Goal: Answer question/provide support: Share knowledge or assist other users

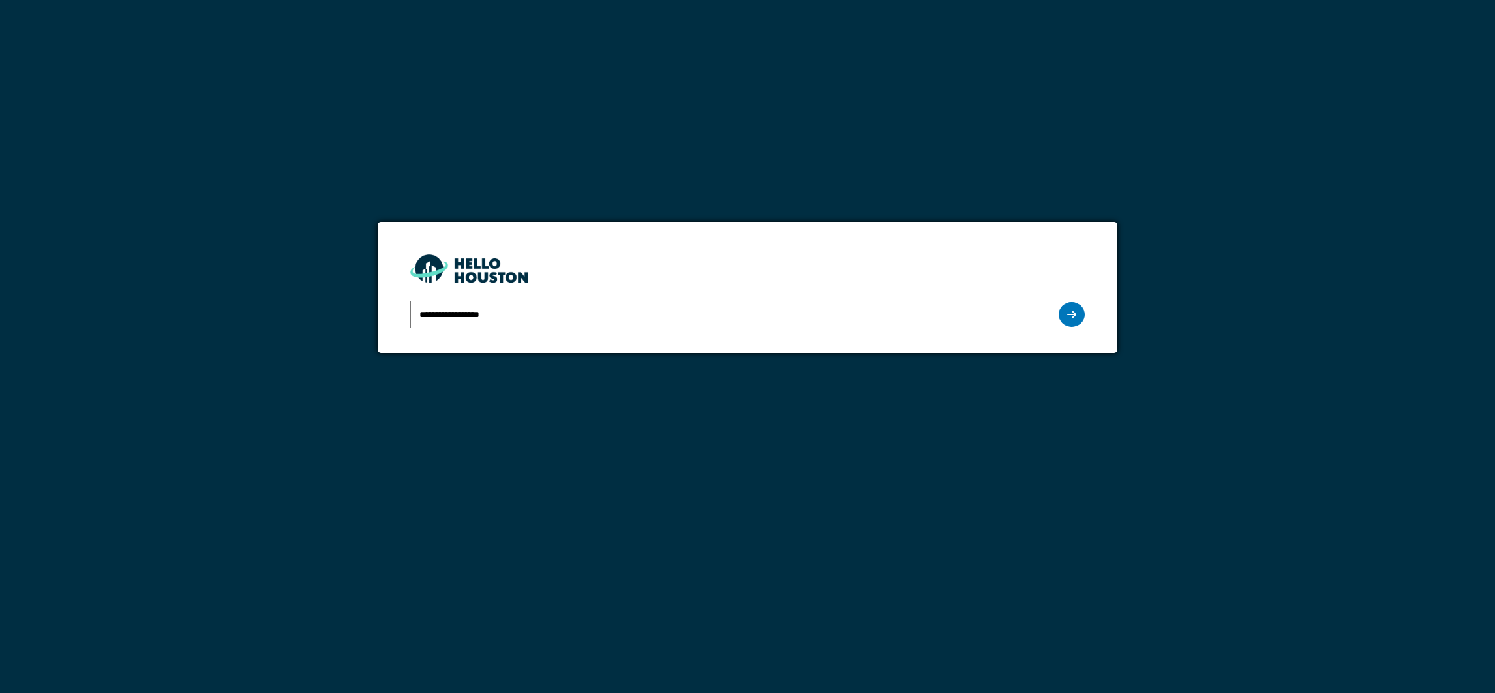
click at [542, 320] on input "**********" at bounding box center [728, 314] width 637 height 27
click at [1071, 316] on icon at bounding box center [1071, 314] width 9 height 10
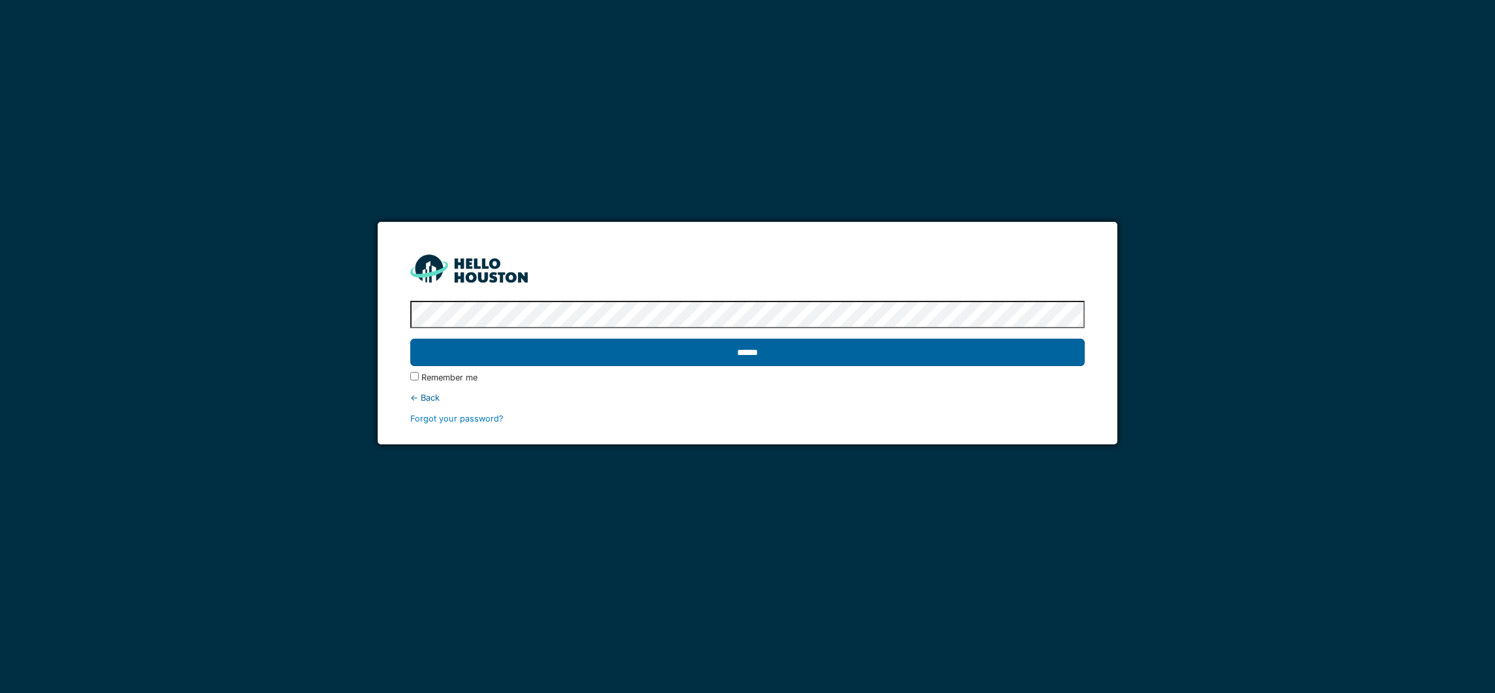
click at [761, 356] on input "******" at bounding box center [747, 352] width 674 height 27
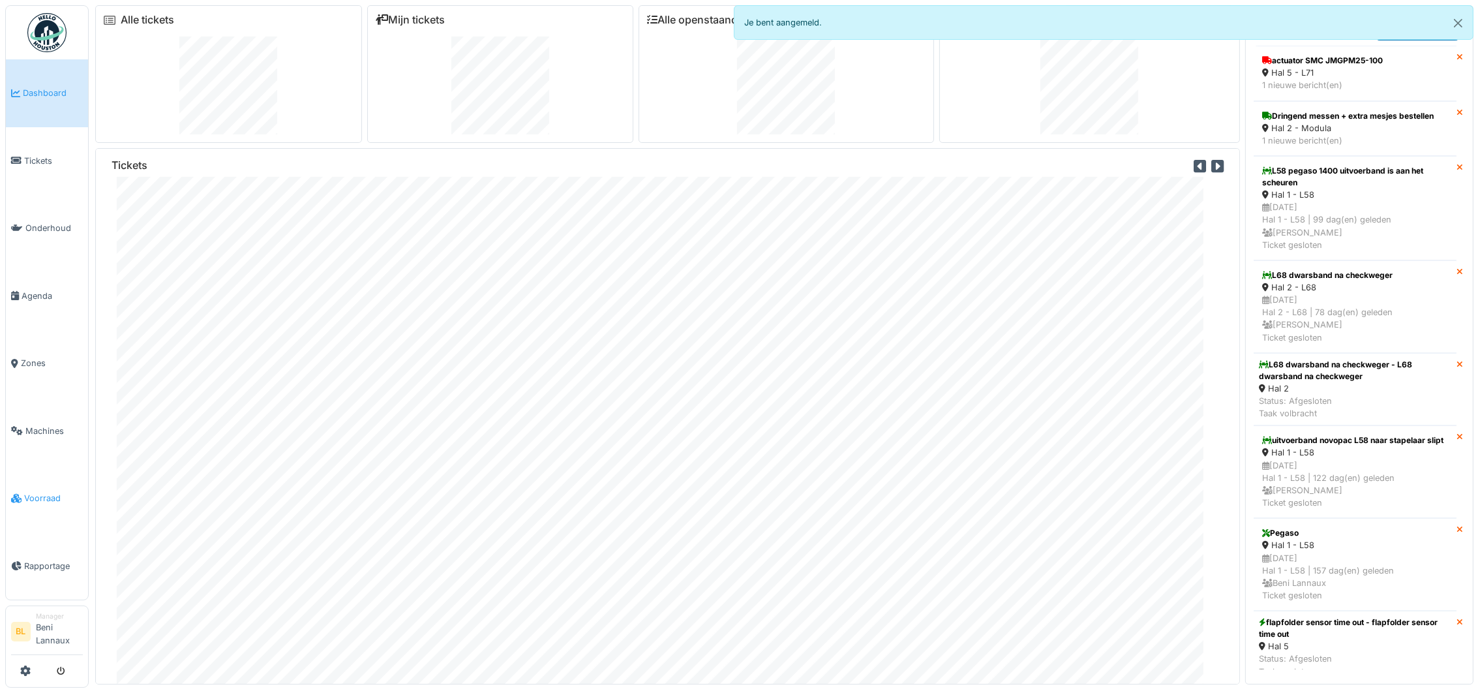
click at [38, 495] on span "Voorraad" at bounding box center [53, 498] width 59 height 12
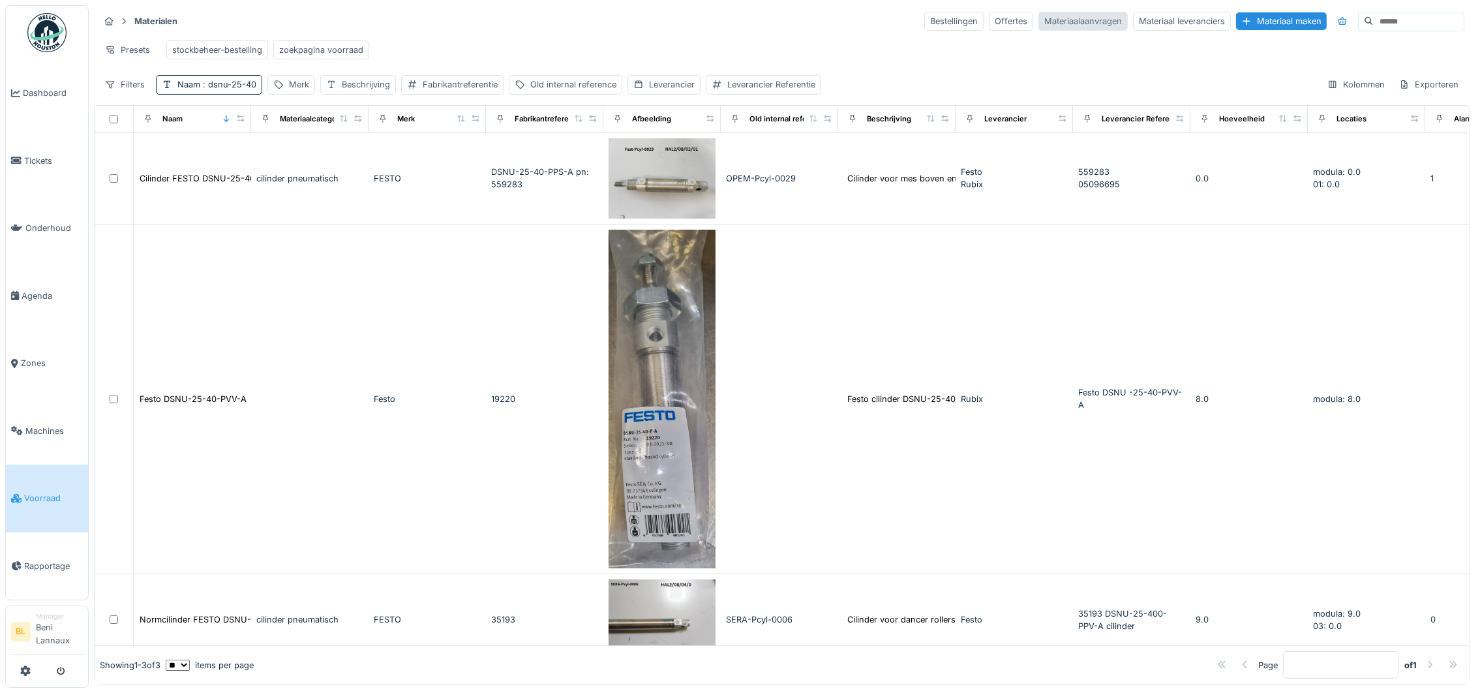
click at [1039, 22] on div "Materiaalaanvragen" at bounding box center [1083, 21] width 89 height 19
click at [989, 18] on div "Offertes" at bounding box center [1011, 21] width 44 height 19
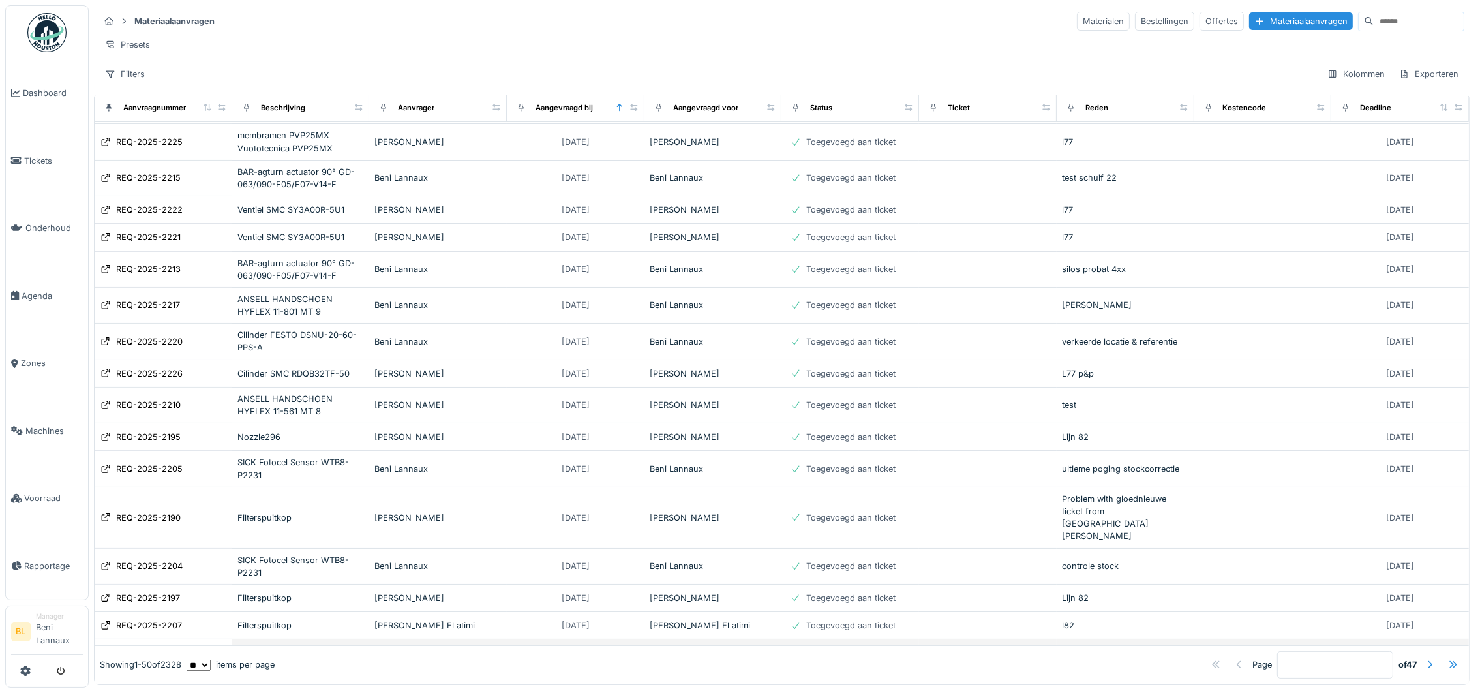
scroll to position [685, 0]
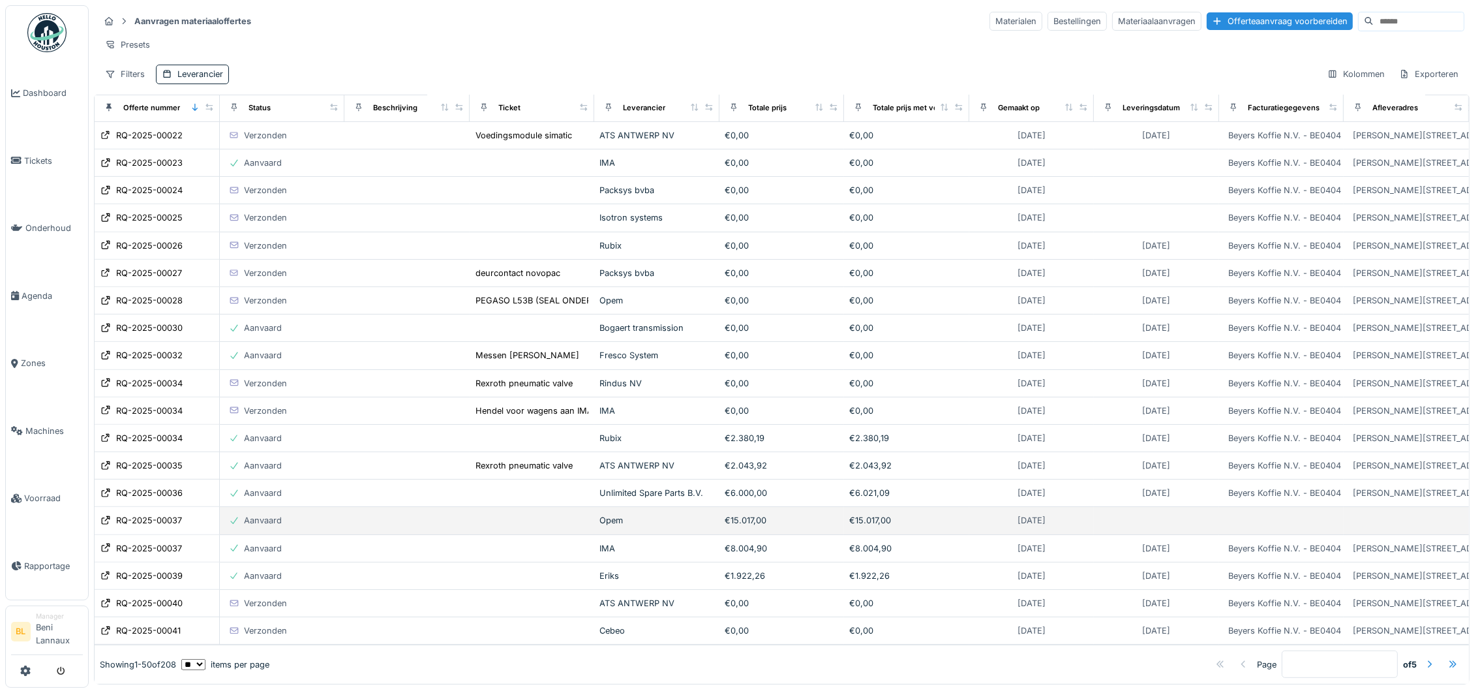
scroll to position [12, 0]
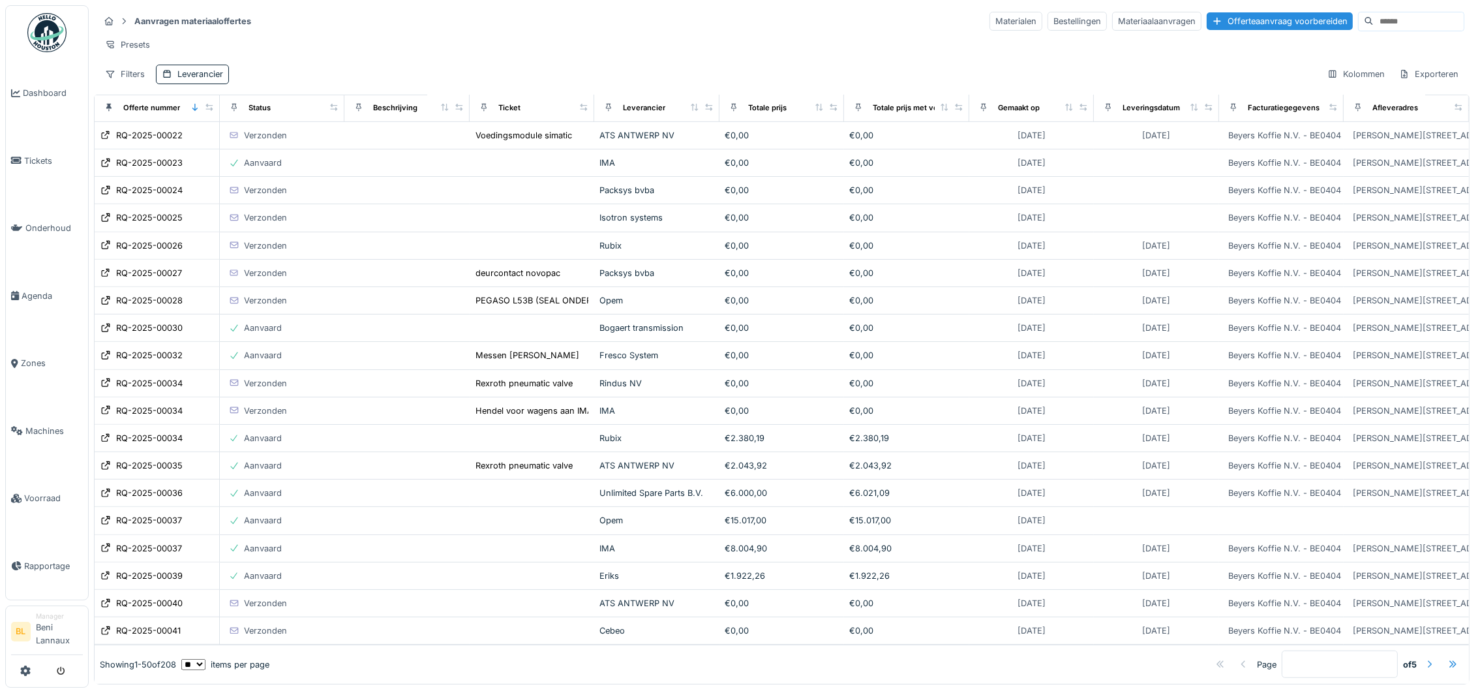
click at [1425, 658] on div at bounding box center [1430, 664] width 10 height 12
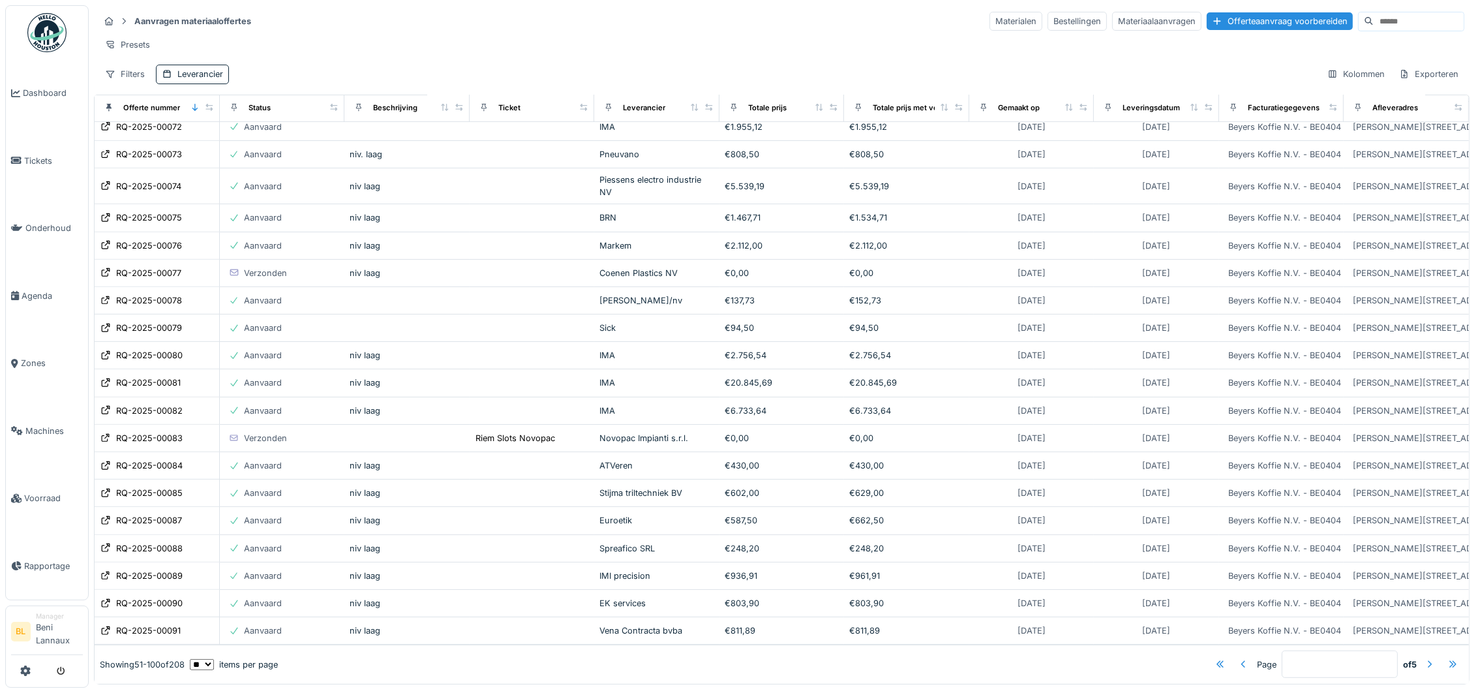
scroll to position [926, 0]
click at [1448, 658] on div at bounding box center [1453, 664] width 10 height 12
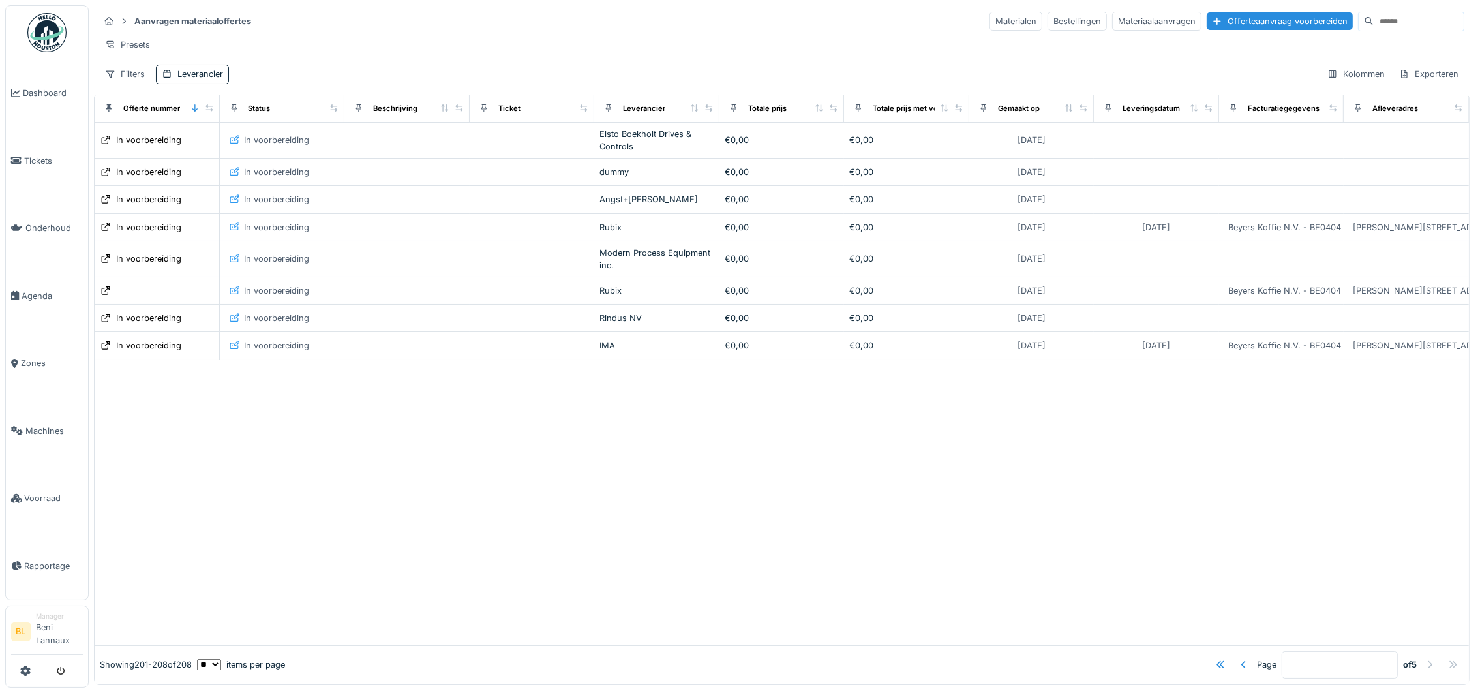
scroll to position [0, 0]
click at [1215, 658] on div at bounding box center [1220, 664] width 10 height 12
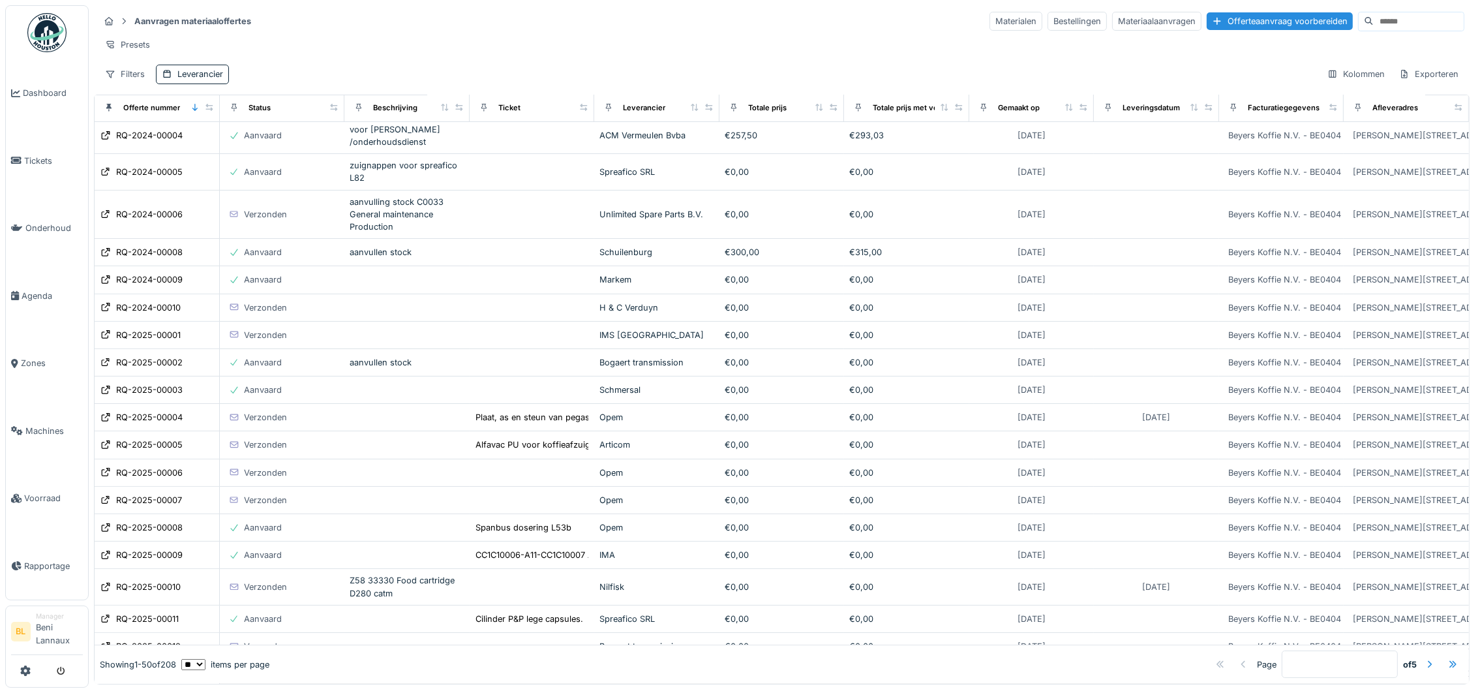
scroll to position [391, 0]
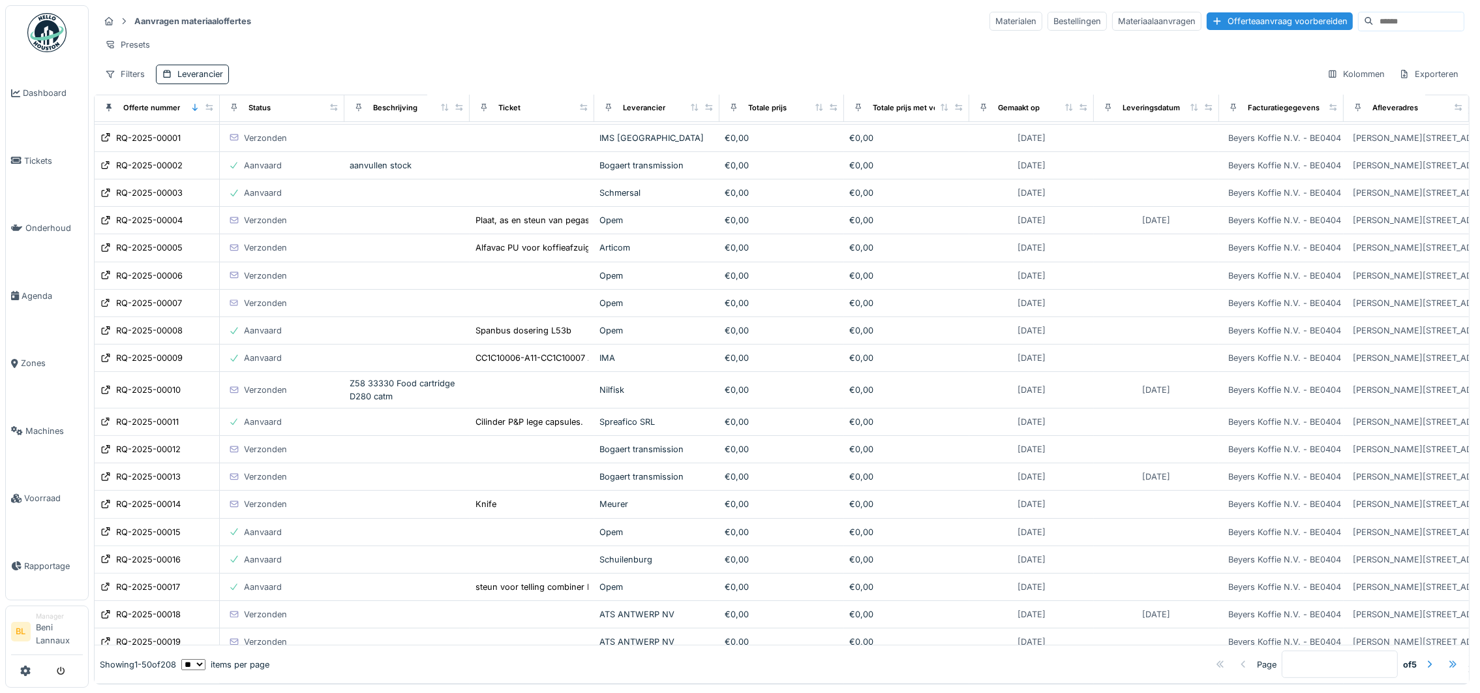
click at [1448, 658] on div at bounding box center [1453, 664] width 10 height 12
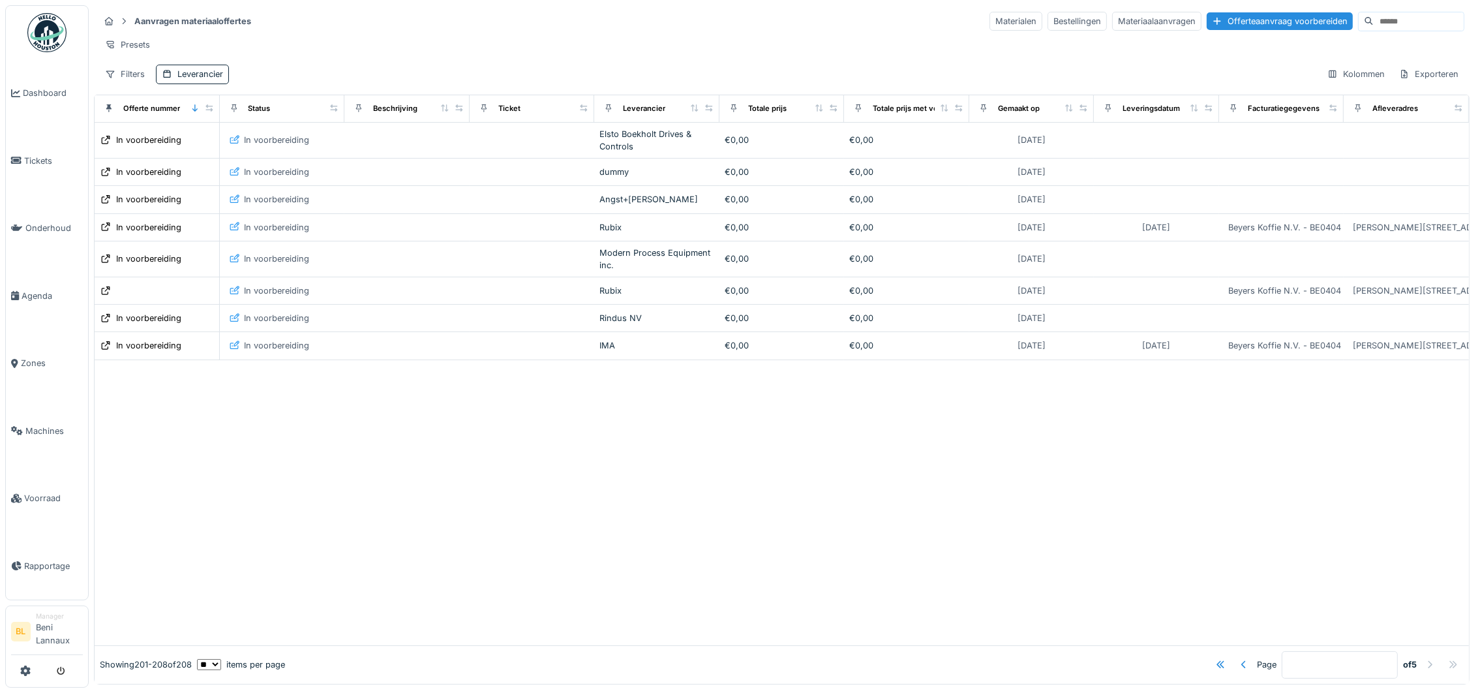
scroll to position [0, 0]
click at [1239, 658] on div at bounding box center [1244, 664] width 10 height 12
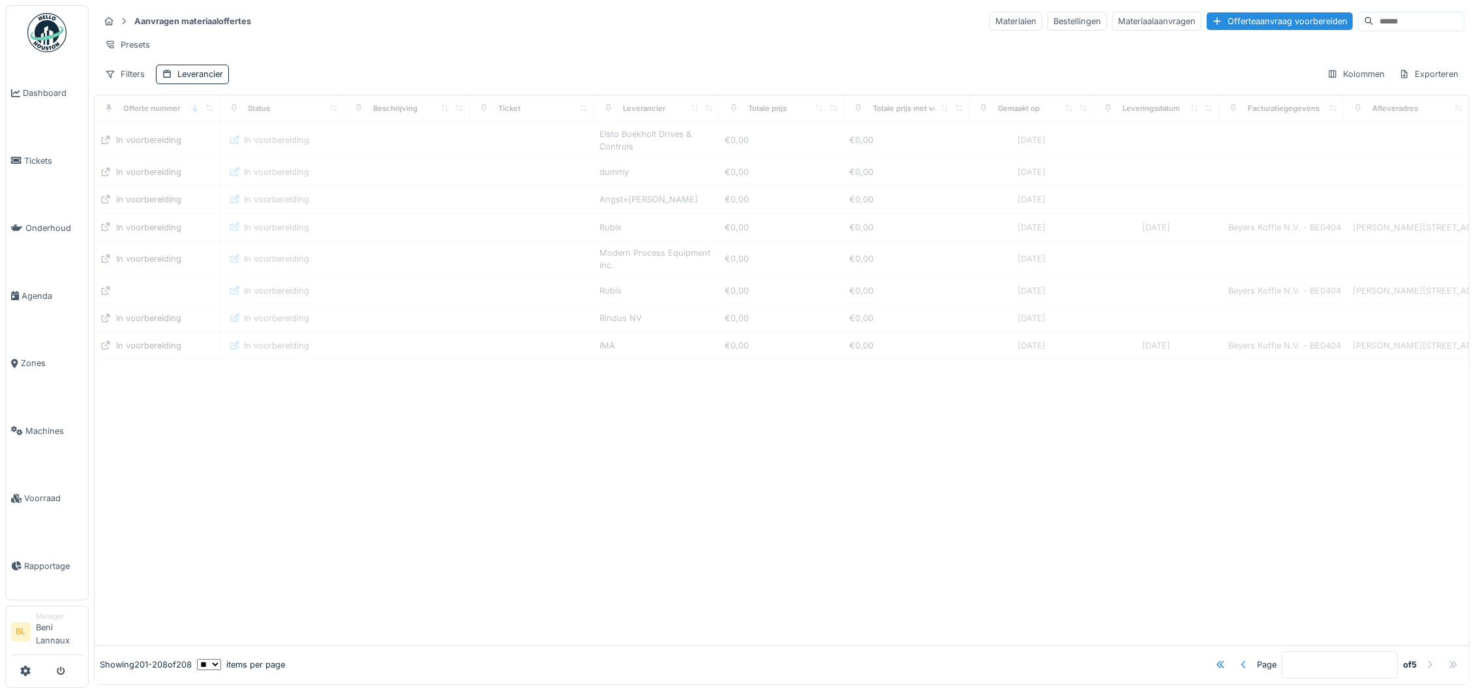
type input "*"
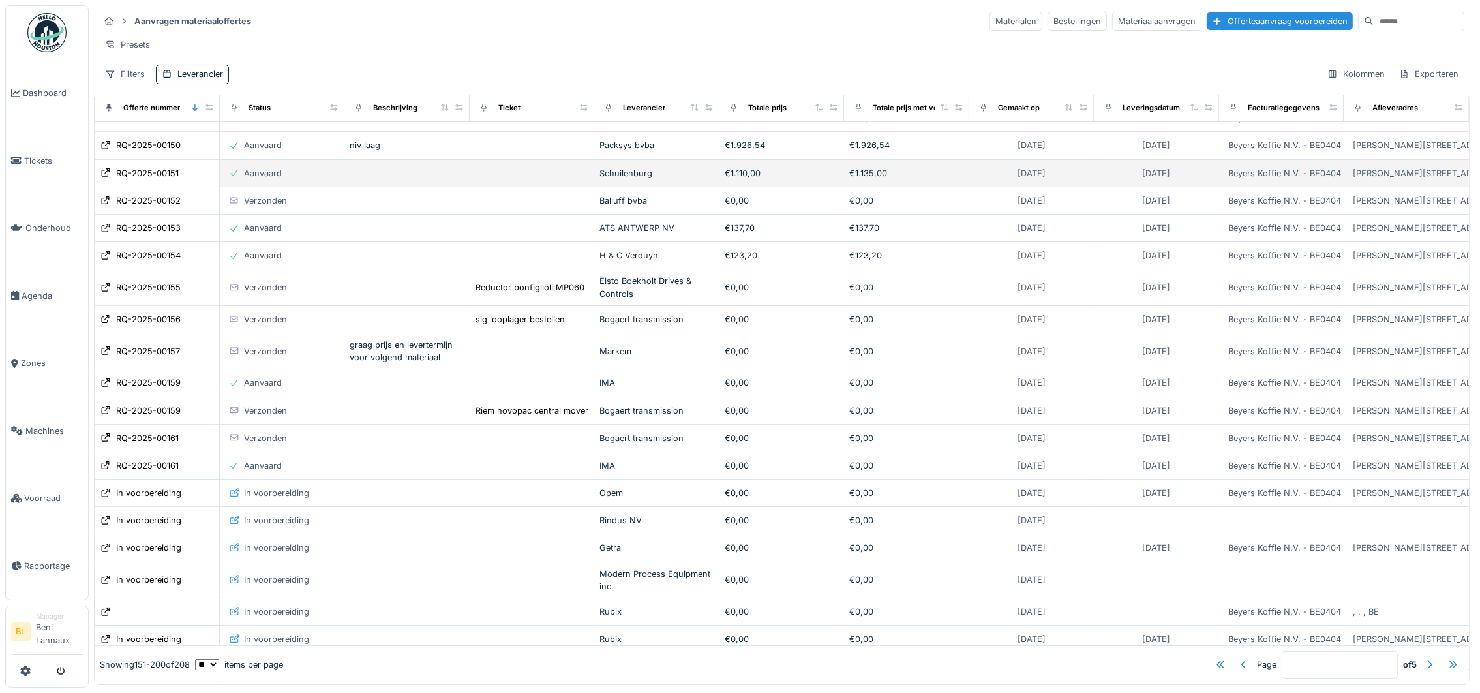
scroll to position [293, 0]
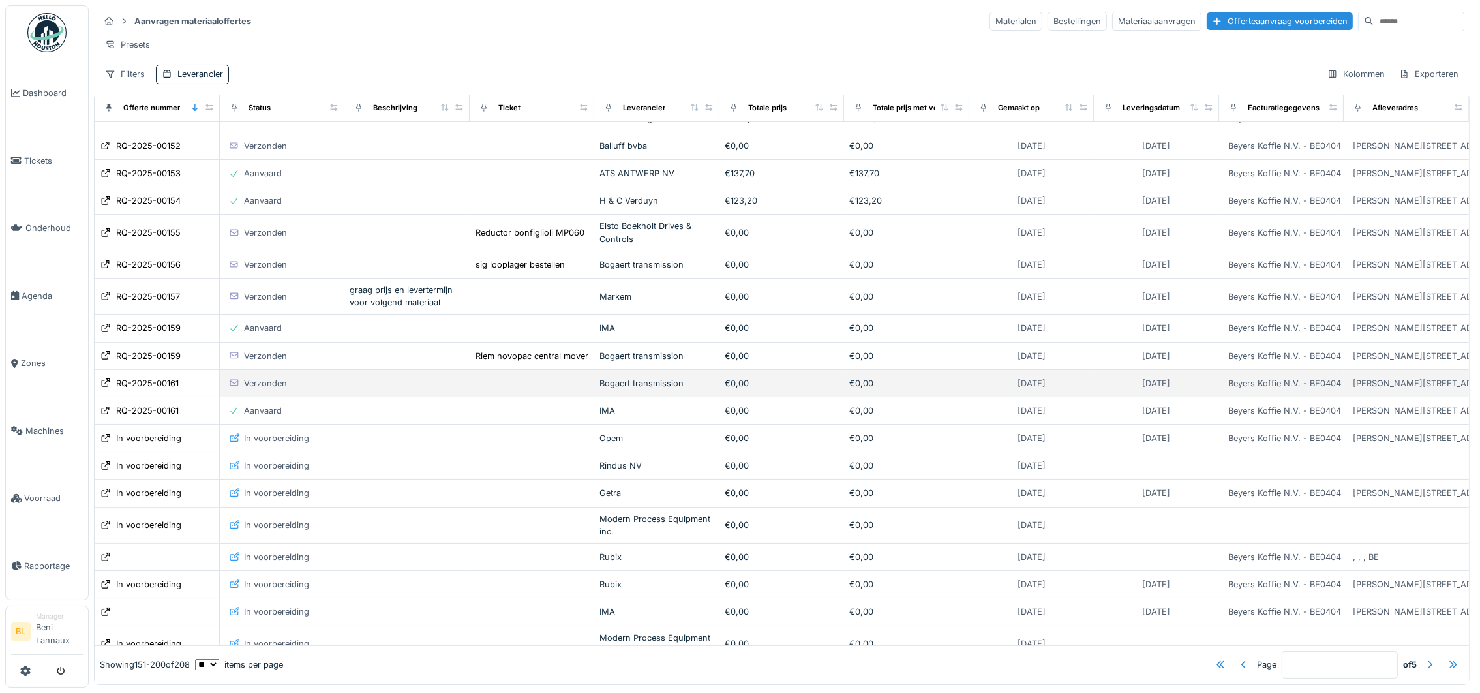
click at [145, 389] on div "RQ-2025-00161" at bounding box center [147, 383] width 63 height 12
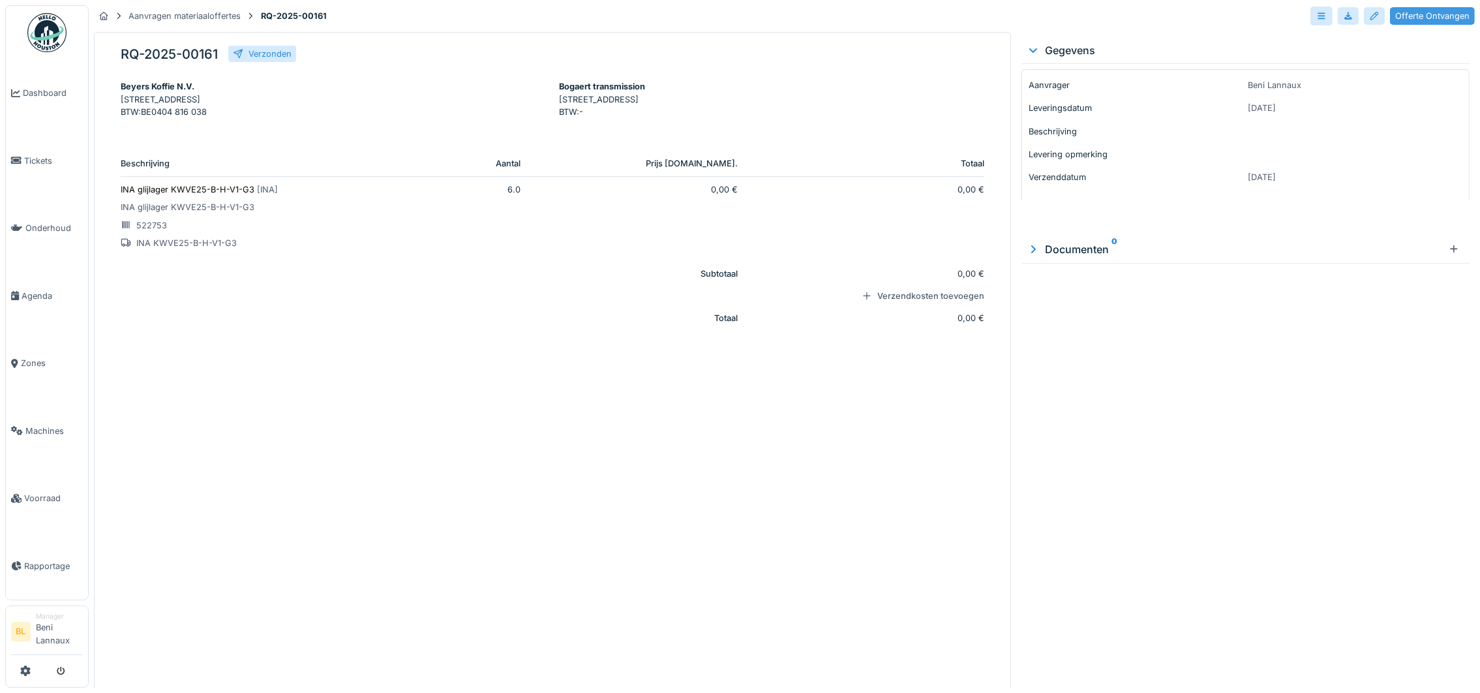
click at [1430, 14] on div "Offerte Ontvangen" at bounding box center [1432, 16] width 85 height 18
click at [1206, 14] on icon at bounding box center [1211, 16] width 10 height 8
click at [190, 249] on p "INA KWVE25-B-H-V1-G3" at bounding box center [277, 243] width 312 height 12
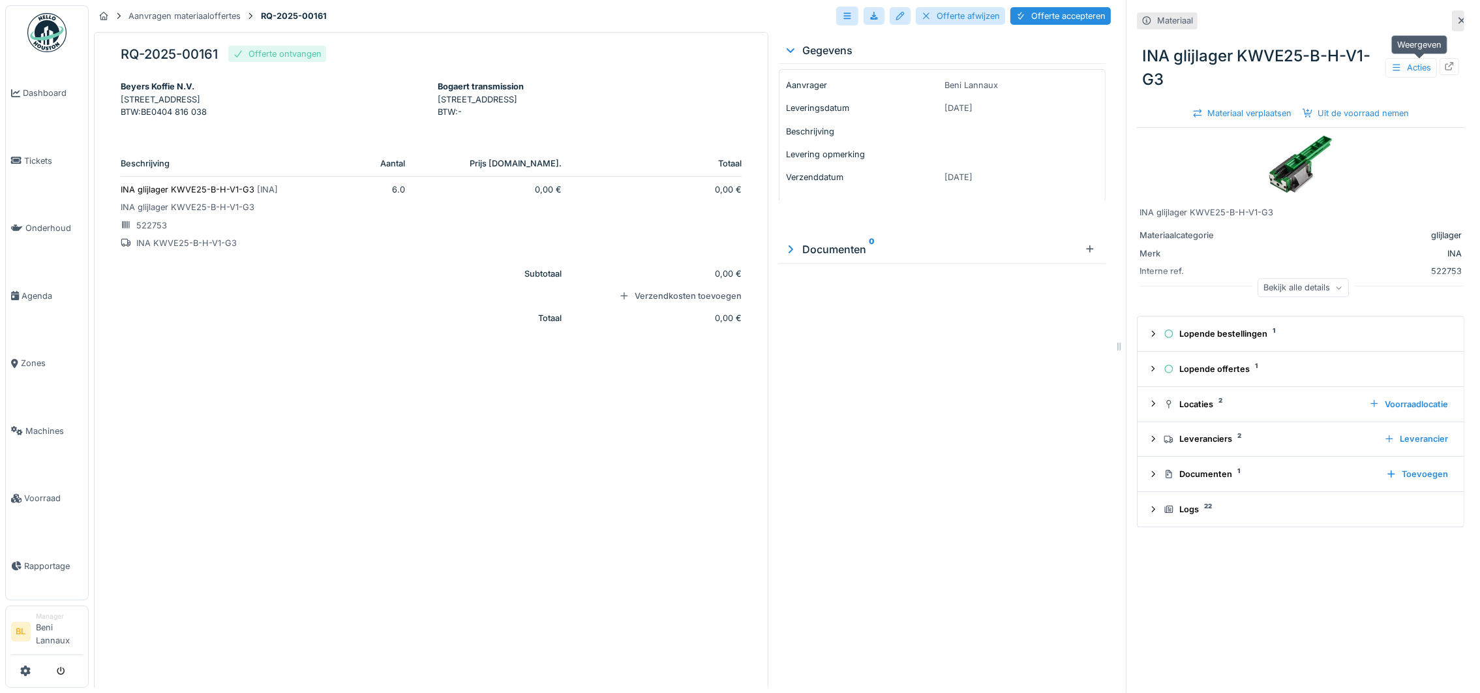
click at [1444, 68] on icon at bounding box center [1449, 66] width 10 height 8
click at [895, 15] on div at bounding box center [900, 16] width 10 height 12
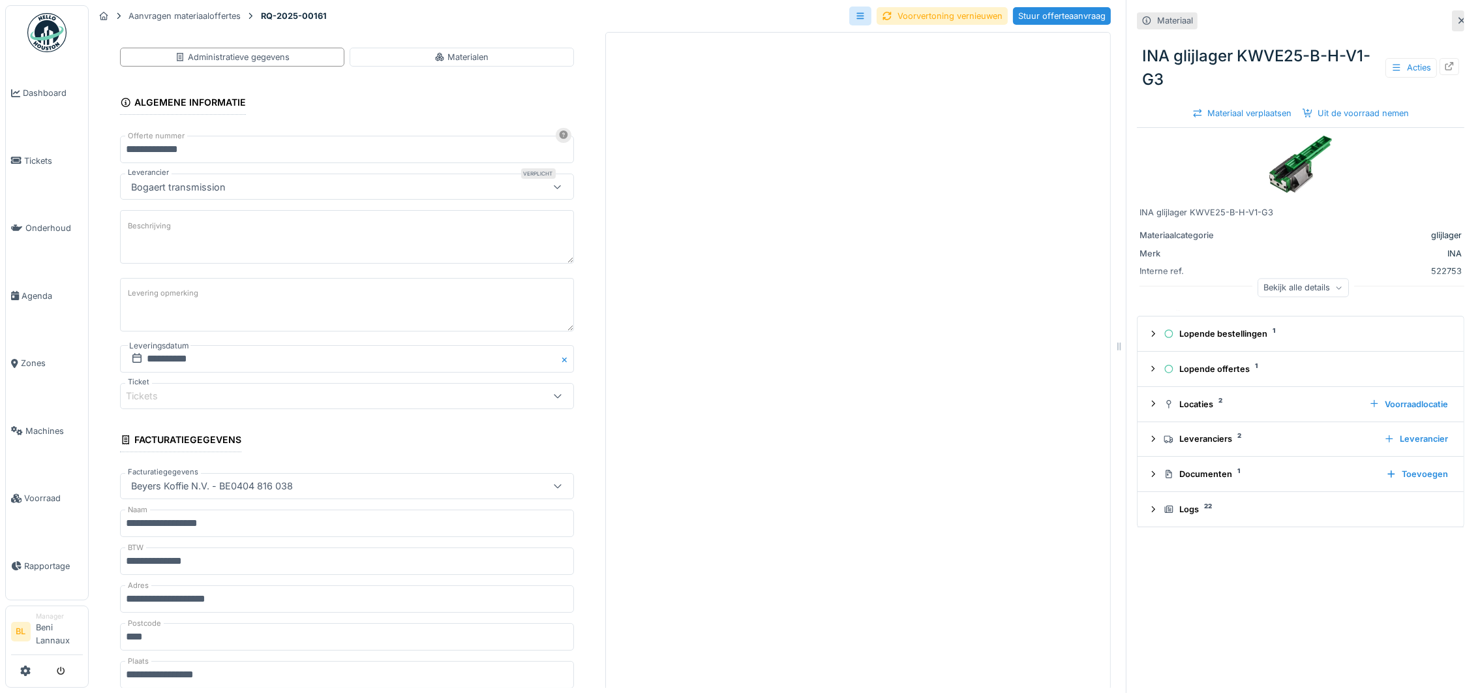
click at [161, 294] on label "Levering opmerking" at bounding box center [163, 293] width 76 height 16
click at [161, 294] on textarea "Levering opmerking" at bounding box center [347, 304] width 454 height 53
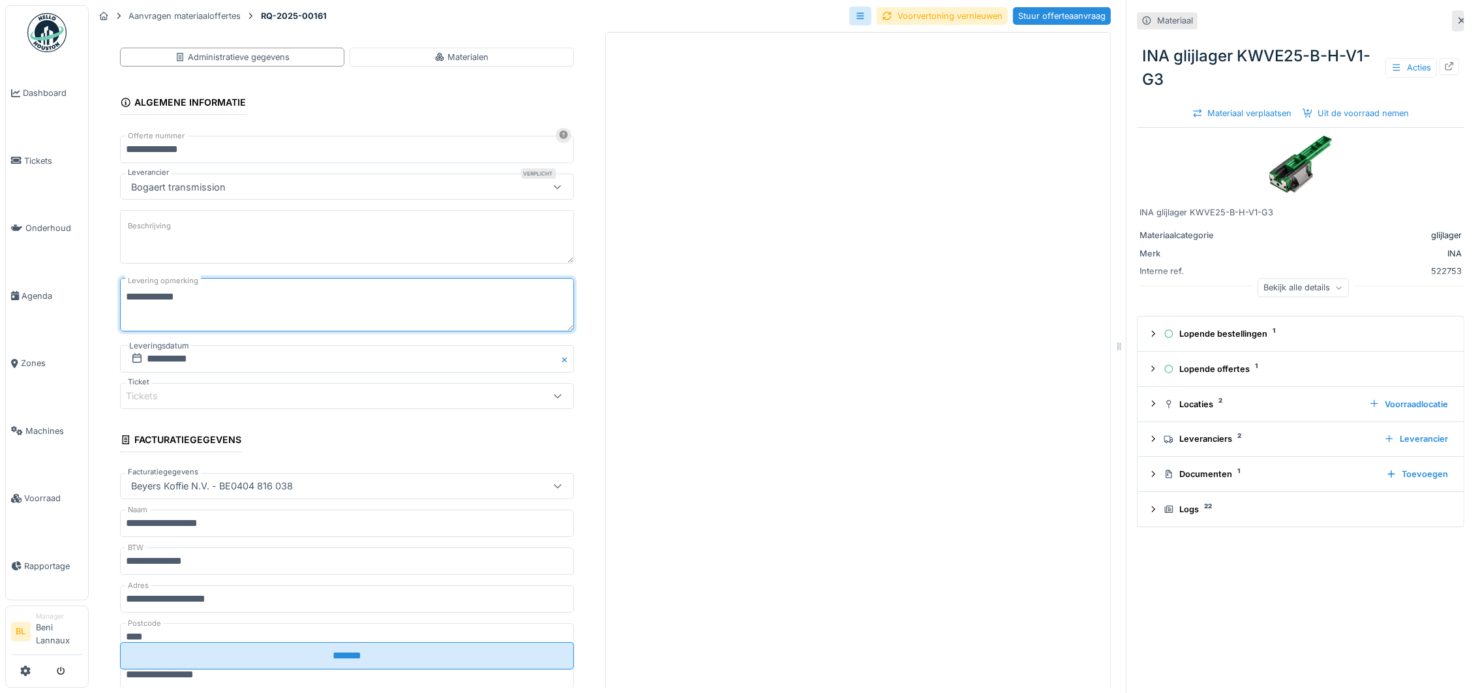
paste textarea "**********"
click at [239, 298] on textarea "**********" at bounding box center [347, 304] width 454 height 53
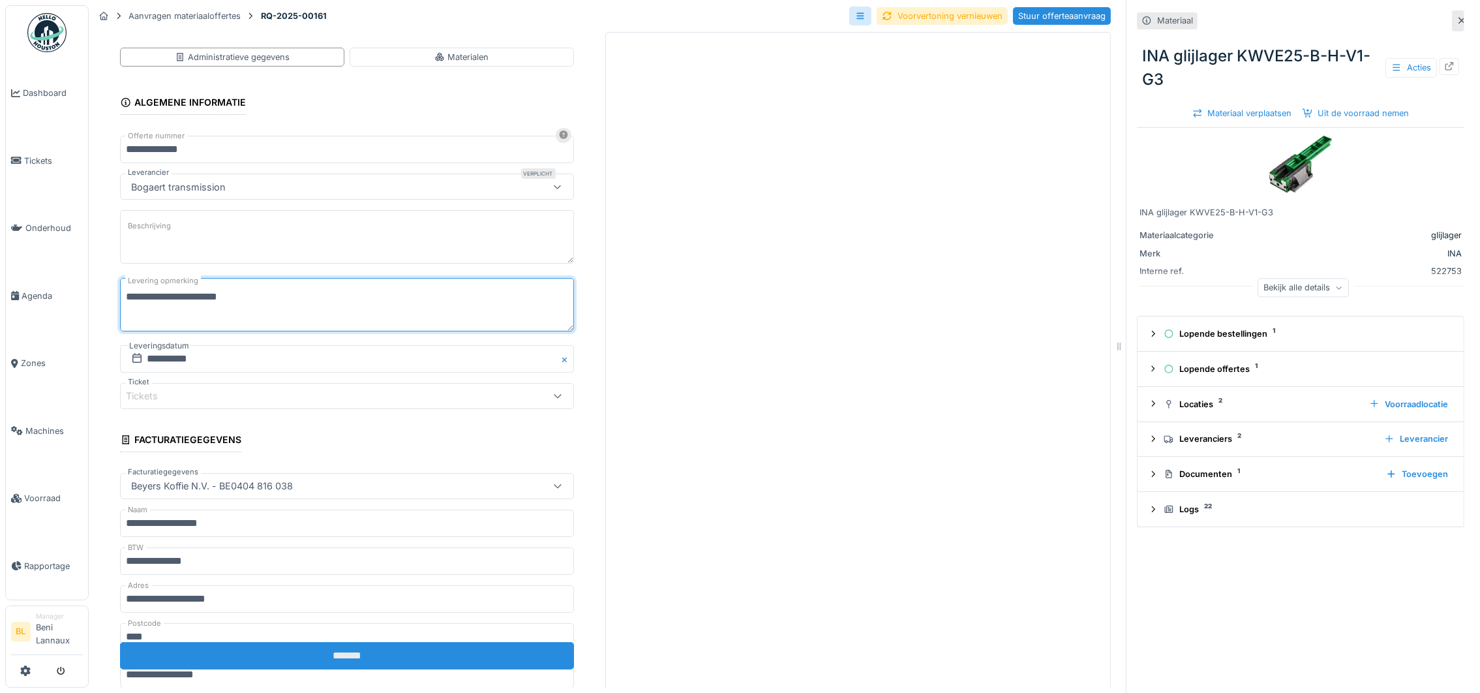
type textarea "**********"
click at [339, 668] on input "*******" at bounding box center [347, 655] width 454 height 27
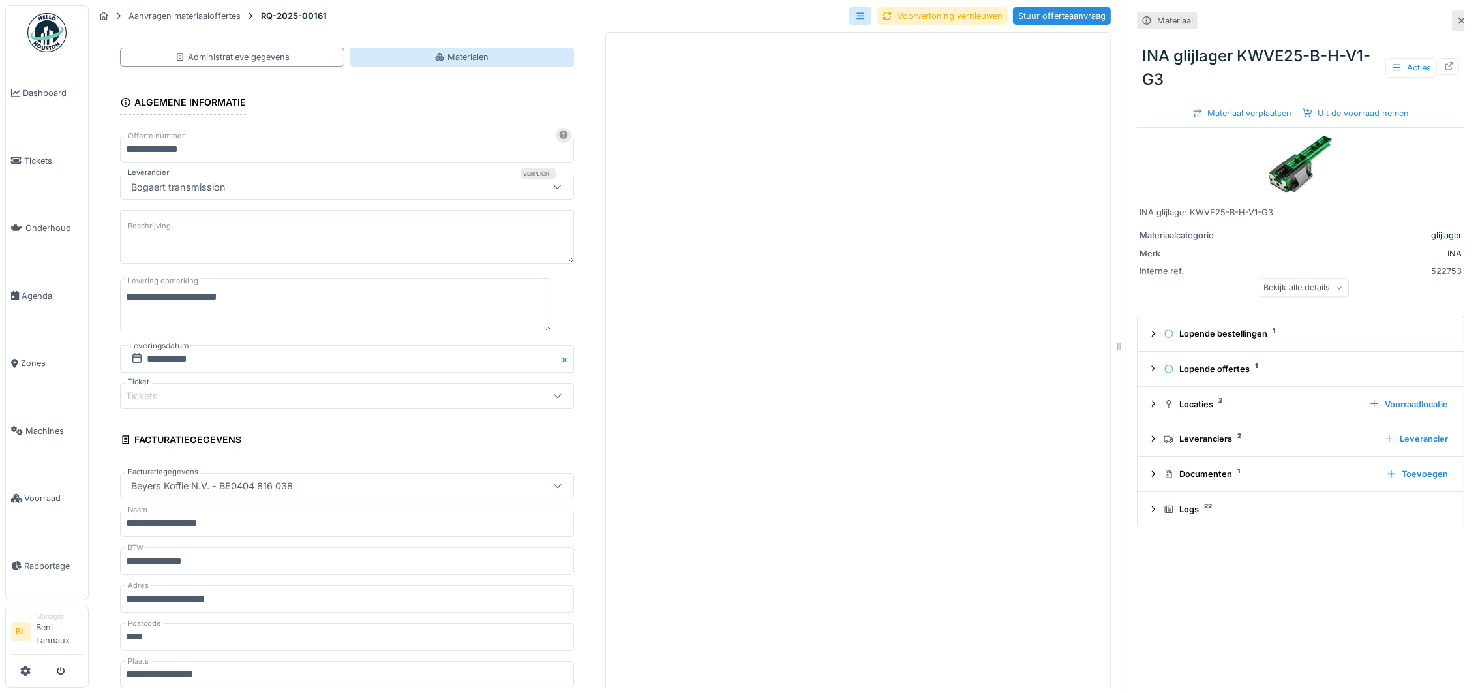
click at [443, 60] on div "Materialen" at bounding box center [461, 57] width 54 height 12
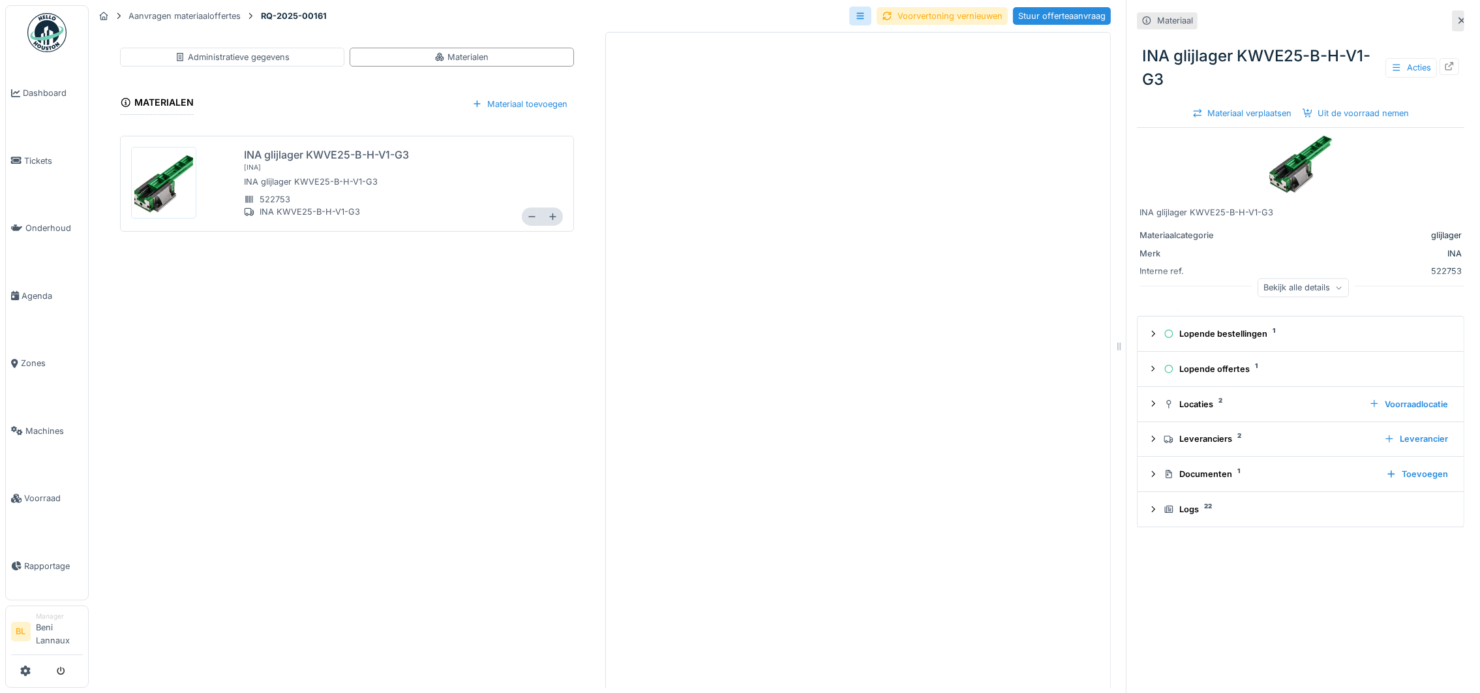
click at [244, 155] on div "INA glijlager KWVE25-B-H-V1-G3" at bounding box center [326, 155] width 165 height 16
drag, startPoint x: 1175, startPoint y: 84, endPoint x: 1125, endPoint y: 56, distance: 57.2
click at [1137, 56] on div "INA glijlager KWVE25-B-H-V1-G3 Acties" at bounding box center [1300, 67] width 327 height 57
copy div "INA glijlager KWVE25-B-H-V1-G3"
click at [527, 214] on icon at bounding box center [532, 217] width 10 height 8
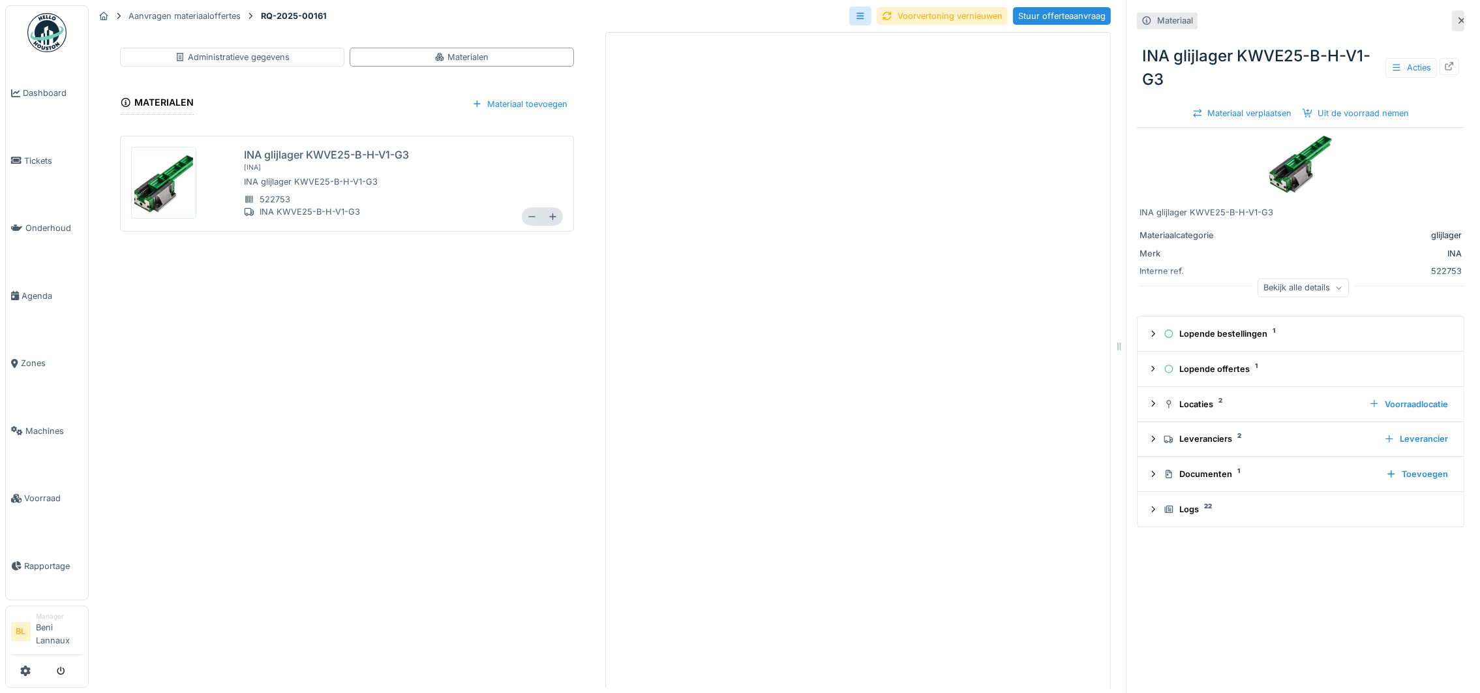
click at [527, 214] on icon at bounding box center [532, 217] width 10 height 8
type input "*"
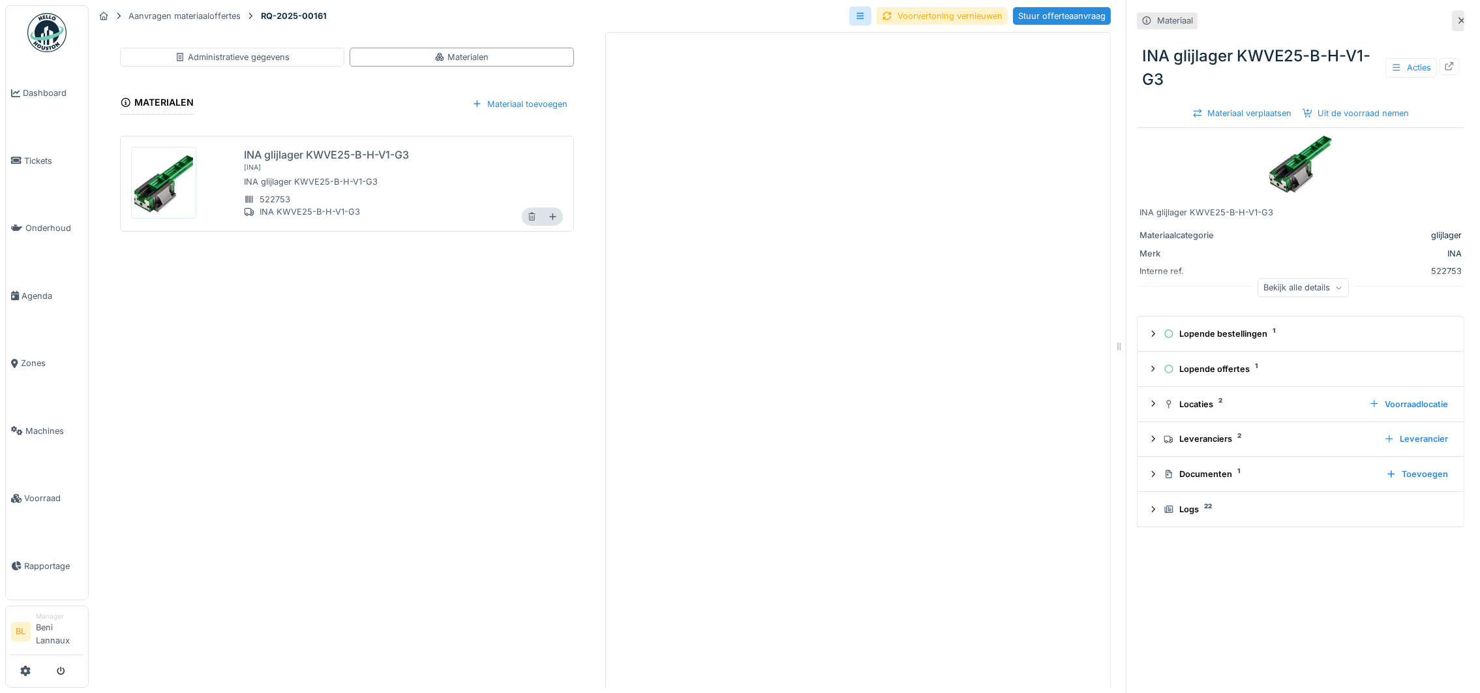
click at [527, 214] on icon at bounding box center [532, 217] width 10 height 8
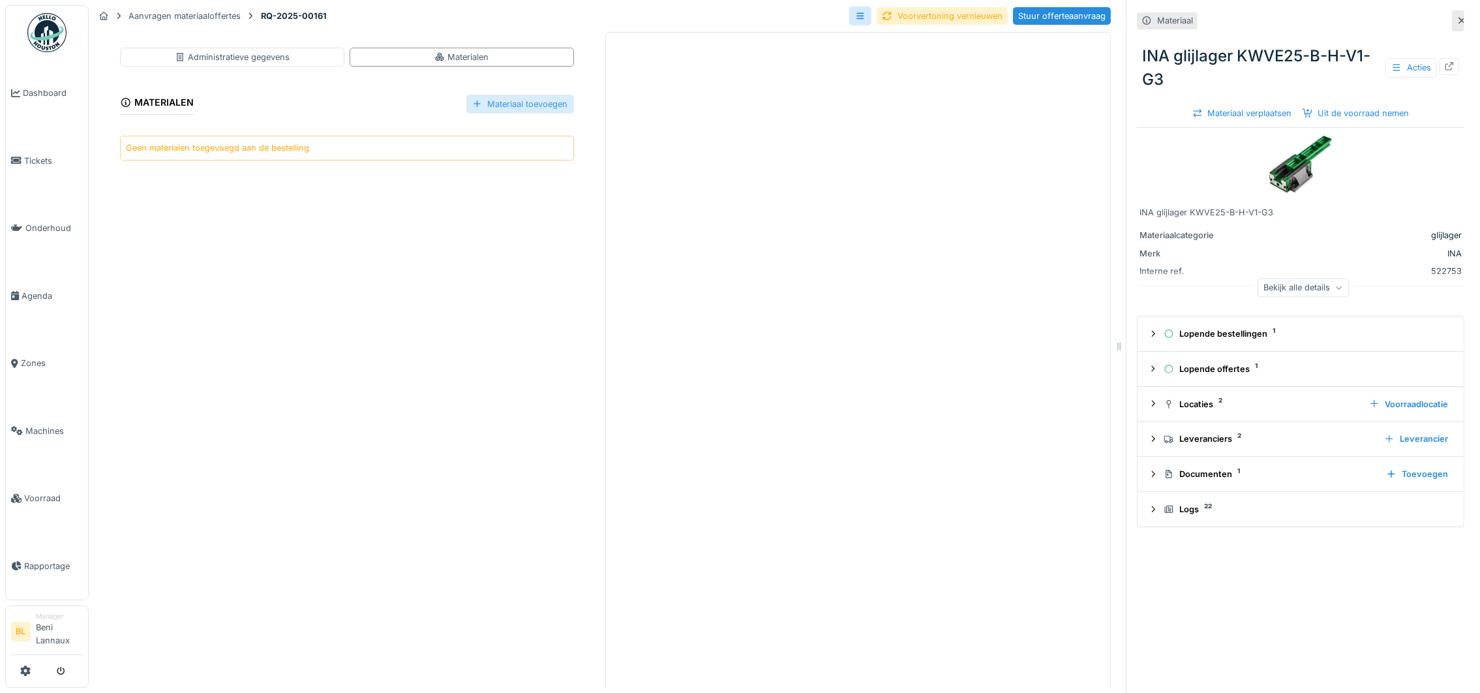
click at [512, 100] on div "Materiaal toevoegen" at bounding box center [520, 104] width 108 height 19
click at [508, 132] on div "Bestaand materiaal selecteren" at bounding box center [522, 134] width 150 height 20
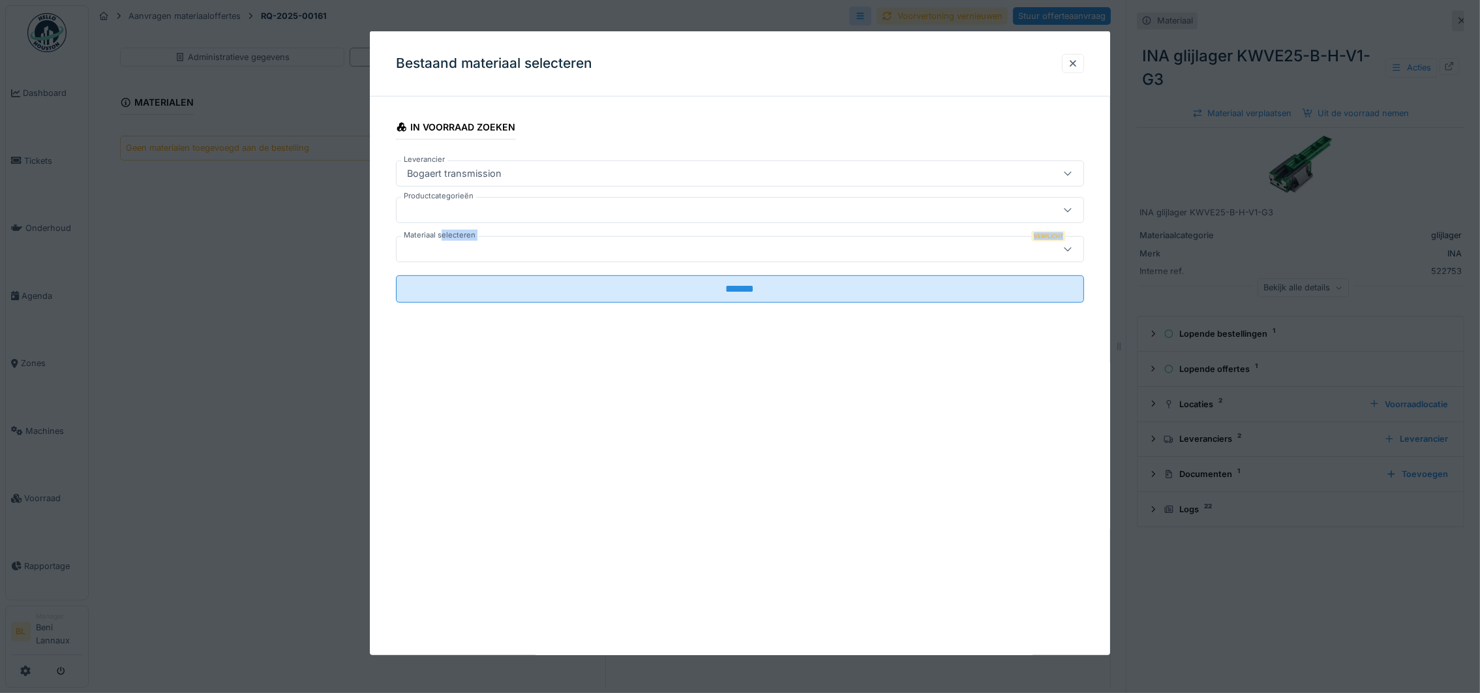
click at [442, 241] on div "Materiaal selecteren Verplicht" at bounding box center [740, 249] width 688 height 26
click at [441, 250] on div at bounding box center [701, 249] width 598 height 14
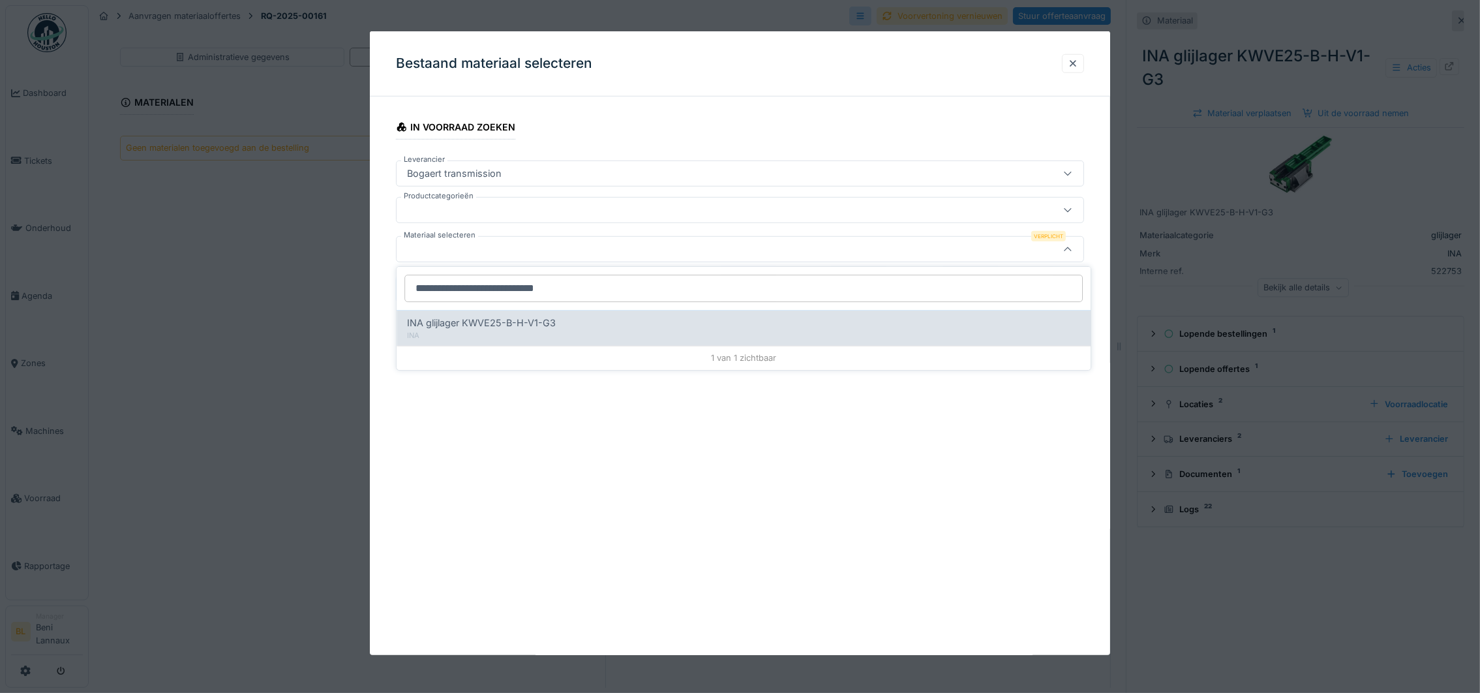
type input "**********"
click at [532, 328] on span "INA glijlager KWVE25-B-H-V1-G3" at bounding box center [481, 323] width 149 height 14
type input "*****"
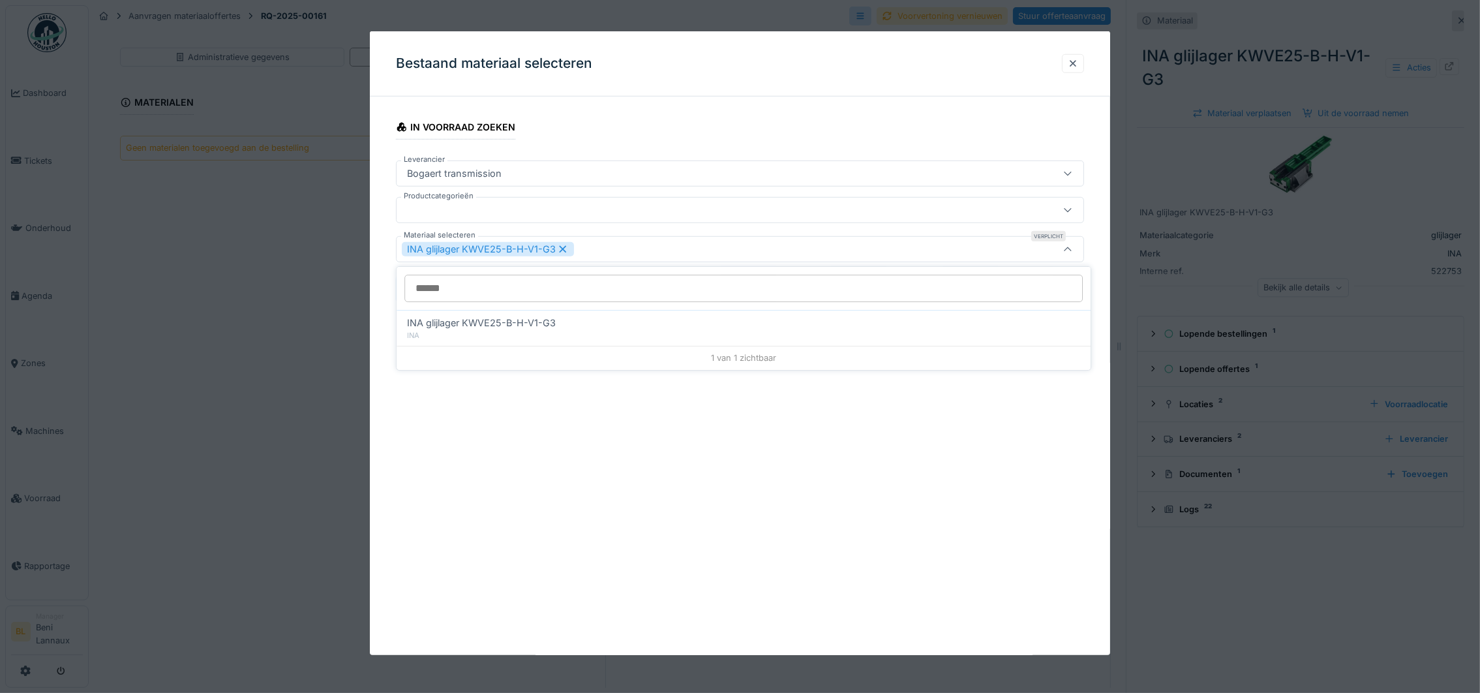
click at [840, 542] on div "Bestaand materiaal selecteren In voorraad zoeken Leverancier Bogaert transmissi…" at bounding box center [740, 343] width 740 height 624
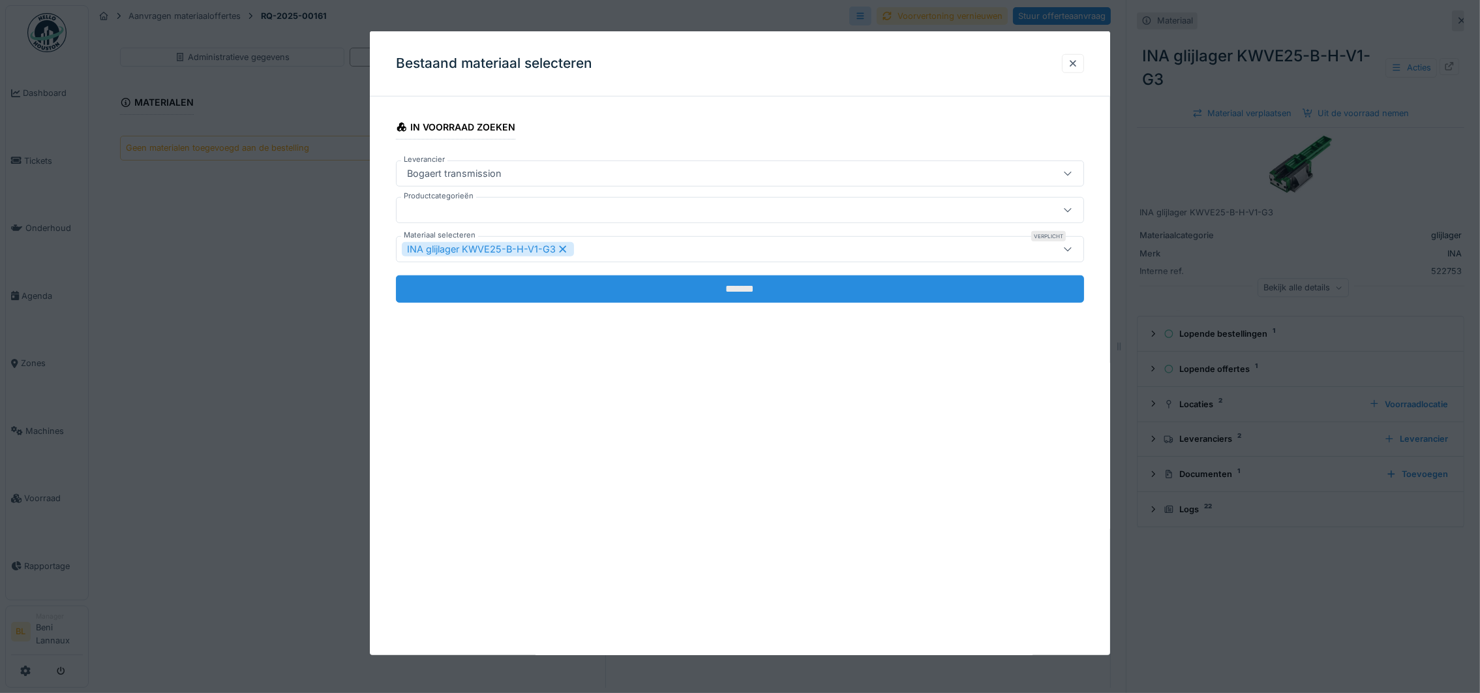
click at [784, 297] on input "*******" at bounding box center [740, 288] width 688 height 27
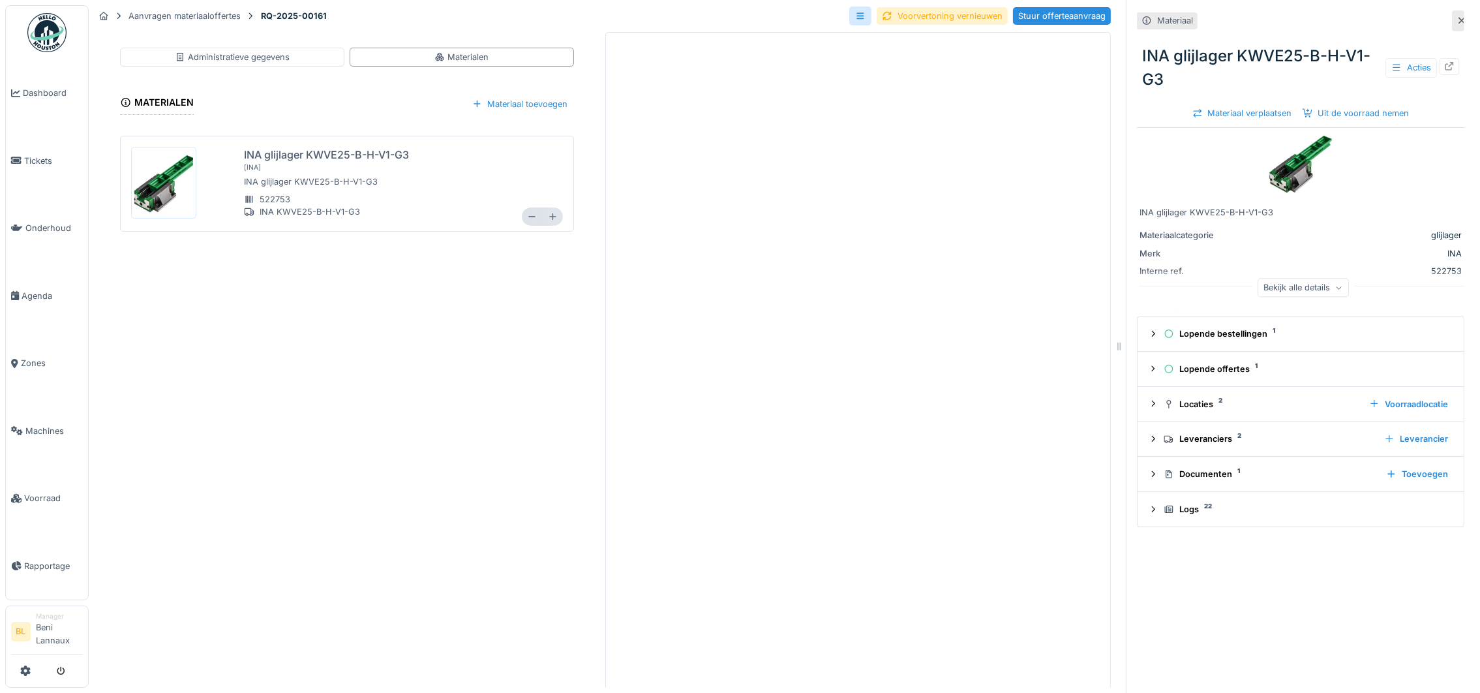
click at [548, 217] on icon at bounding box center [553, 217] width 10 height 8
click at [549, 217] on icon at bounding box center [552, 216] width 7 height 7
type input "*"
click at [367, 469] on div "Administratieve gegevens Materialen Materialen Materiaal toevoegen INA glijlage…" at bounding box center [347, 361] width 506 height 658
click at [931, 17] on div "Voorvertoning vernieuwen" at bounding box center [942, 16] width 131 height 18
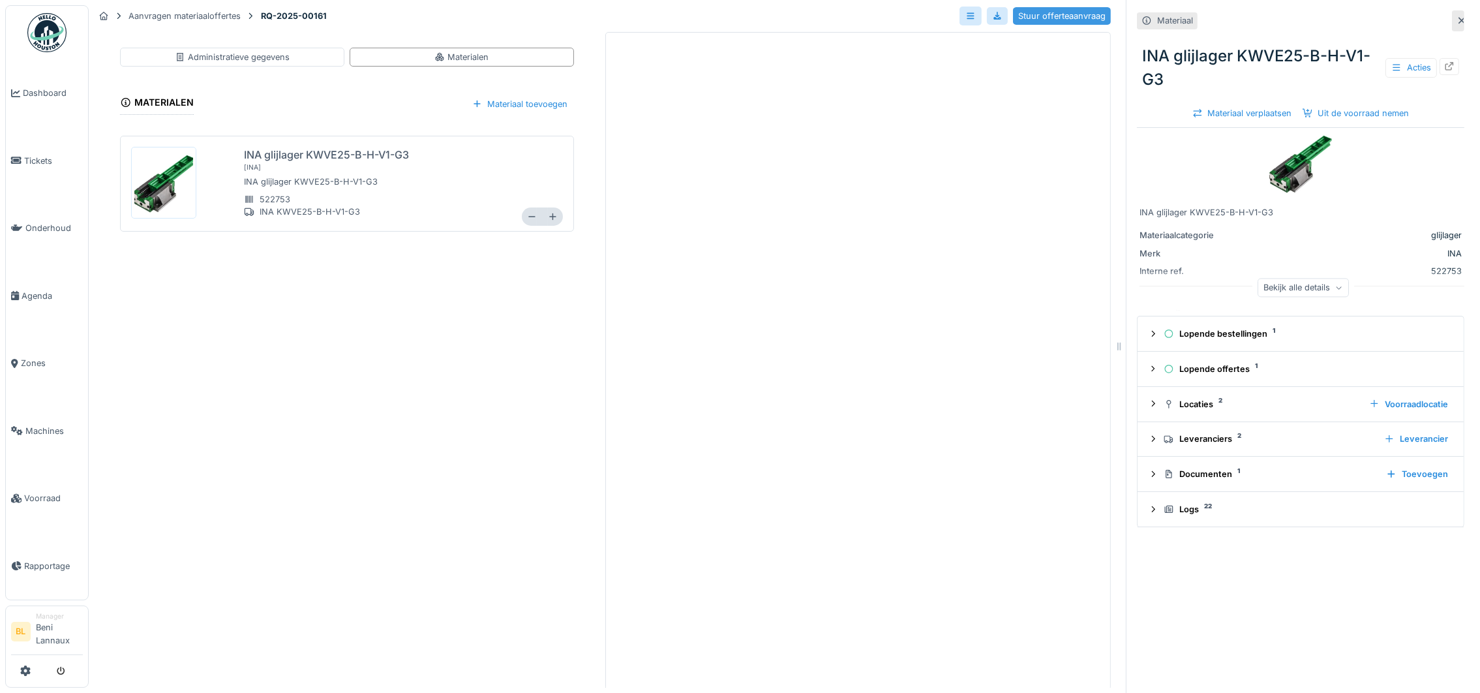
click at [1041, 16] on div "Stuur offerteaanvraag" at bounding box center [1062, 16] width 98 height 18
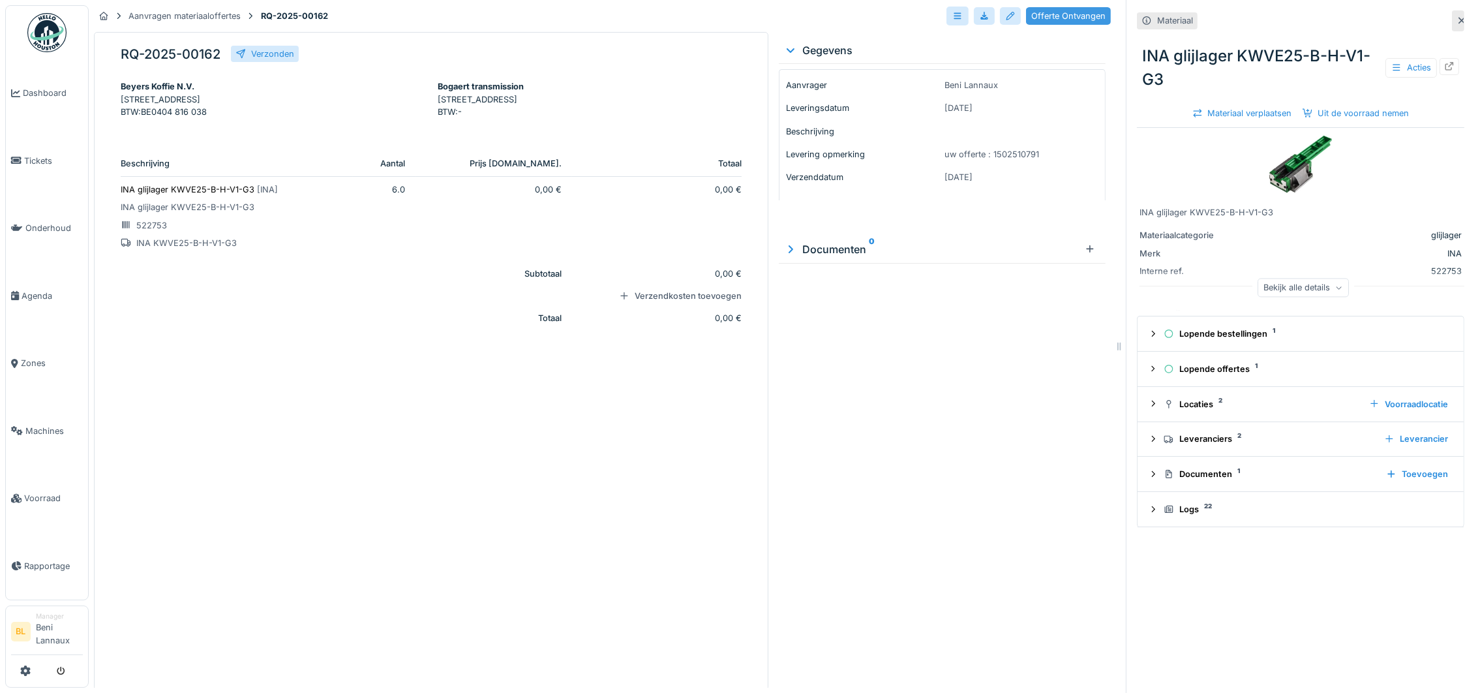
click at [1063, 22] on div "Offerte Ontvangen" at bounding box center [1068, 16] width 85 height 18
click at [844, 18] on icon at bounding box center [847, 15] width 7 height 7
click at [842, 14] on icon at bounding box center [847, 16] width 10 height 8
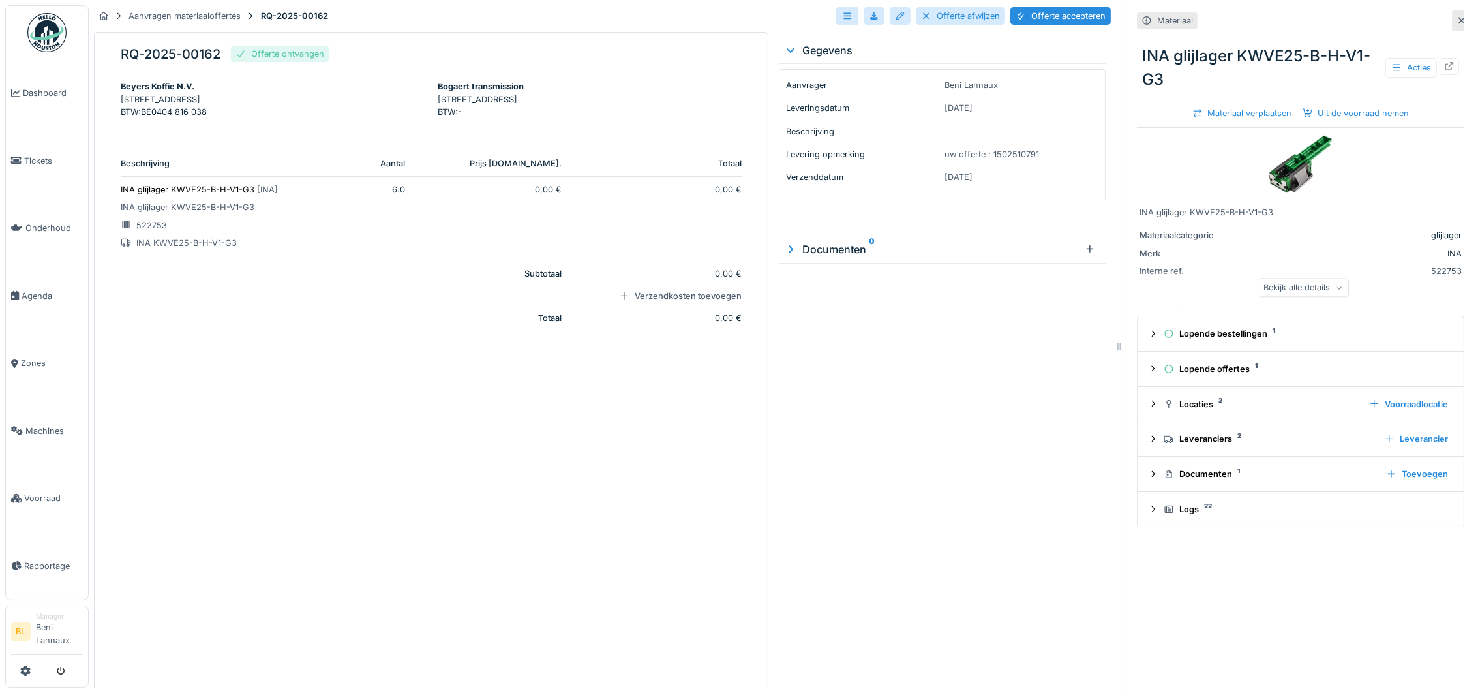
click at [978, 543] on div "Gegevens Aanvrager Beni Lannaux Leveringsdatum 18-9-2025 Beschrijving Levering …" at bounding box center [942, 361] width 337 height 658
click at [1459, 18] on icon at bounding box center [1462, 21] width 7 height 7
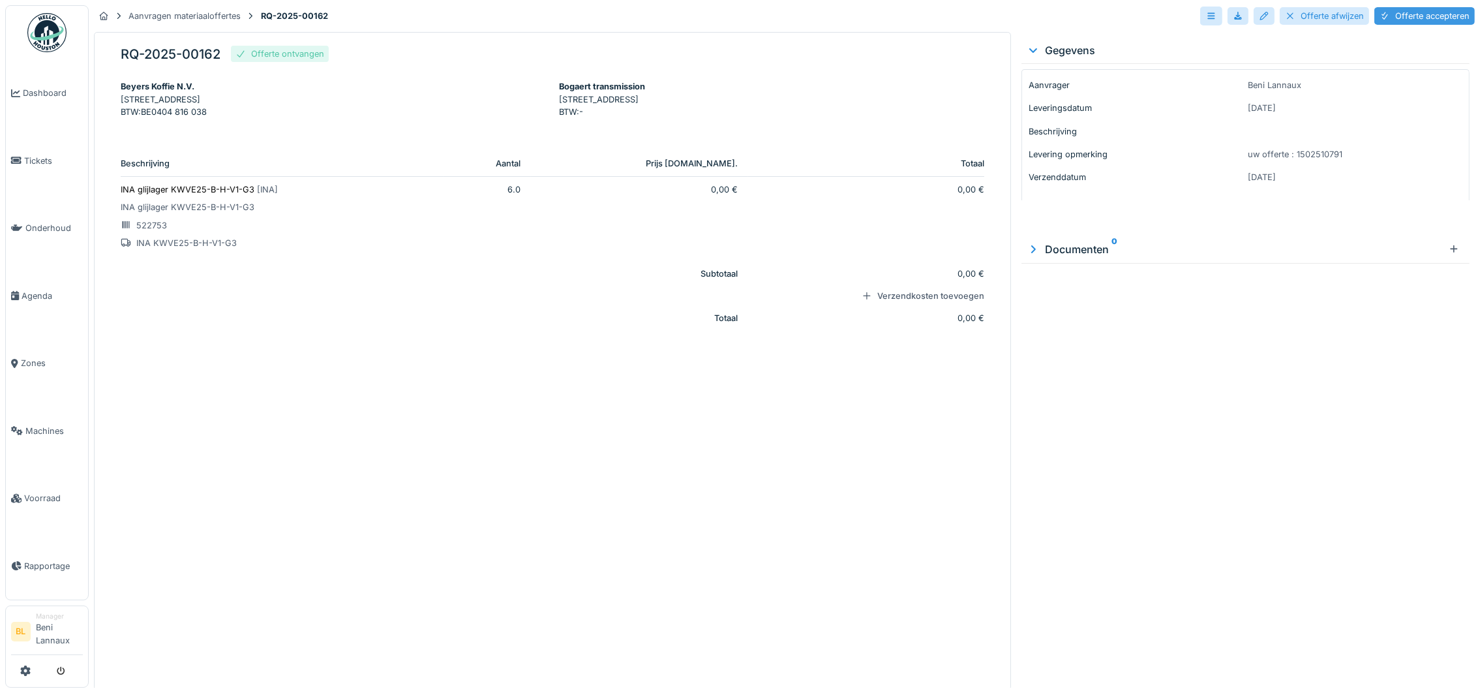
click at [1397, 16] on div "Offerte accepteren" at bounding box center [1425, 16] width 100 height 18
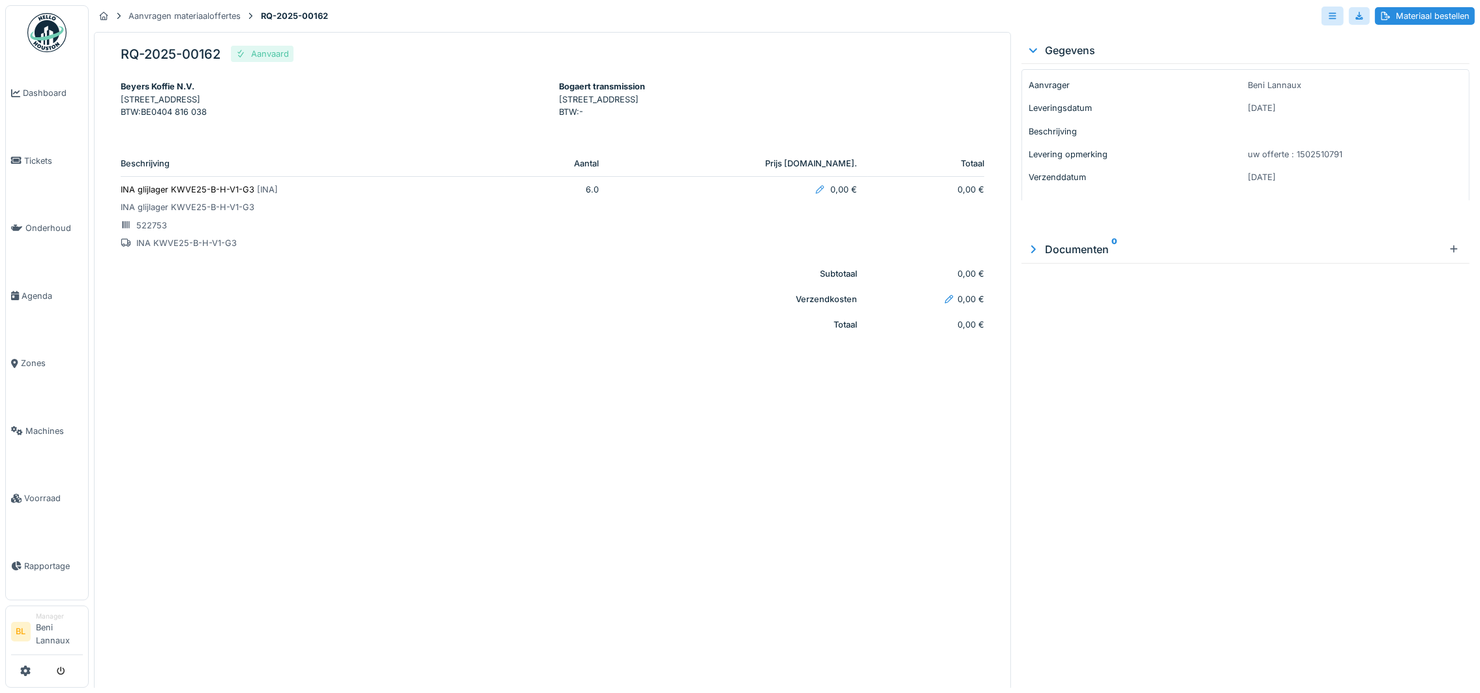
click at [815, 196] on div at bounding box center [820, 189] width 10 height 12
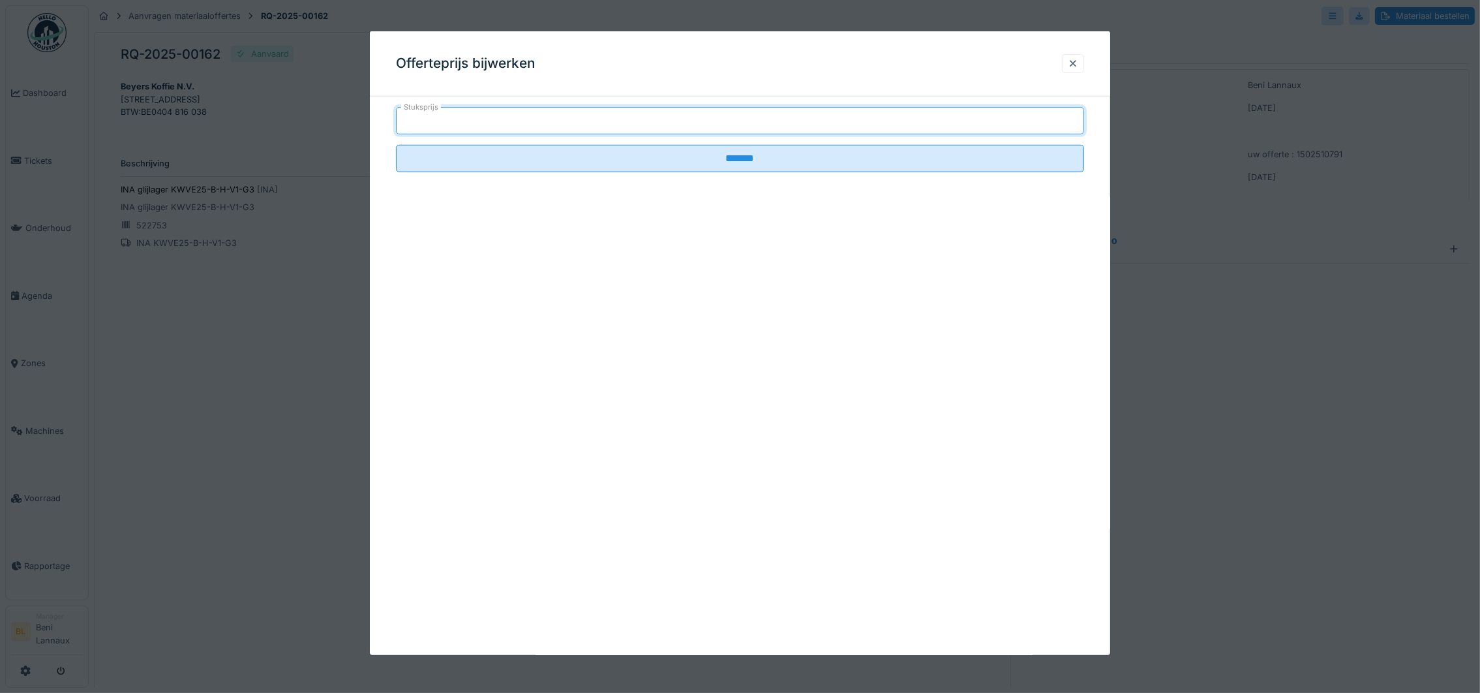
drag, startPoint x: 456, startPoint y: 115, endPoint x: 339, endPoint y: 112, distance: 116.8
click at [343, 113] on div "Offerteprijs bijwerken Stuksprijs *** ******* Annuleren Aanvragen materiaaloffe…" at bounding box center [785, 346] width 1392 height 693
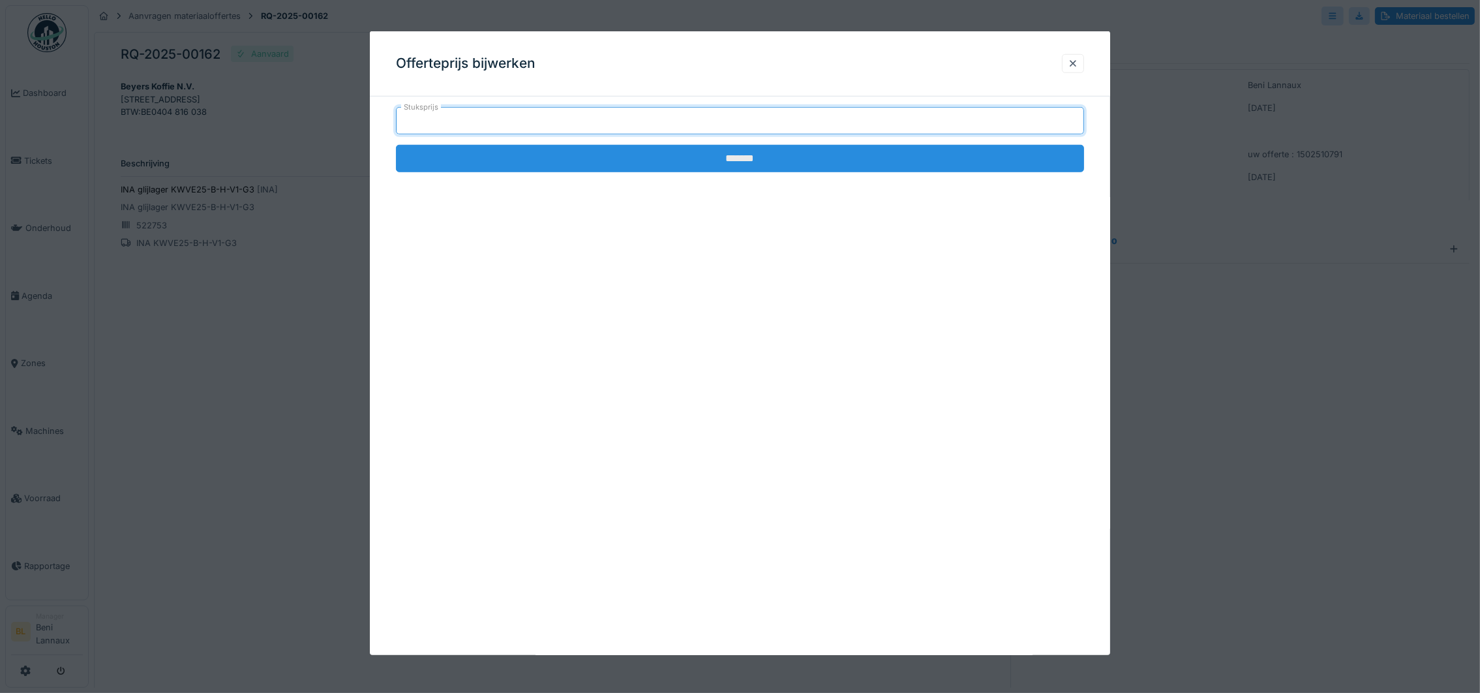
type input "*****"
click at [671, 166] on input "*******" at bounding box center [740, 158] width 688 height 27
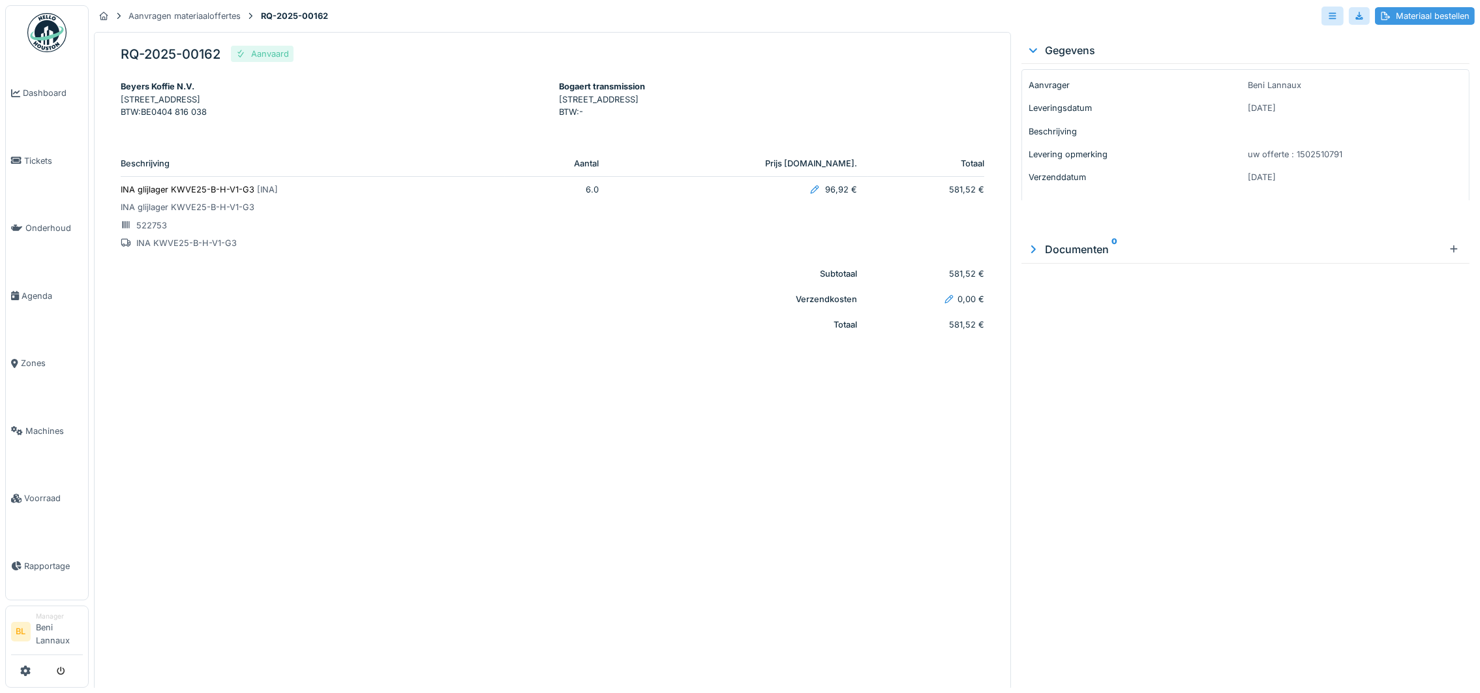
click at [1422, 18] on div "Materiaal bestellen" at bounding box center [1425, 16] width 100 height 18
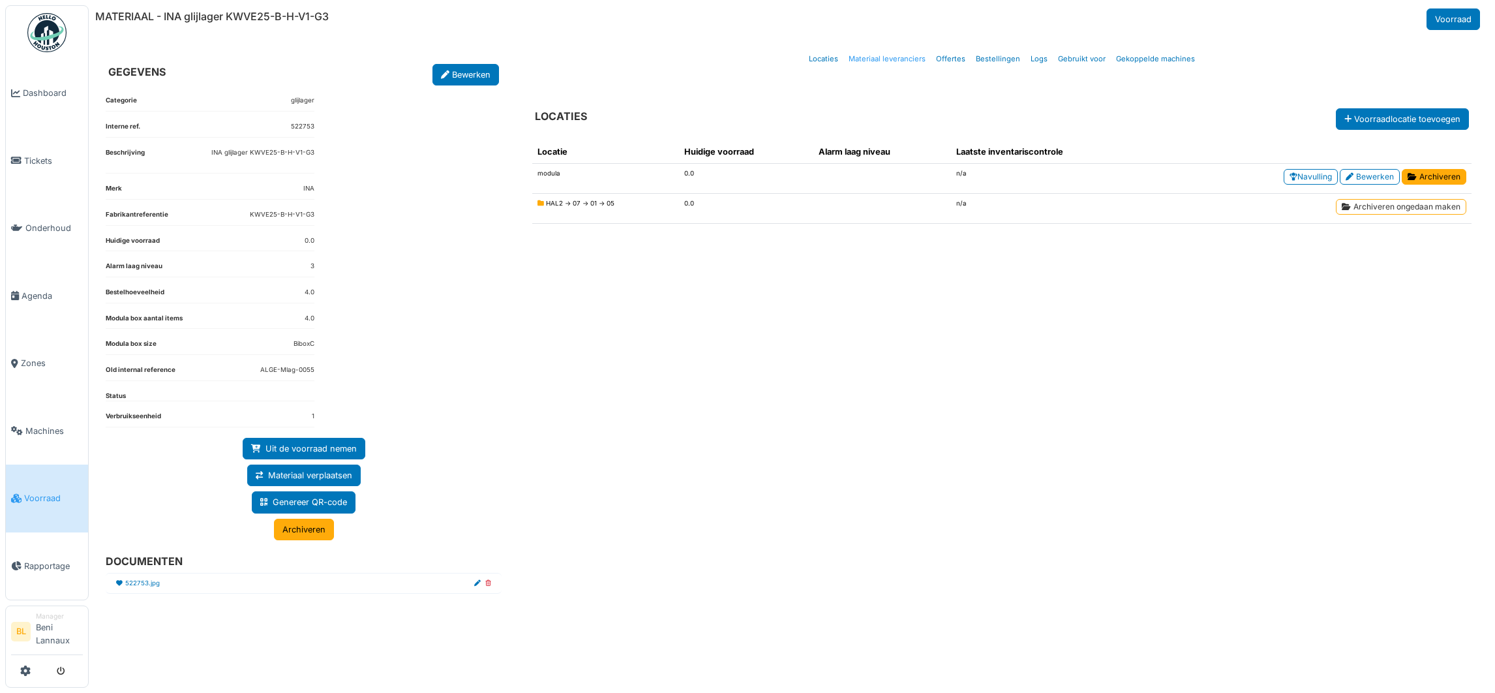
click at [907, 60] on link "Materiaal leveranciers" at bounding box center [887, 59] width 87 height 31
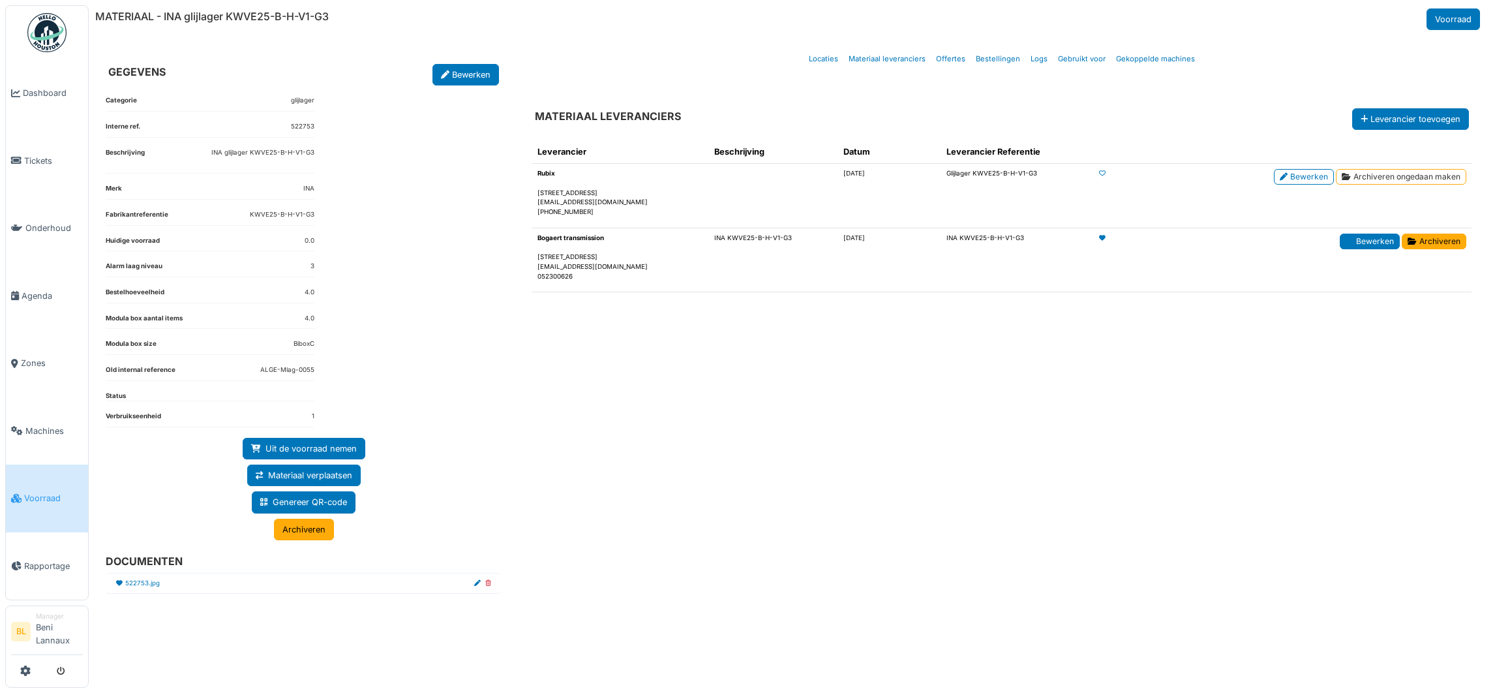
click at [1375, 243] on link "Bewerken" at bounding box center [1370, 242] width 60 height 16
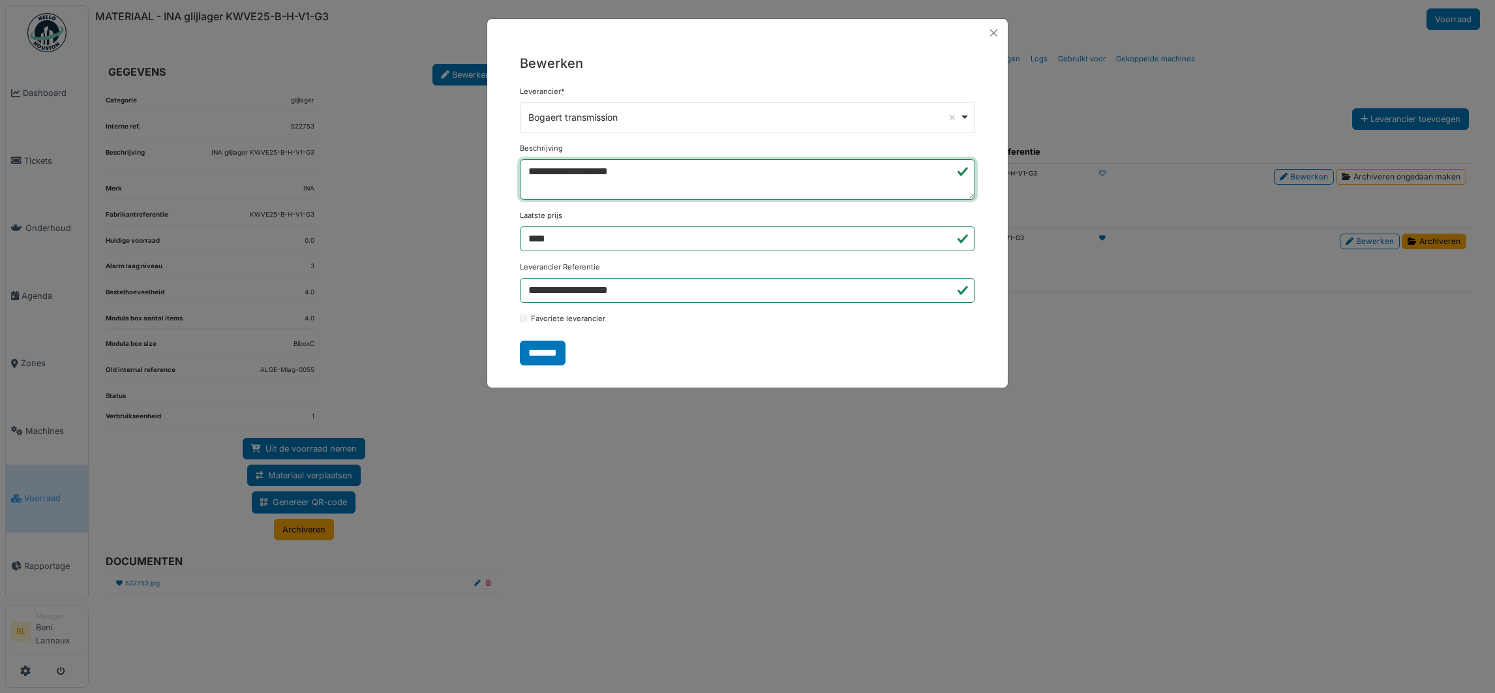
drag, startPoint x: 699, startPoint y: 167, endPoint x: 480, endPoint y: 159, distance: 219.4
click at [480, 159] on div "**********" at bounding box center [747, 346] width 1495 height 693
type textarea "**********"
drag, startPoint x: 573, startPoint y: 247, endPoint x: 515, endPoint y: 245, distance: 58.1
click at [515, 245] on div "**********" at bounding box center [747, 209] width 521 height 324
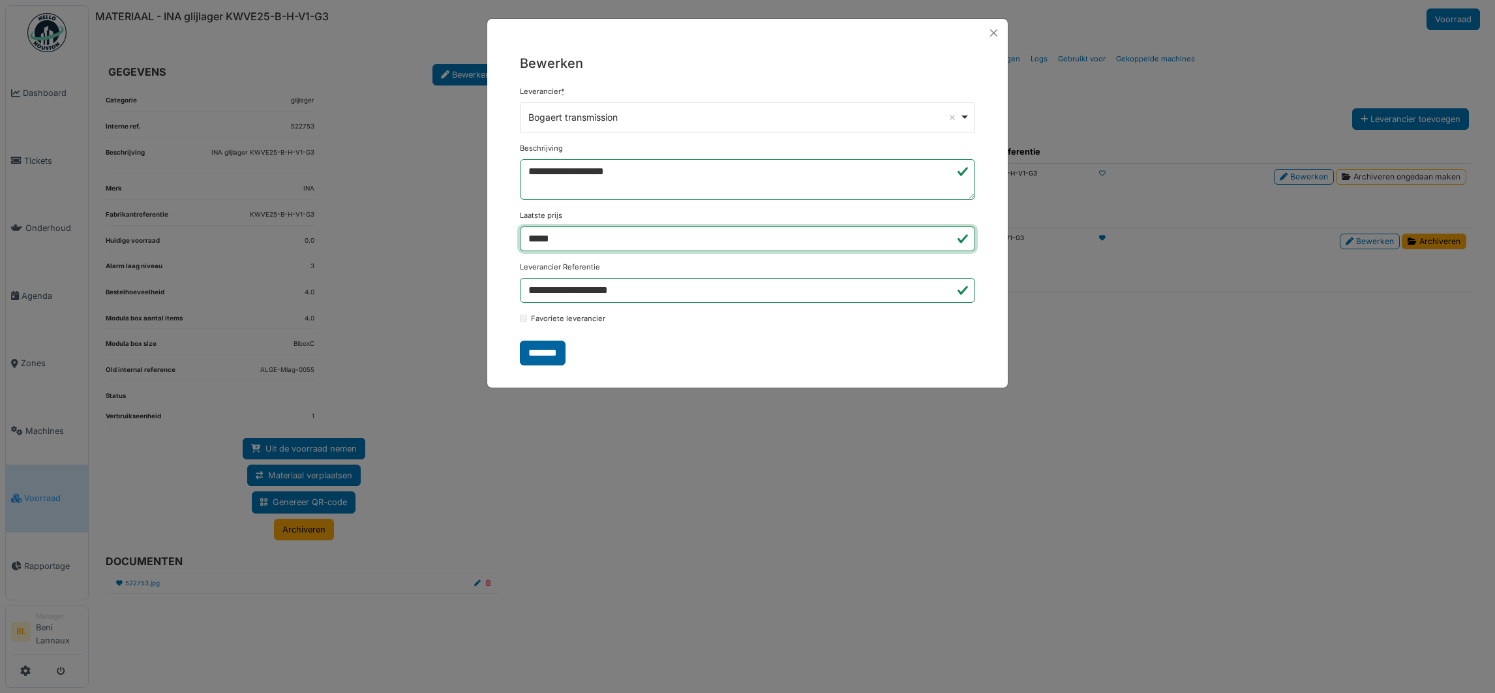
type input "*****"
click at [543, 355] on input "*******" at bounding box center [543, 353] width 46 height 25
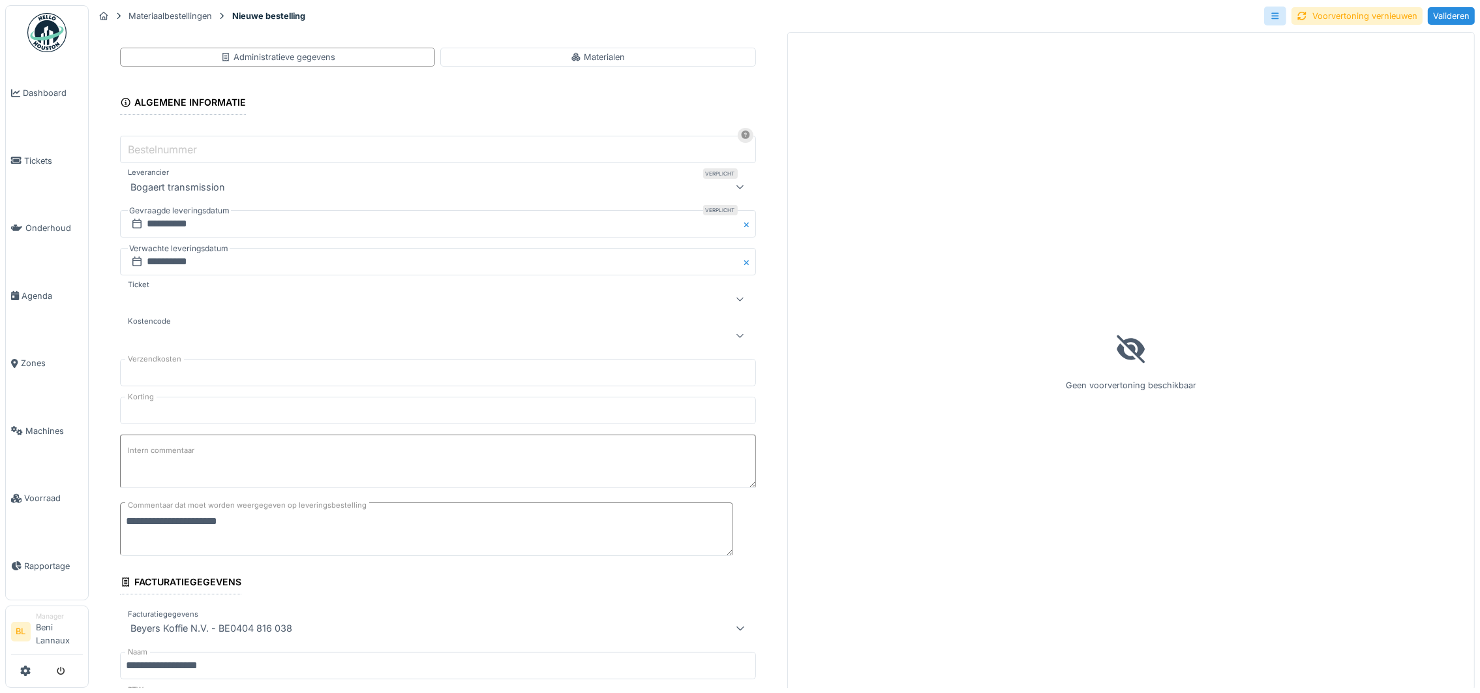
click at [170, 452] on label "Intern commentaar" at bounding box center [161, 450] width 72 height 16
click at [170, 452] on textarea "Intern commentaar" at bounding box center [438, 460] width 636 height 53
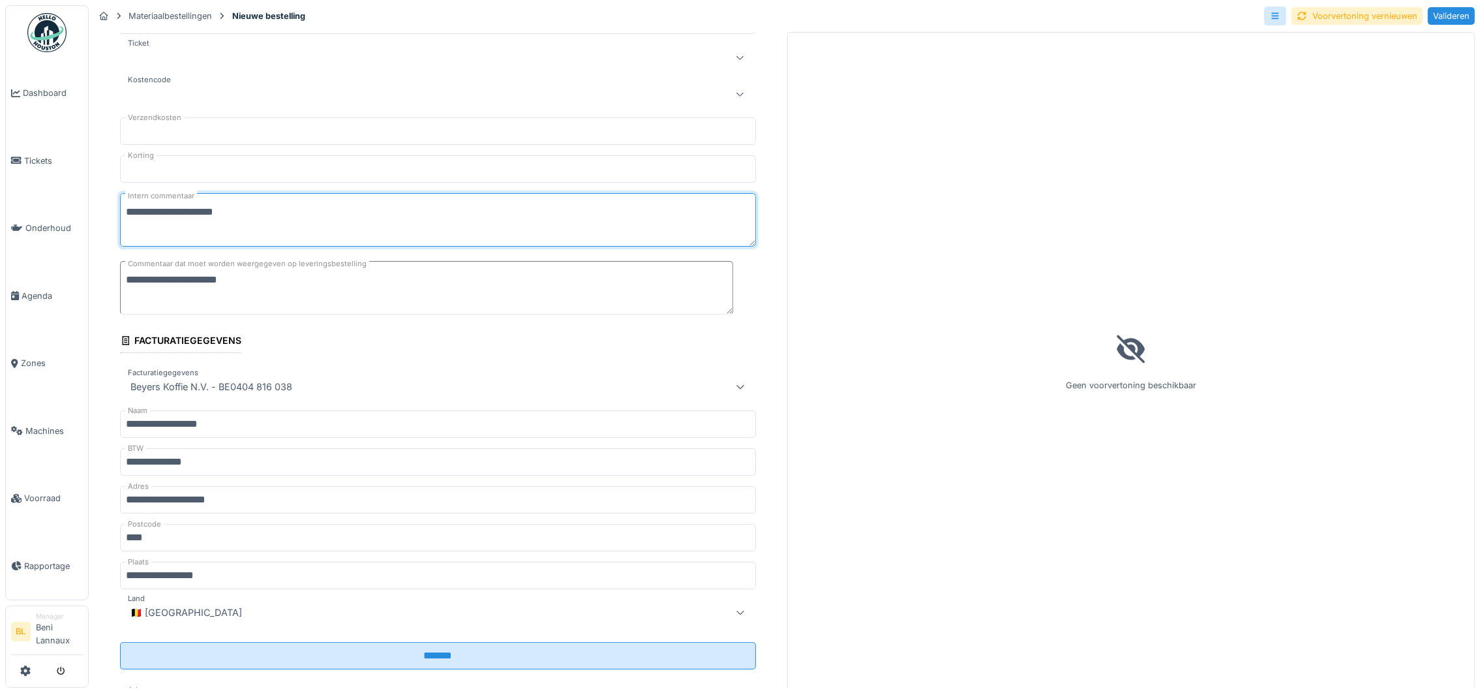
scroll to position [444, 0]
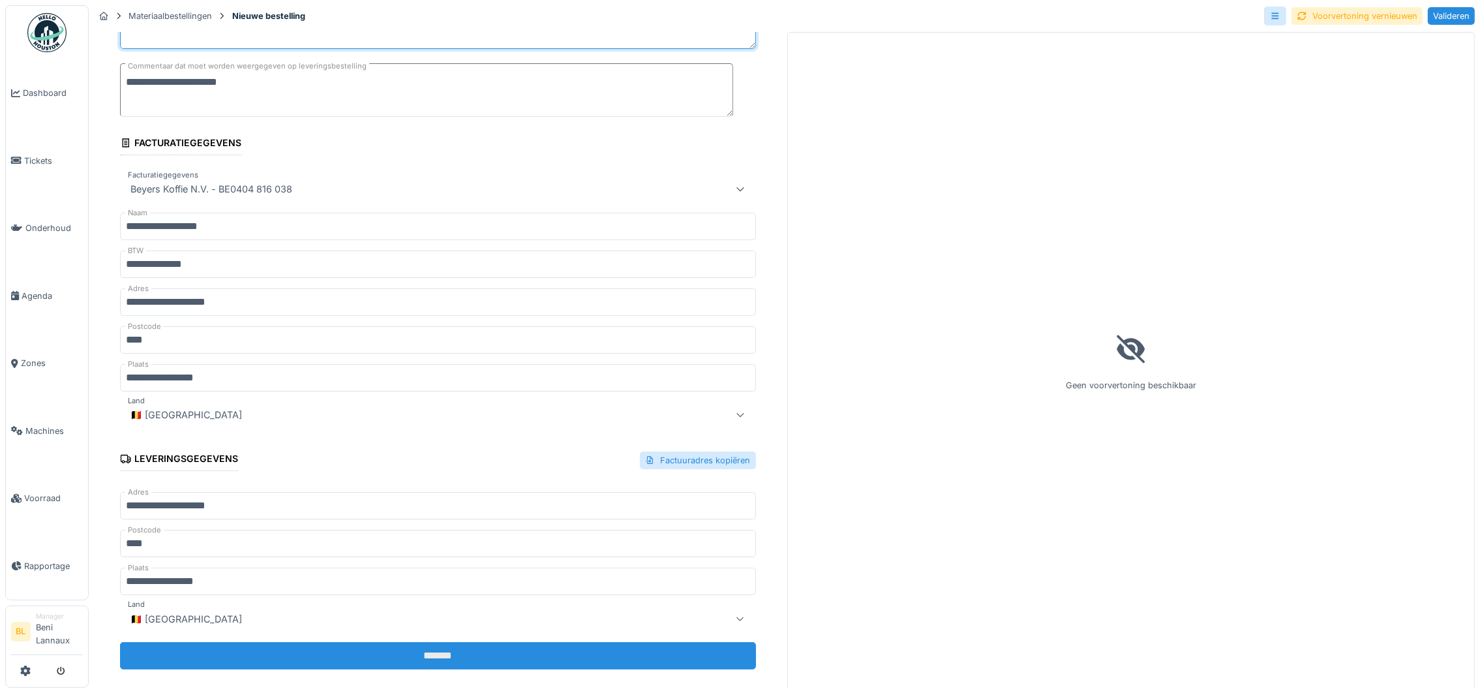
type textarea "**********"
click at [444, 651] on input "*******" at bounding box center [438, 655] width 636 height 27
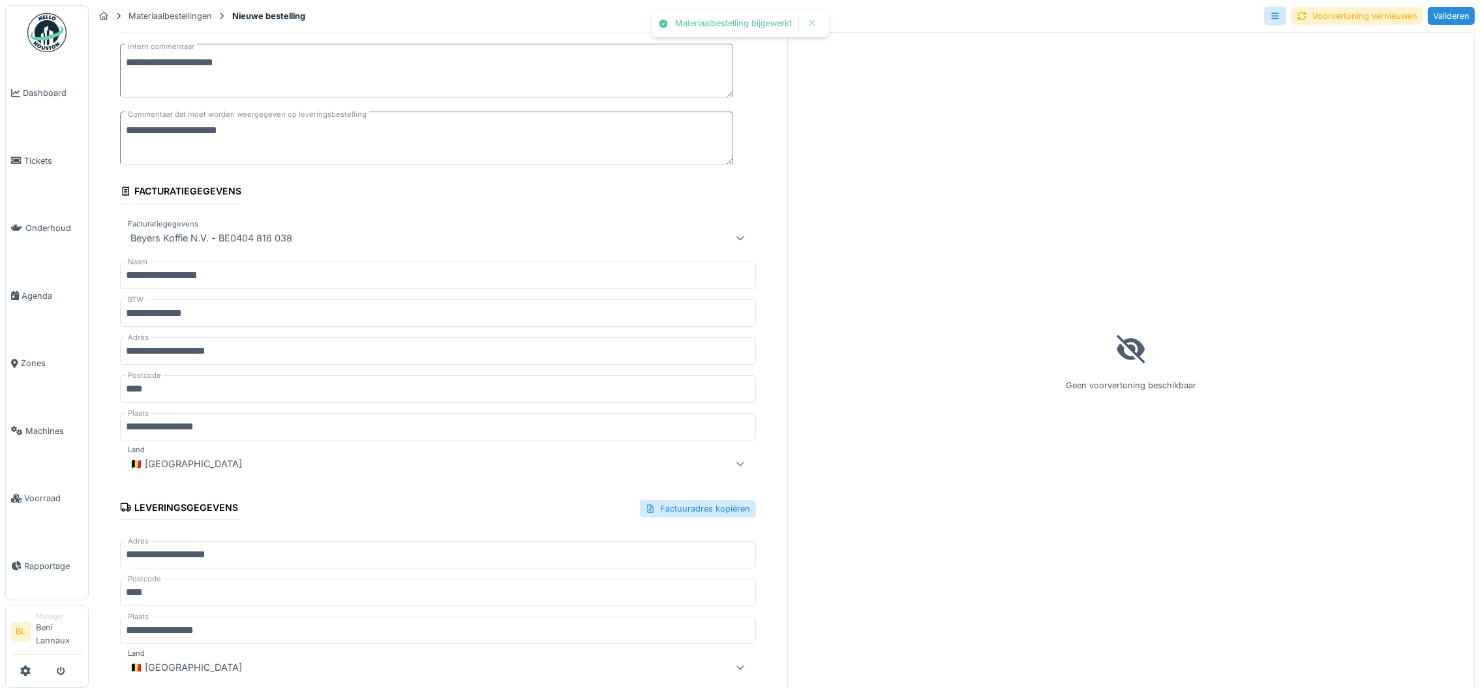
scroll to position [0, 0]
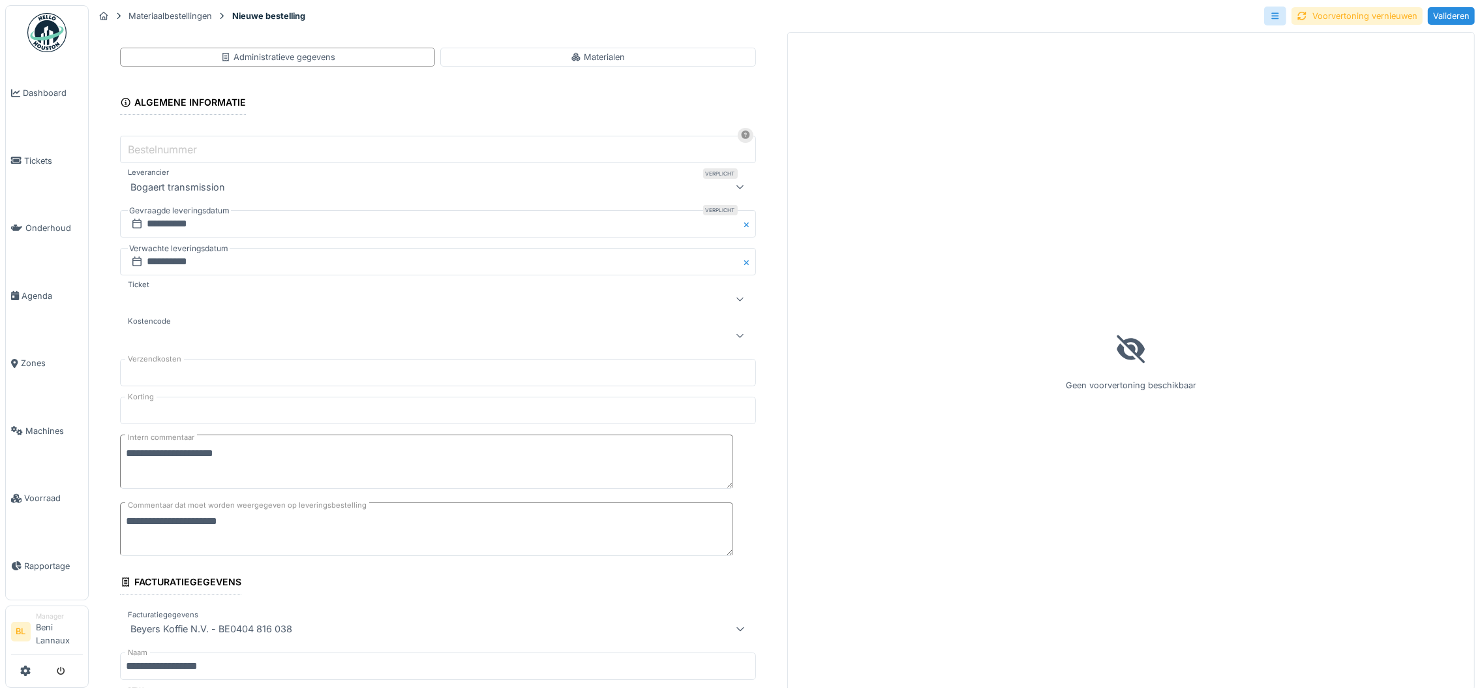
click at [1330, 19] on div "Voorvertoning vernieuwen" at bounding box center [1357, 16] width 131 height 18
click at [1442, 18] on div "Valideren" at bounding box center [1451, 16] width 47 height 18
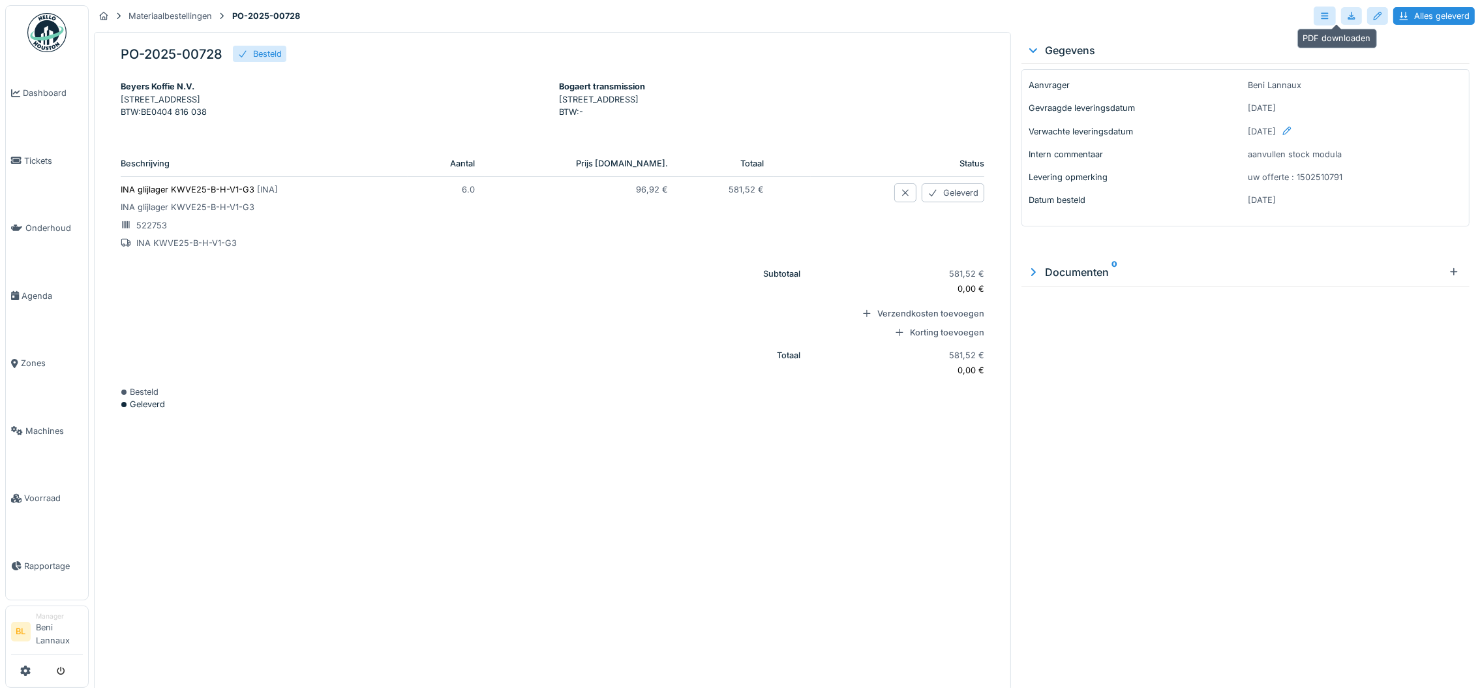
click at [1347, 13] on div at bounding box center [1352, 16] width 10 height 12
click at [1449, 271] on div at bounding box center [1454, 272] width 10 height 12
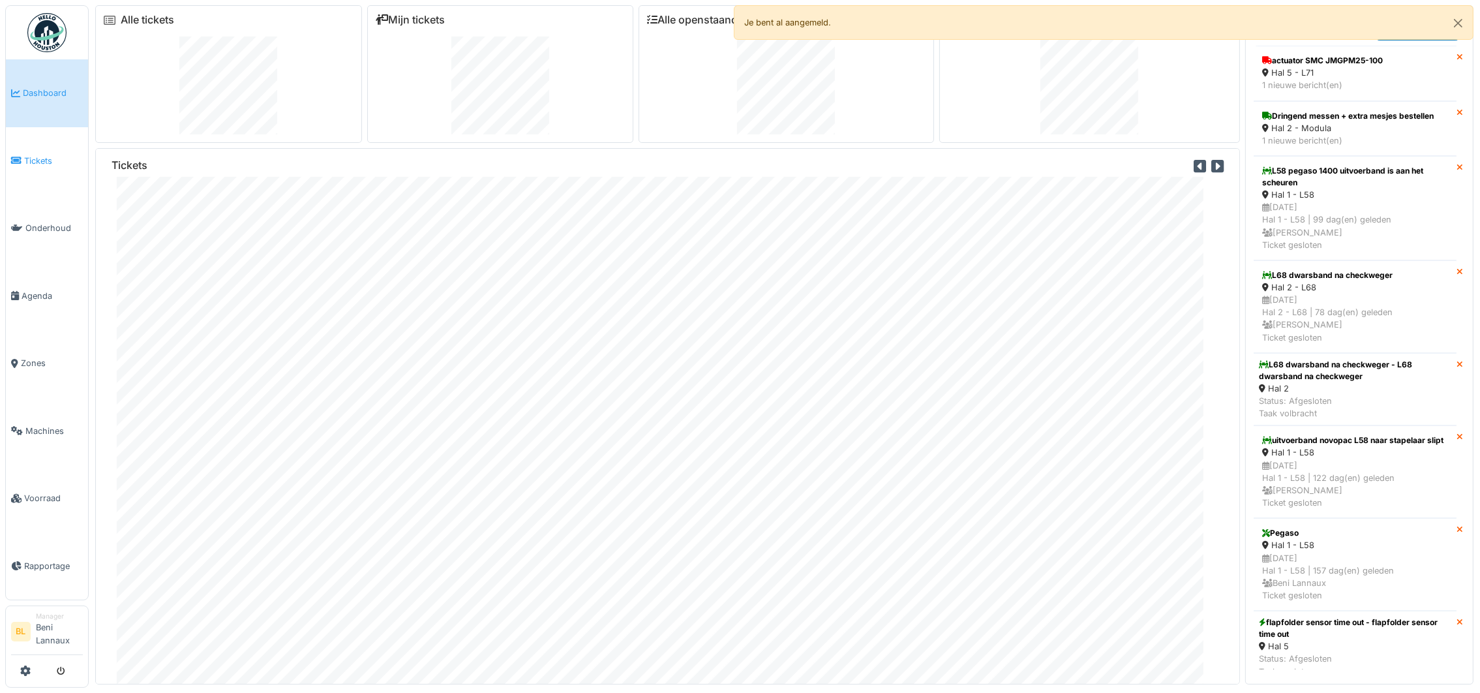
click at [38, 169] on link "Tickets" at bounding box center [47, 161] width 82 height 68
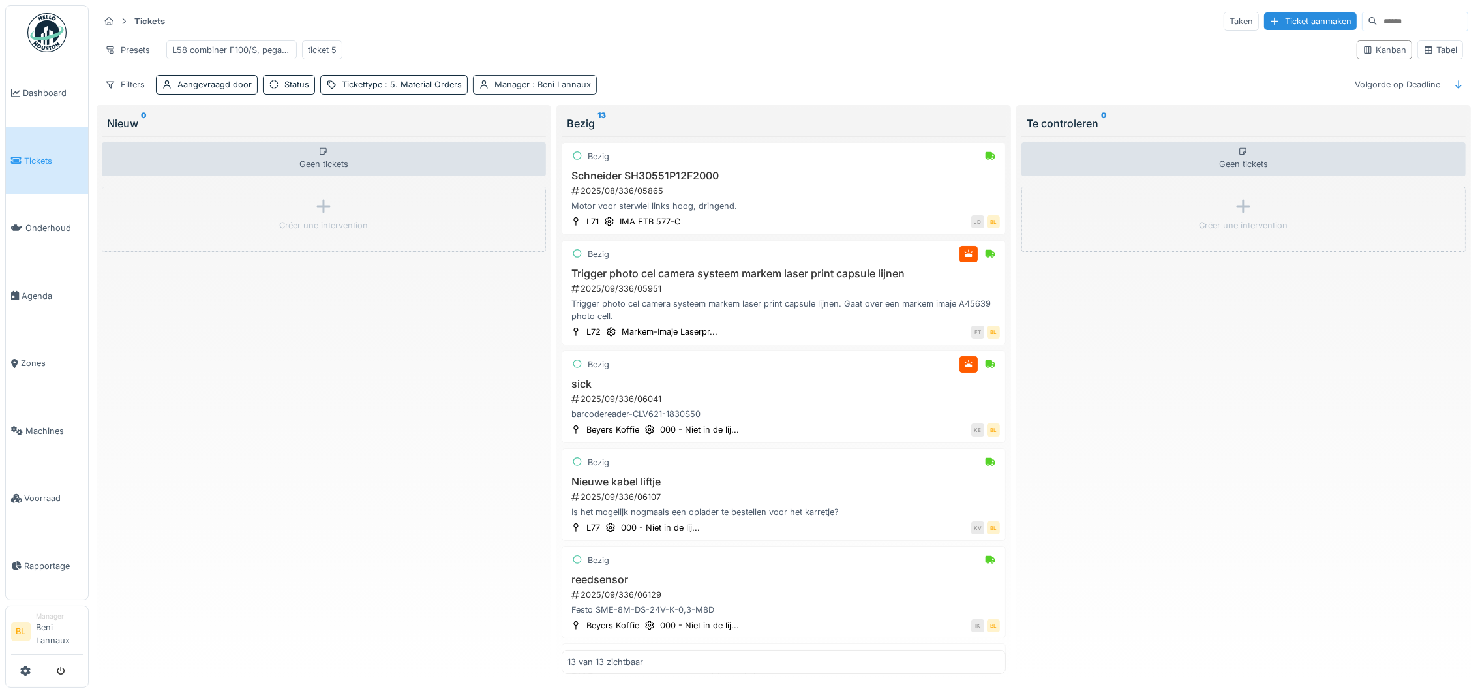
click at [530, 89] on span ": [PERSON_NAME]" at bounding box center [560, 85] width 61 height 10
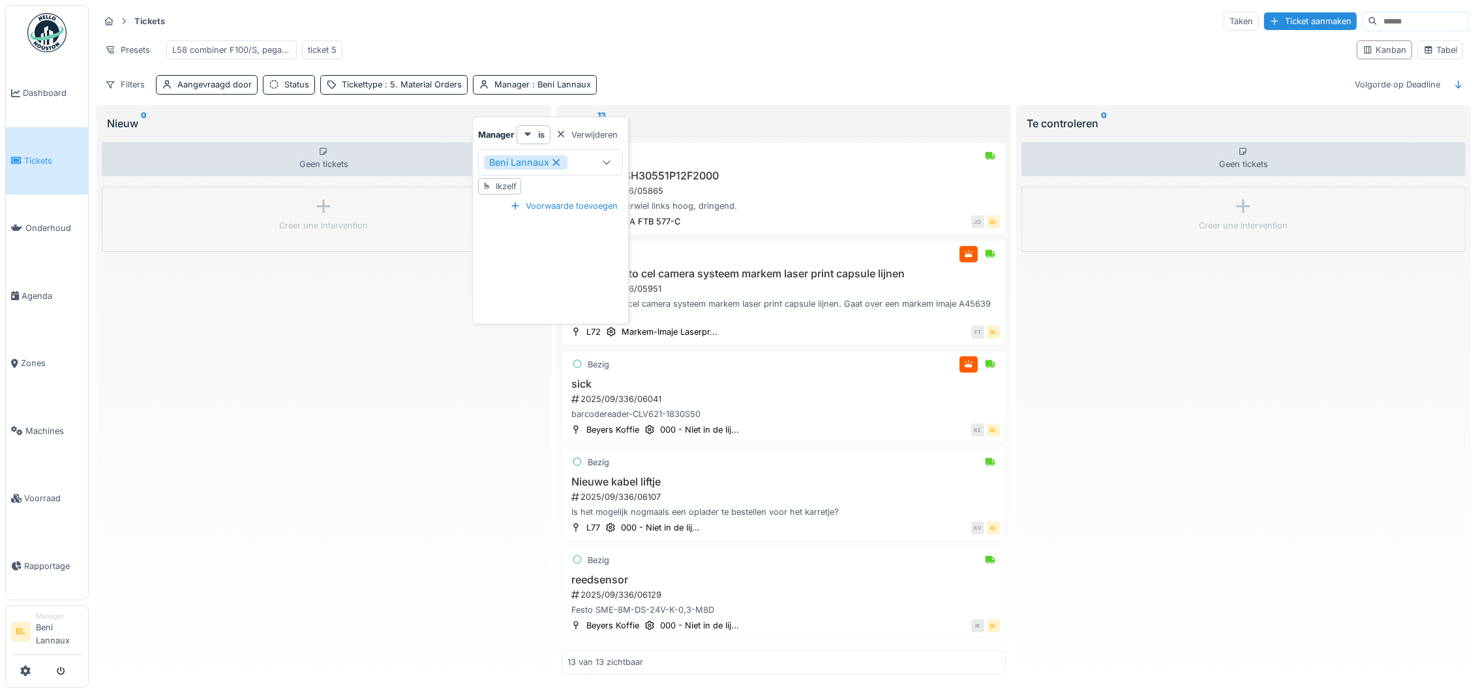
click at [553, 162] on icon at bounding box center [557, 162] width 12 height 9
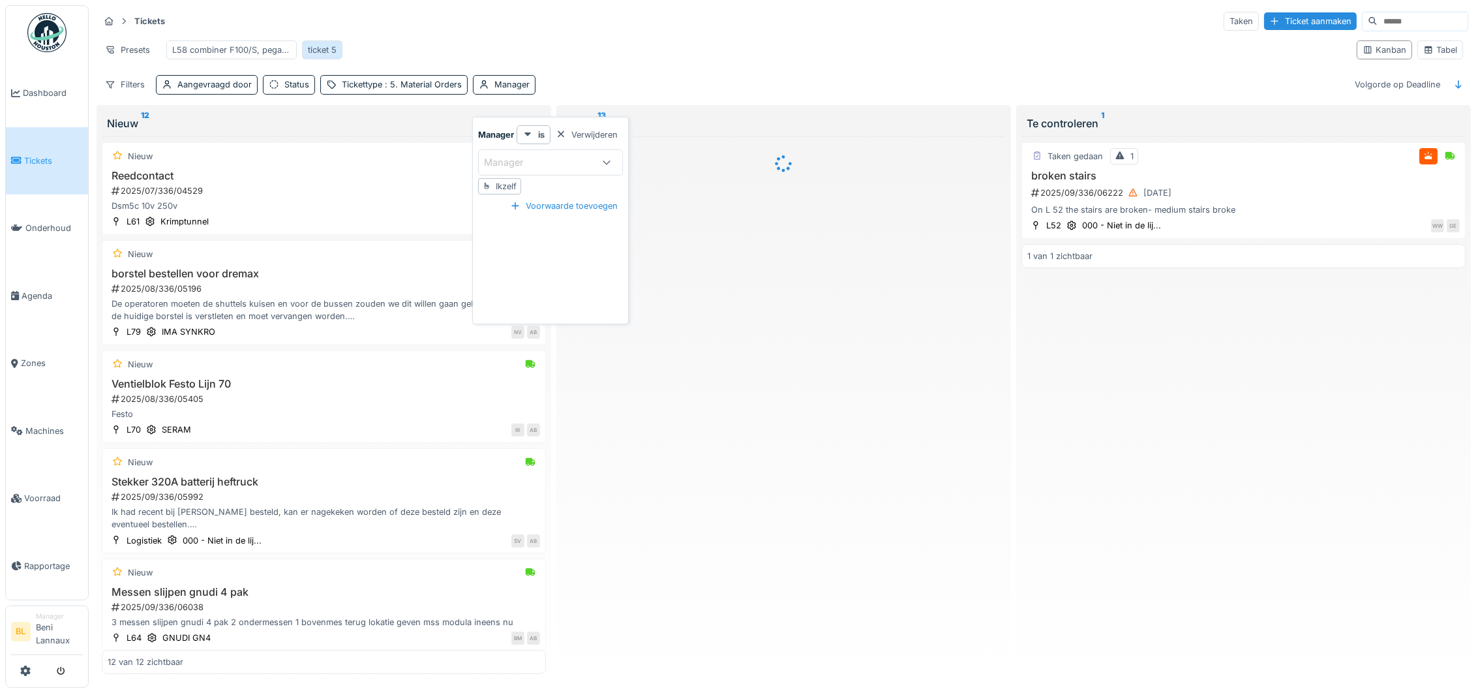
click at [322, 46] on div "ticket 5" at bounding box center [322, 50] width 29 height 12
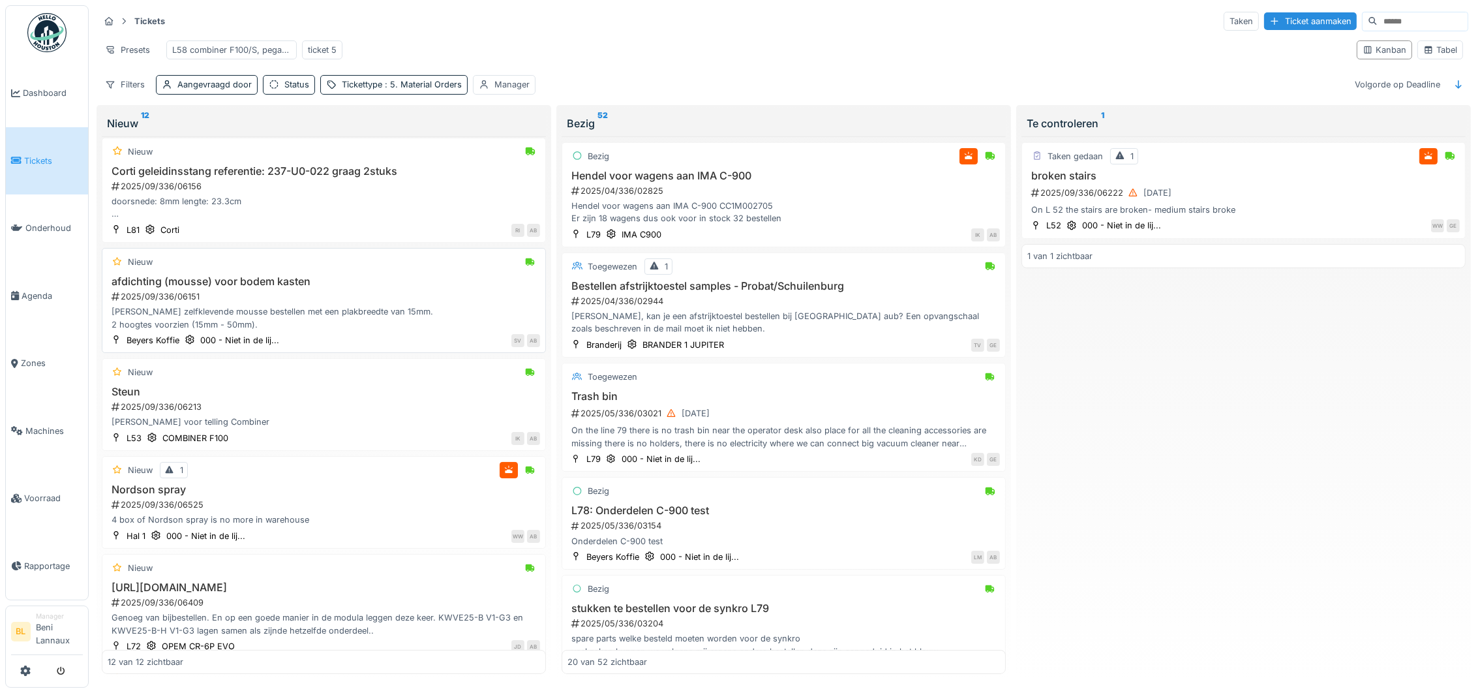
scroll to position [489, 0]
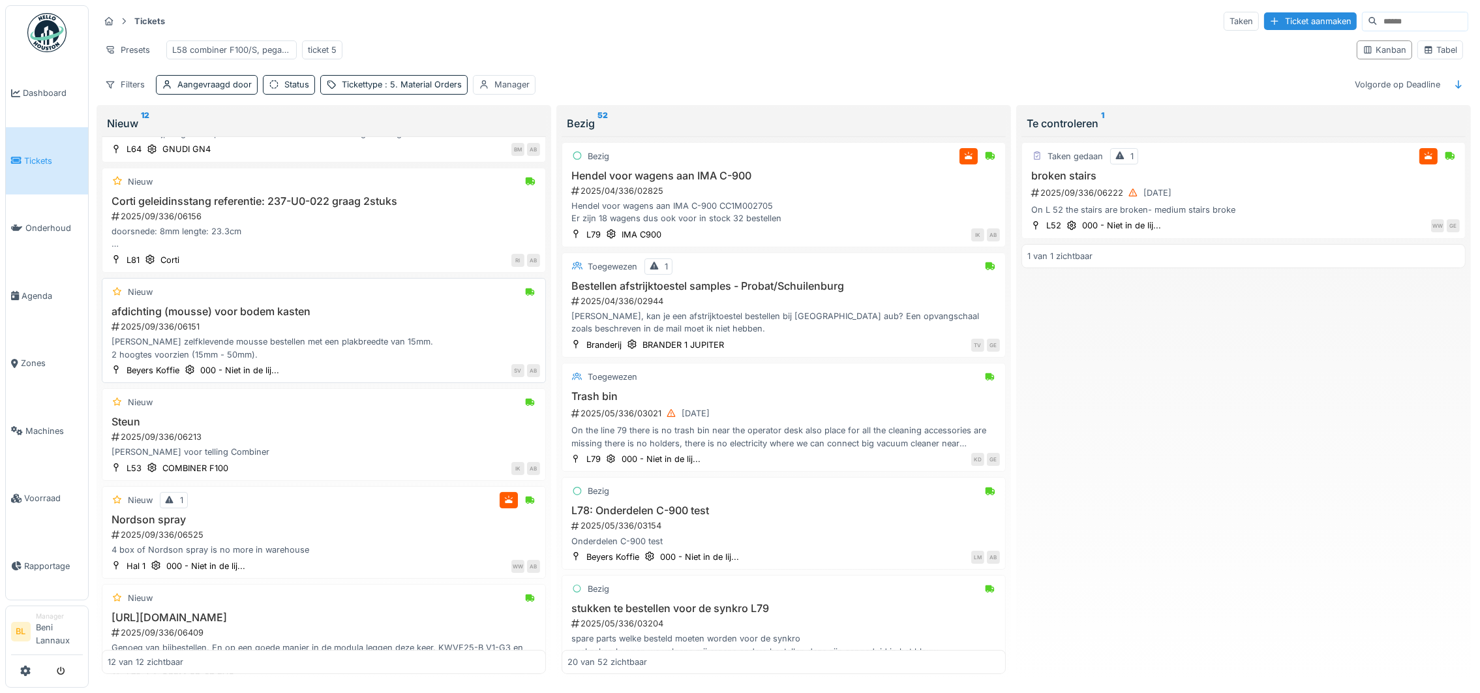
click at [185, 353] on div "afdichting (mousse) voor bodem kasten 2025/09/336/06151 Graag zelfklevende mous…" at bounding box center [324, 332] width 433 height 55
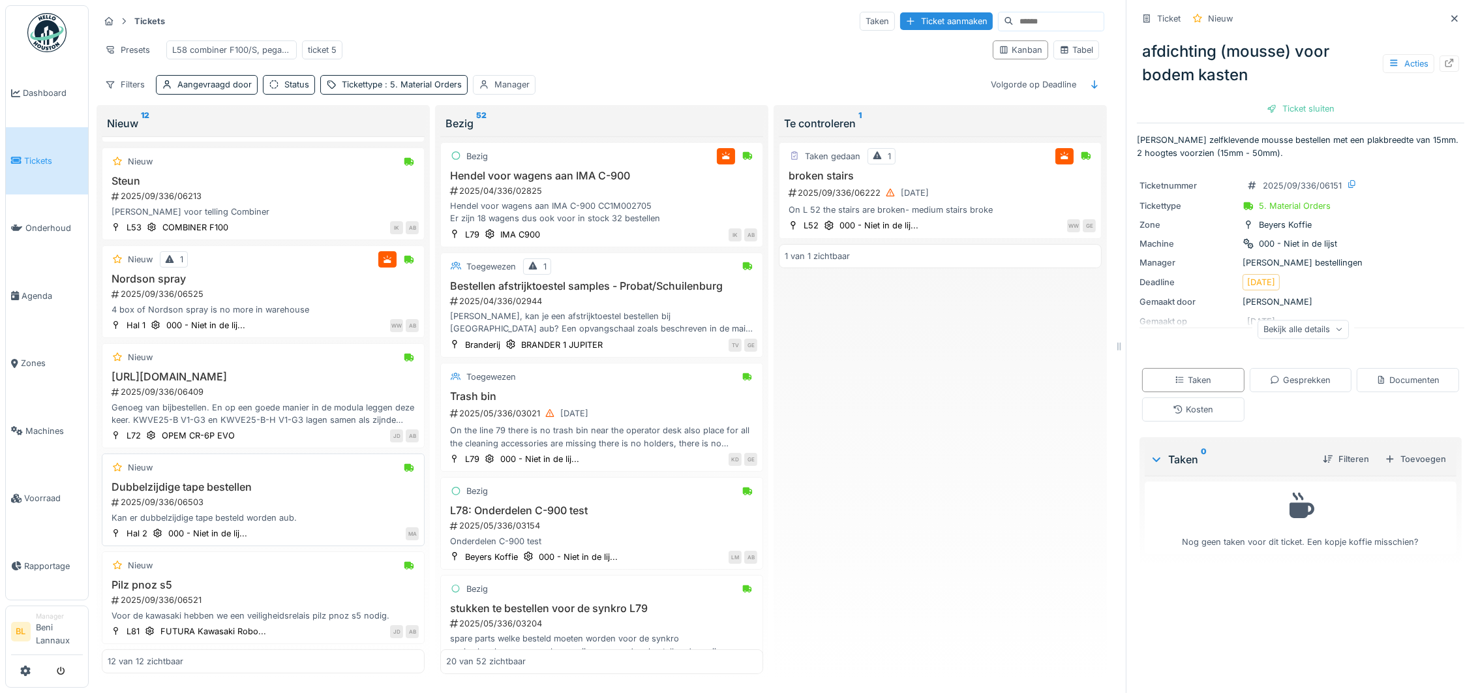
scroll to position [14, 0]
click at [182, 496] on div "2025/09/336/06503" at bounding box center [264, 502] width 309 height 12
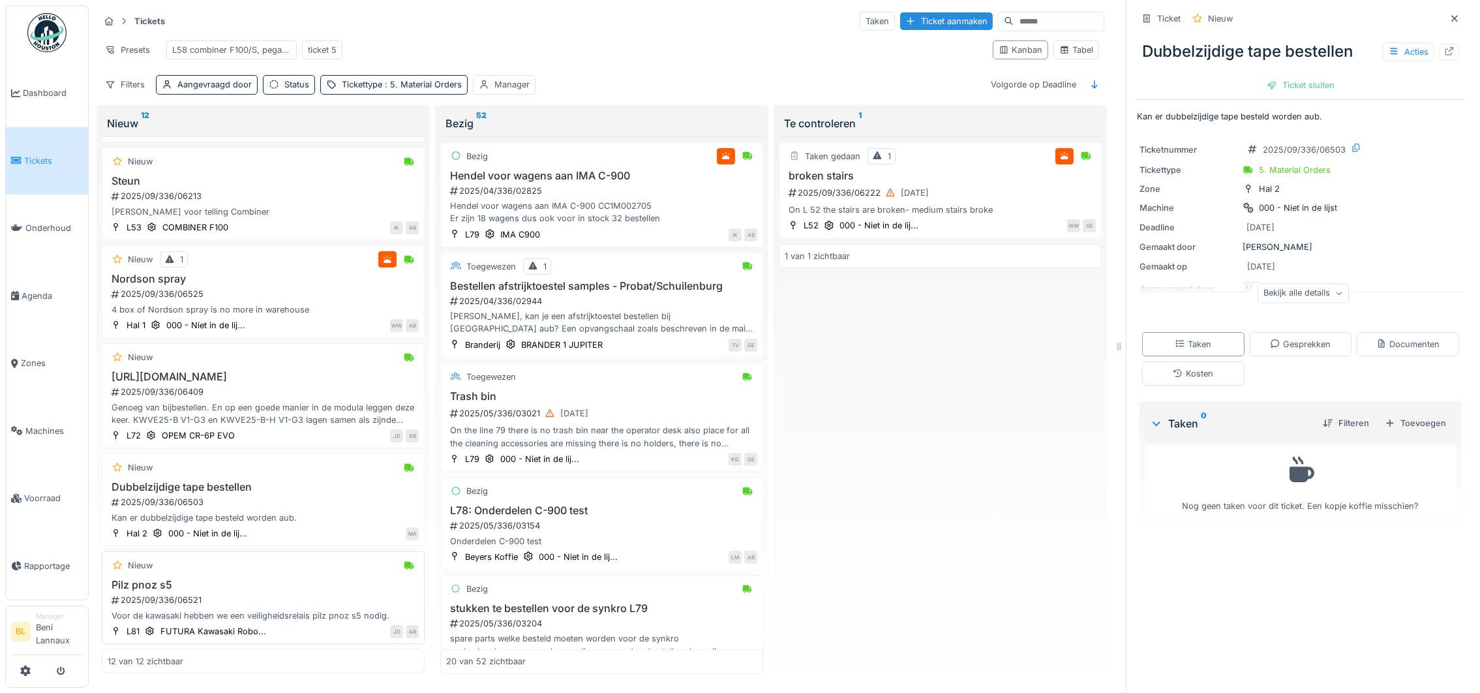
click at [196, 609] on div "Voor de kawasaki hebben we een veiligheidsrelais pilz pnoz s5 nodig." at bounding box center [263, 615] width 311 height 12
click at [228, 508] on div "Nieuw Dubbelzijdige tape bestellen 2025/09/336/06503 Kan er dubbelzijdige tape …" at bounding box center [263, 499] width 323 height 93
click at [1446, 47] on icon at bounding box center [1450, 51] width 8 height 8
click at [186, 511] on div "Kan er dubbelzijdige tape besteld worden aub." at bounding box center [263, 517] width 311 height 12
click at [1444, 47] on icon at bounding box center [1449, 51] width 10 height 8
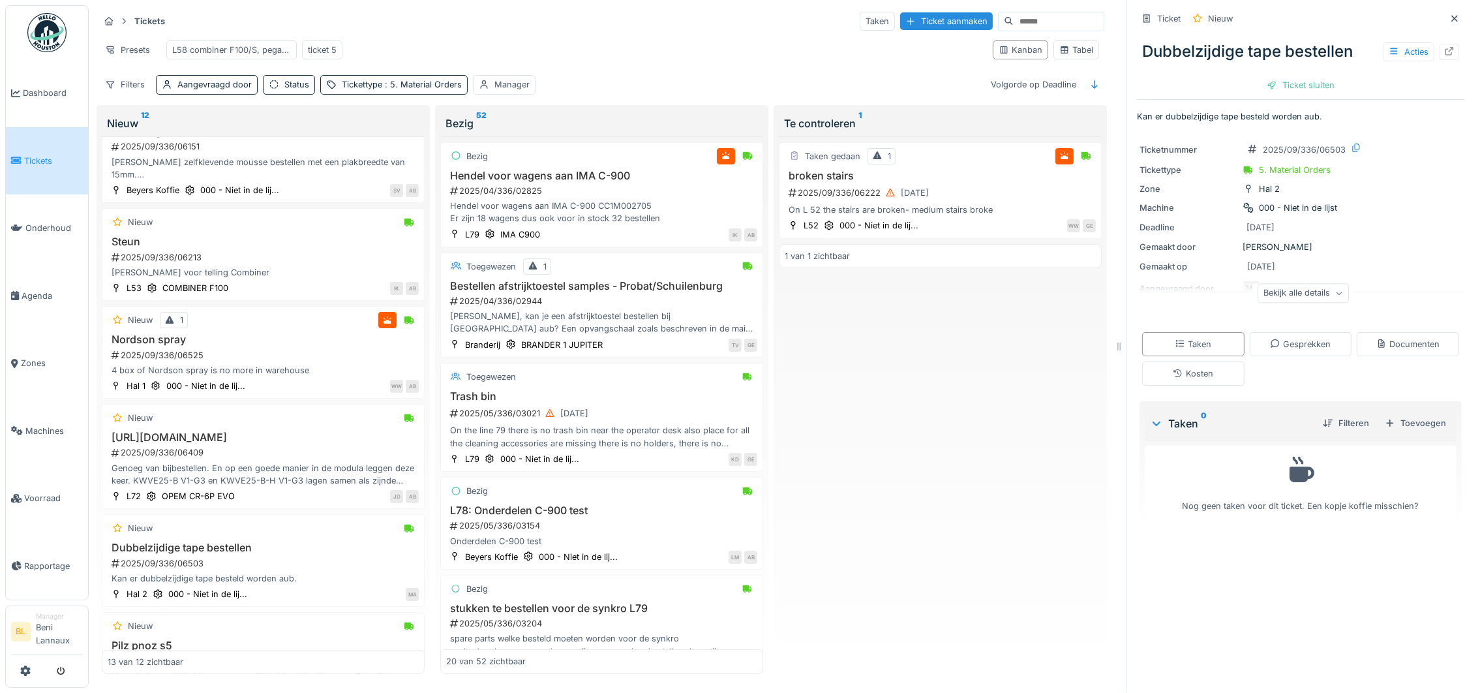
scroll to position [902, 0]
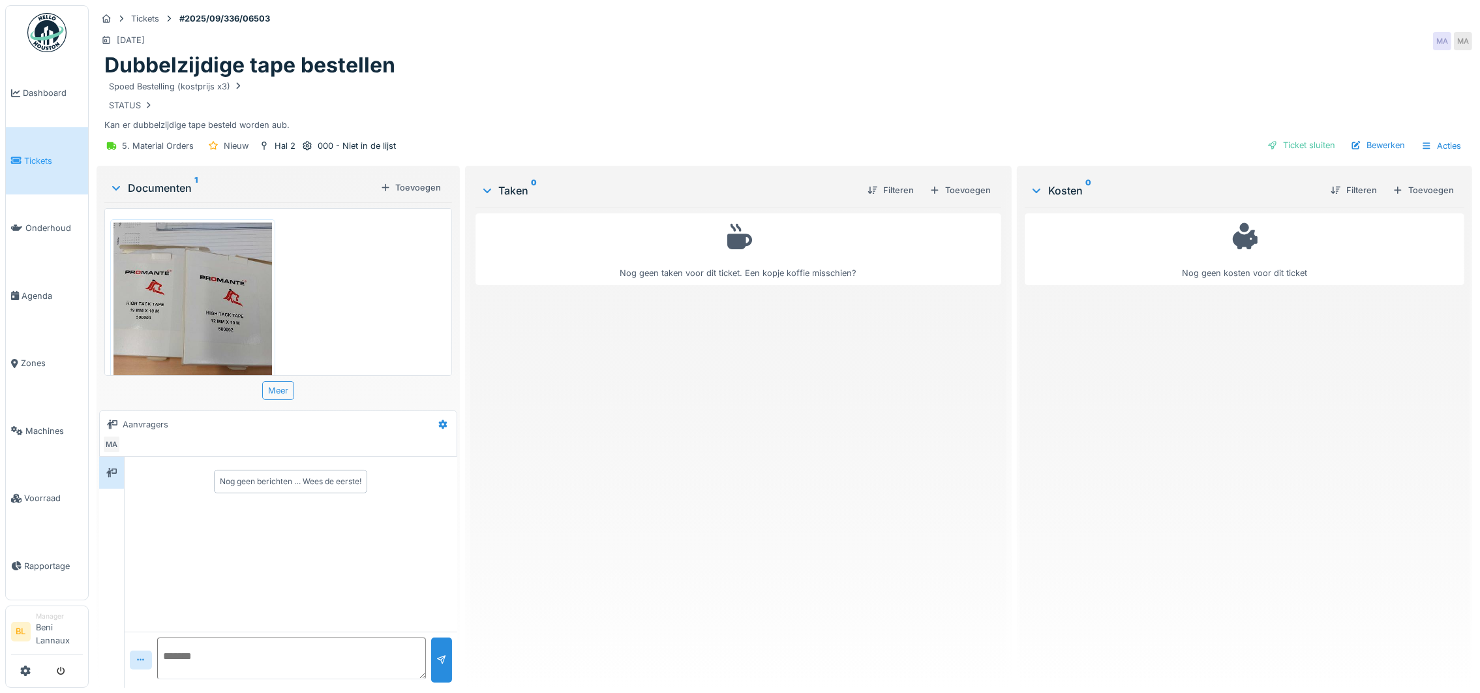
click at [222, 319] on img at bounding box center [193, 327] width 159 height 211
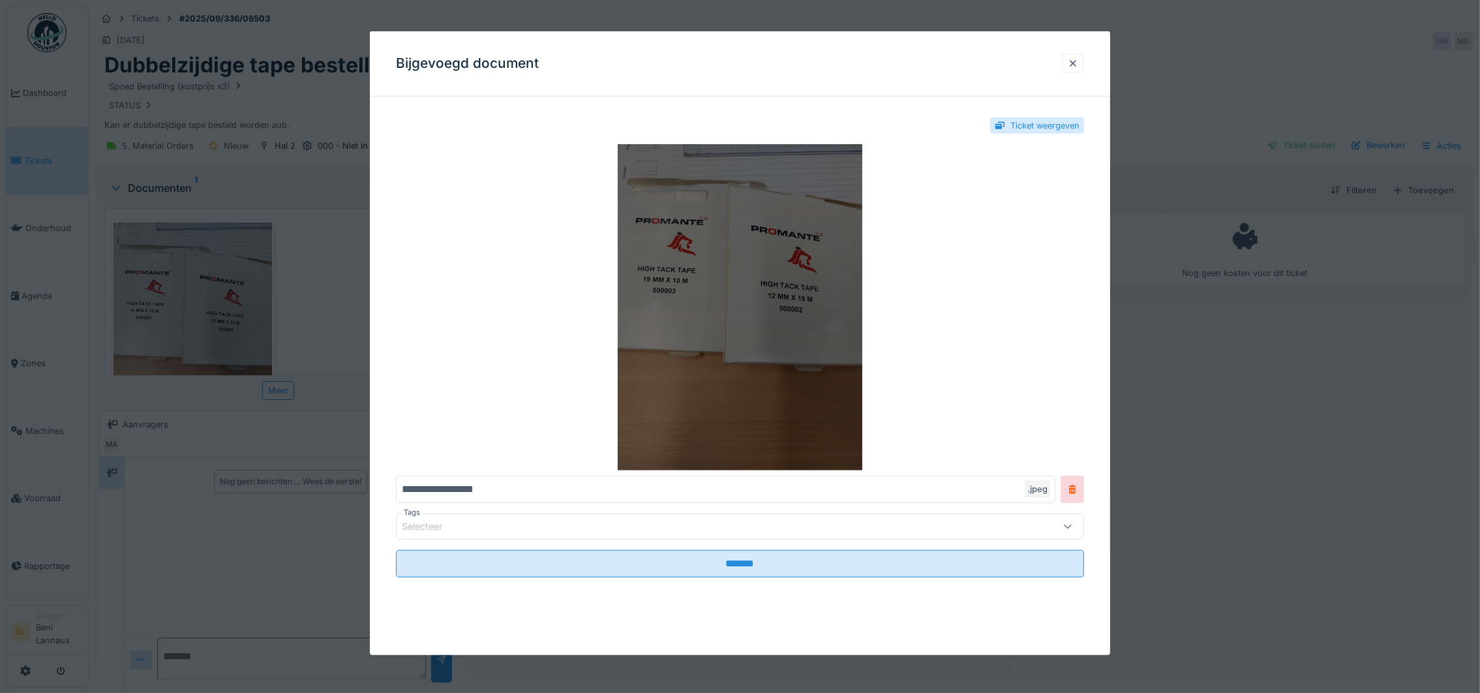
click at [696, 318] on img at bounding box center [740, 307] width 688 height 326
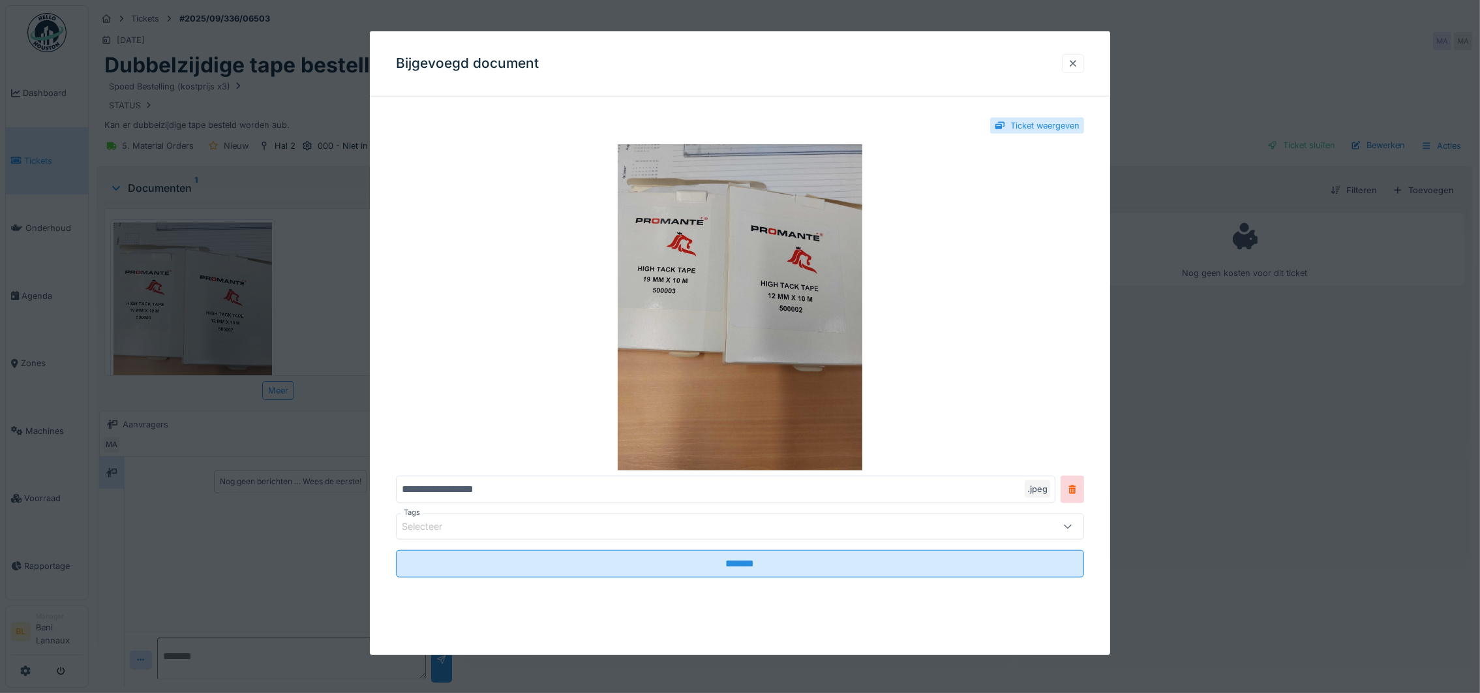
click at [1078, 61] on div at bounding box center [1073, 63] width 10 height 12
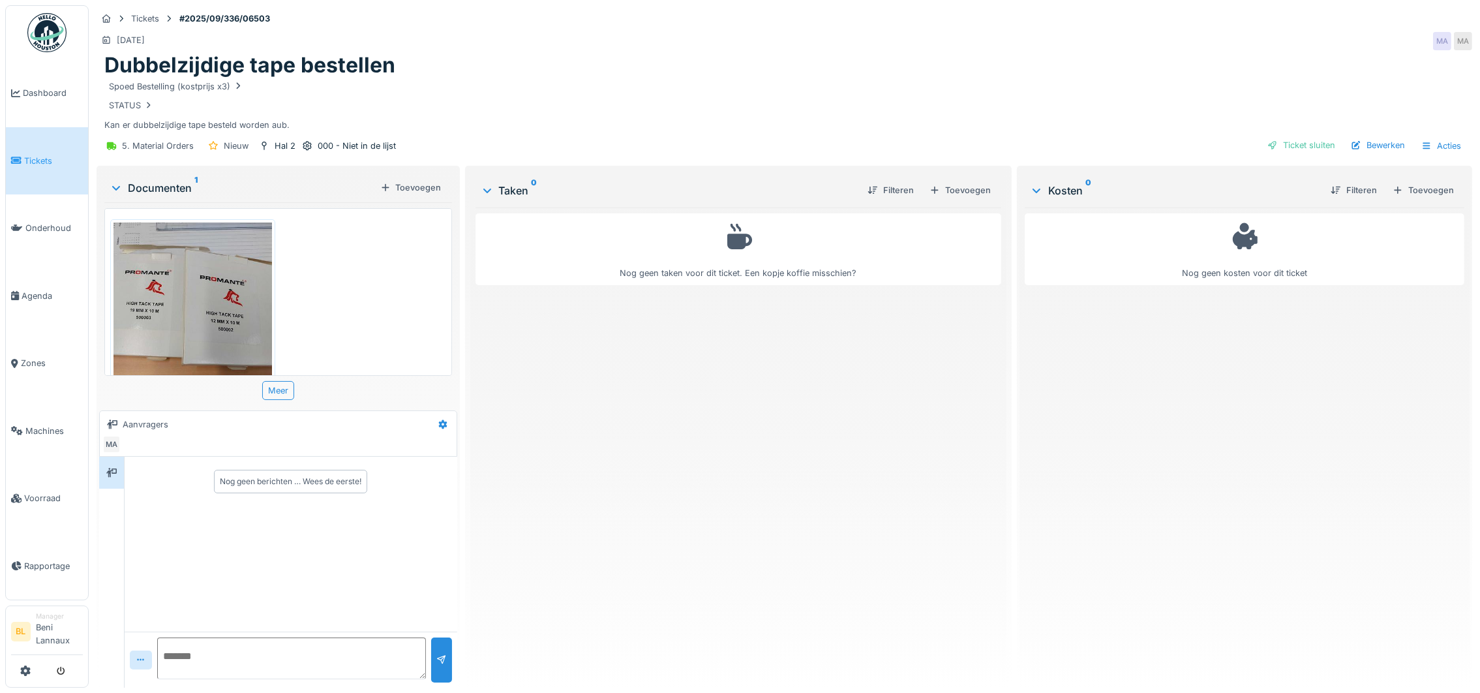
click at [213, 324] on img at bounding box center [193, 327] width 159 height 211
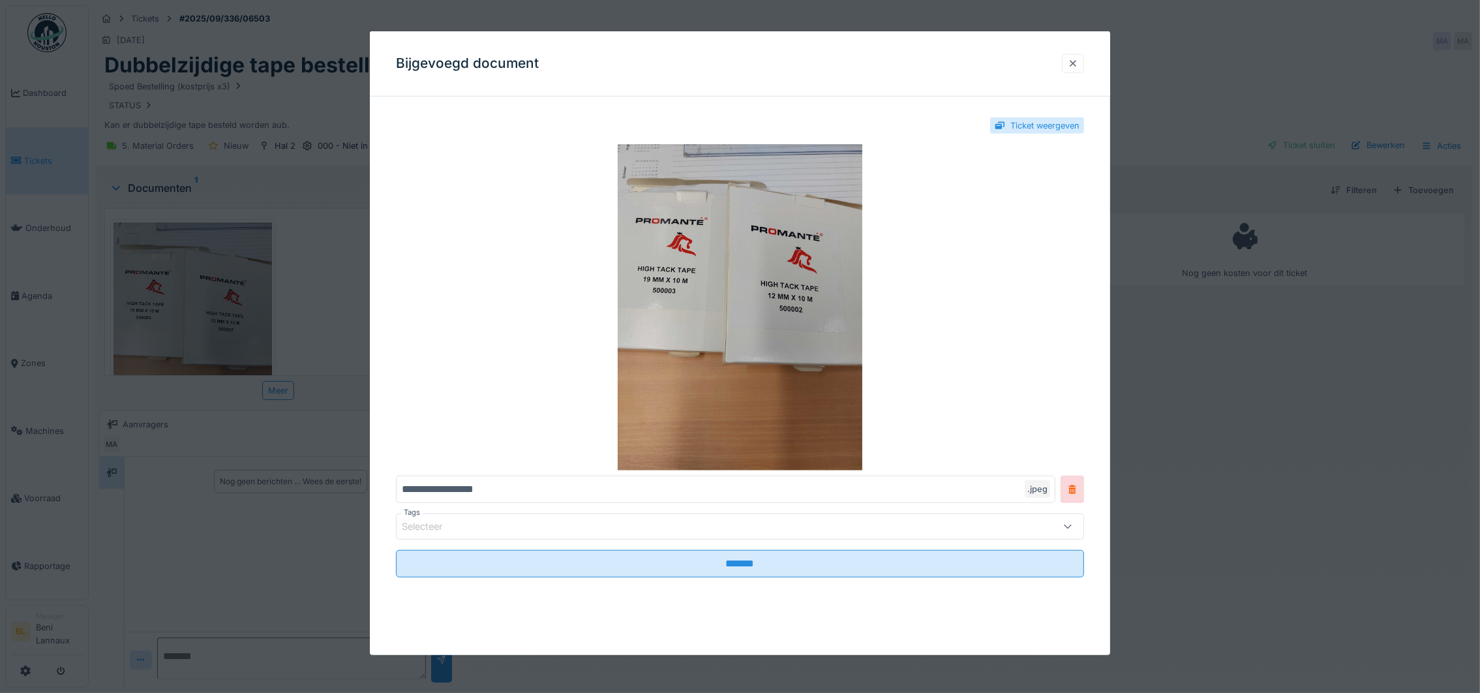
click at [1078, 58] on div at bounding box center [1073, 63] width 10 height 12
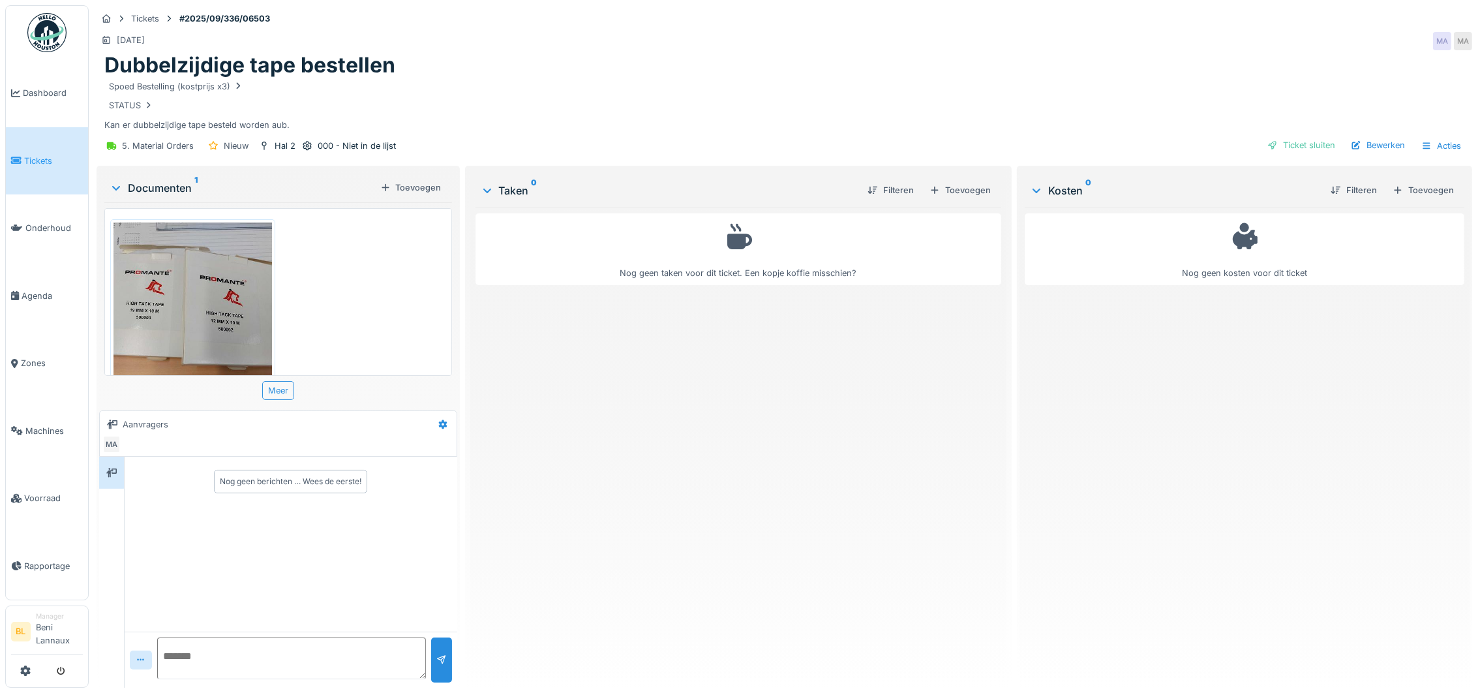
click at [714, 615] on div "Nog geen taken voor dit ticket. Een kopje koffie misschien?" at bounding box center [739, 442] width 526 height 470
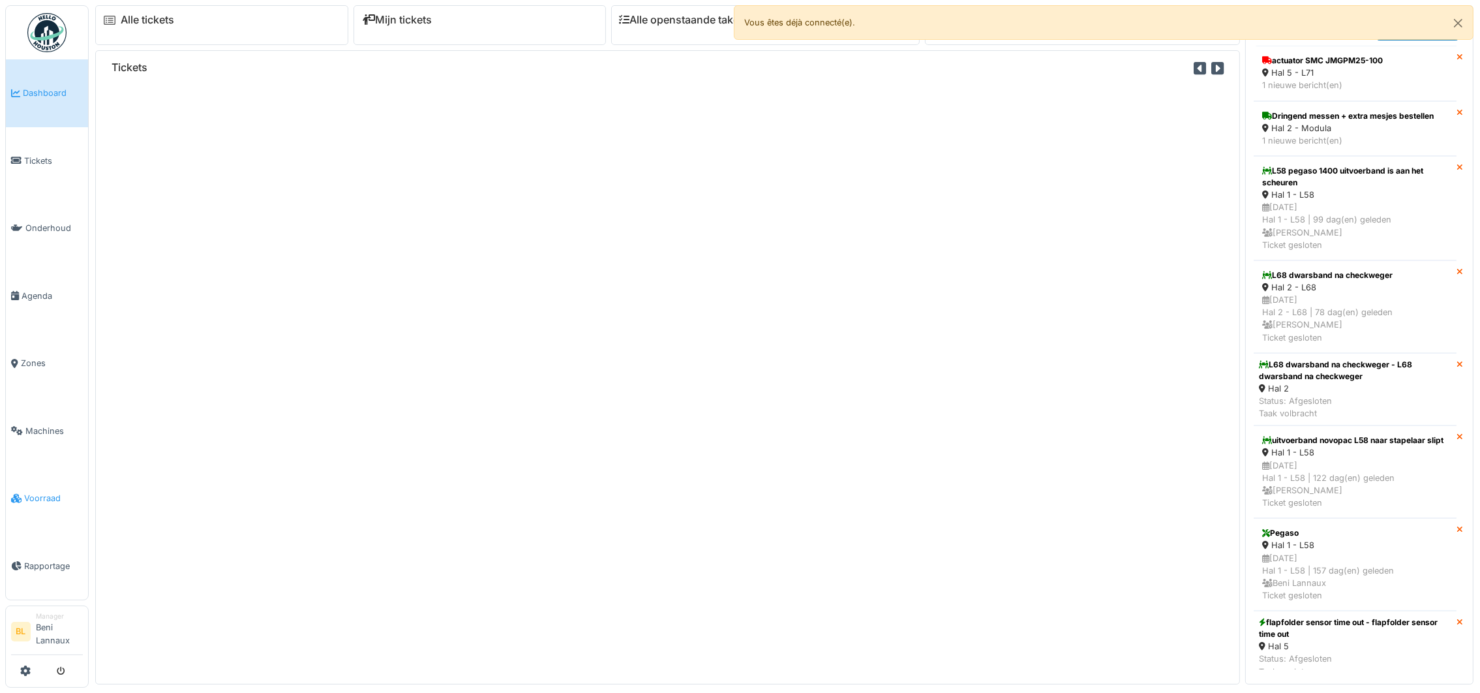
click at [38, 499] on span "Voorraad" at bounding box center [53, 498] width 59 height 12
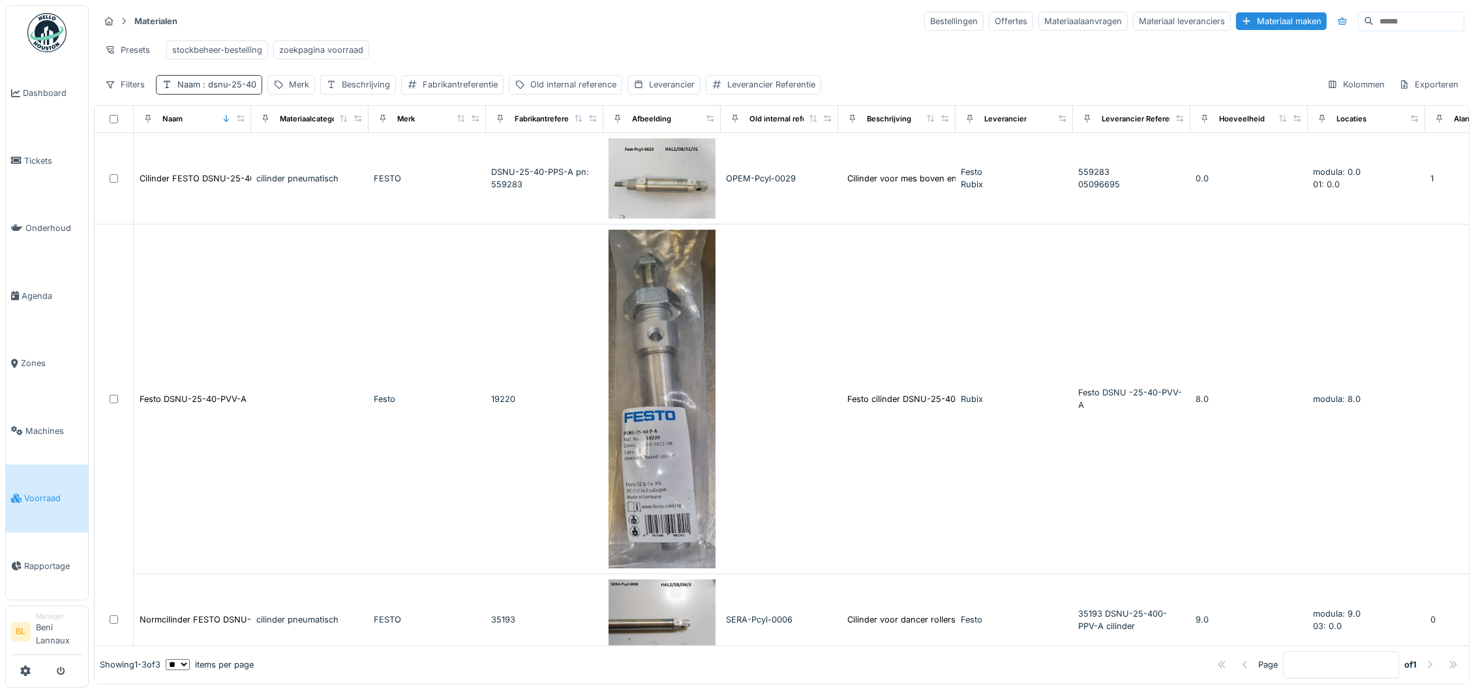
click at [212, 89] on span ": dsnu-25-40" at bounding box center [228, 85] width 56 height 10
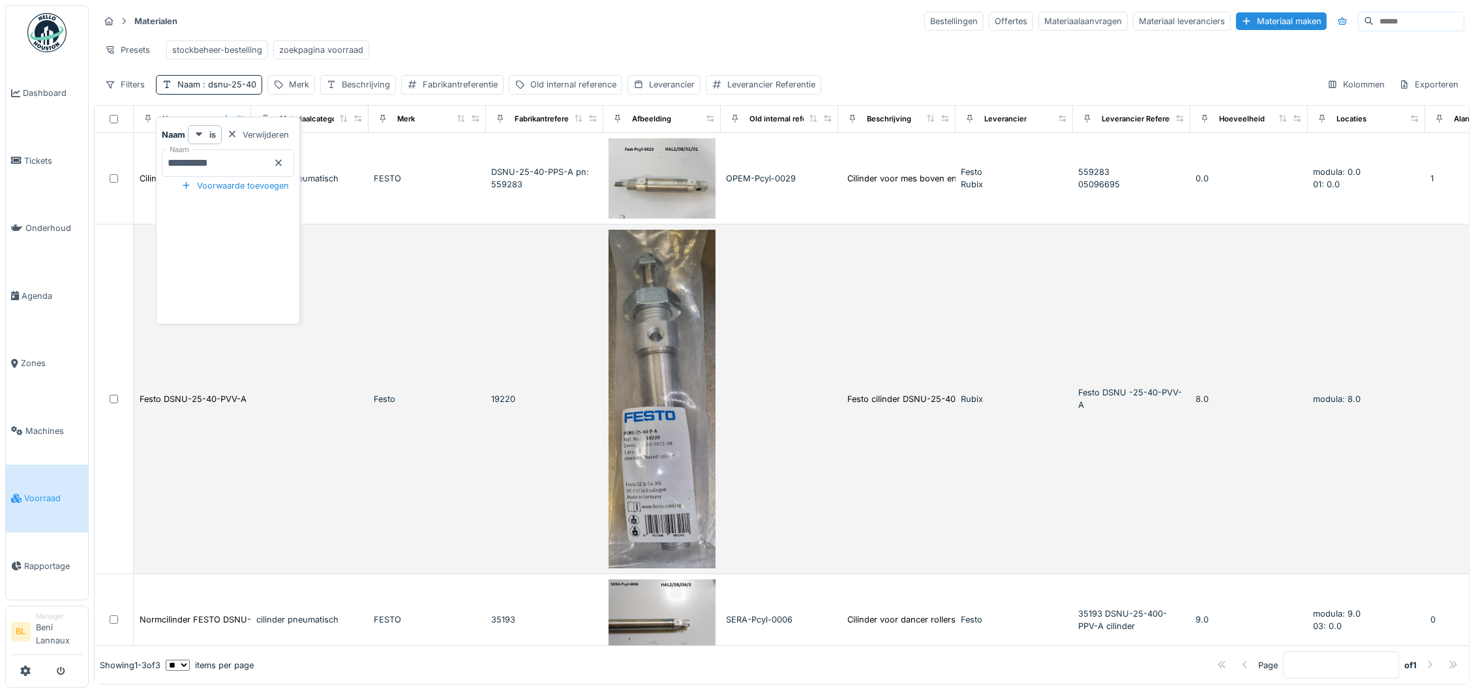
click at [233, 404] on td "Festo DSNU-25-40-PVV-A" at bounding box center [192, 399] width 117 height 350
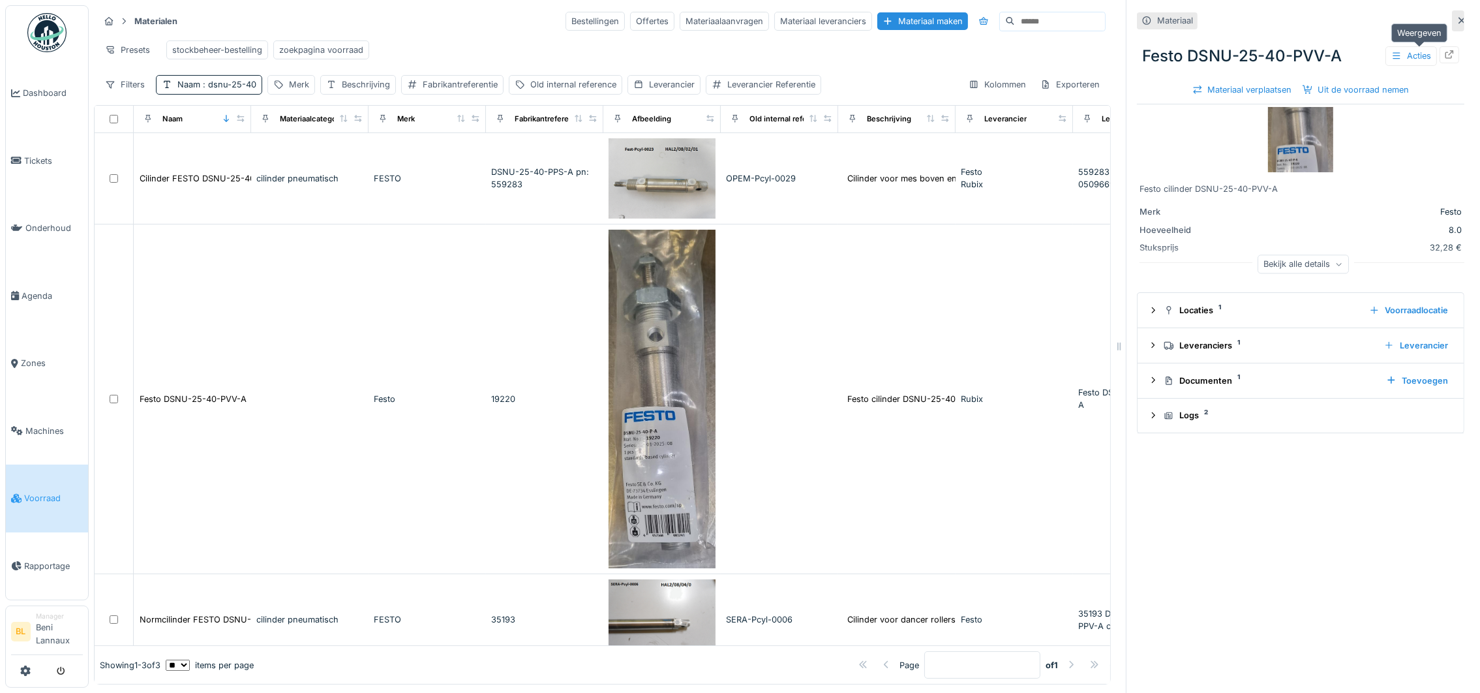
click at [1444, 53] on icon at bounding box center [1449, 54] width 10 height 8
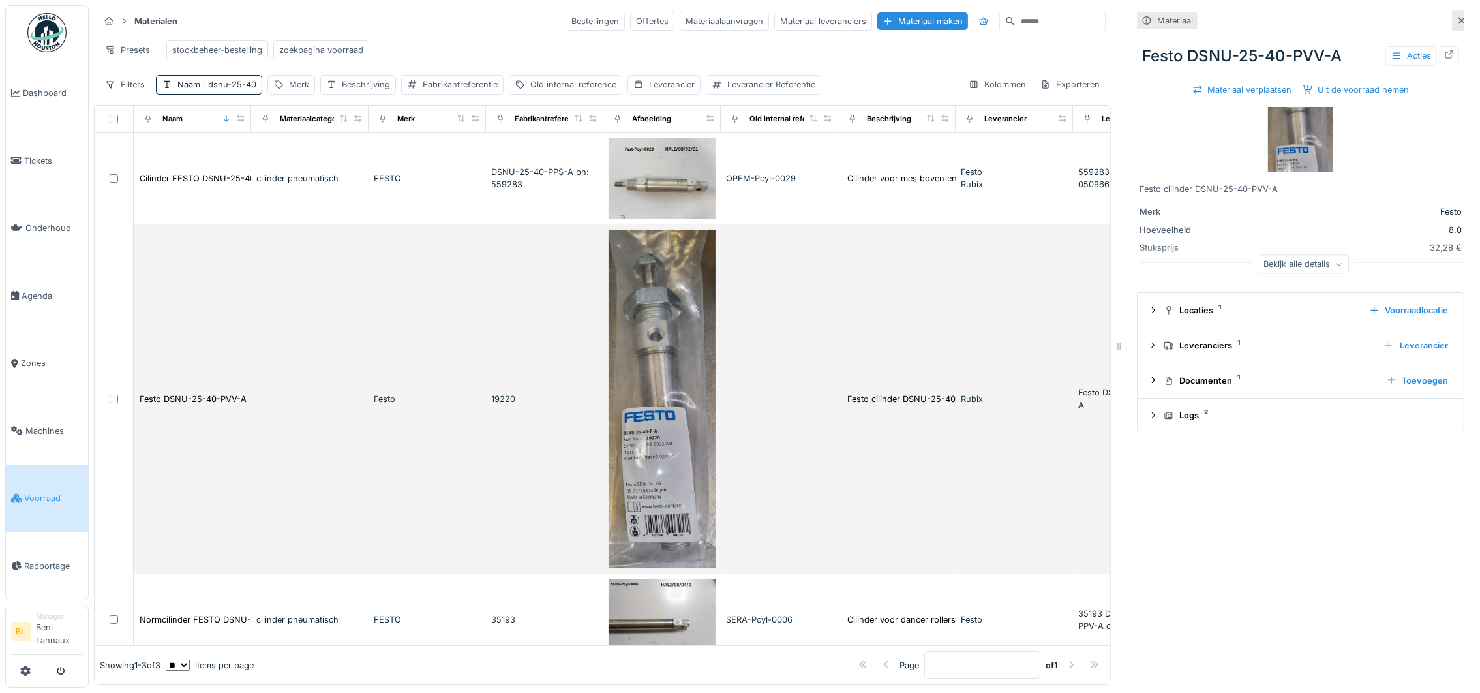
click at [812, 350] on td at bounding box center [779, 399] width 117 height 350
click at [191, 405] on div "Festo DSNU-25-40-PVV-A" at bounding box center [193, 399] width 107 height 12
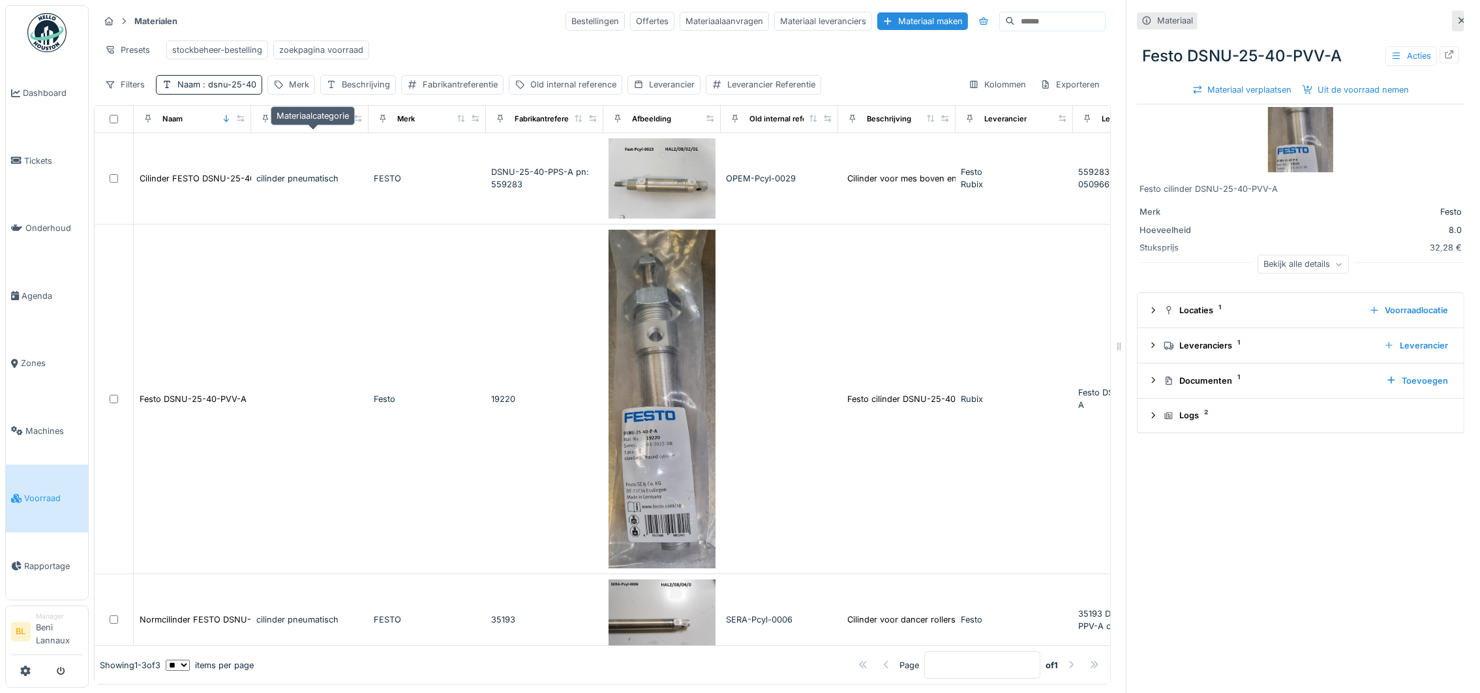
drag, startPoint x: 255, startPoint y: 134, endPoint x: 326, endPoint y: 139, distance: 71.3
click at [326, 133] on tr "Naam Materiaalcategorie Merk Fabrikantreferentie Afbeelding Old internal refere…" at bounding box center [1054, 119] width 1918 height 27
click at [245, 122] on icon at bounding box center [240, 118] width 9 height 7
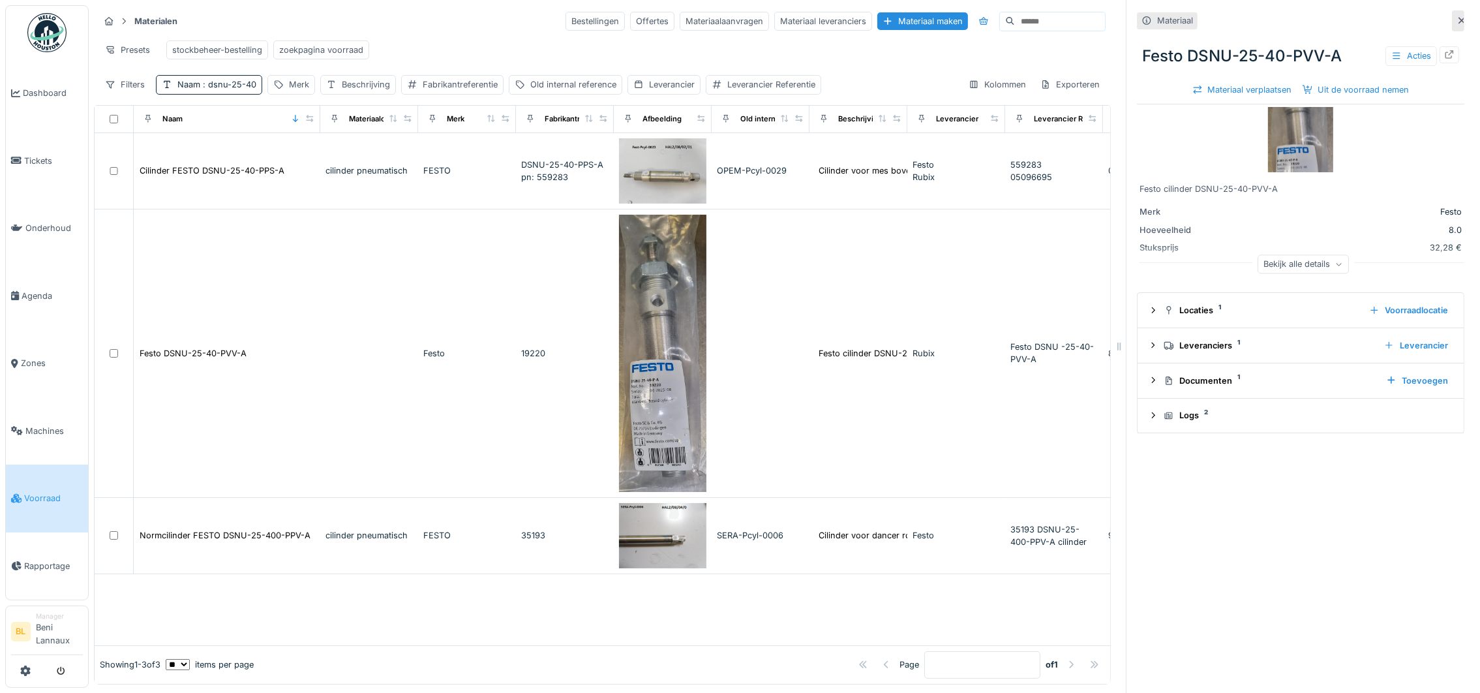
drag, startPoint x: 242, startPoint y: 132, endPoint x: 312, endPoint y: 140, distance: 70.9
click at [312, 127] on div "Naam" at bounding box center [226, 119] width 175 height 16
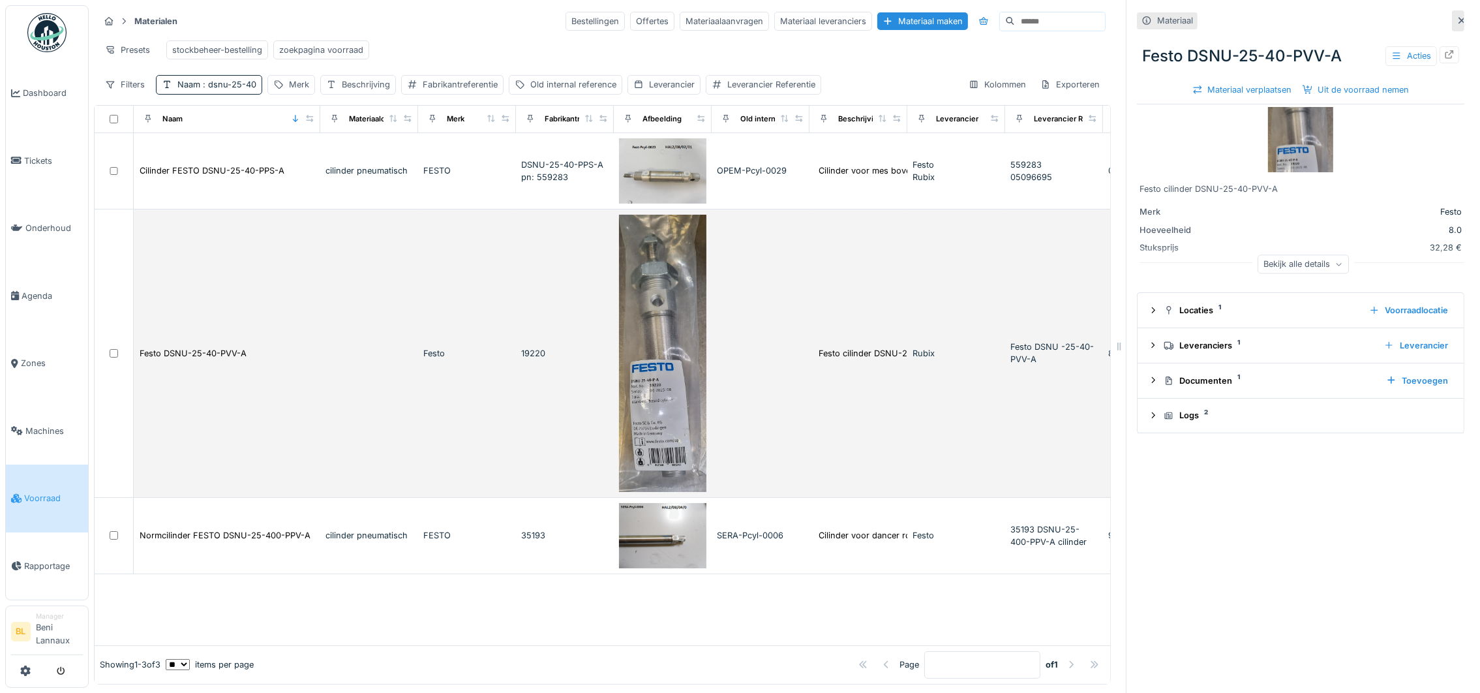
click at [191, 359] on td "Festo DSNU-25-40-PVV-A" at bounding box center [227, 353] width 187 height 288
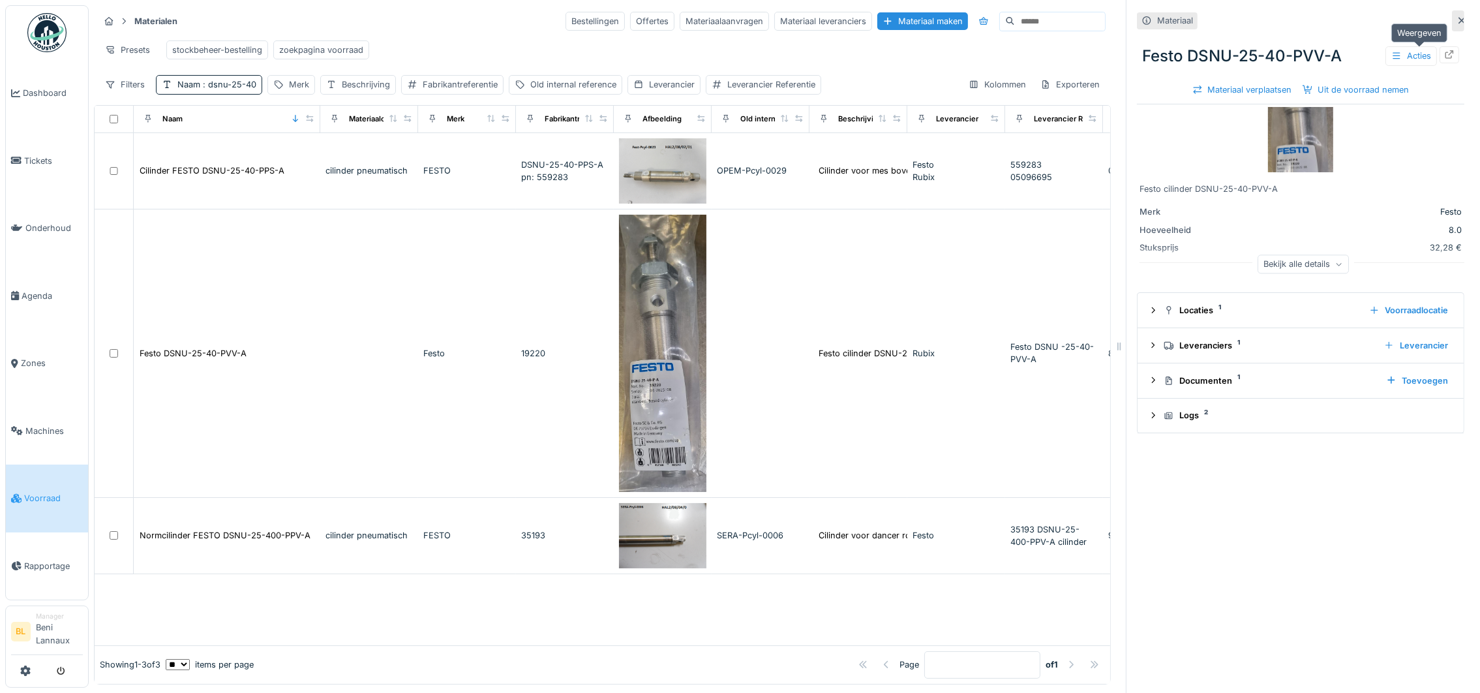
click at [1444, 53] on icon at bounding box center [1449, 54] width 10 height 8
click at [1444, 52] on icon at bounding box center [1449, 54] width 10 height 8
click at [193, 92] on div "Naam : dsnu-25-40" at bounding box center [209, 84] width 106 height 19
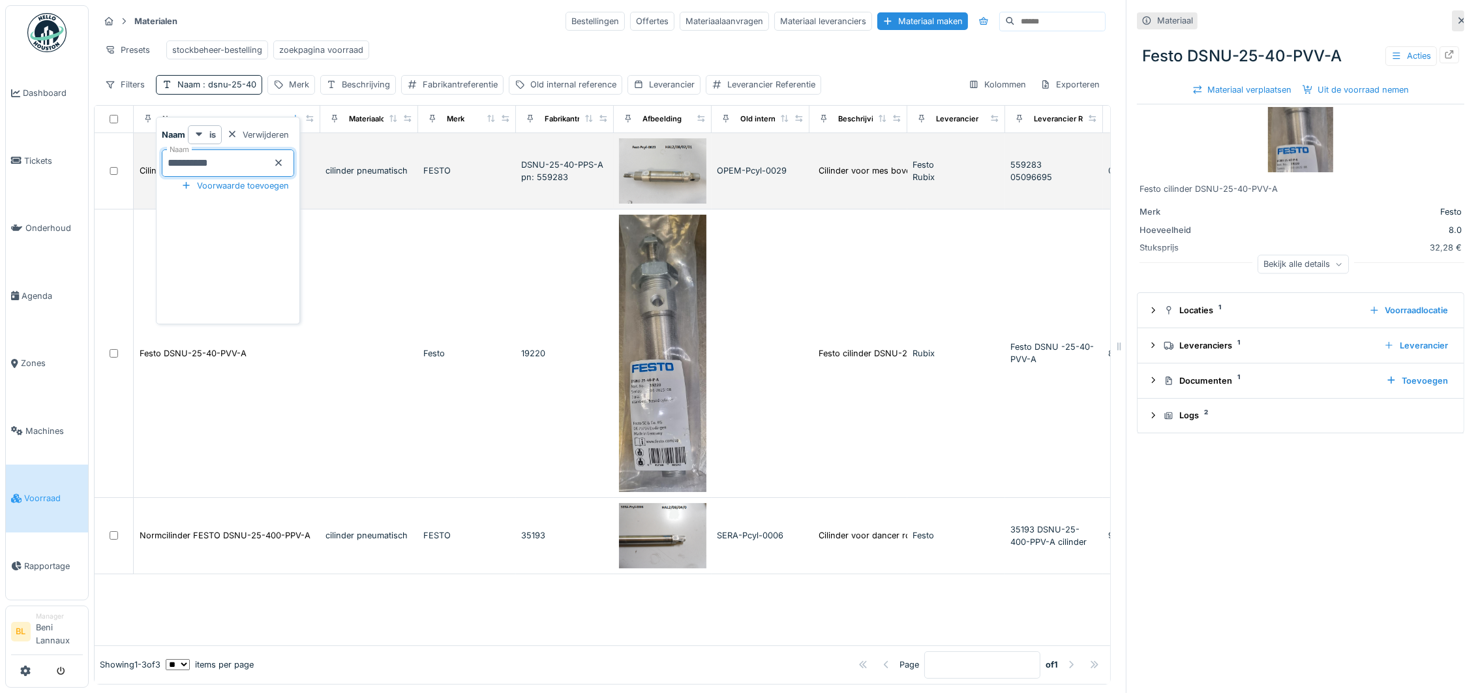
drag, startPoint x: 254, startPoint y: 157, endPoint x: 154, endPoint y: 167, distance: 100.3
click at [154, 167] on body "Dashboard Tickets Onderhoud [GEOGRAPHIC_DATA] Zones Machines Voorraad Rapportag…" at bounding box center [740, 346] width 1480 height 693
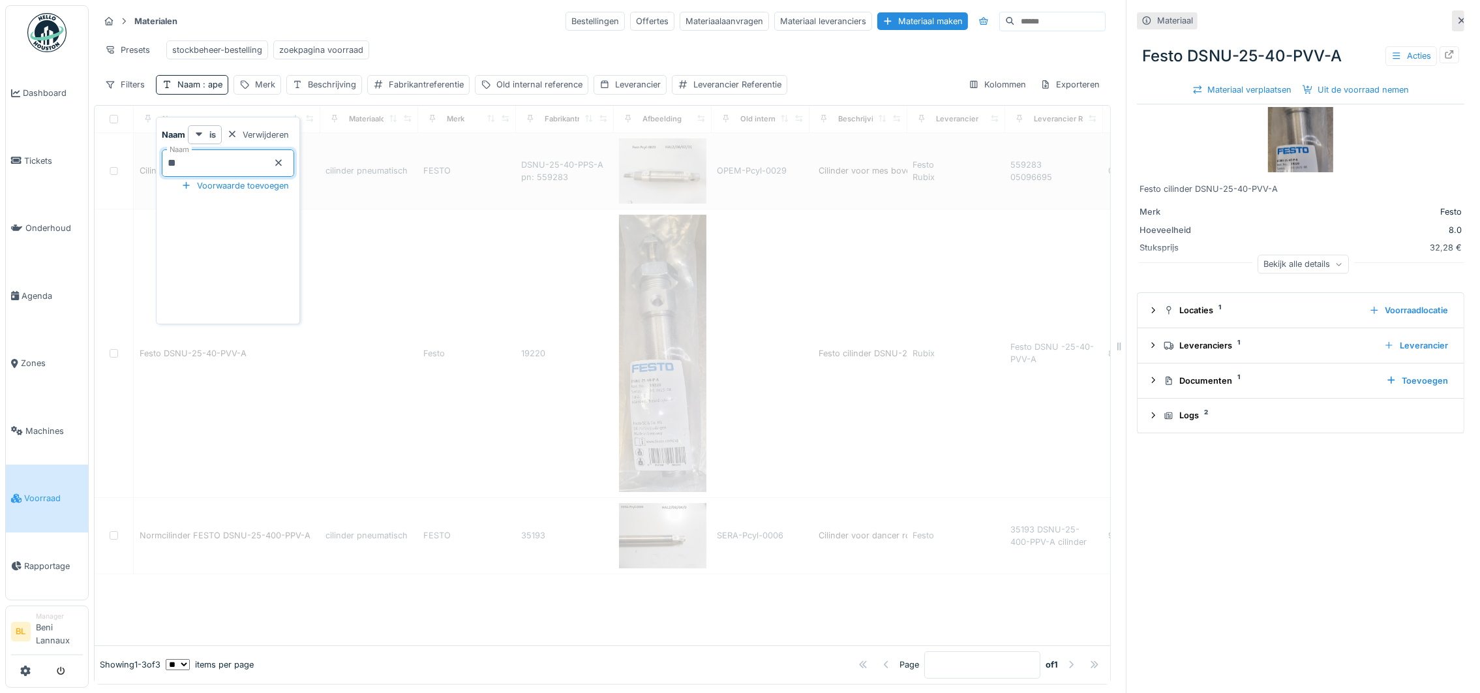
type input "*"
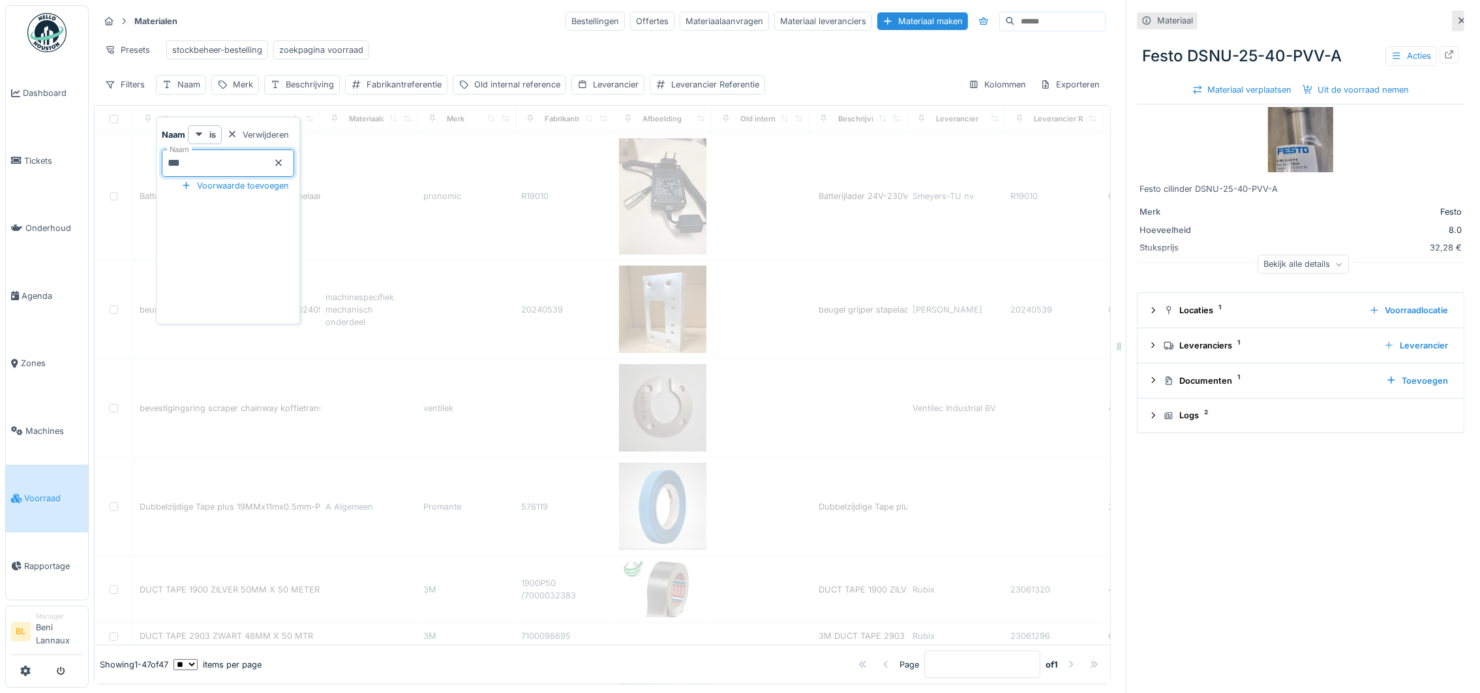
type input "****"
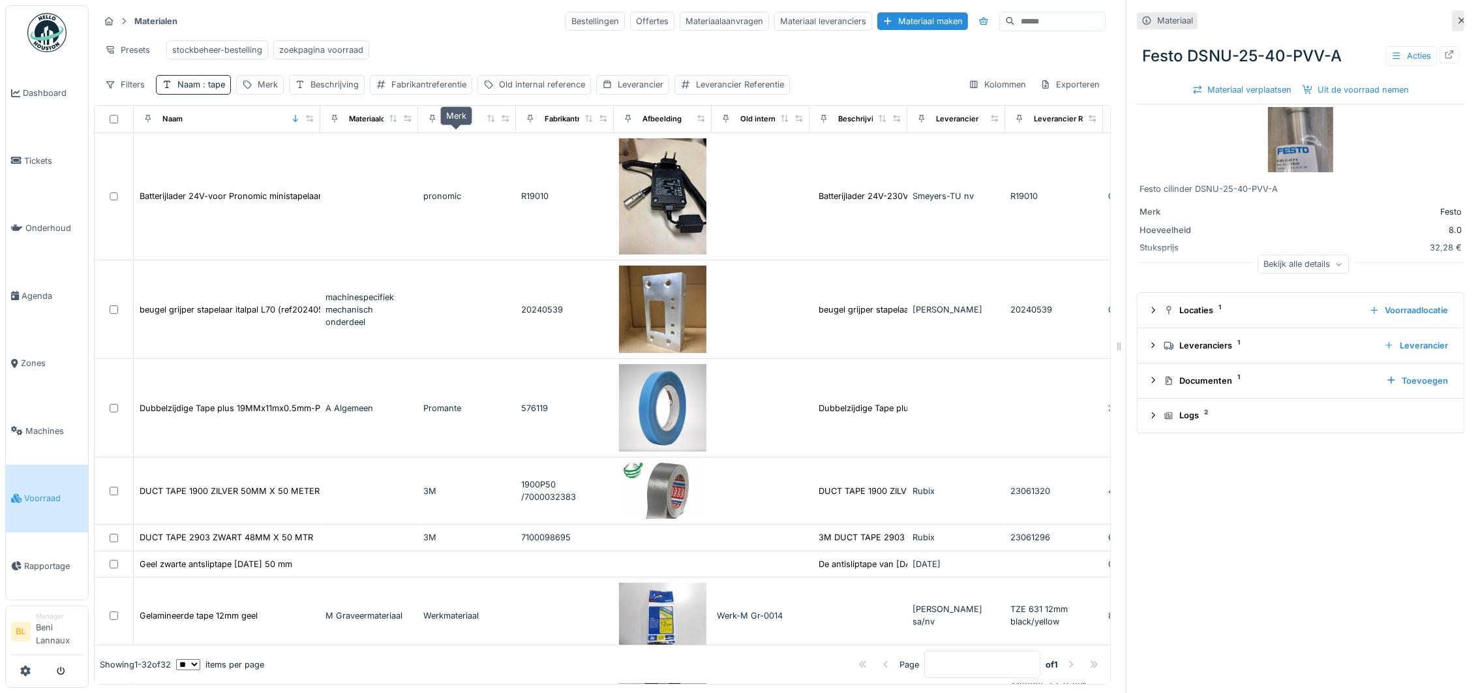
click at [448, 125] on div "Merk" at bounding box center [456, 119] width 18 height 11
click at [258, 91] on div "Merk" at bounding box center [268, 84] width 20 height 12
click at [304, 166] on input "Merk" at bounding box center [308, 162] width 130 height 27
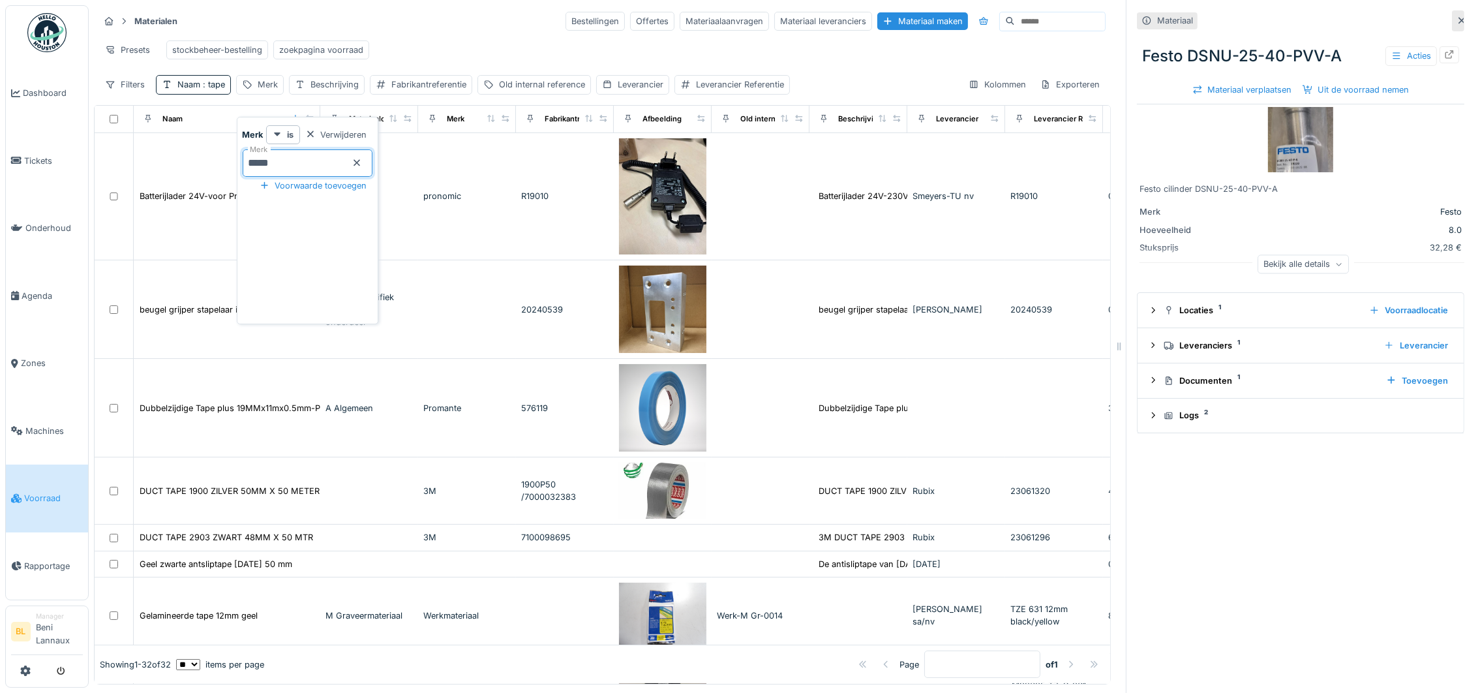
type input "******"
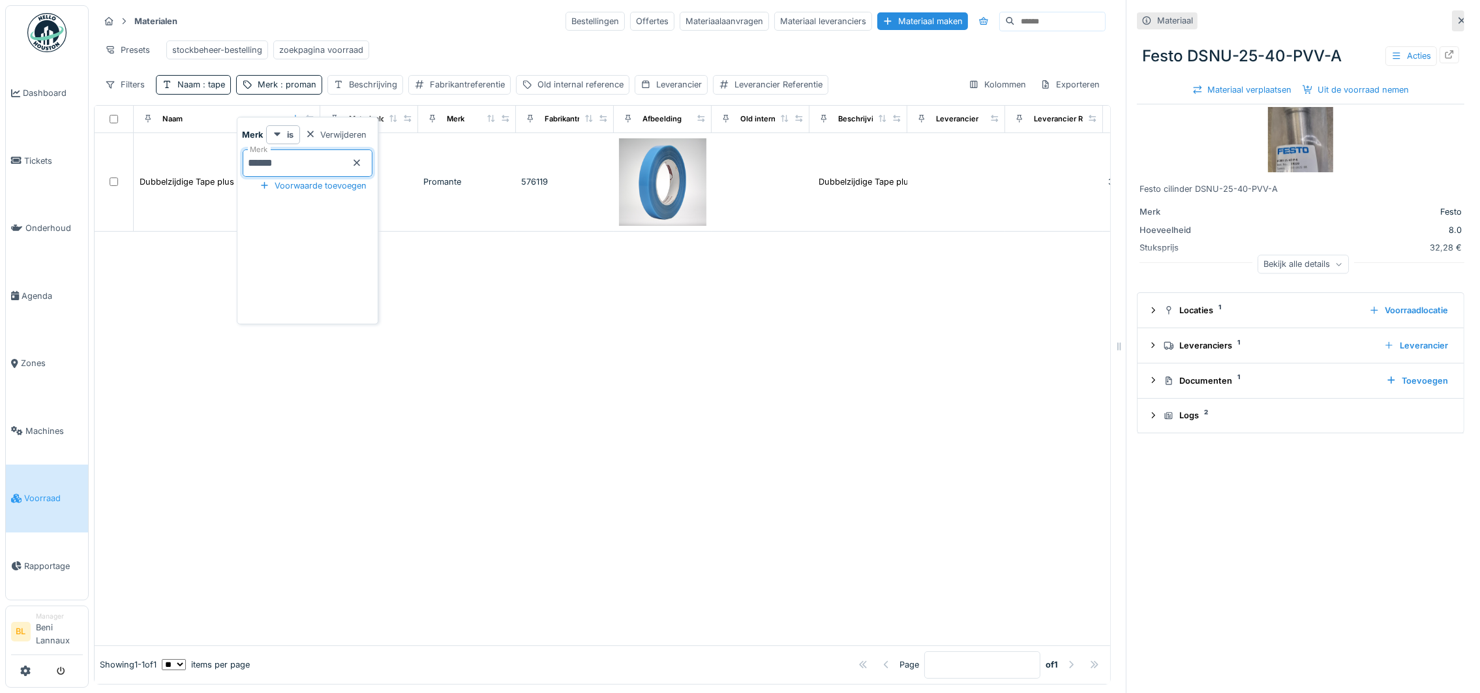
click at [514, 393] on div at bounding box center [603, 439] width 1016 height 414
click at [197, 91] on div "Naam : tape" at bounding box center [201, 84] width 48 height 12
click at [166, 165] on input "****" at bounding box center [228, 162] width 132 height 27
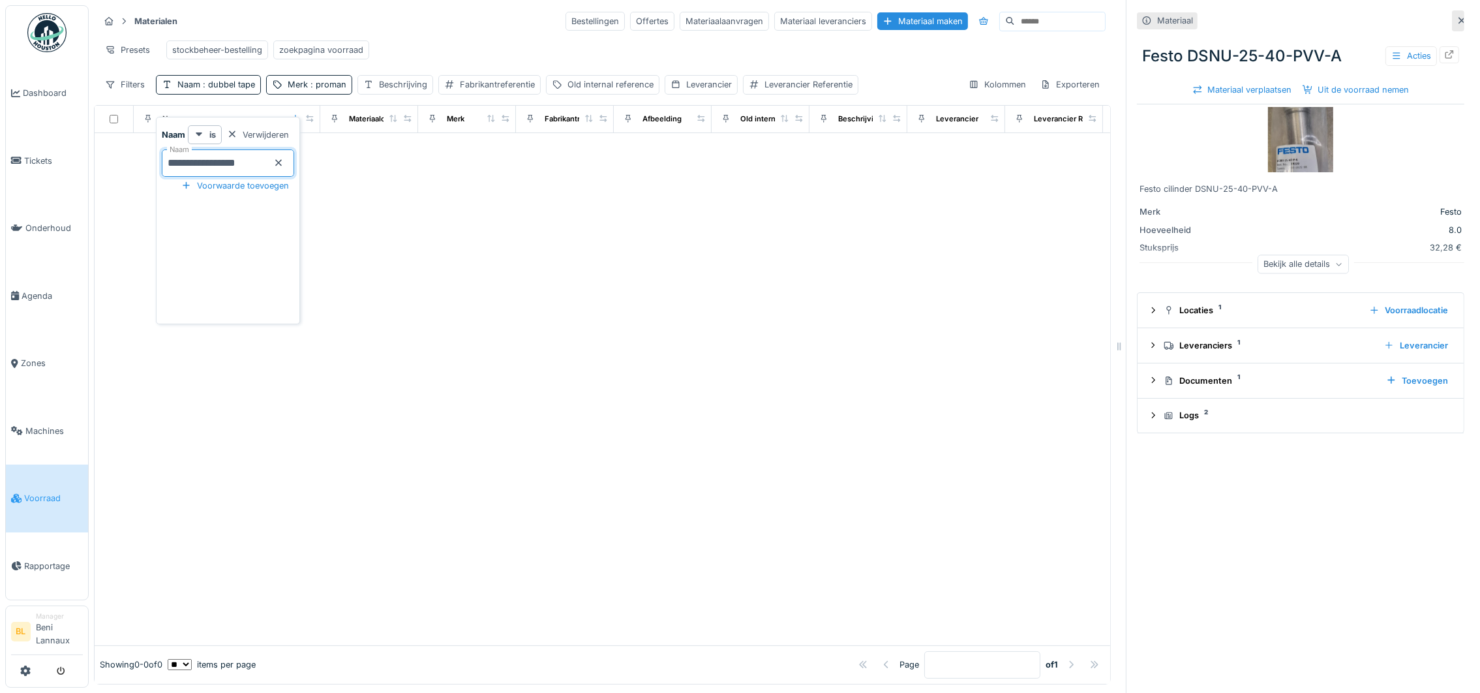
type input "**********"
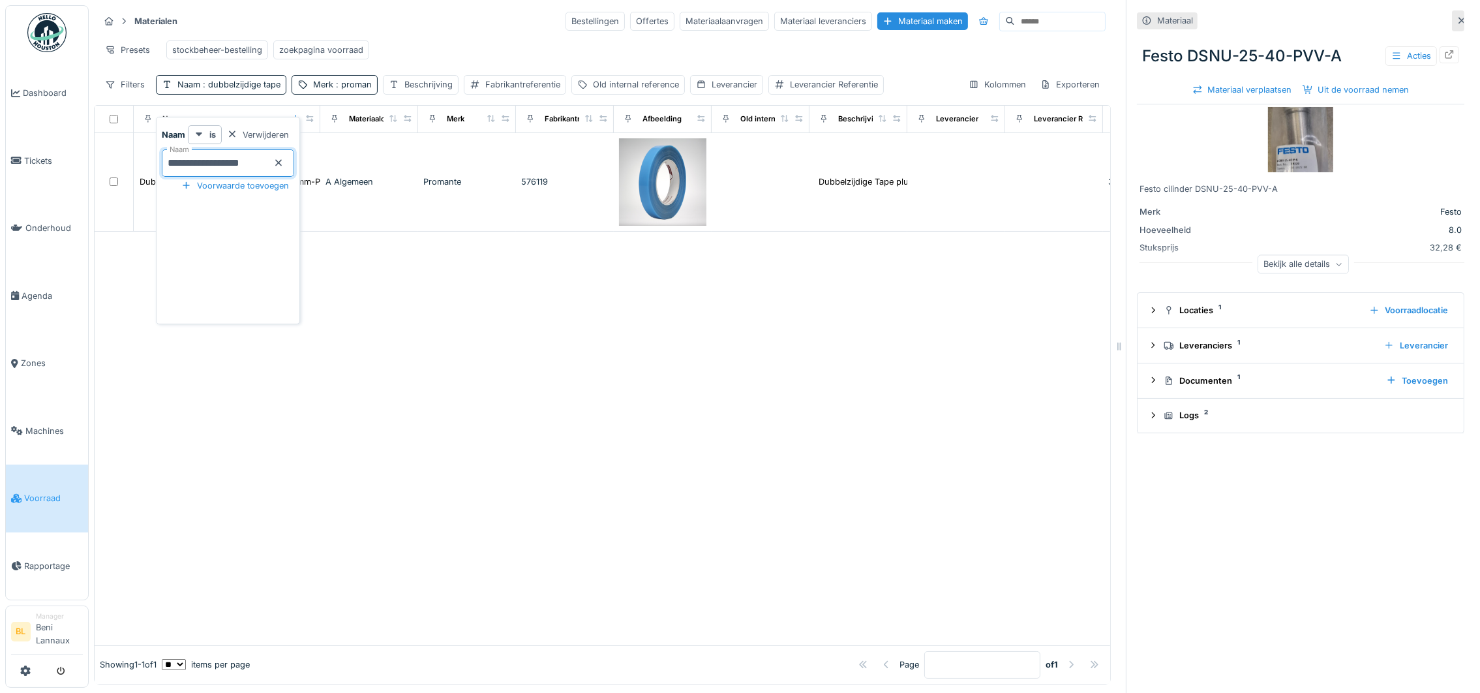
click at [271, 163] on input "**********" at bounding box center [228, 162] width 132 height 27
click at [350, 89] on span ": proman" at bounding box center [352, 85] width 38 height 10
click at [417, 159] on icon at bounding box center [411, 163] width 10 height 8
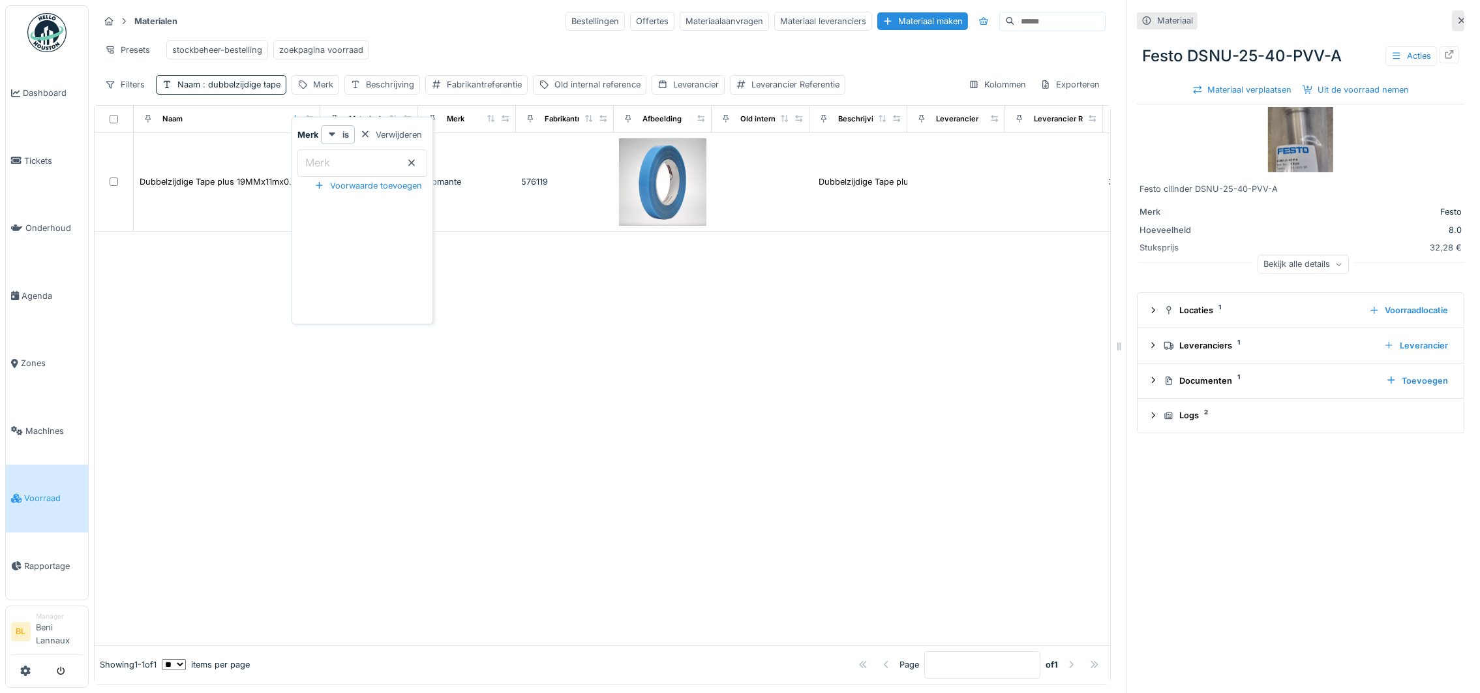
click at [729, 504] on div at bounding box center [603, 439] width 1016 height 414
click at [316, 91] on div "Merk" at bounding box center [323, 84] width 20 height 12
click at [353, 156] on input "Merk" at bounding box center [362, 162] width 130 height 27
type input "********"
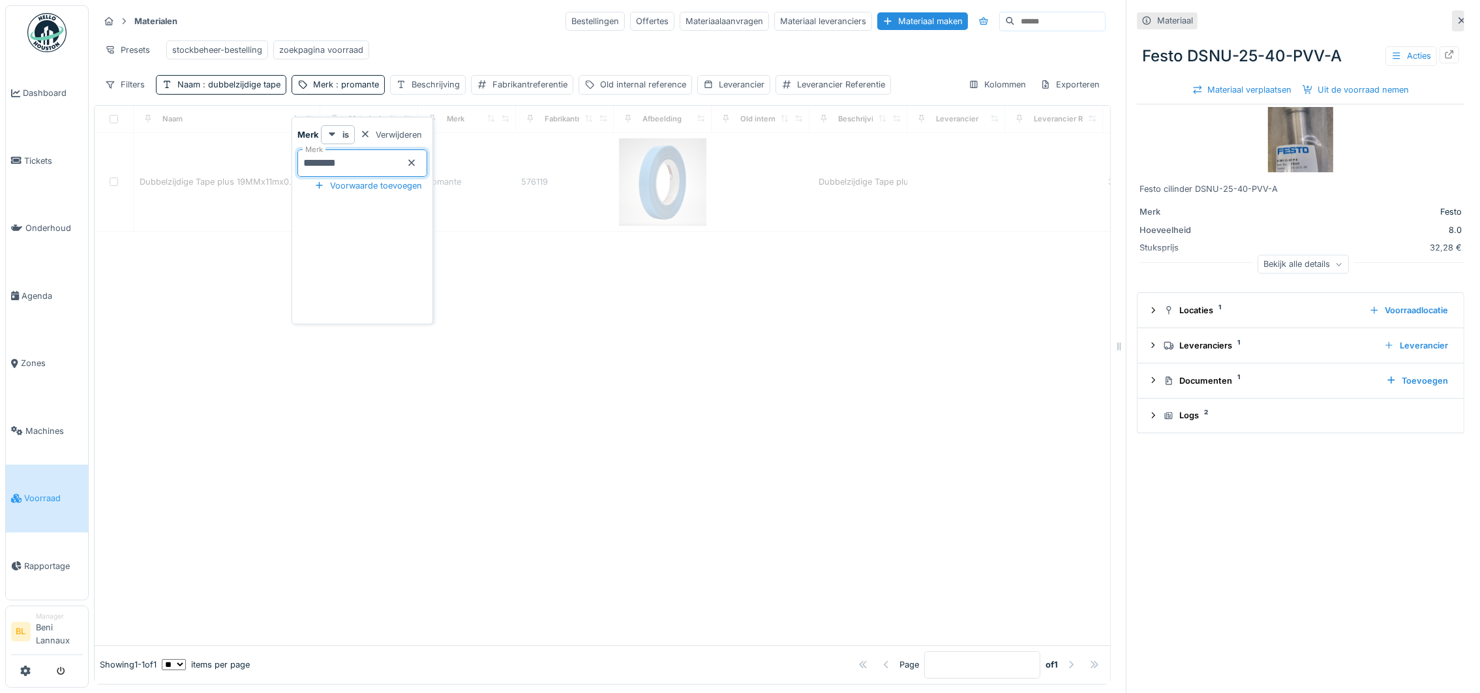
click at [556, 452] on div at bounding box center [603, 439] width 1016 height 414
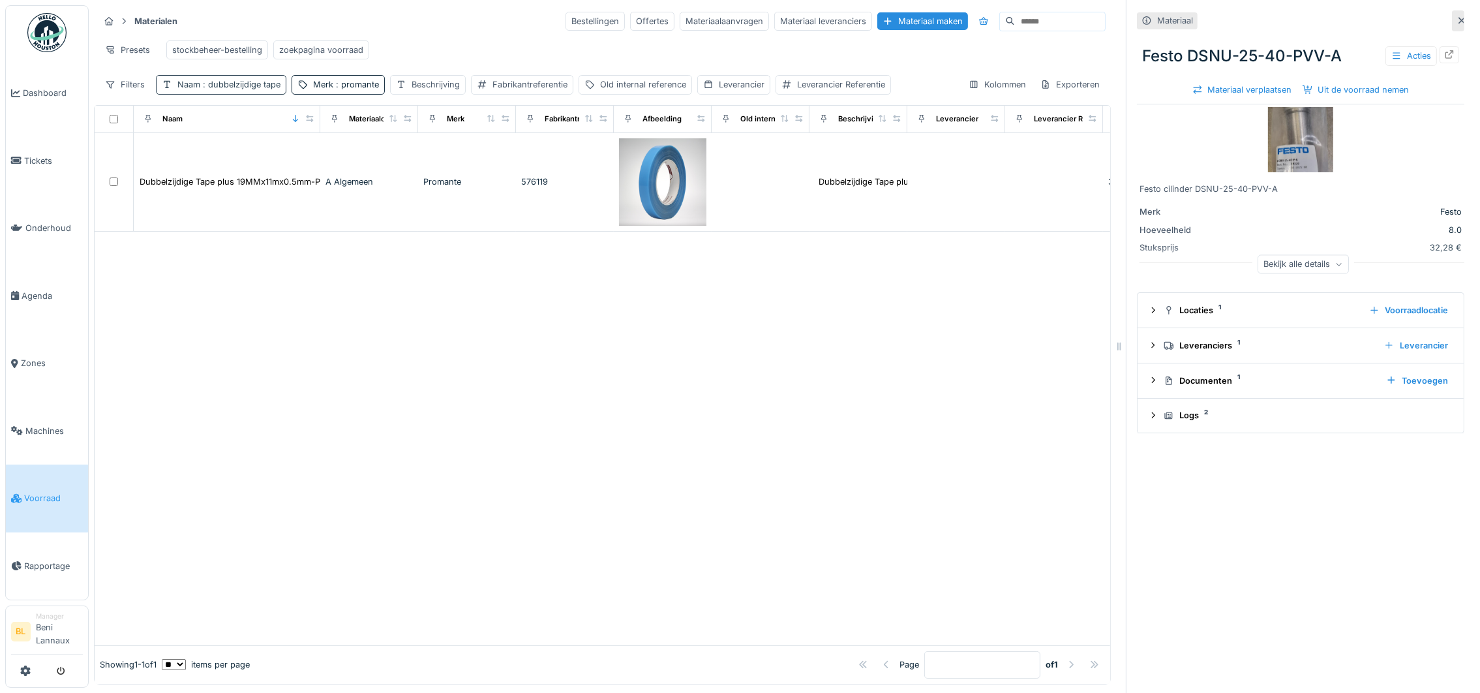
click at [228, 89] on span ": dubbelzijdige tape" at bounding box center [240, 85] width 80 height 10
click at [282, 162] on icon at bounding box center [279, 163] width 7 height 7
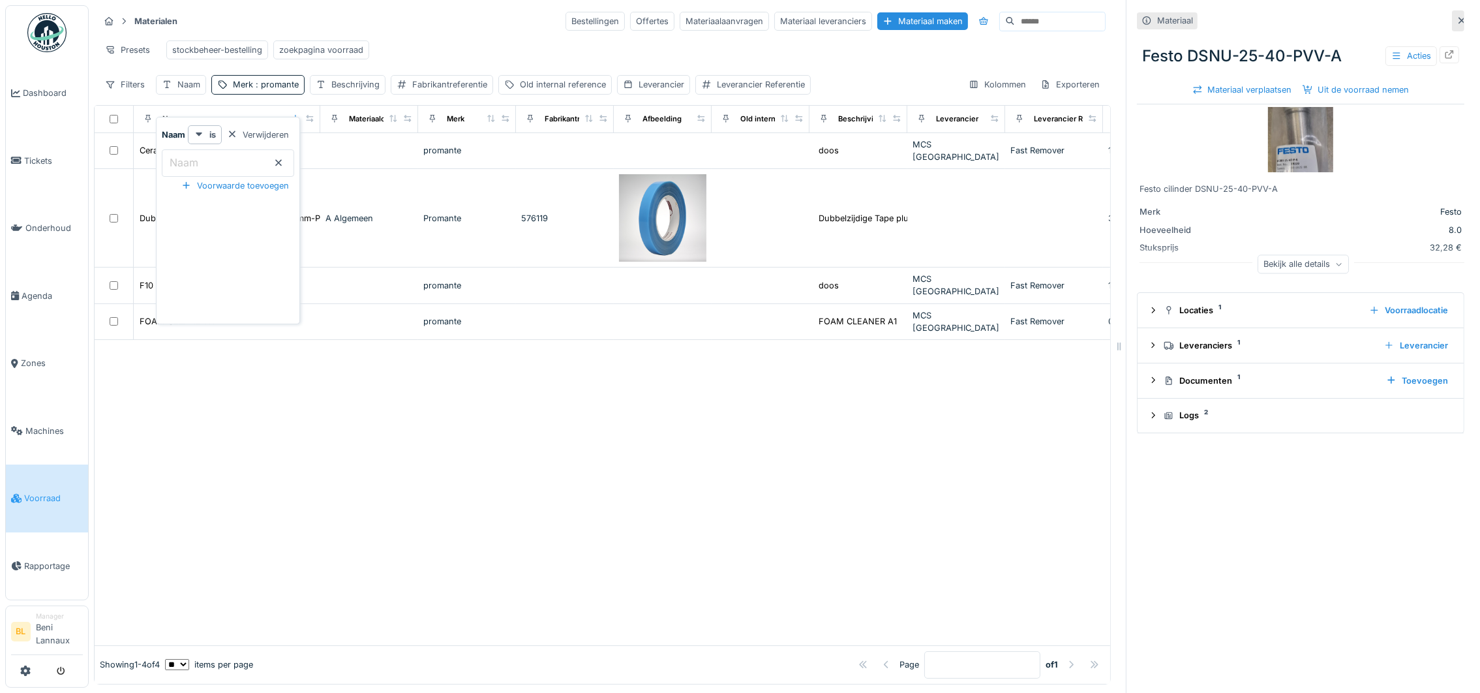
click at [524, 461] on div at bounding box center [603, 492] width 1016 height 305
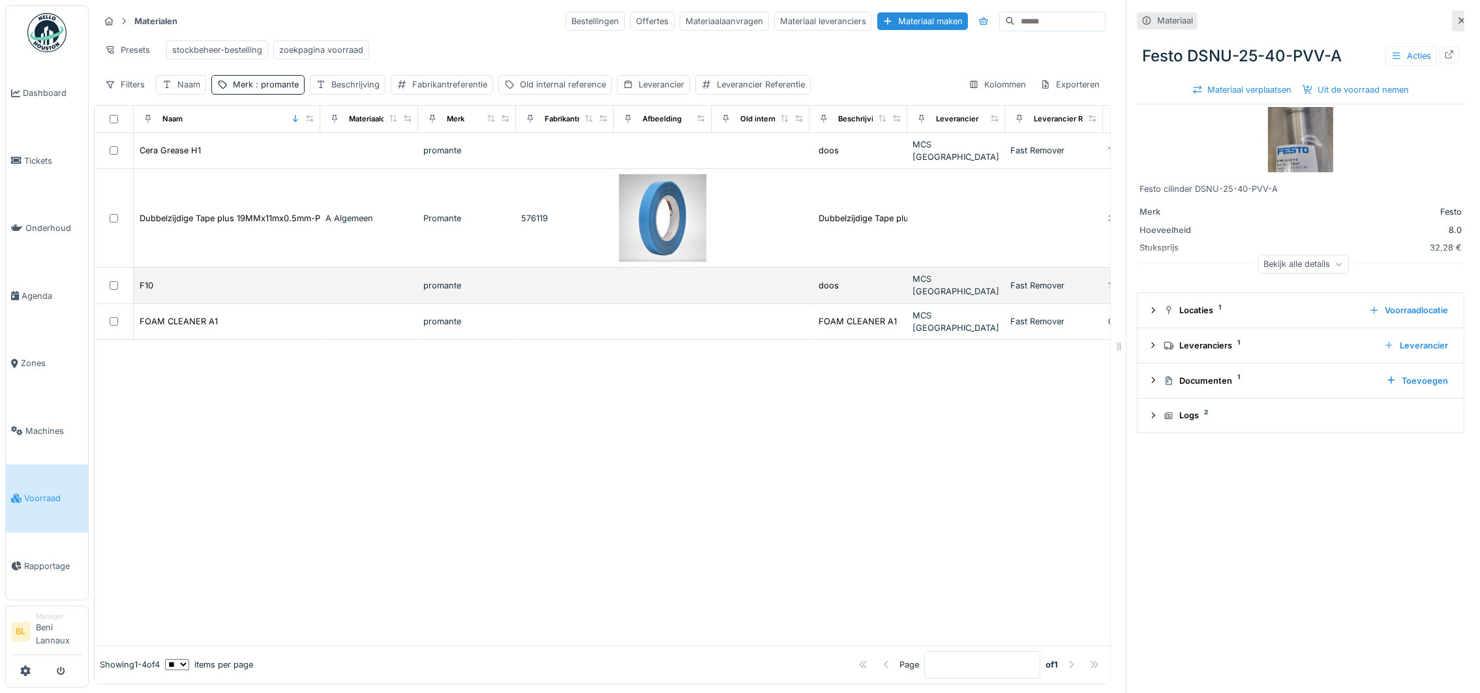
click at [177, 284] on div "F10" at bounding box center [227, 286] width 176 height 14
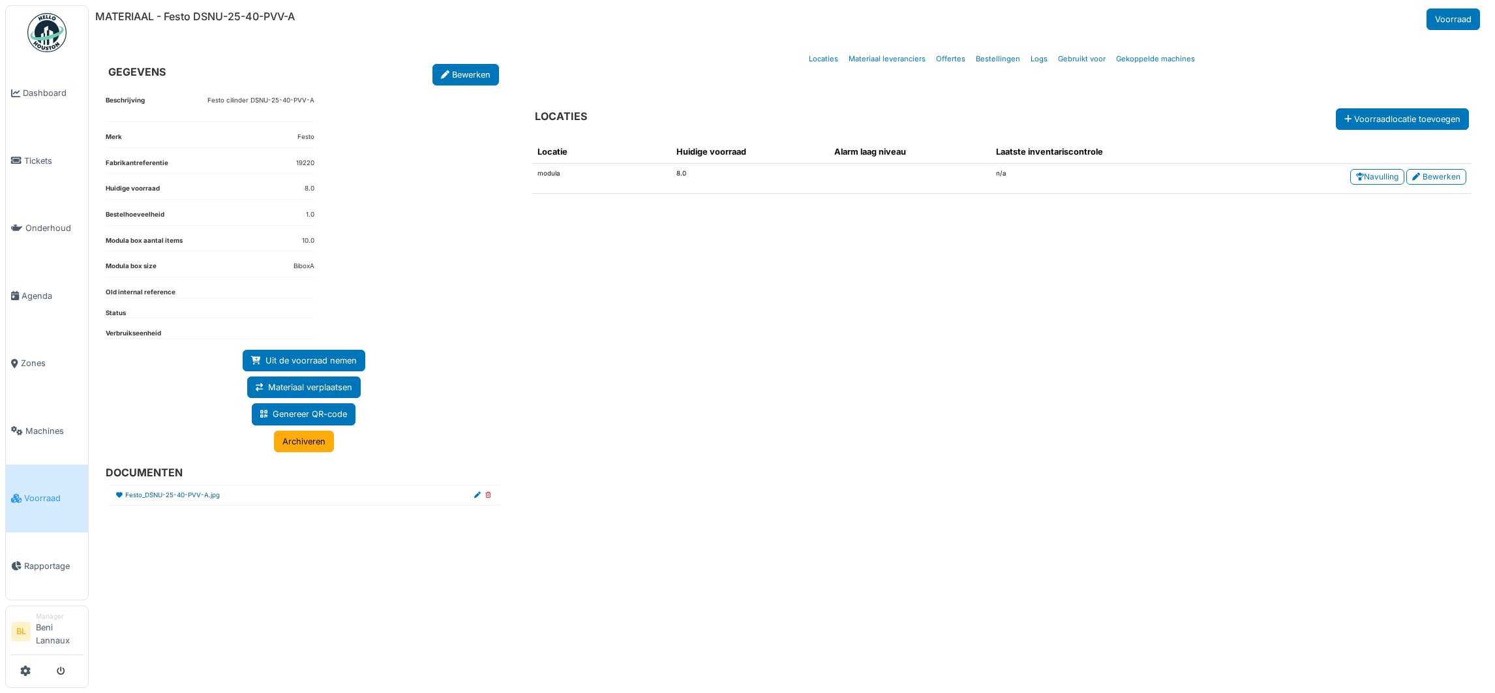
click at [173, 498] on link "Festo_DSNU-25-40-PVV-A.jpg" at bounding box center [172, 496] width 95 height 10
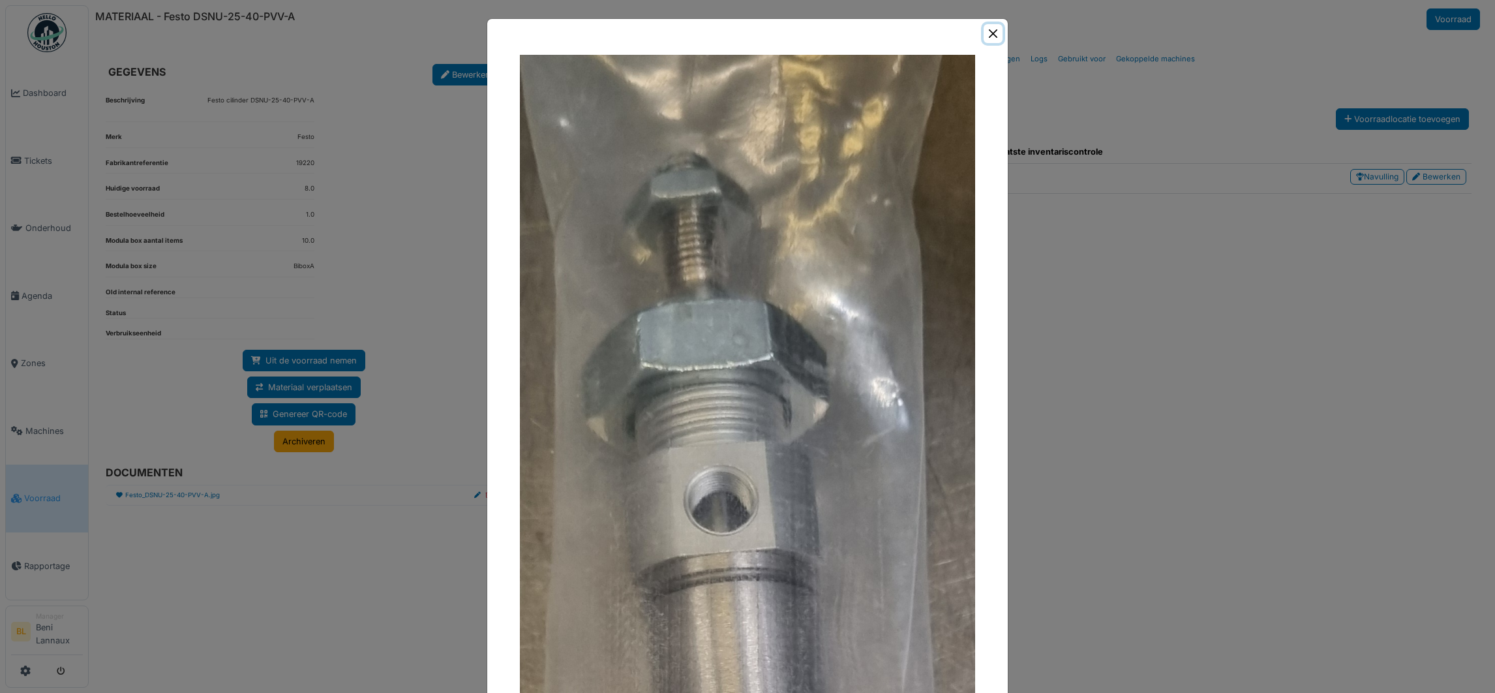
click at [984, 33] on button "Close" at bounding box center [993, 33] width 19 height 19
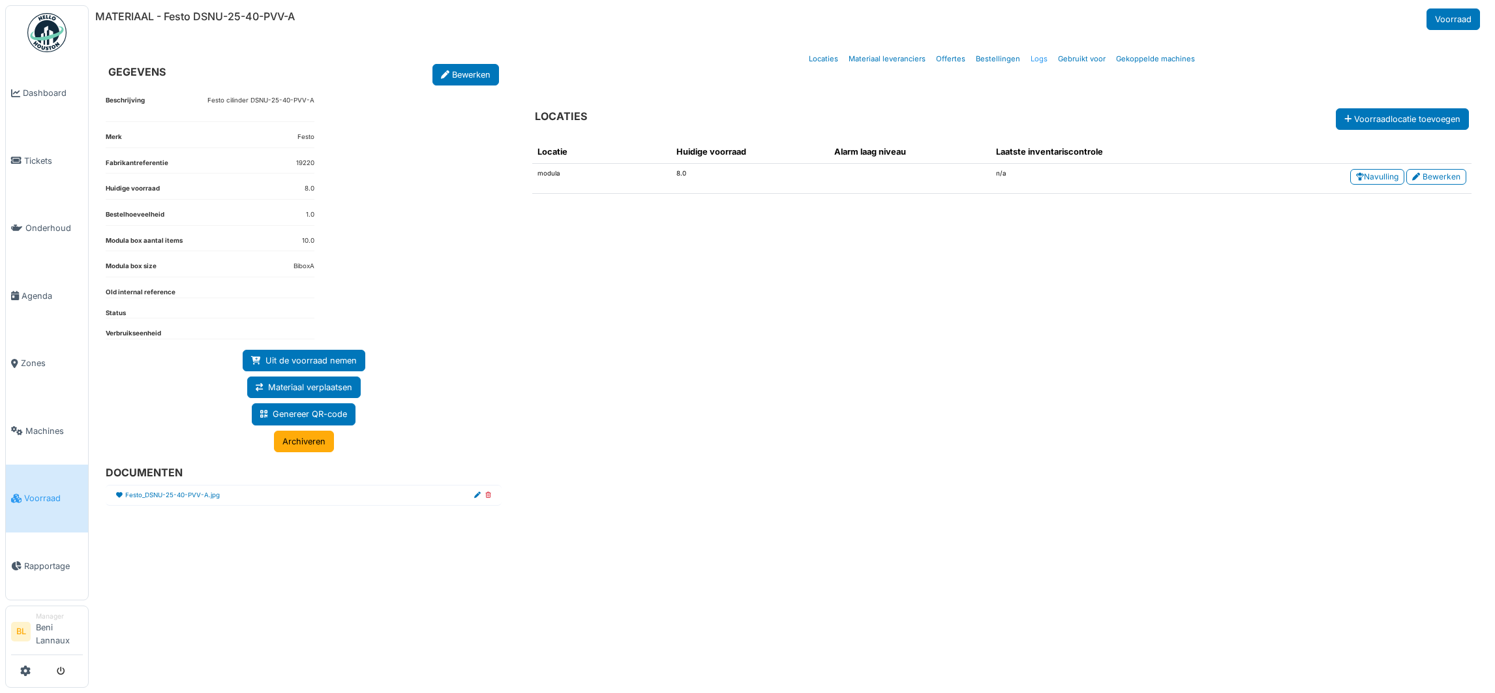
click at [1039, 53] on link "Logs" at bounding box center [1039, 59] width 27 height 31
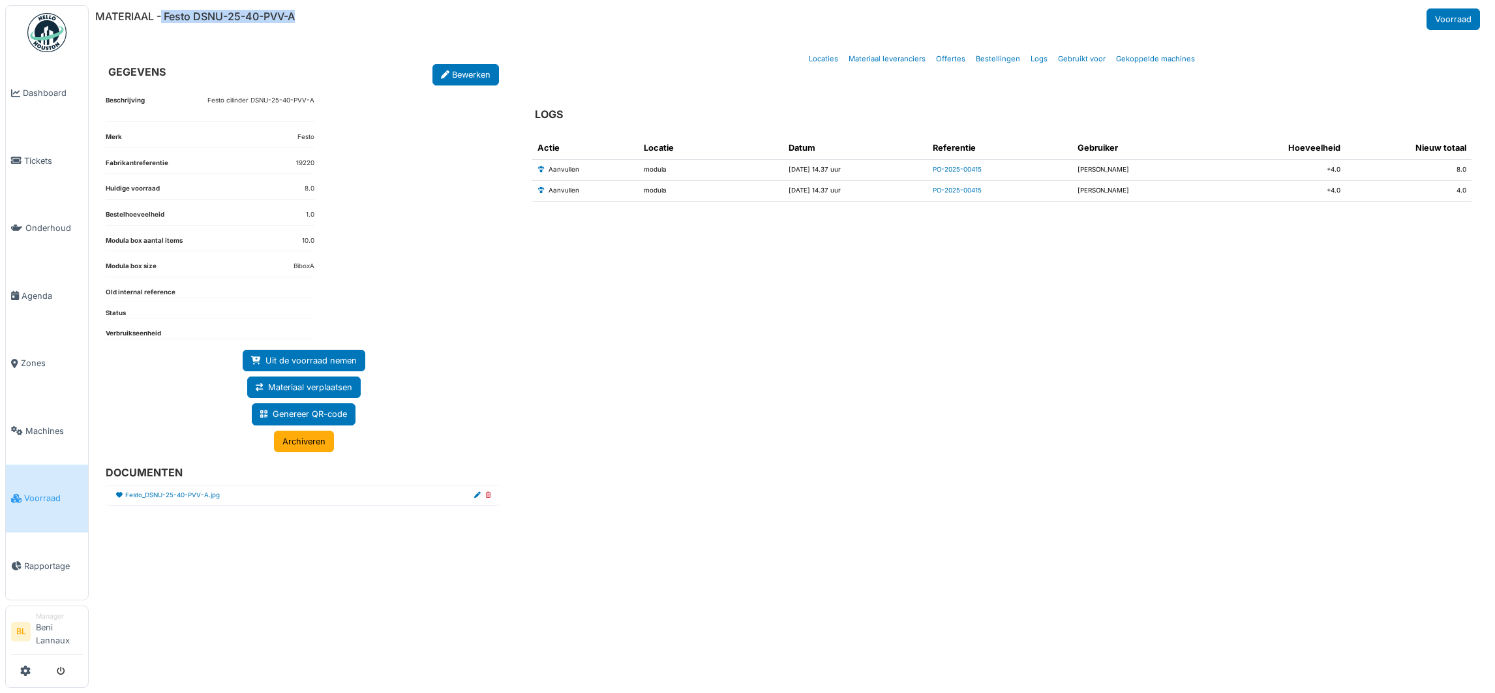
drag, startPoint x: 162, startPoint y: 16, endPoint x: 328, endPoint y: 8, distance: 165.9
click at [328, 8] on div "MATERIAAL - Festo DSNU-25-40-PVV-A Voorraad" at bounding box center [789, 19] width 1388 height 22
copy h6 "Festo DSNU-25-40-PVV-A"
click at [1046, 391] on div "Actie Locatie Datum Referentie Gebruiker Hoeveelheid Nieuw totaal Aanvullen mod…" at bounding box center [1002, 394] width 960 height 536
click at [975, 189] on link "PO-2025-00415" at bounding box center [957, 190] width 49 height 7
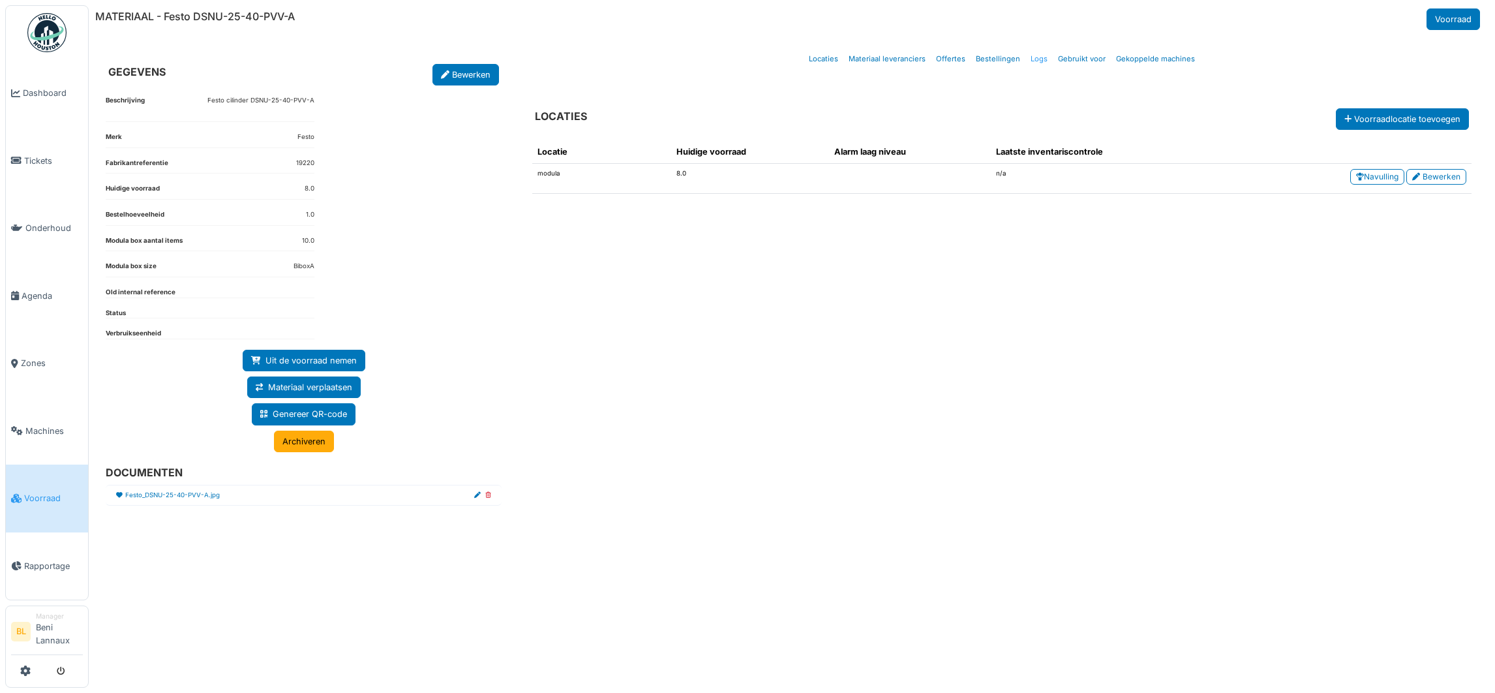
click at [1032, 61] on link "Logs" at bounding box center [1039, 59] width 27 height 31
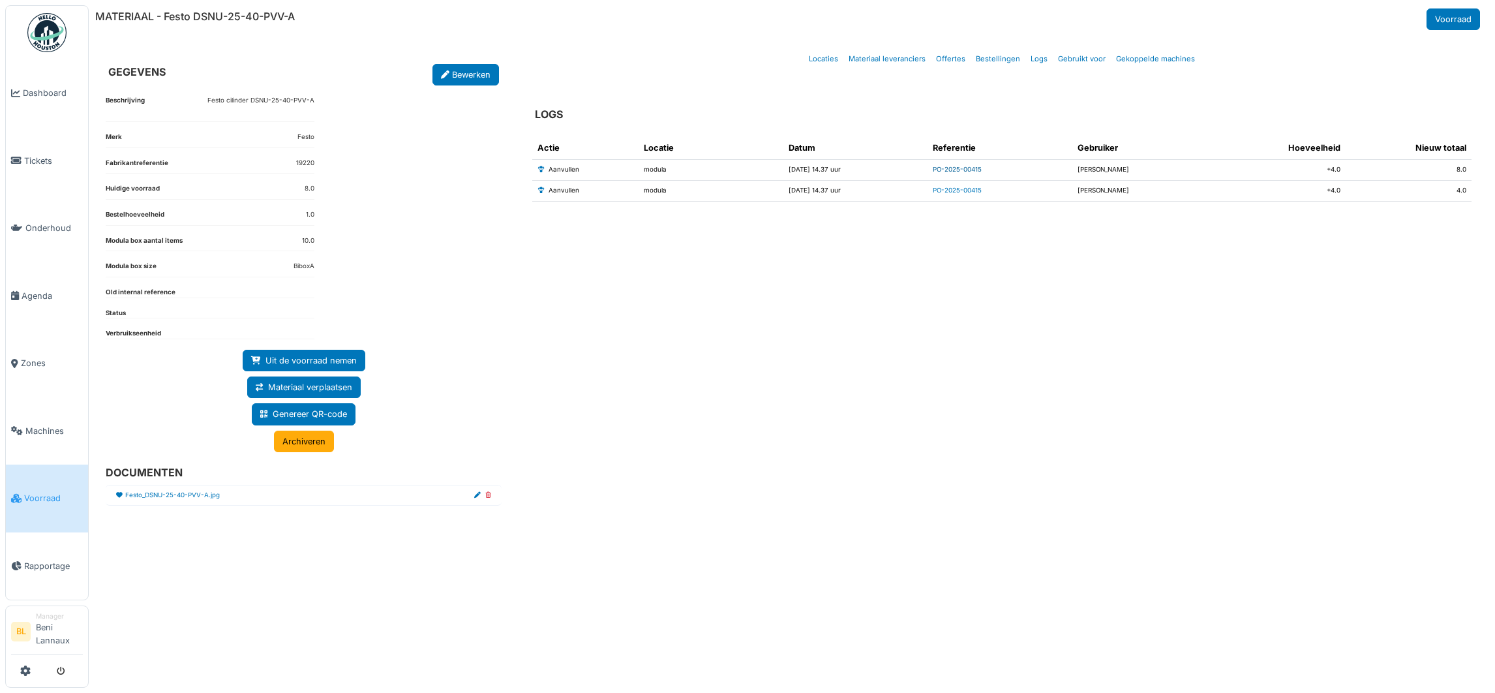
click at [974, 171] on link "PO-2025-00415" at bounding box center [957, 169] width 49 height 7
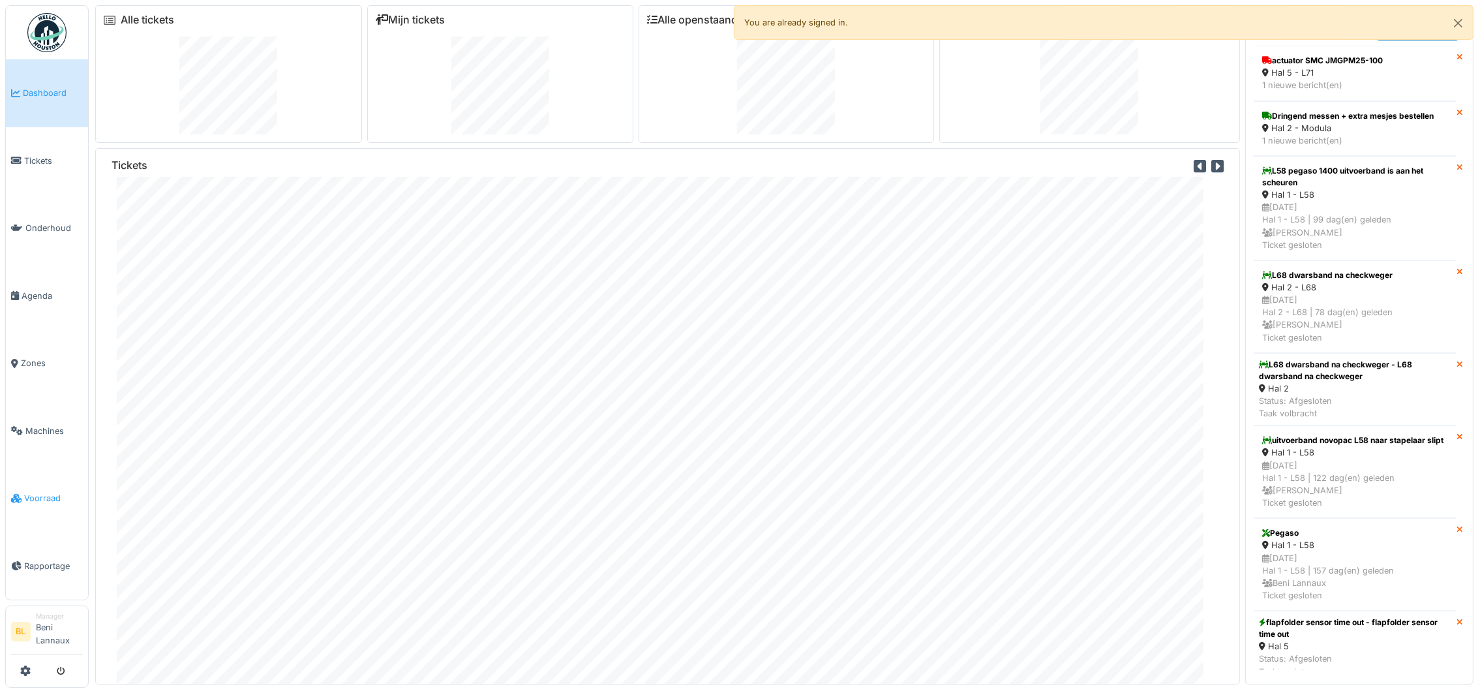
click at [40, 502] on span "Voorraad" at bounding box center [53, 498] width 59 height 12
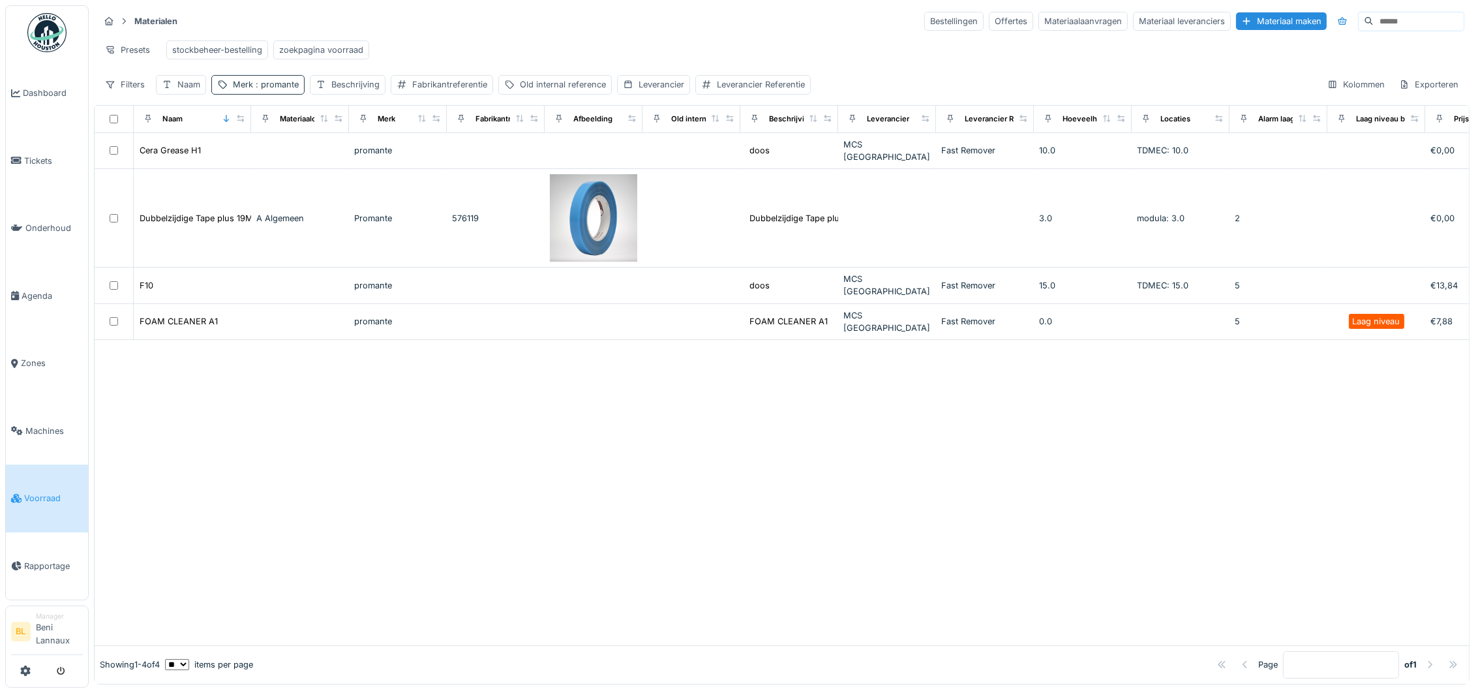
click at [269, 89] on span ": promante" at bounding box center [276, 85] width 46 height 10
click at [335, 160] on icon at bounding box center [332, 163] width 7 height 7
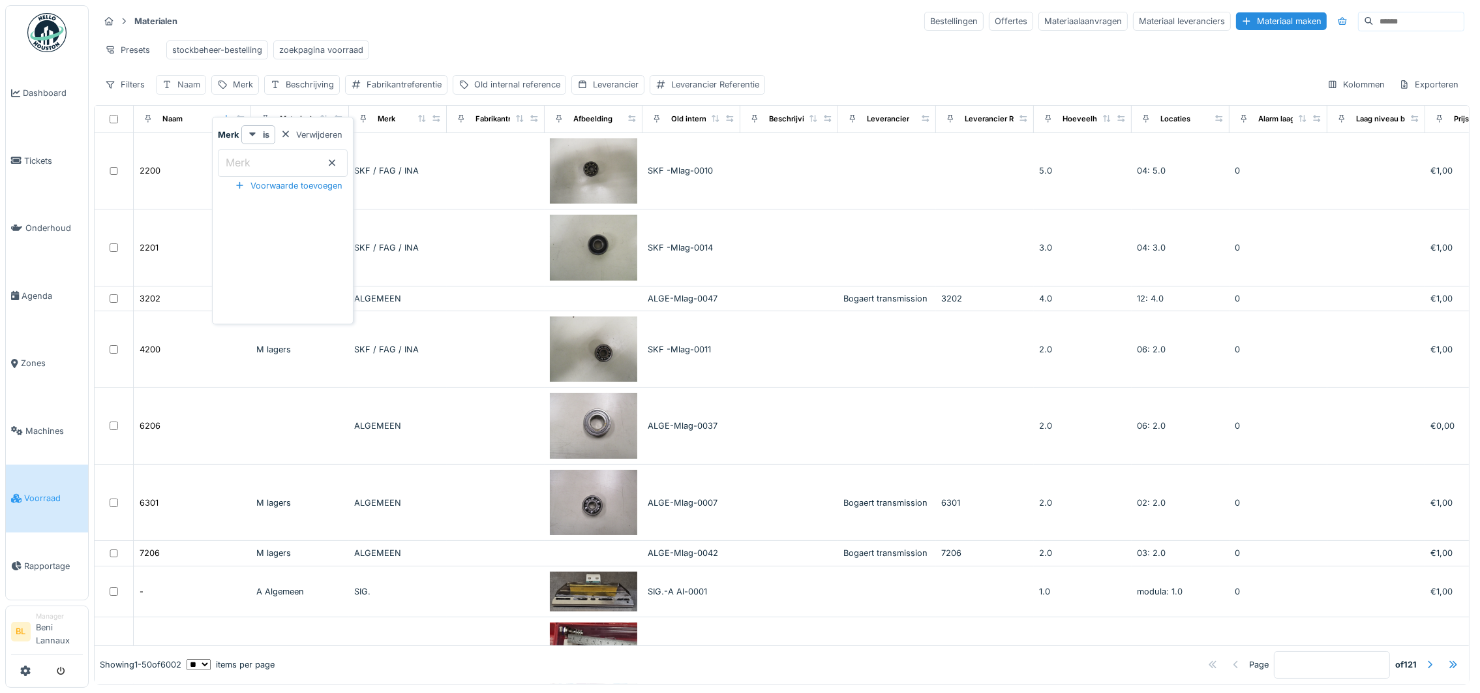
click at [181, 91] on div "Naam" at bounding box center [188, 84] width 23 height 12
click at [208, 165] on input "Naam" at bounding box center [228, 162] width 132 height 27
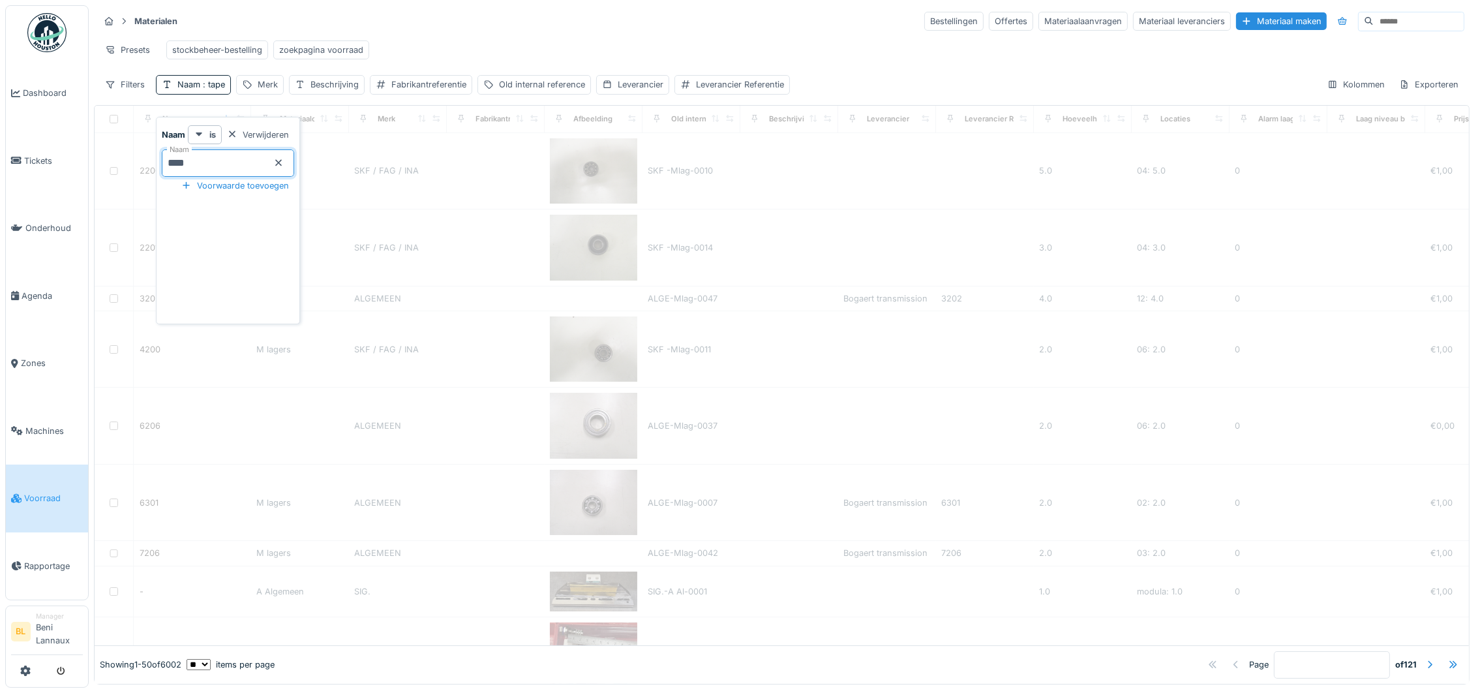
type input "****"
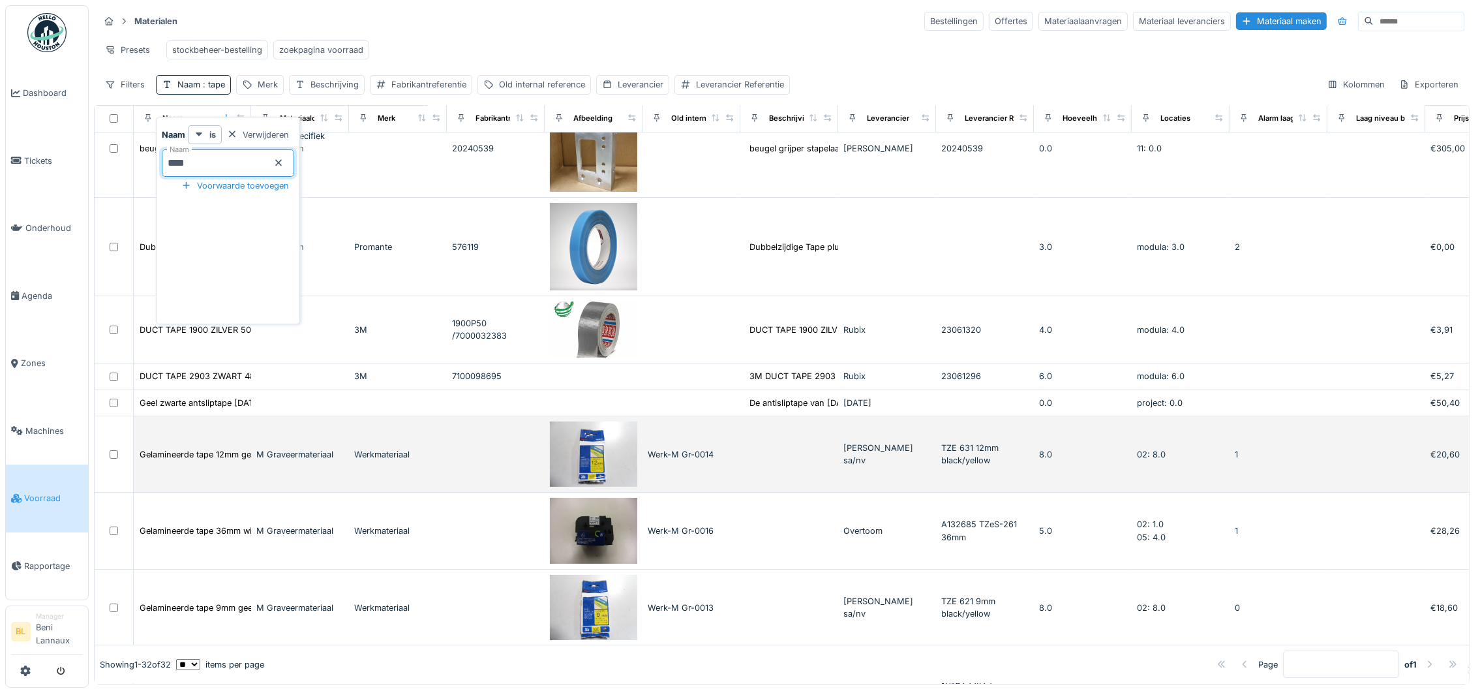
scroll to position [63, 0]
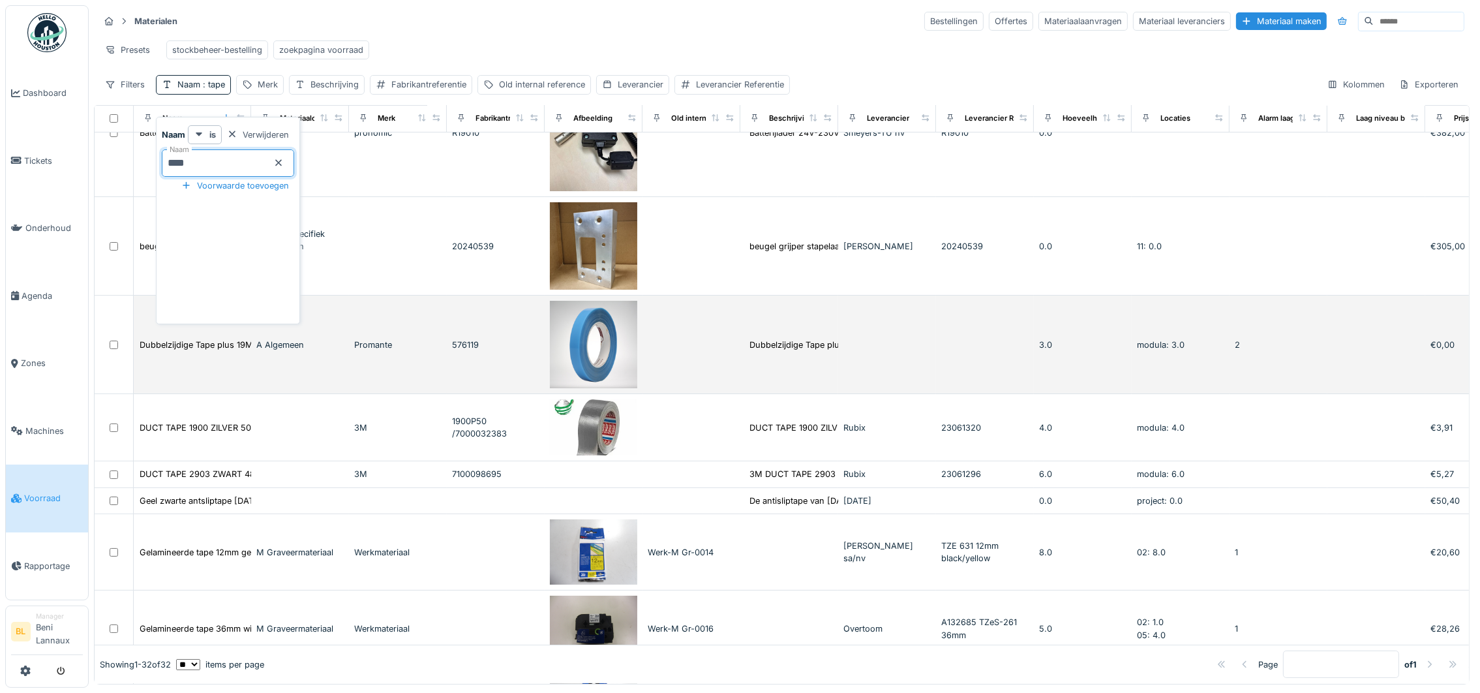
click at [365, 359] on td "Promante" at bounding box center [398, 345] width 98 height 99
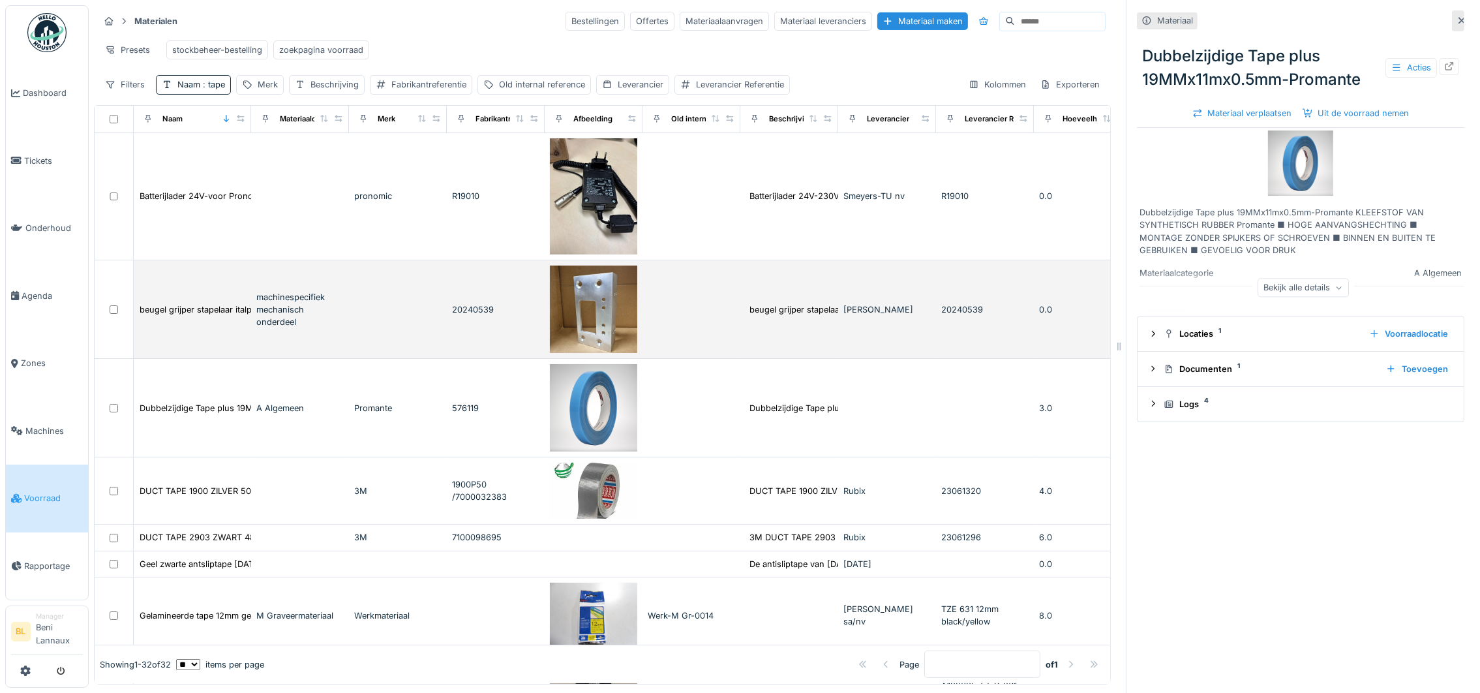
click at [284, 316] on div "machinespecifiek mechanisch onderdeel" at bounding box center [299, 310] width 87 height 38
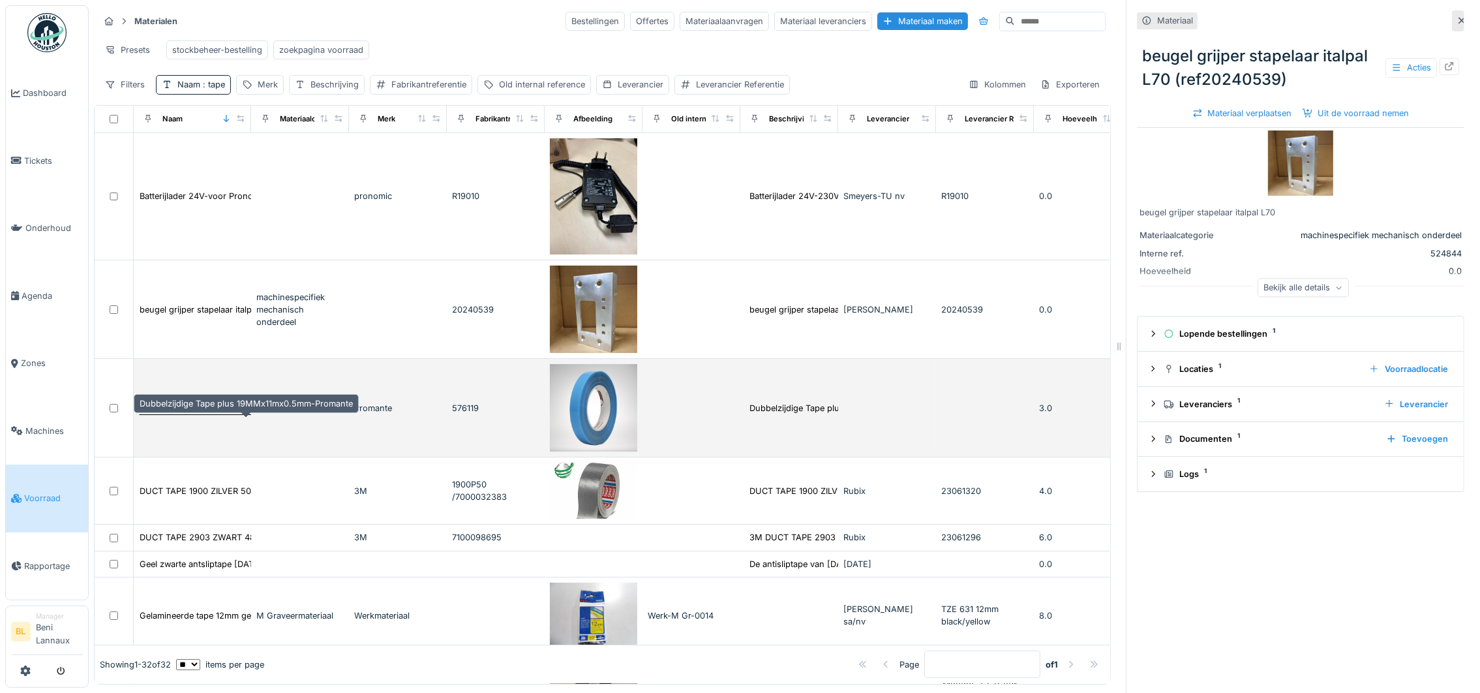
click at [195, 414] on div "Dubbelzijdige Tape plus 19MMx11mx0.5mm-Promante" at bounding box center [246, 408] width 213 height 12
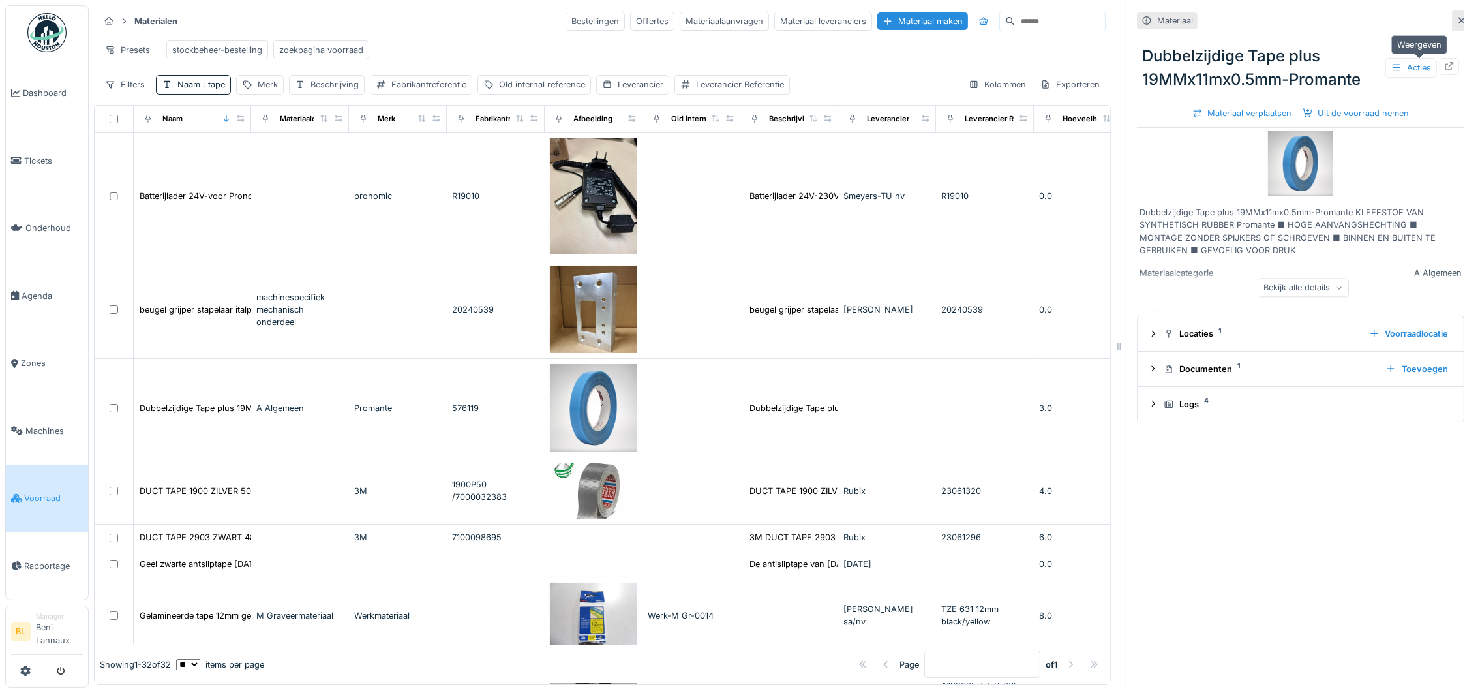
click at [1444, 65] on icon at bounding box center [1449, 66] width 10 height 8
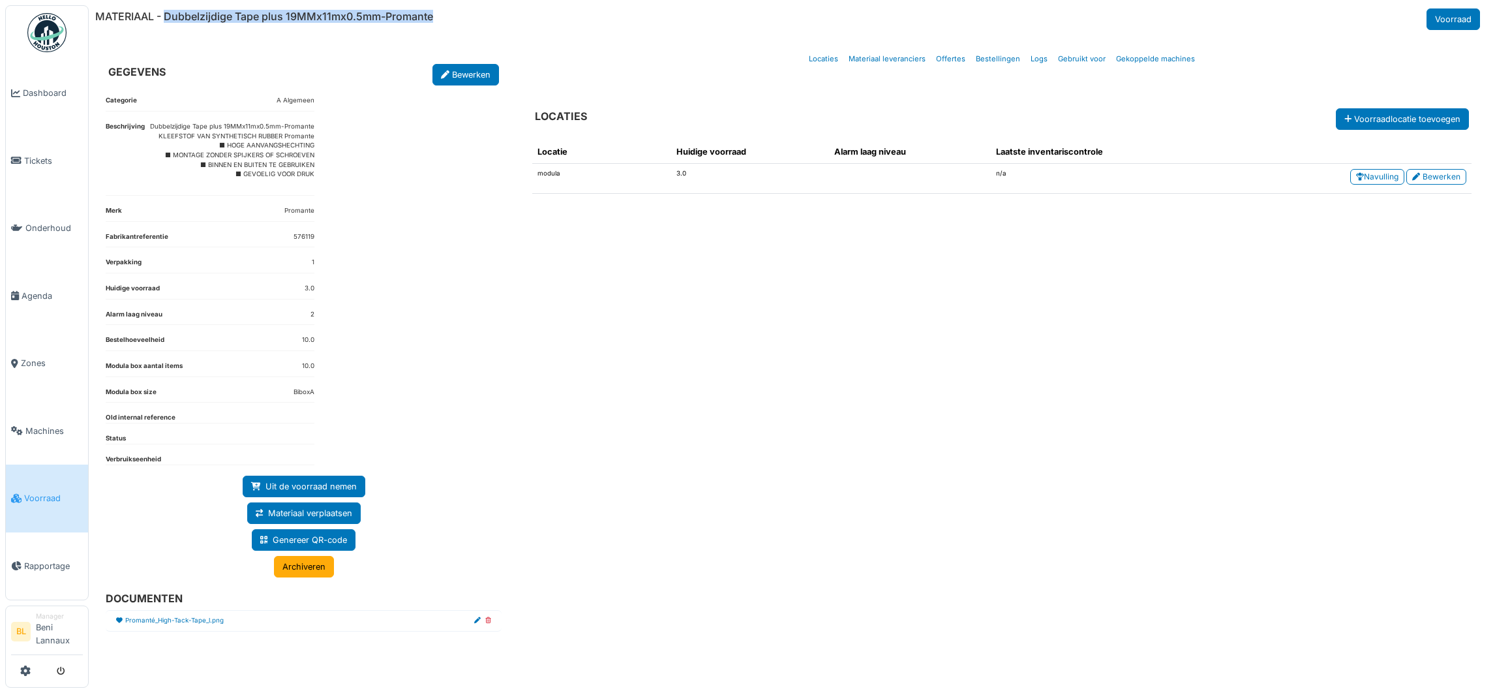
drag, startPoint x: 165, startPoint y: 17, endPoint x: 451, endPoint y: 17, distance: 285.7
click at [451, 17] on div "MATERIAAL - Dubbelzijdige Tape plus 19MMx11mx0.5mm-Promante Voorraad" at bounding box center [789, 19] width 1388 height 22
copy h6 "Dubbelzijdige Tape plus 19MMx11mx0.5mm-Promante"
drag, startPoint x: 523, startPoint y: 297, endPoint x: 519, endPoint y: 290, distance: 7.3
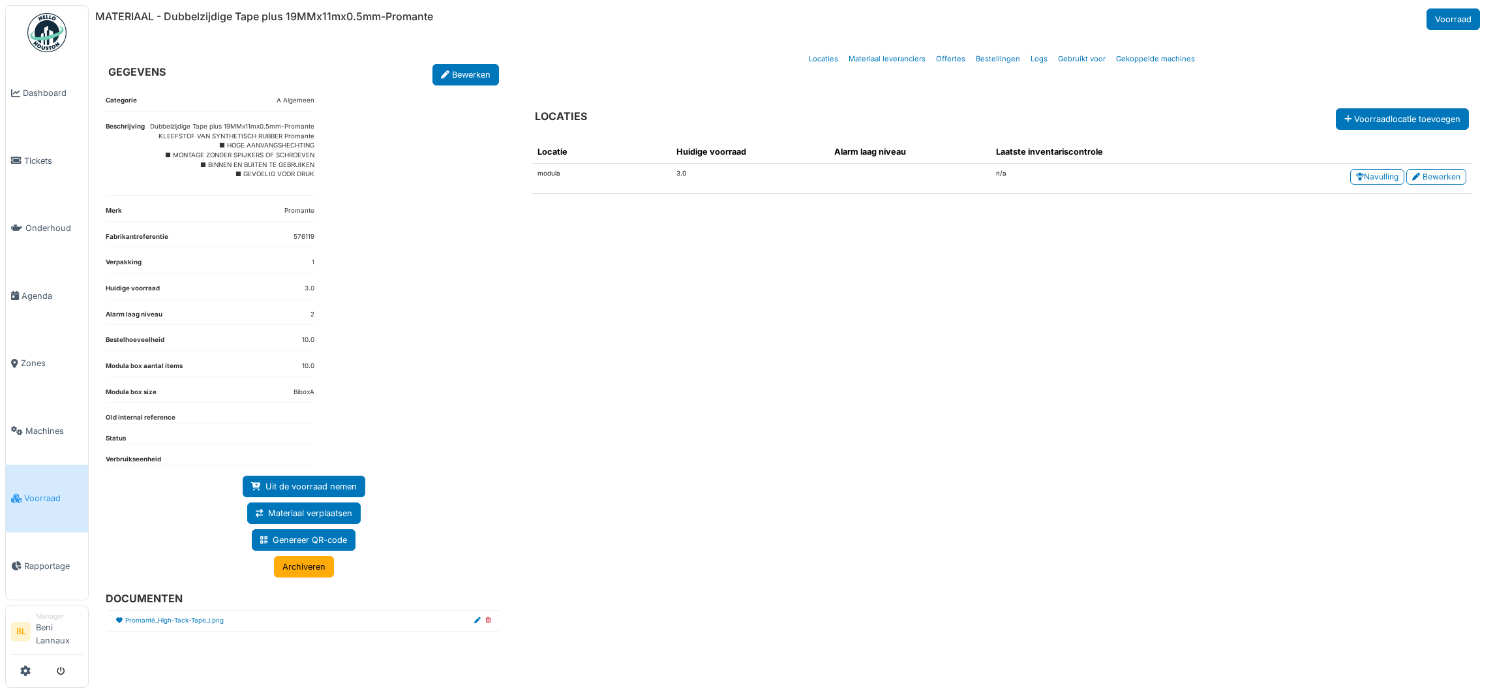
click at [523, 296] on div "Locatie Huidige voorraad Alarm laag niveau Laatste inventariscontrole modula 3.…" at bounding box center [1002, 396] width 960 height 532
click at [34, 500] on span "Voorraad" at bounding box center [53, 498] width 59 height 12
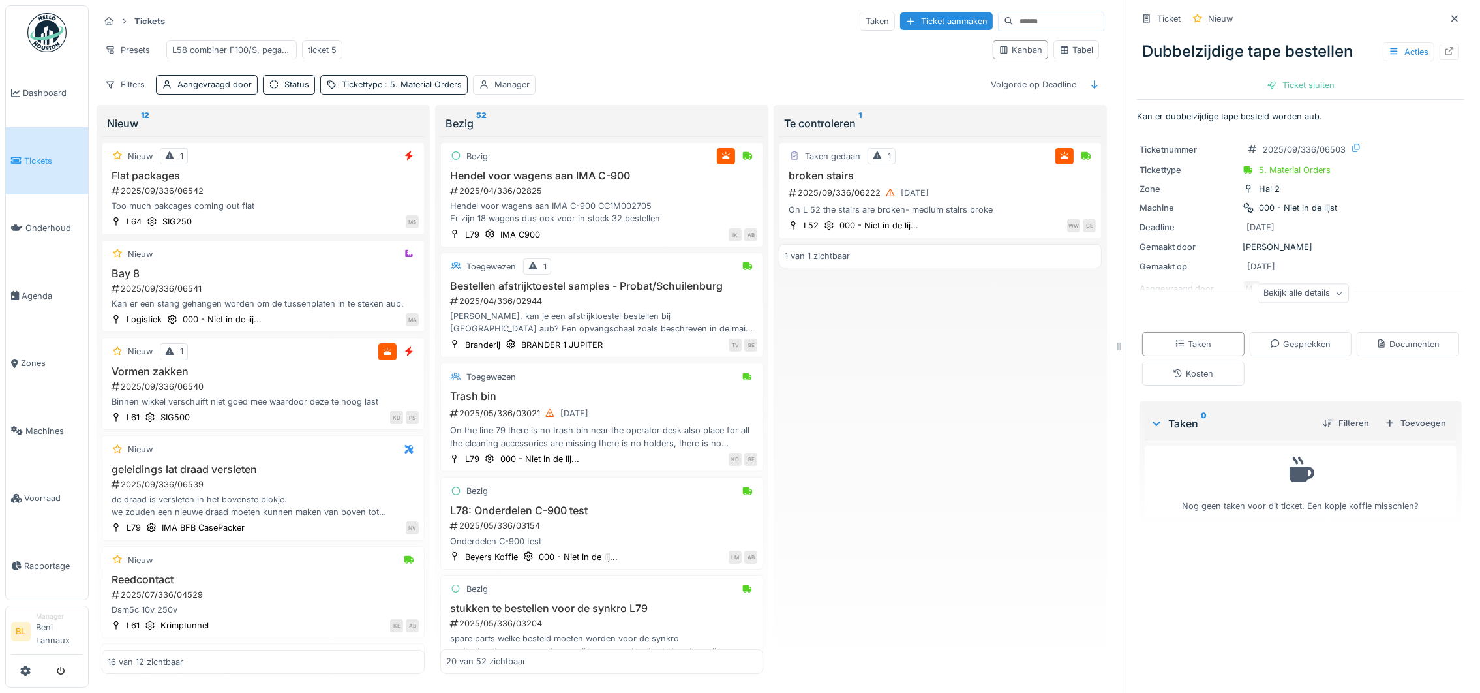
scroll to position [1210, 0]
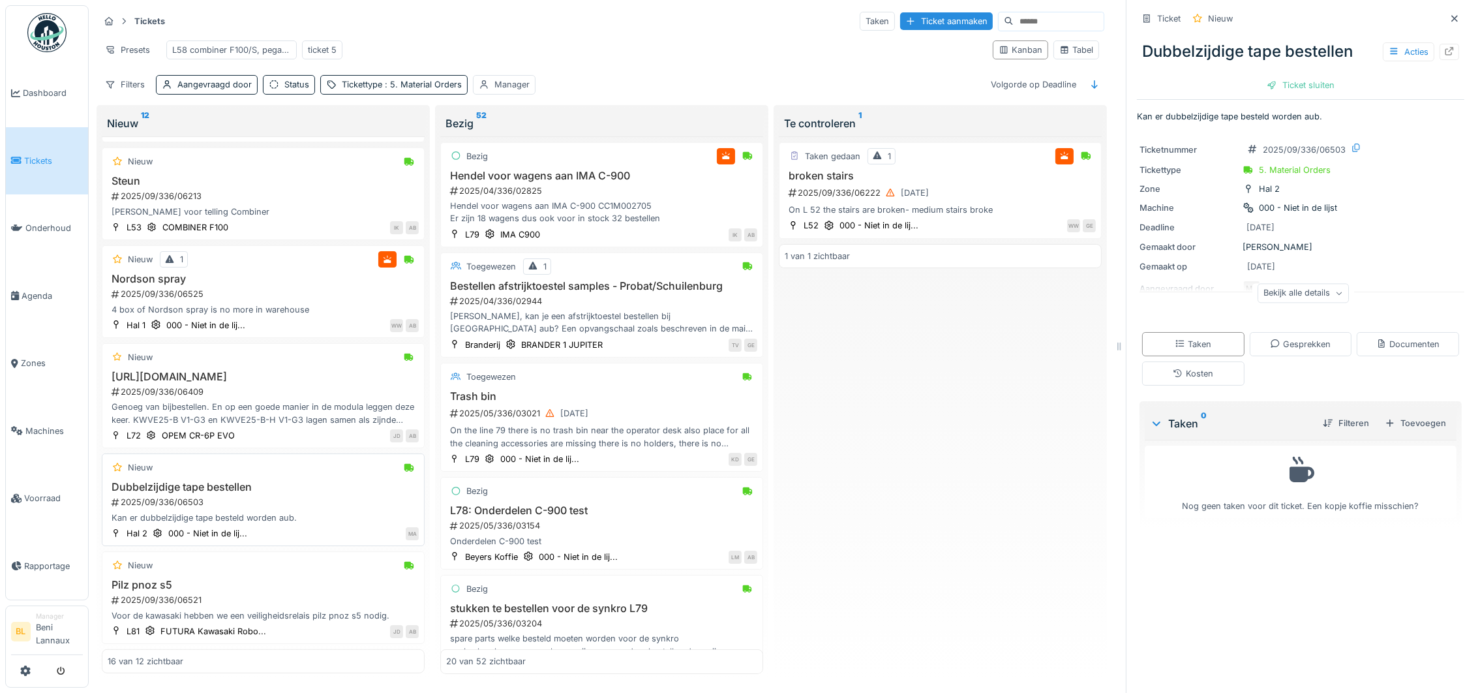
click at [297, 496] on div "2025/09/336/06503" at bounding box center [264, 502] width 309 height 12
click at [1444, 47] on icon at bounding box center [1449, 51] width 10 height 8
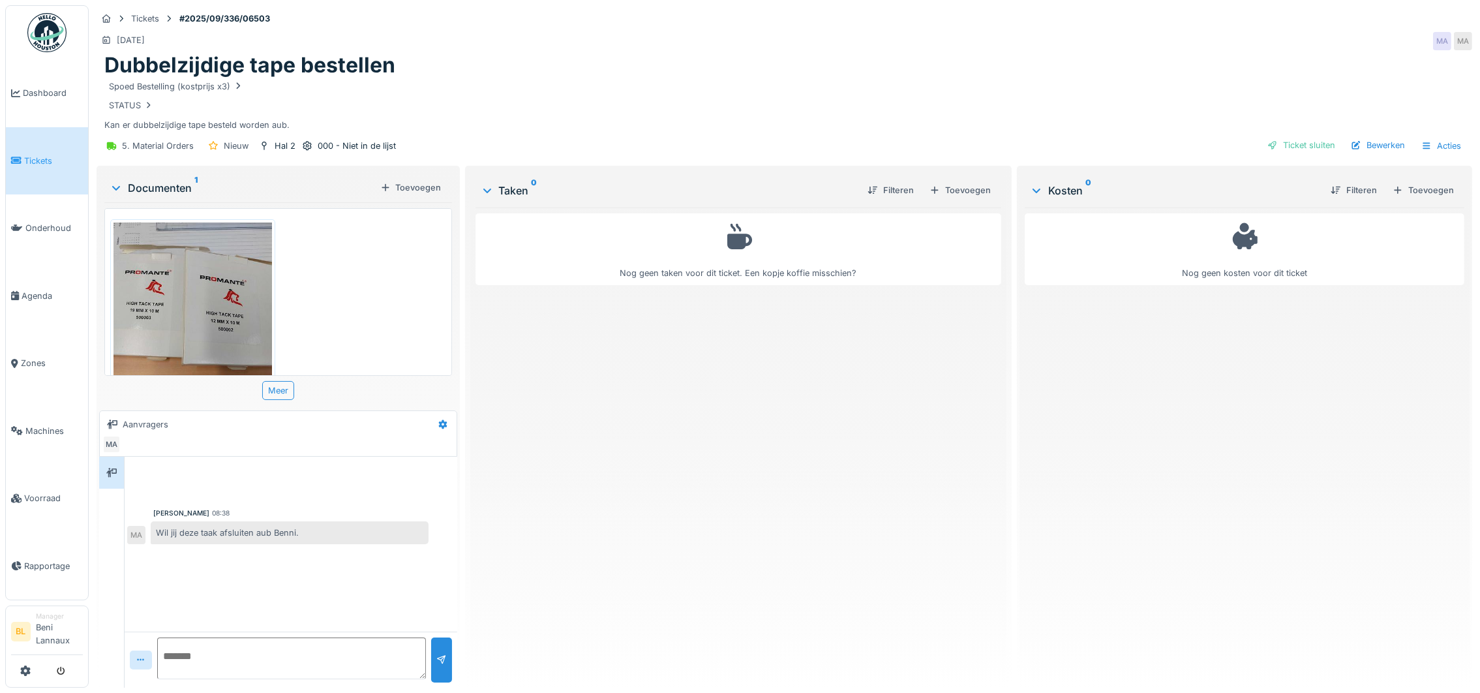
click at [222, 661] on textarea at bounding box center [291, 658] width 269 height 42
paste textarea "**********"
click at [168, 651] on textarea "**********" at bounding box center [291, 658] width 269 height 42
click at [213, 648] on textarea "**********" at bounding box center [291, 658] width 269 height 42
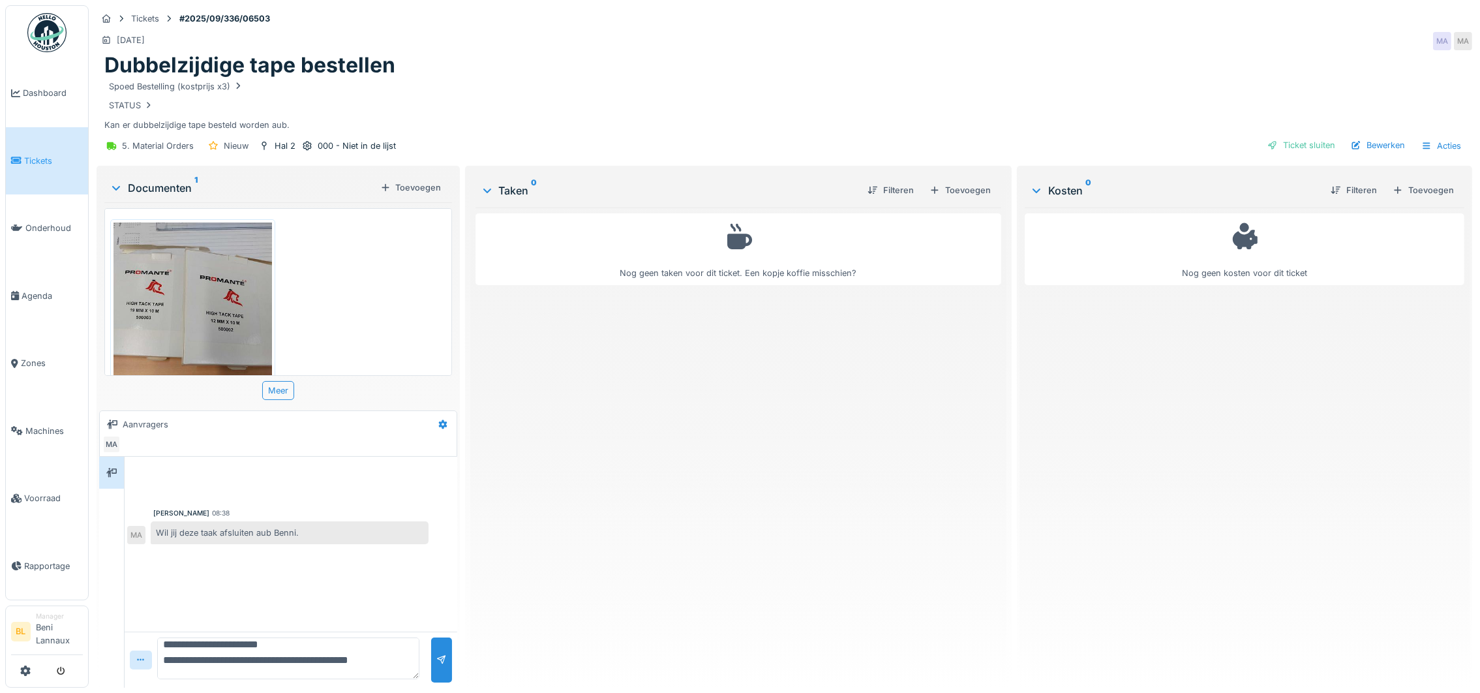
click at [230, 647] on textarea "**********" at bounding box center [288, 658] width 262 height 42
click at [225, 647] on textarea "**********" at bounding box center [288, 658] width 262 height 42
paste textarea "**********"
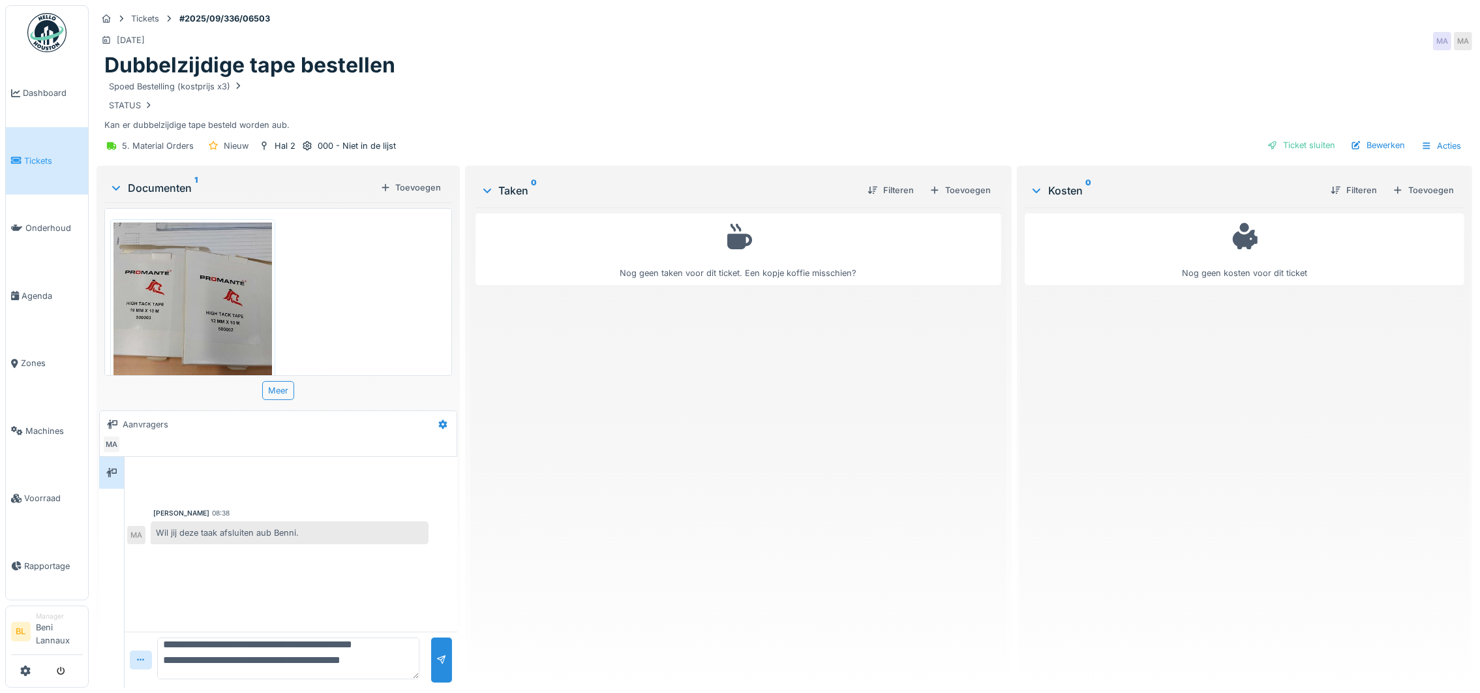
scroll to position [46, 0]
click at [174, 660] on textarea "**********" at bounding box center [288, 658] width 262 height 42
click at [351, 661] on textarea "**********" at bounding box center [288, 658] width 262 height 42
type textarea "**********"
click at [438, 652] on div at bounding box center [441, 659] width 21 height 45
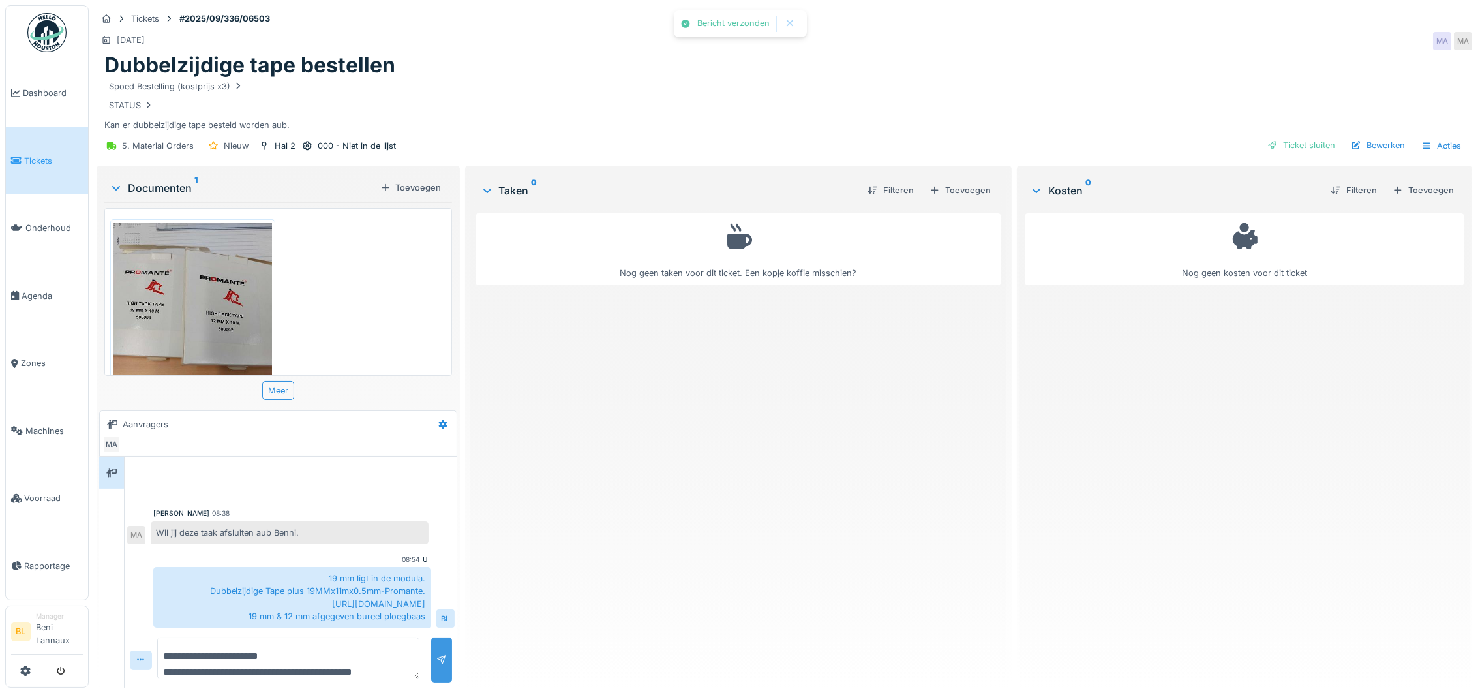
scroll to position [3, 0]
click at [1289, 136] on div "Ticket sluiten" at bounding box center [1301, 145] width 78 height 18
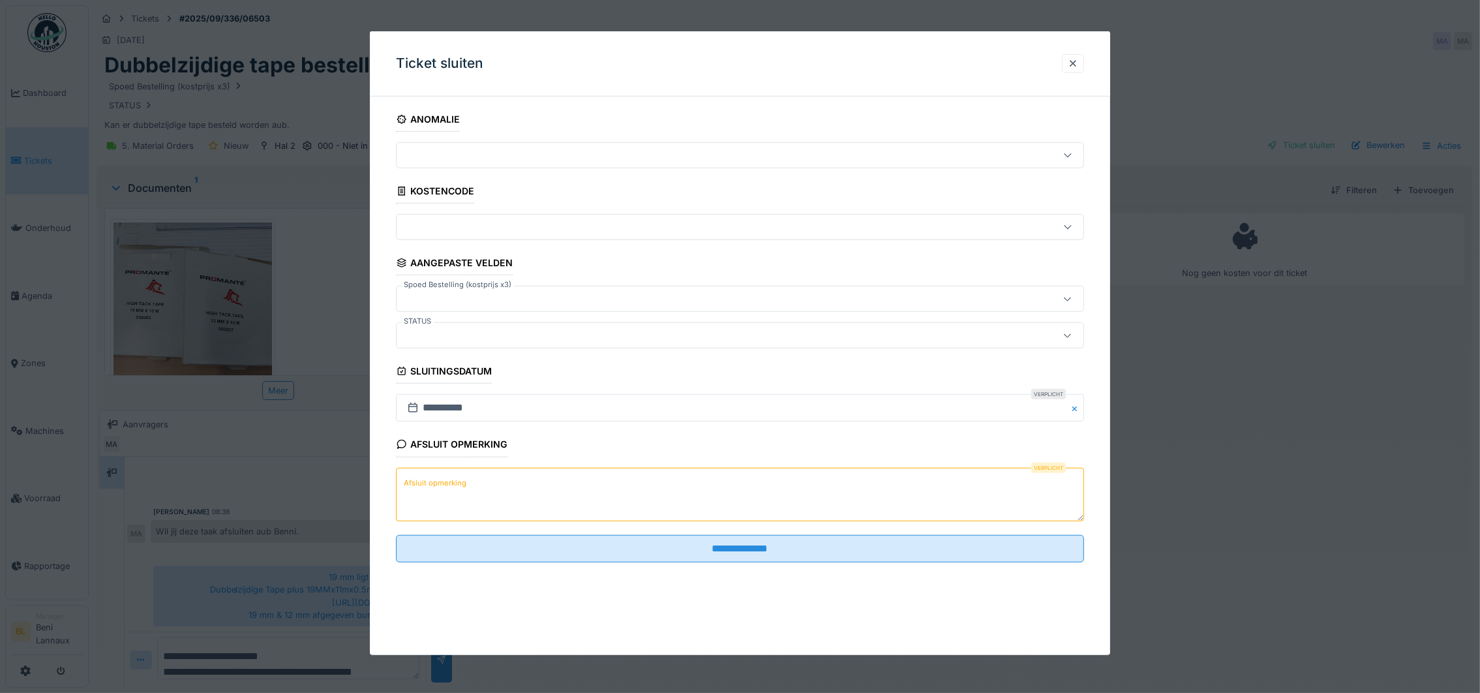
click at [469, 486] on textarea "Afsluit opmerking" at bounding box center [740, 493] width 688 height 53
click at [455, 486] on textarea "**********" at bounding box center [740, 493] width 688 height 53
click at [487, 492] on textarea "**********" at bounding box center [740, 493] width 688 height 53
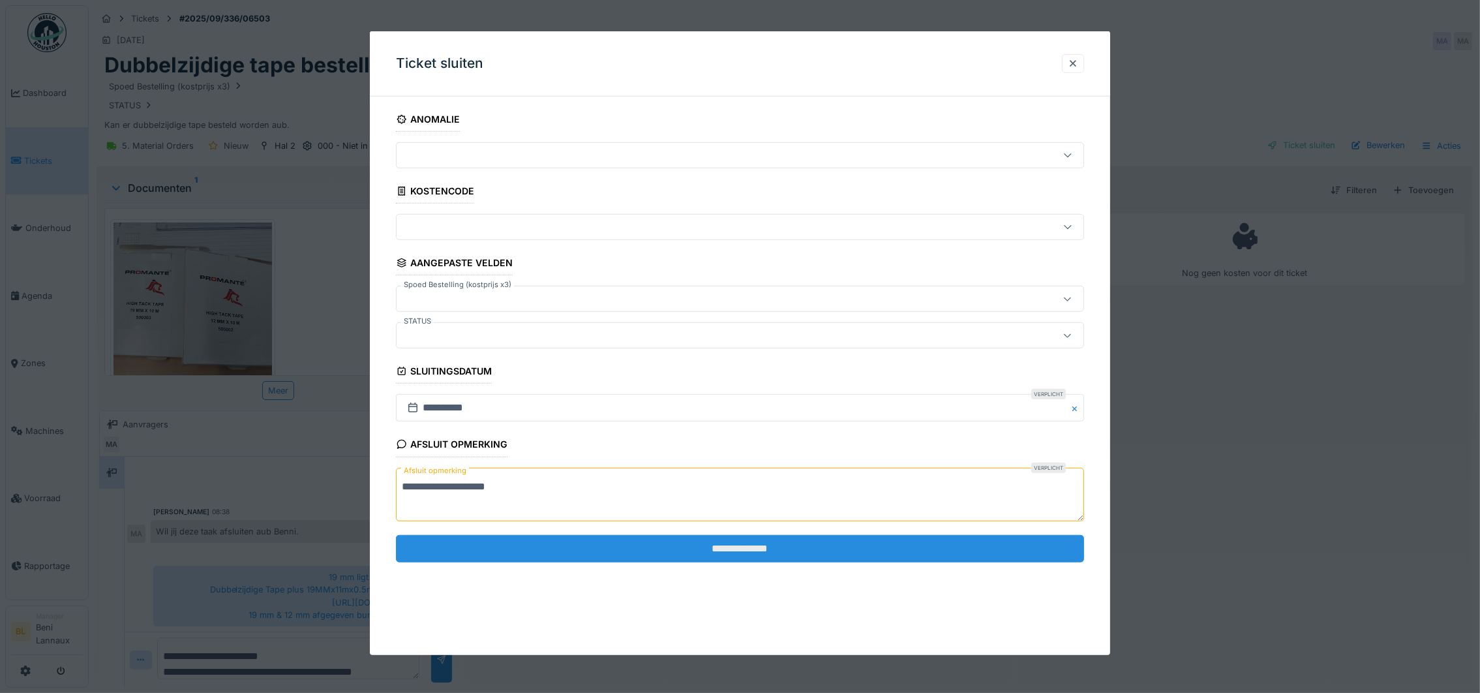
type textarea "**********"
click at [746, 553] on input "**********" at bounding box center [740, 548] width 688 height 27
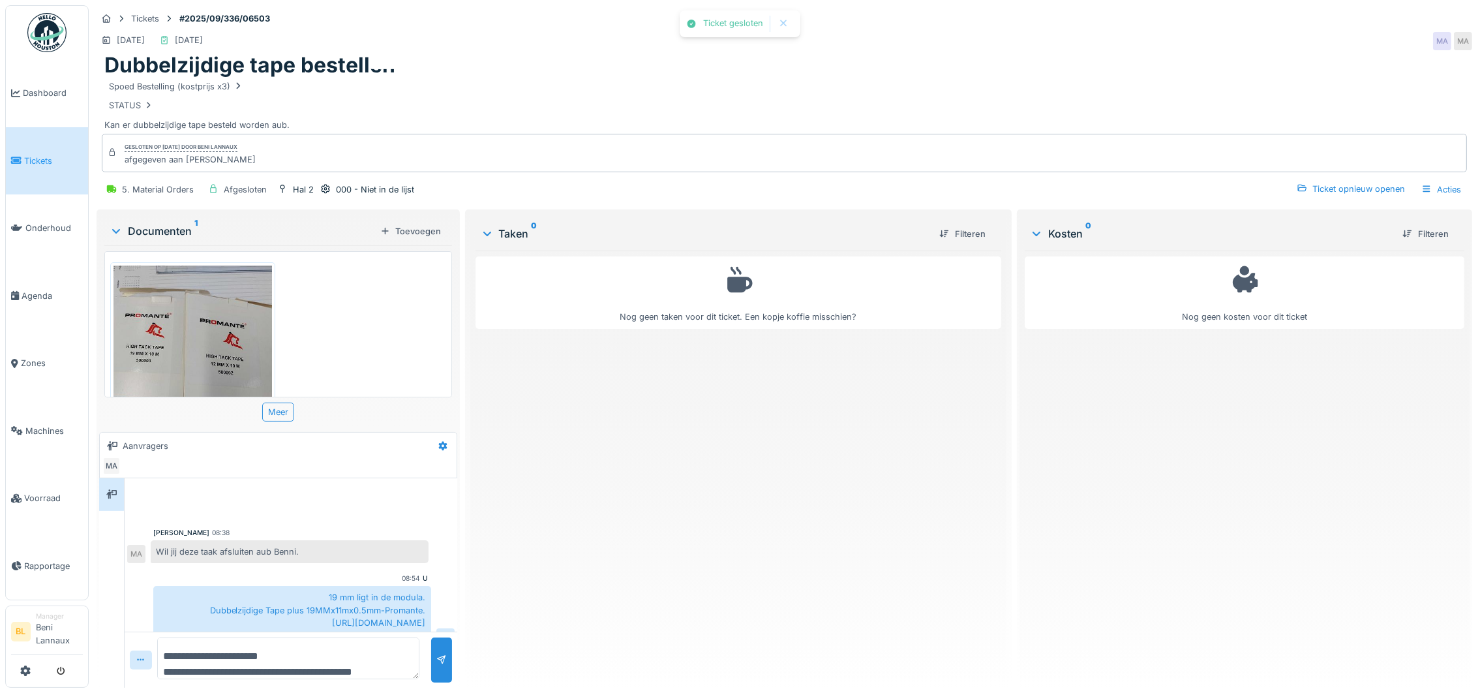
scroll to position [25, 0]
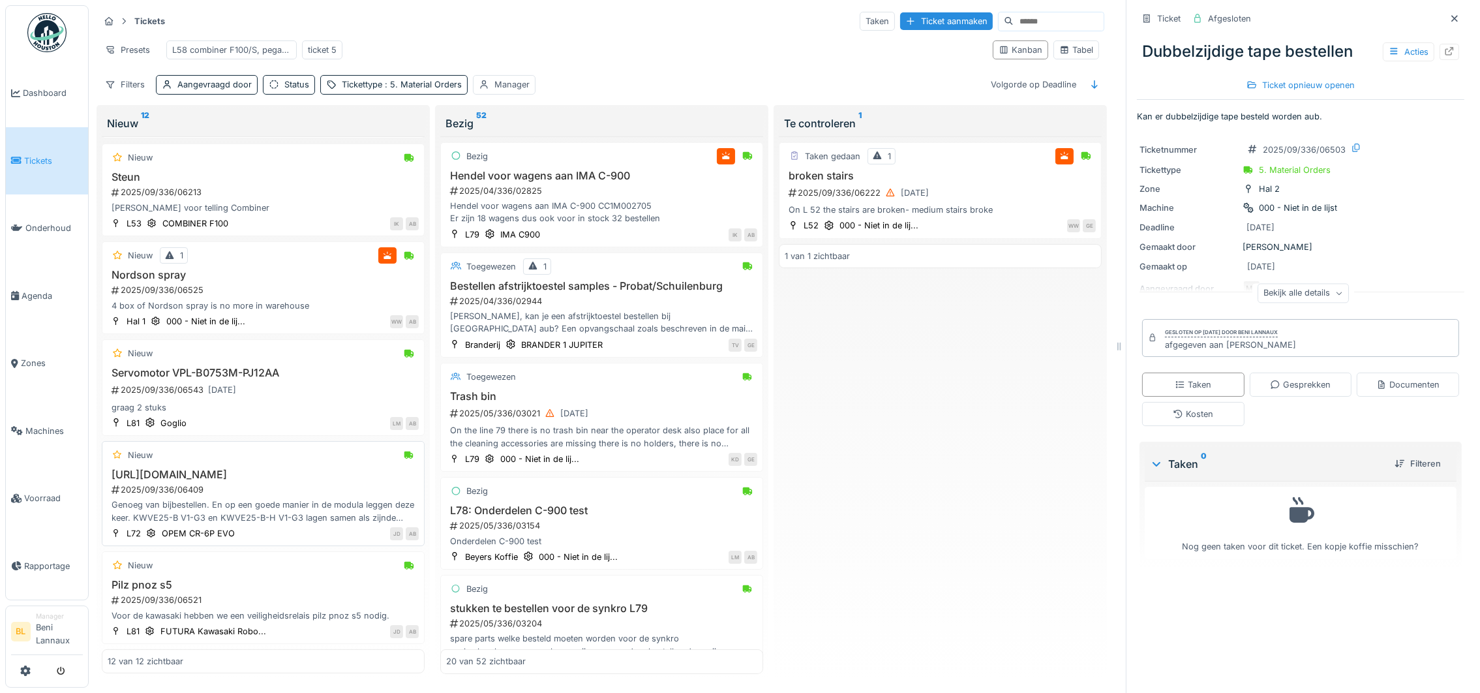
scroll to position [783, 0]
click at [190, 382] on div "2025/09/336/06543 [DATE]" at bounding box center [264, 390] width 309 height 16
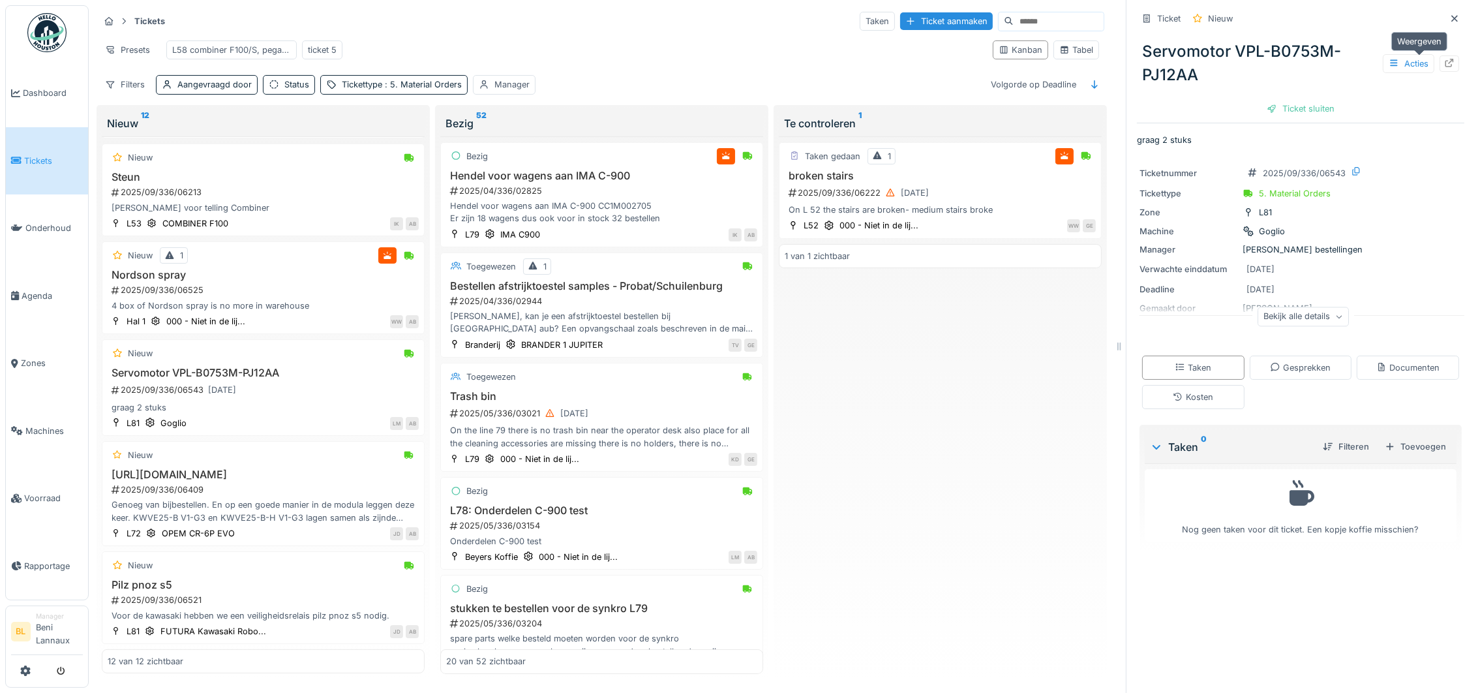
click at [1444, 59] on icon at bounding box center [1449, 63] width 10 height 8
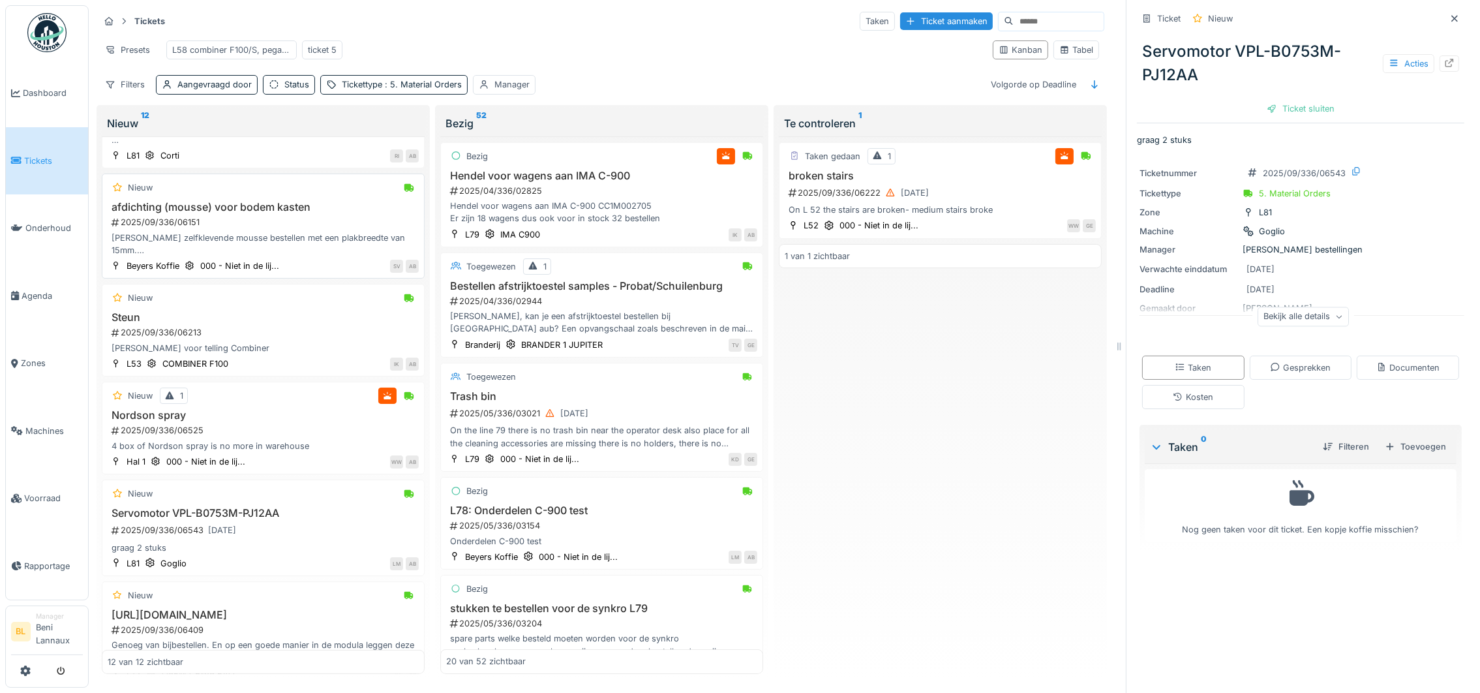
scroll to position [685, 0]
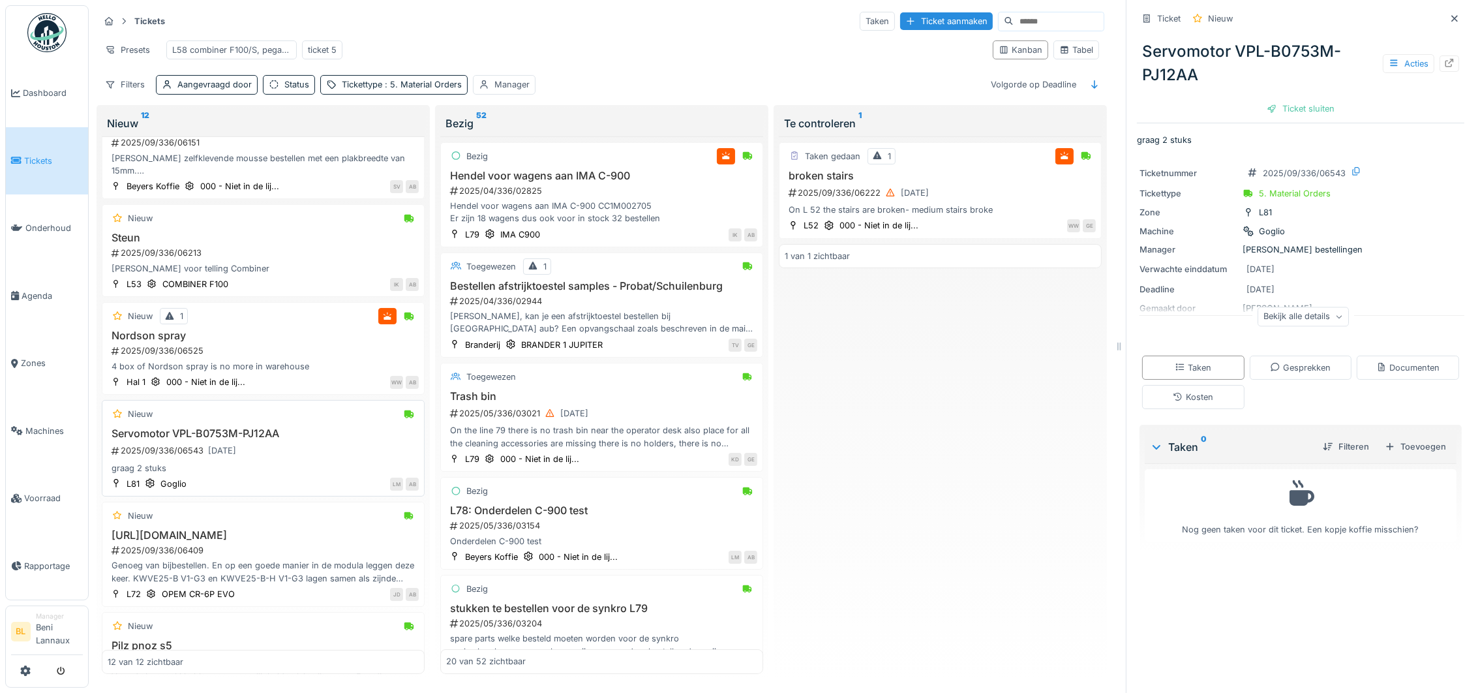
click at [290, 474] on div "Servomotor VPL-B0753M-PJ12AA 2025/09/336/06543 19-9-2025 graag 2 stuks" at bounding box center [263, 450] width 311 height 47
click at [1446, 61] on icon at bounding box center [1450, 63] width 8 height 8
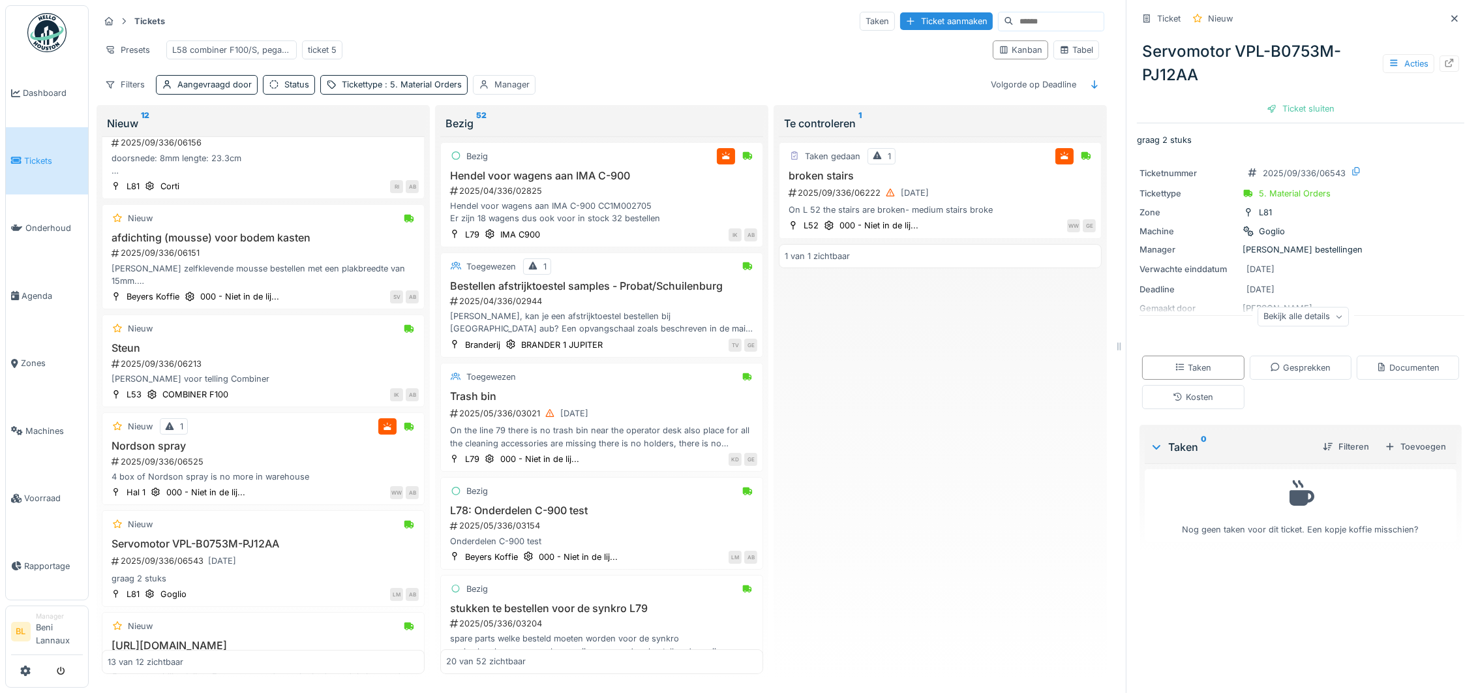
scroll to position [796, 0]
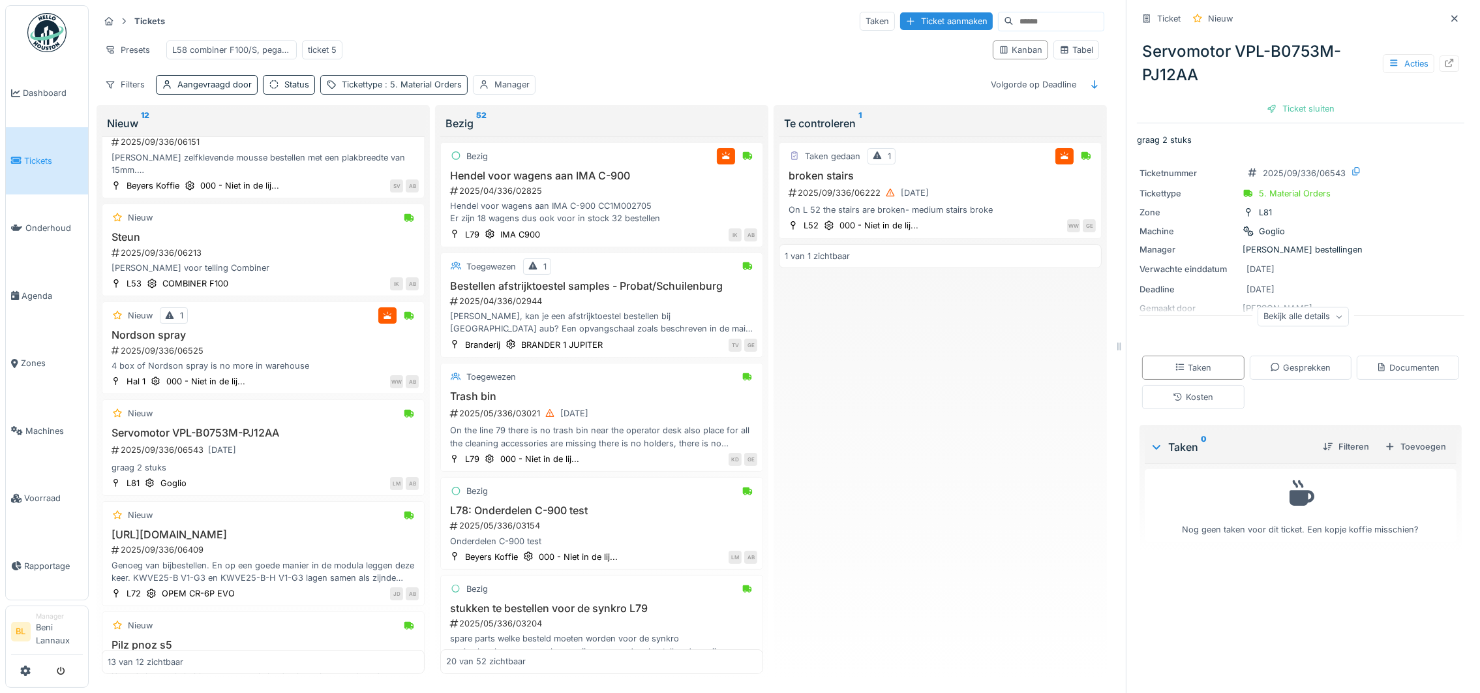
click at [404, 89] on span ": 5. Material Orders" at bounding box center [422, 85] width 80 height 10
click at [463, 163] on icon at bounding box center [463, 162] width 7 height 4
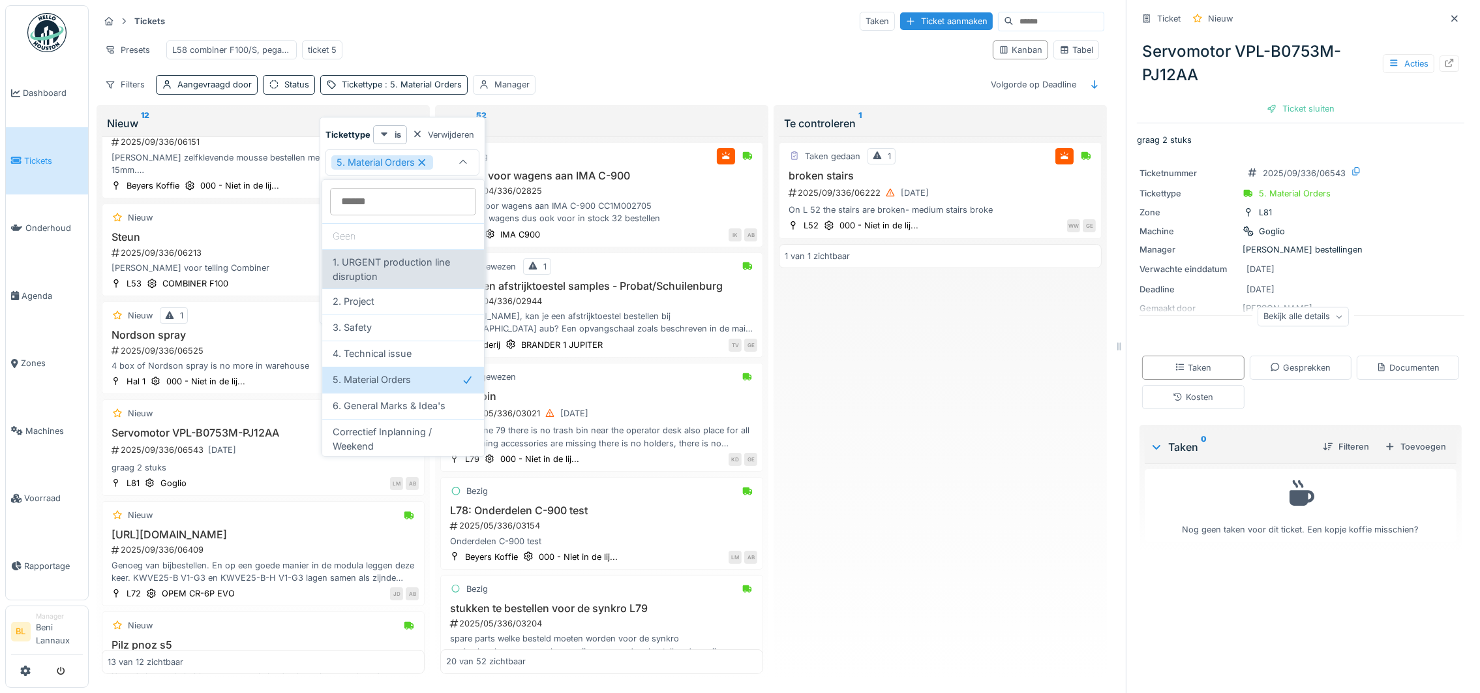
click at [409, 269] on span "1. URGENT production line disruption" at bounding box center [403, 269] width 141 height 28
type input "*******"
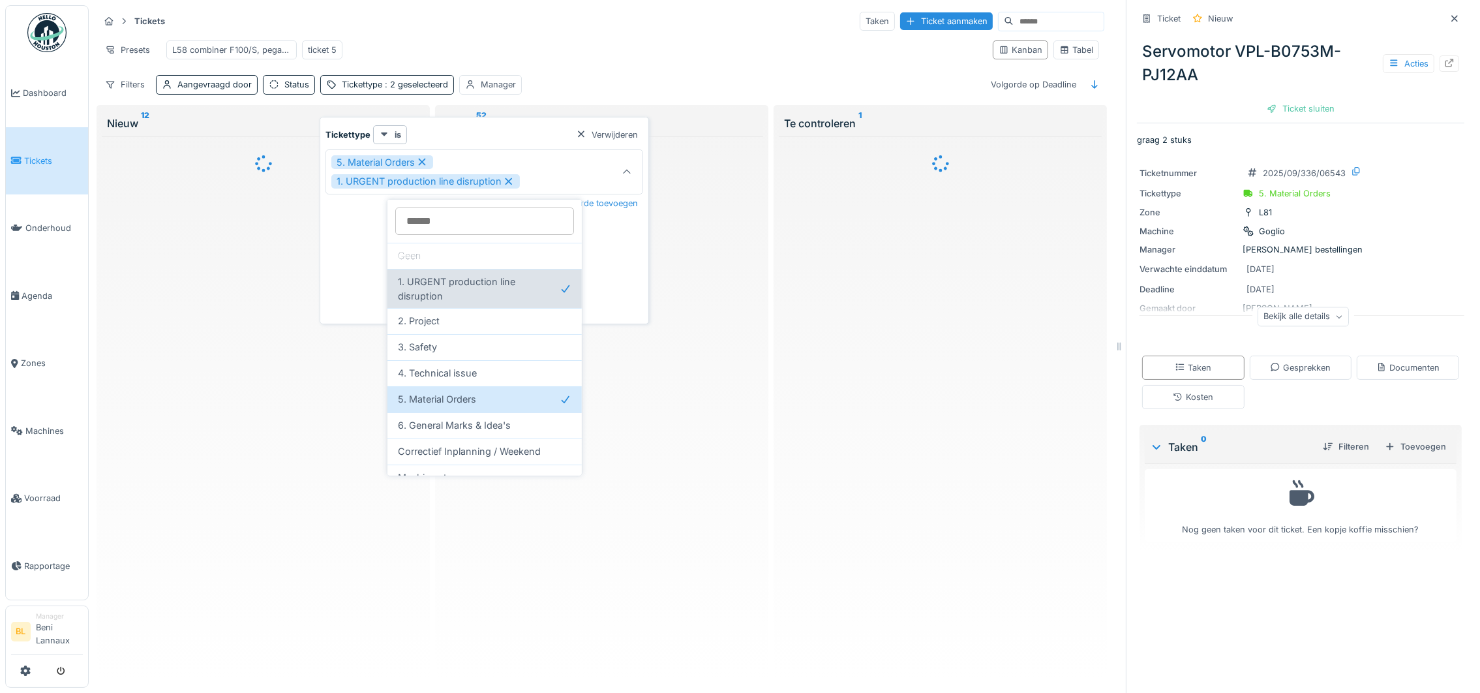
scroll to position [0, 0]
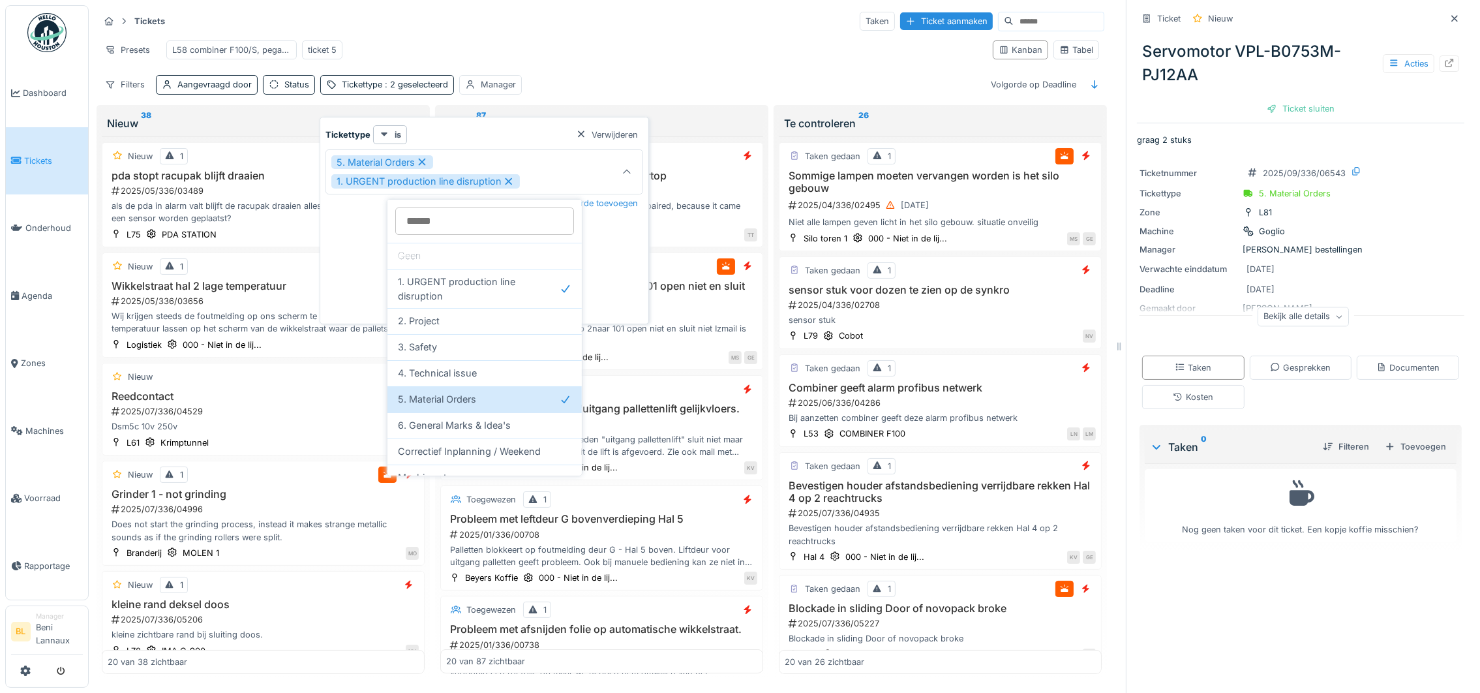
click at [663, 54] on div "Presets L58 combiner F100/S, pegaso 1400, novopac ticket 5" at bounding box center [540, 49] width 883 height 29
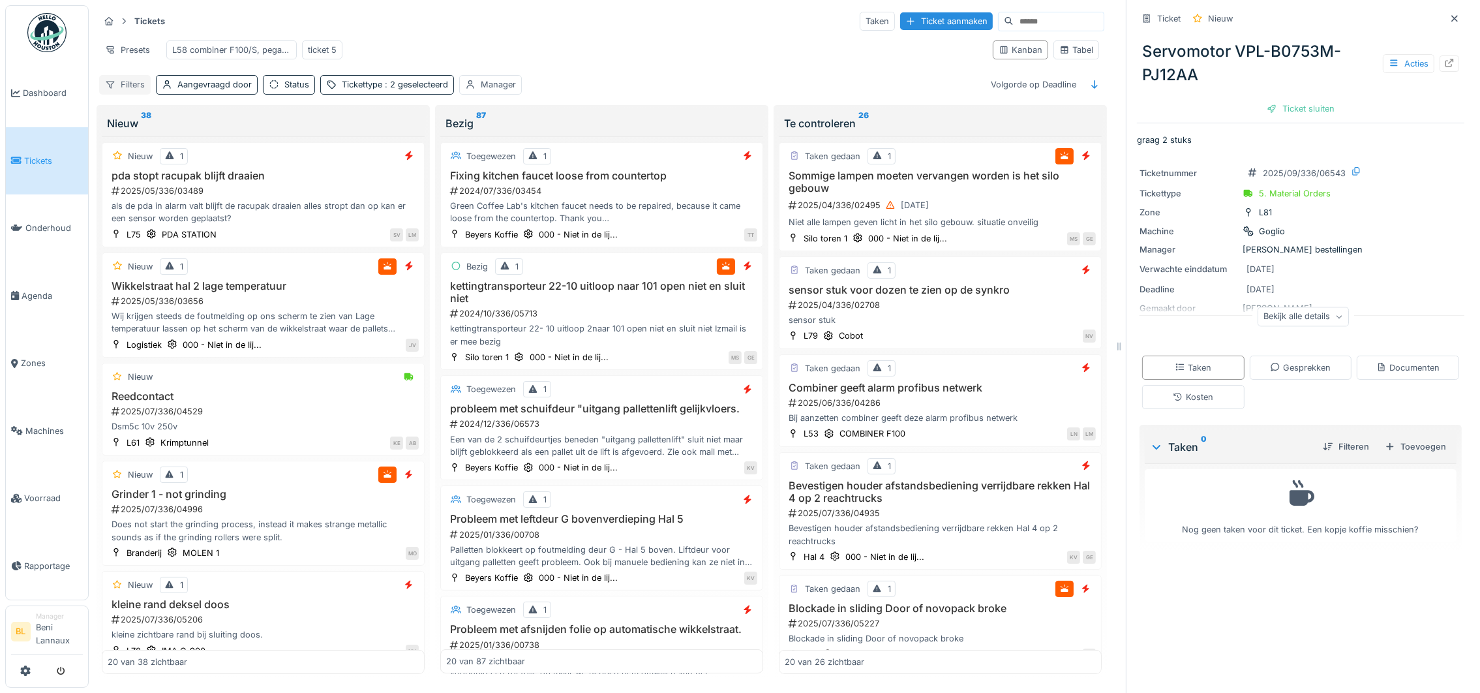
click at [123, 94] on div "Filters" at bounding box center [125, 84] width 52 height 19
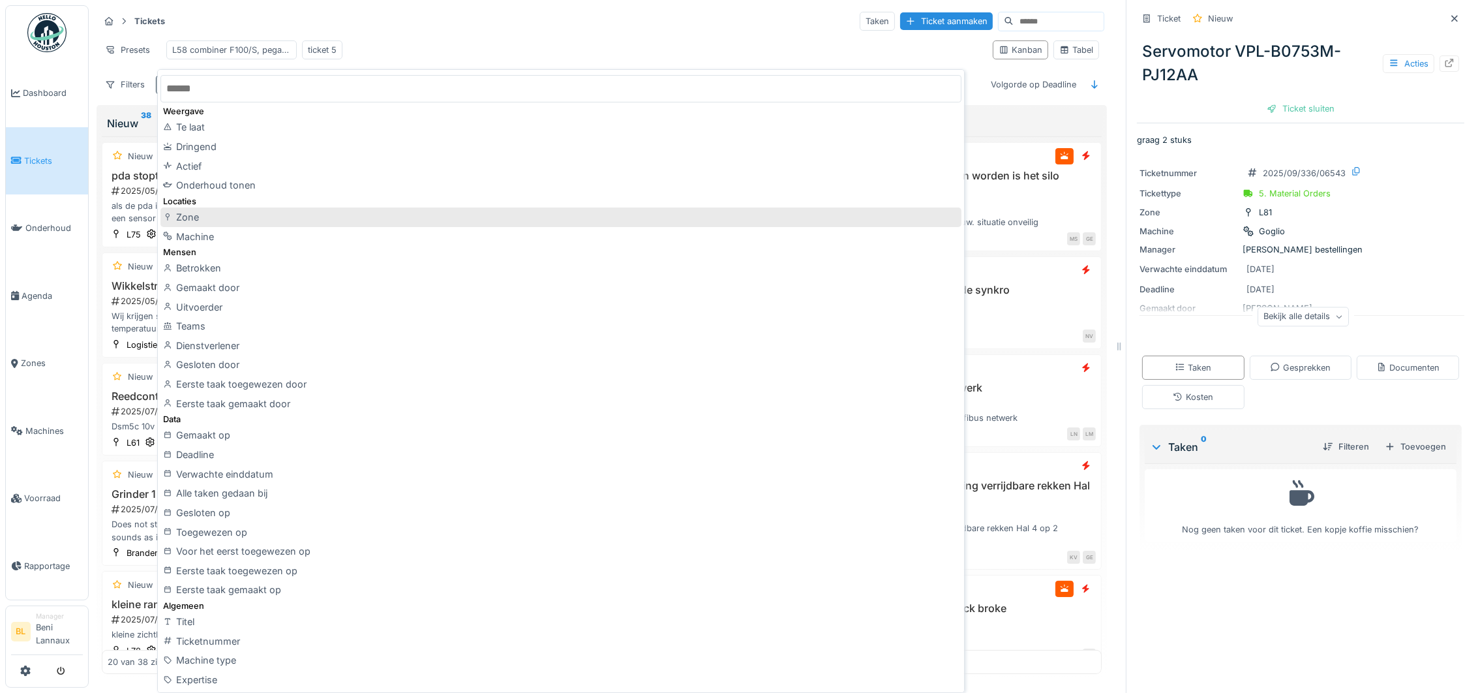
click at [190, 221] on div "Zone" at bounding box center [560, 217] width 800 height 20
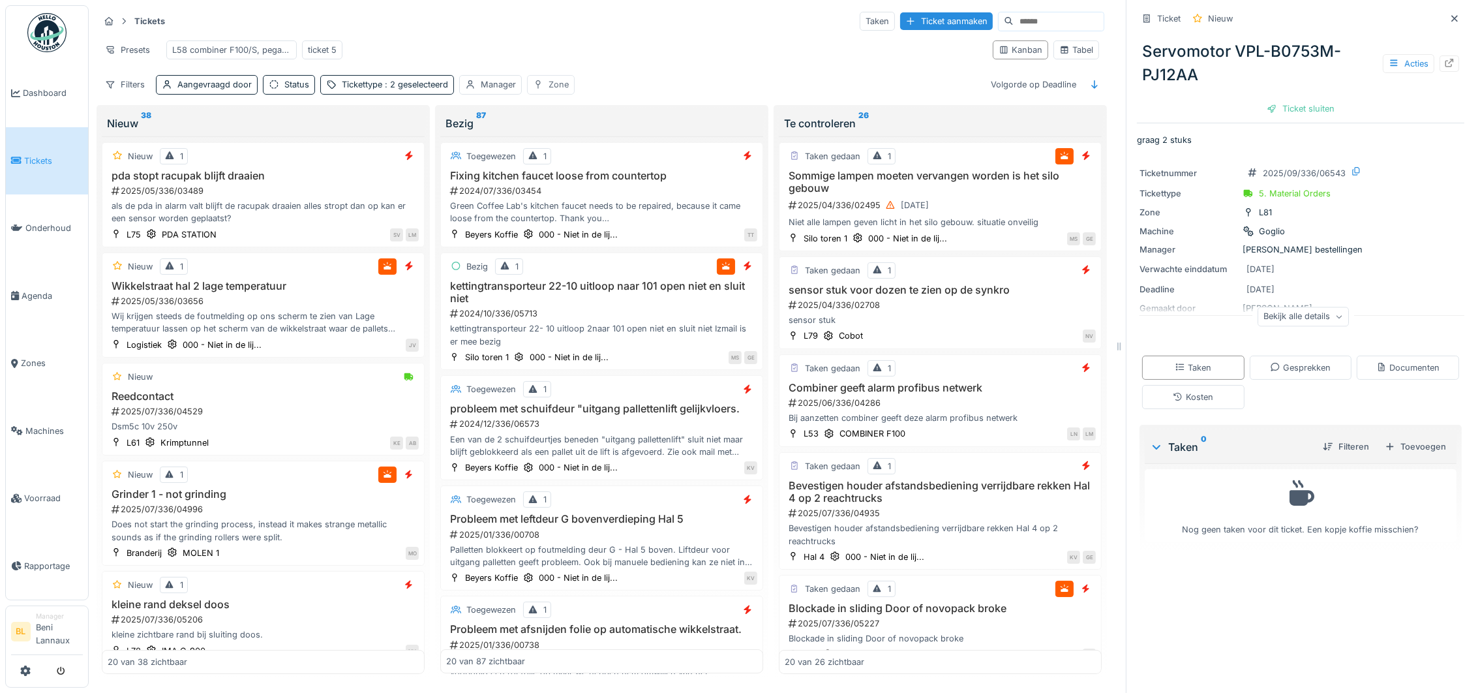
click at [558, 91] on div "Zone" at bounding box center [559, 84] width 20 height 12
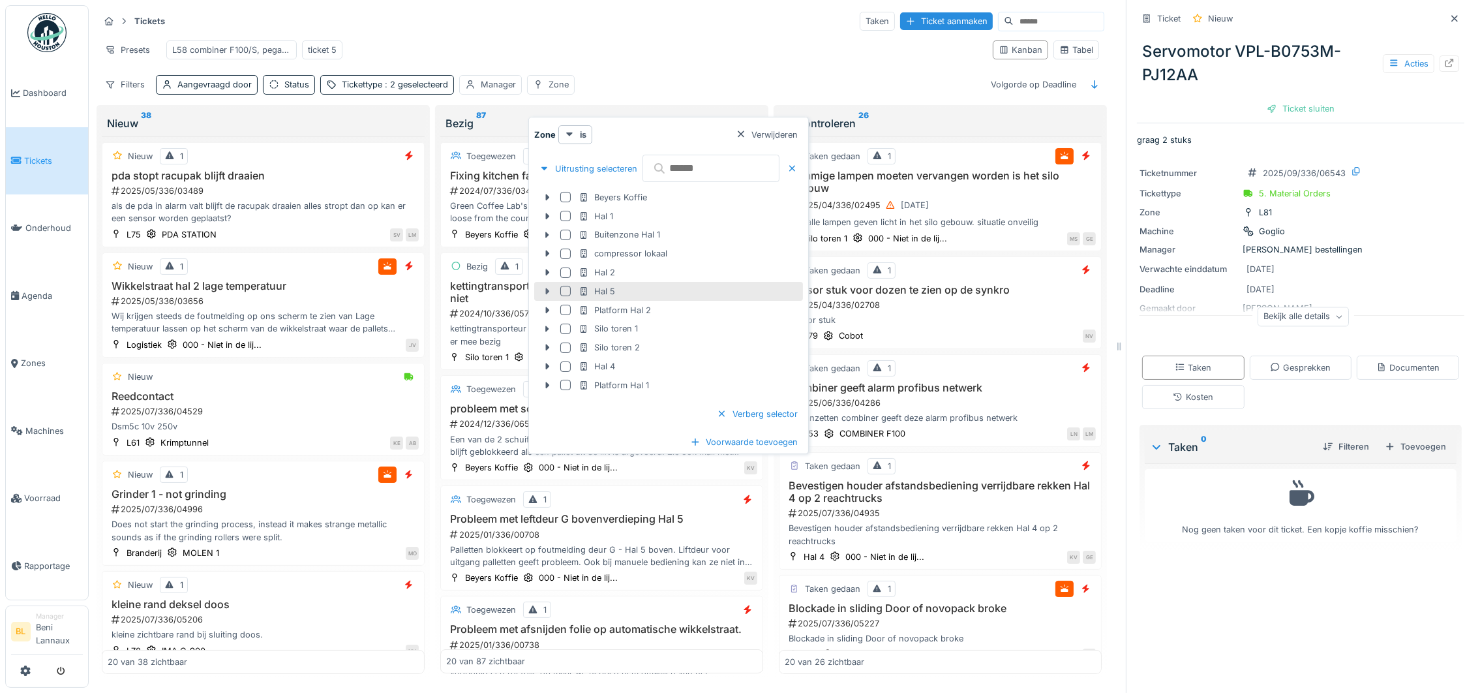
click at [543, 290] on icon at bounding box center [547, 291] width 10 height 8
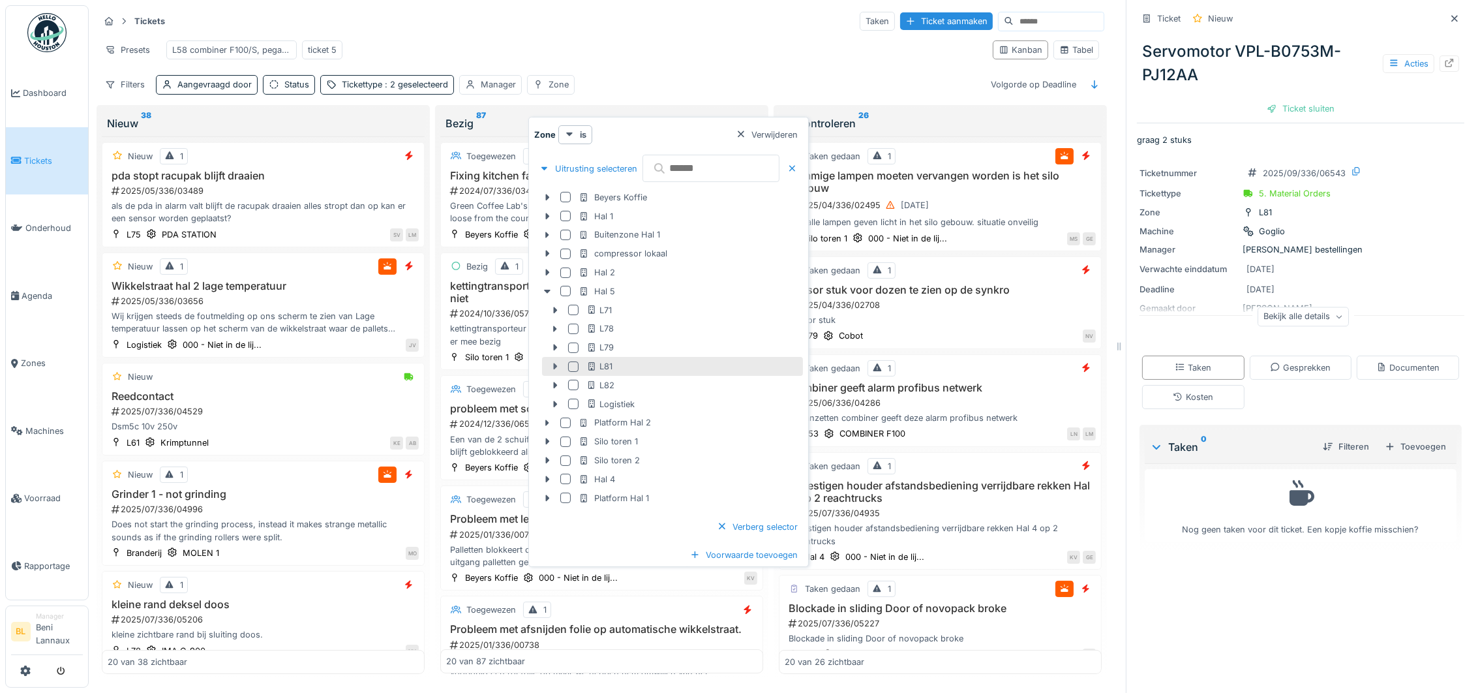
click at [550, 365] on icon at bounding box center [555, 366] width 10 height 8
click at [558, 367] on icon at bounding box center [555, 366] width 10 height 8
click at [569, 365] on div at bounding box center [573, 366] width 10 height 10
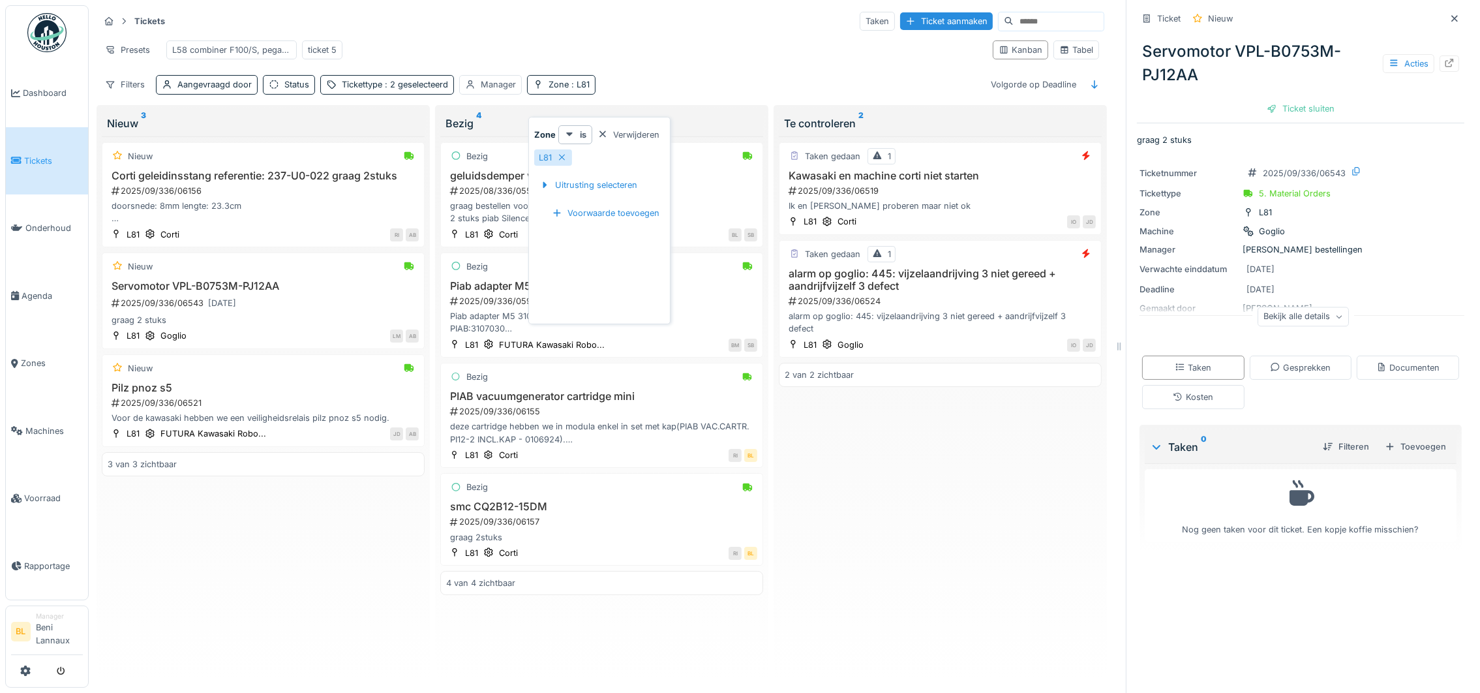
click at [261, 611] on div "Nieuw Corti geleidinsstang referentie: 237-U0-022 graag 2stuks 2025/09/336/0615…" at bounding box center [263, 405] width 323 height 538
click at [382, 89] on span ": 2 geselecteerd" at bounding box center [415, 85] width 66 height 10
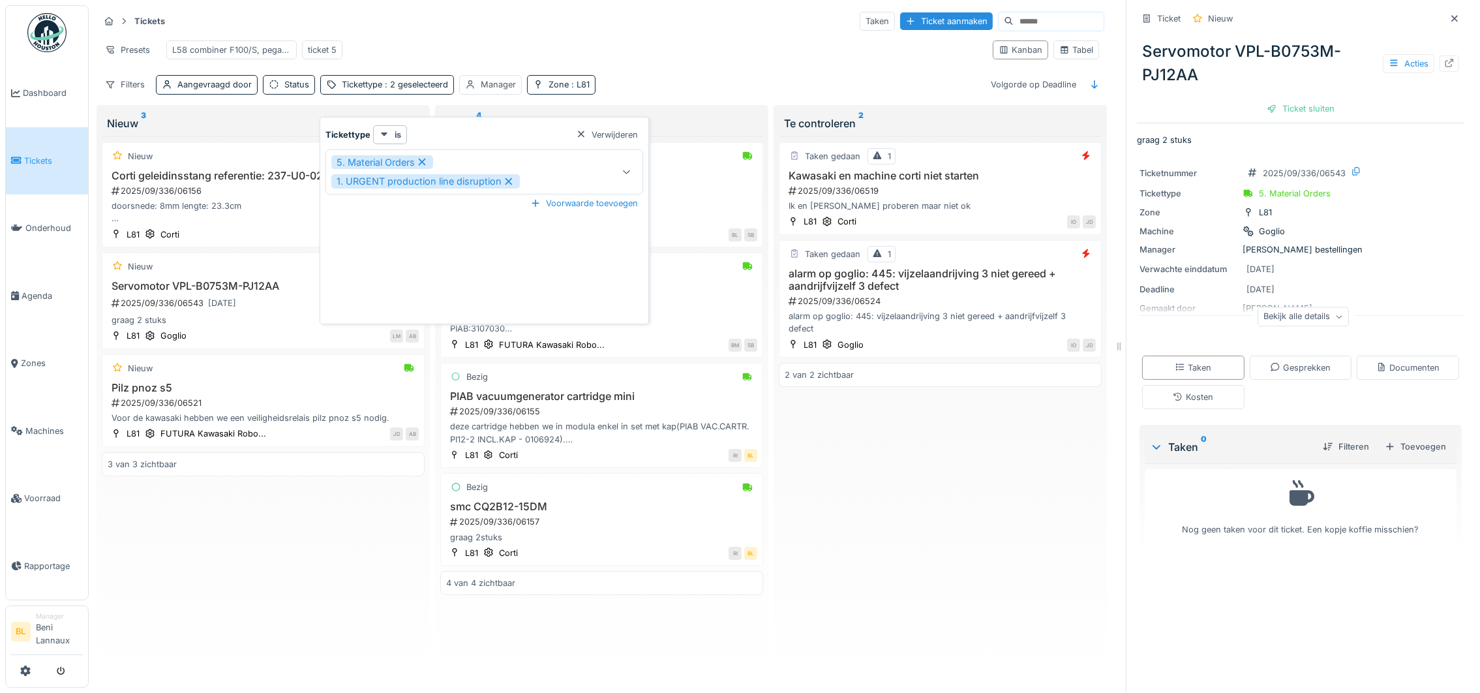
click at [423, 162] on icon at bounding box center [422, 162] width 7 height 7
type input "***"
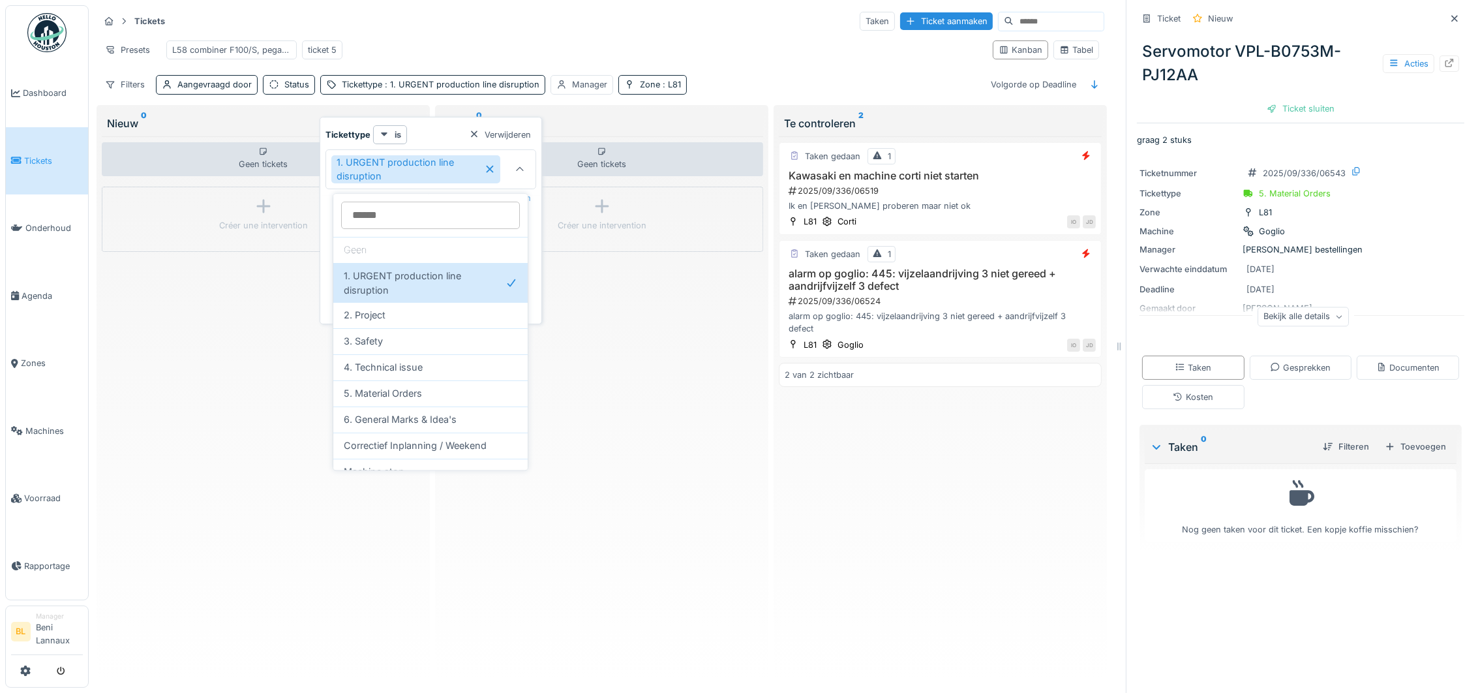
click at [658, 512] on div "Geen tickets Créer une intervention" at bounding box center [601, 405] width 323 height 538
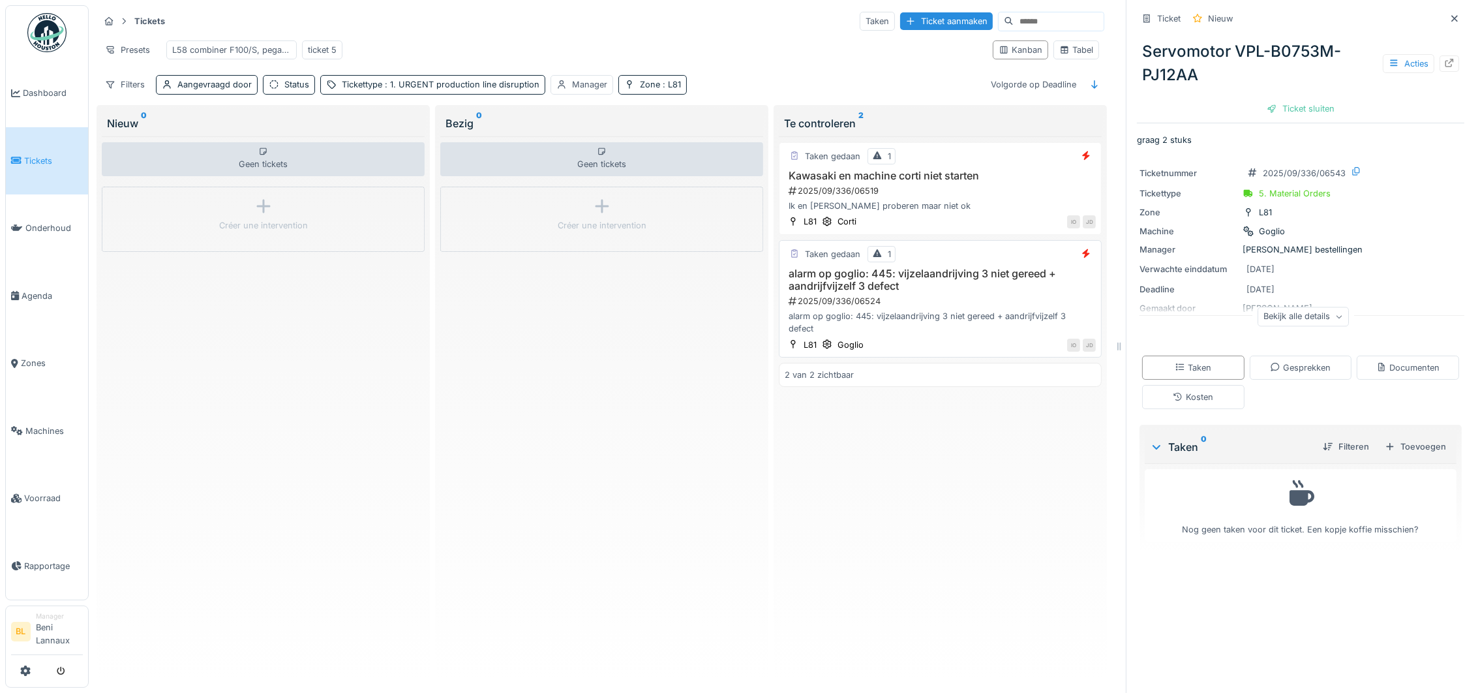
click at [967, 324] on div "alarm op goglio: 445: vijzelaandrijving 3 niet gereed + aandrijfvijzelf 3 defec…" at bounding box center [940, 301] width 311 height 68
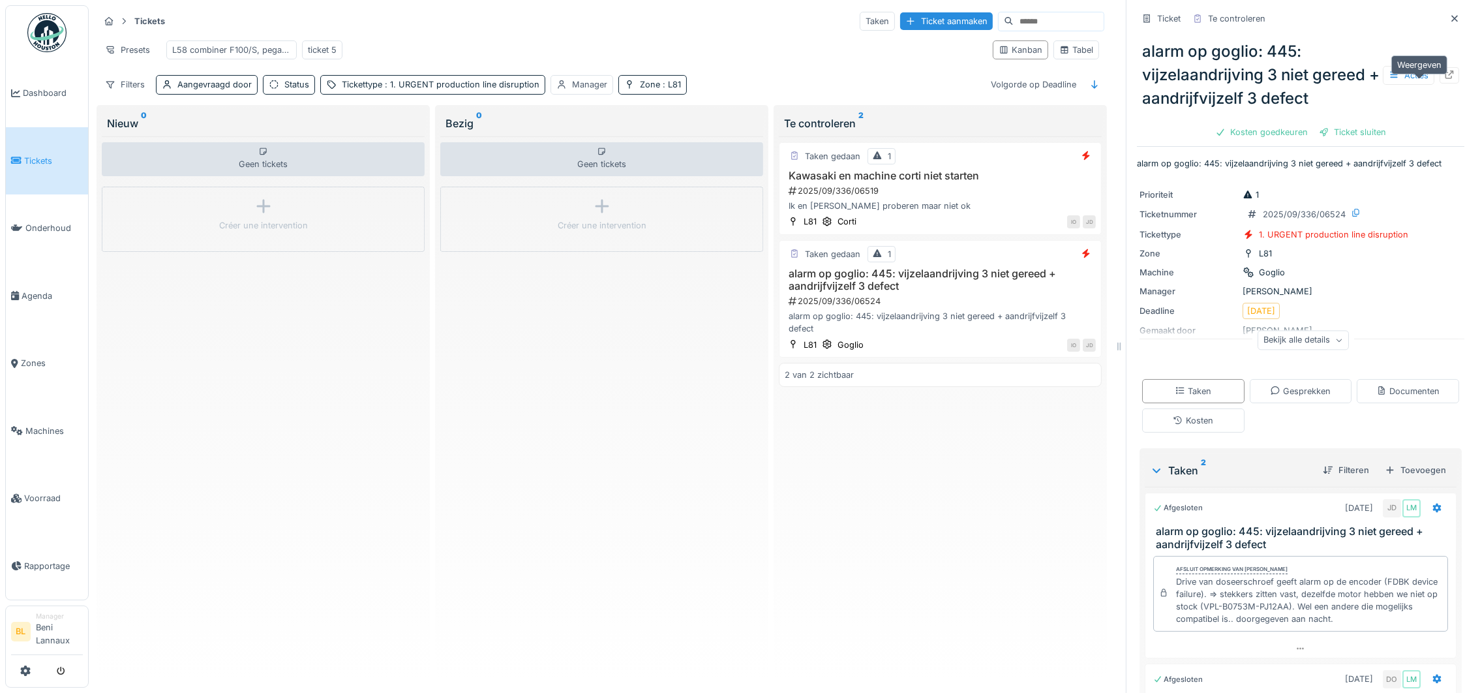
click at [1444, 79] on icon at bounding box center [1449, 74] width 10 height 8
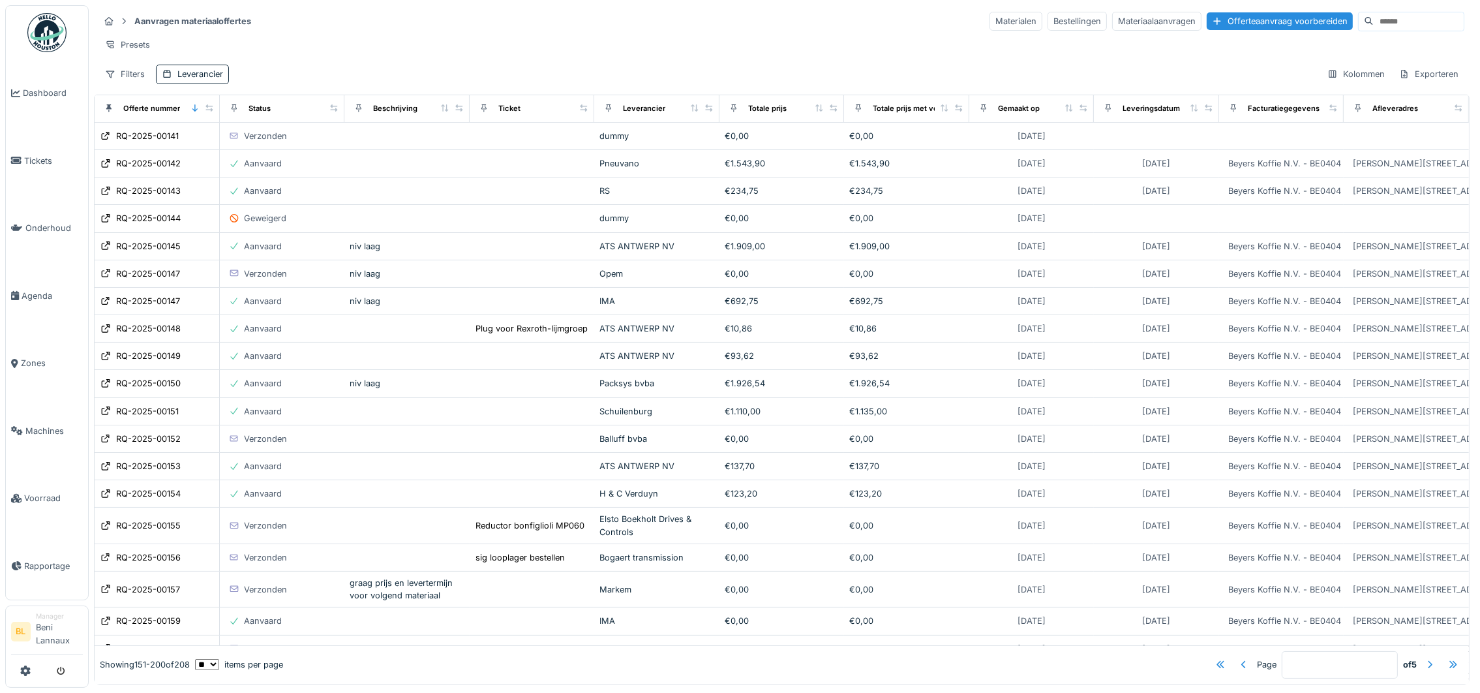
scroll to position [293, 0]
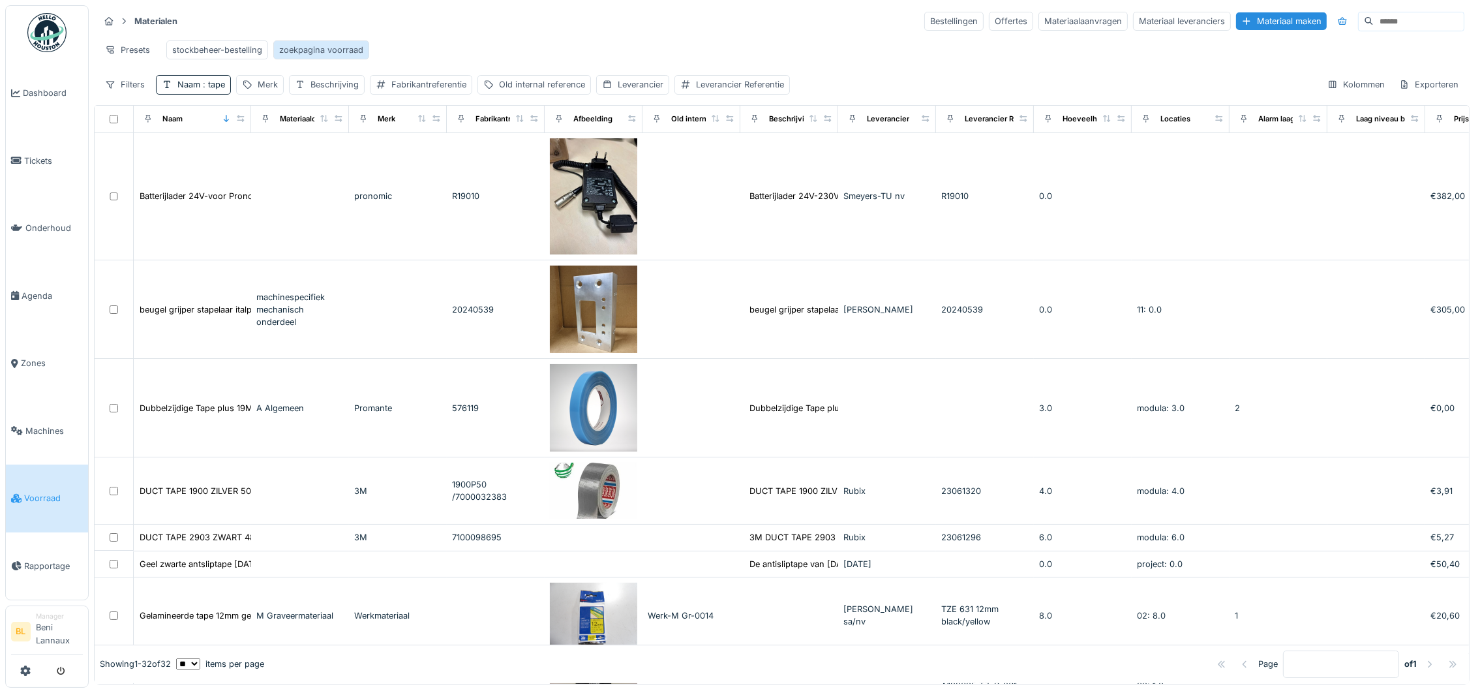
click at [329, 52] on div "zoekpagina voorraad" at bounding box center [321, 50] width 84 height 12
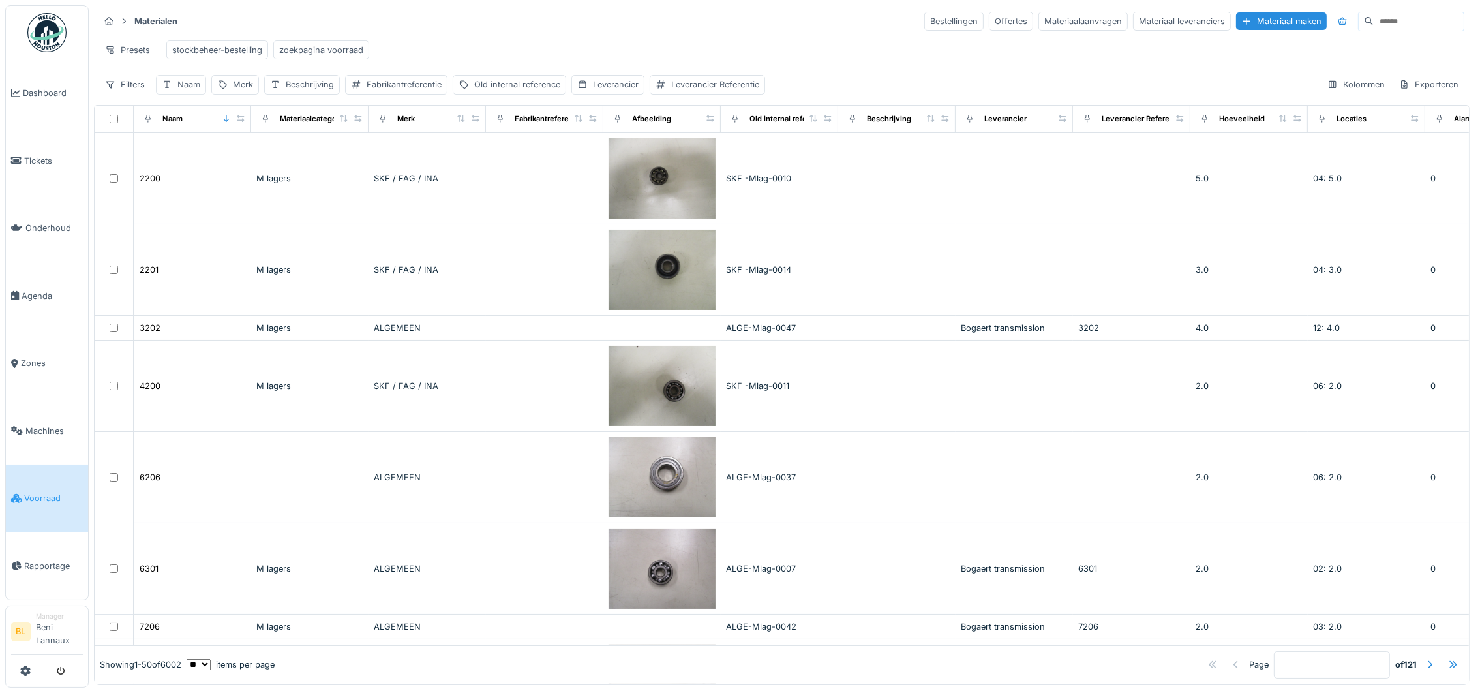
click at [189, 91] on div "Naam" at bounding box center [188, 84] width 23 height 12
click at [219, 168] on input "Naam" at bounding box center [228, 162] width 132 height 27
type input "***"
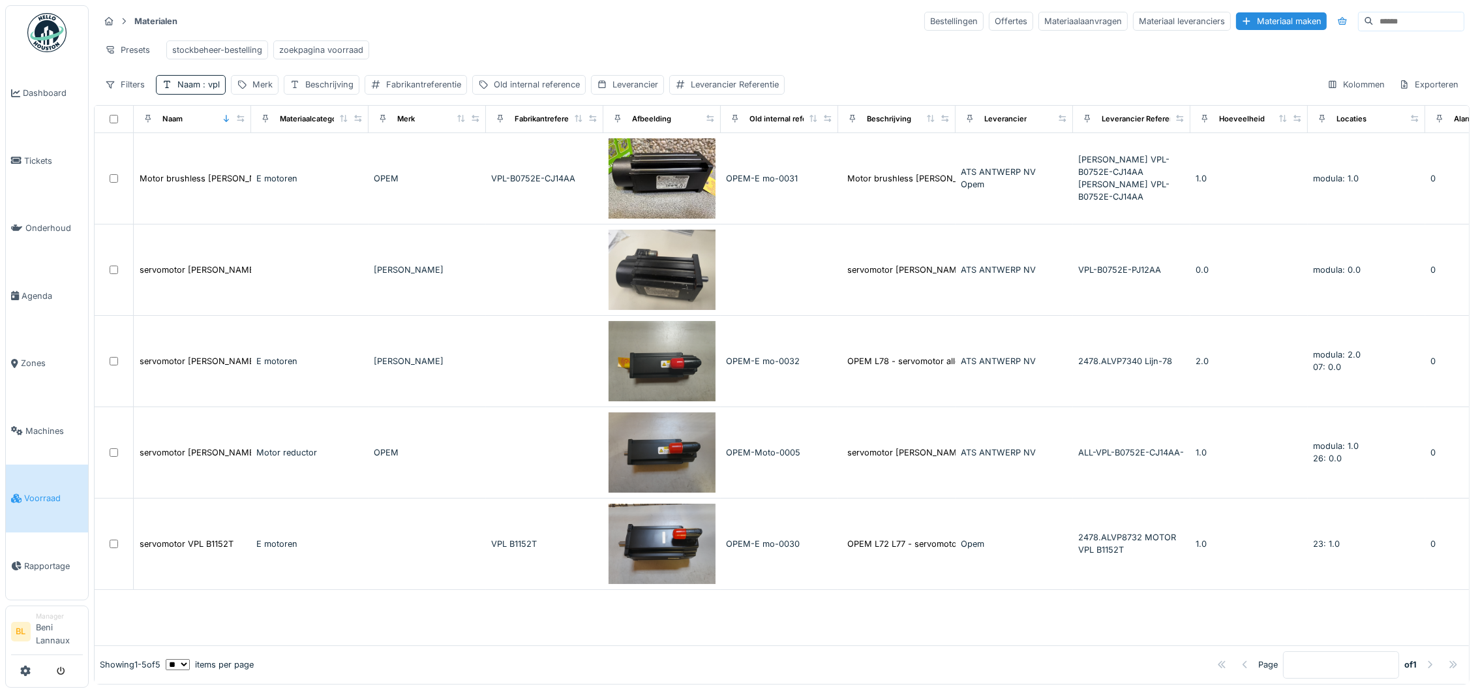
click at [785, 40] on div "Presets stockbeheer-bestelling zoekpagina voorraad" at bounding box center [781, 49] width 1365 height 29
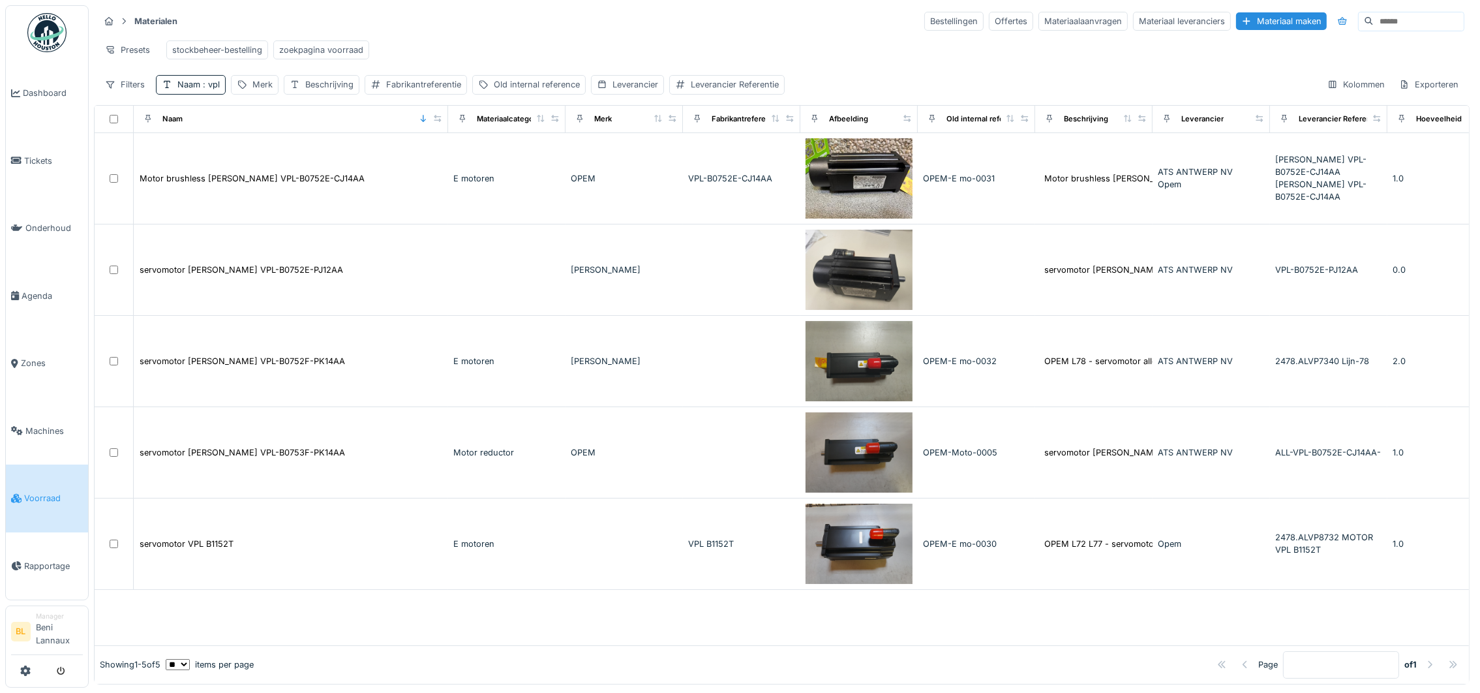
drag, startPoint x: 242, startPoint y: 131, endPoint x: 440, endPoint y: 142, distance: 198.6
click at [440, 127] on div "Naam" at bounding box center [290, 119] width 303 height 16
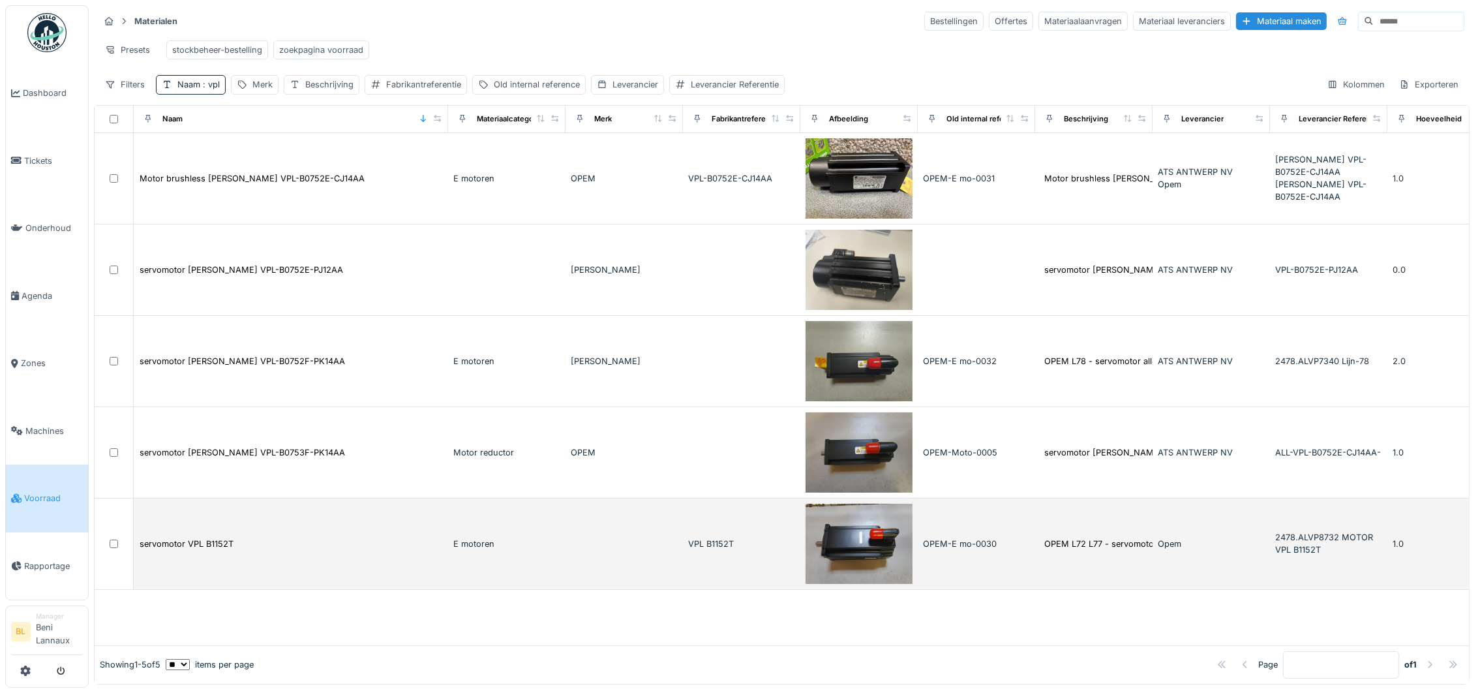
scroll to position [12, 0]
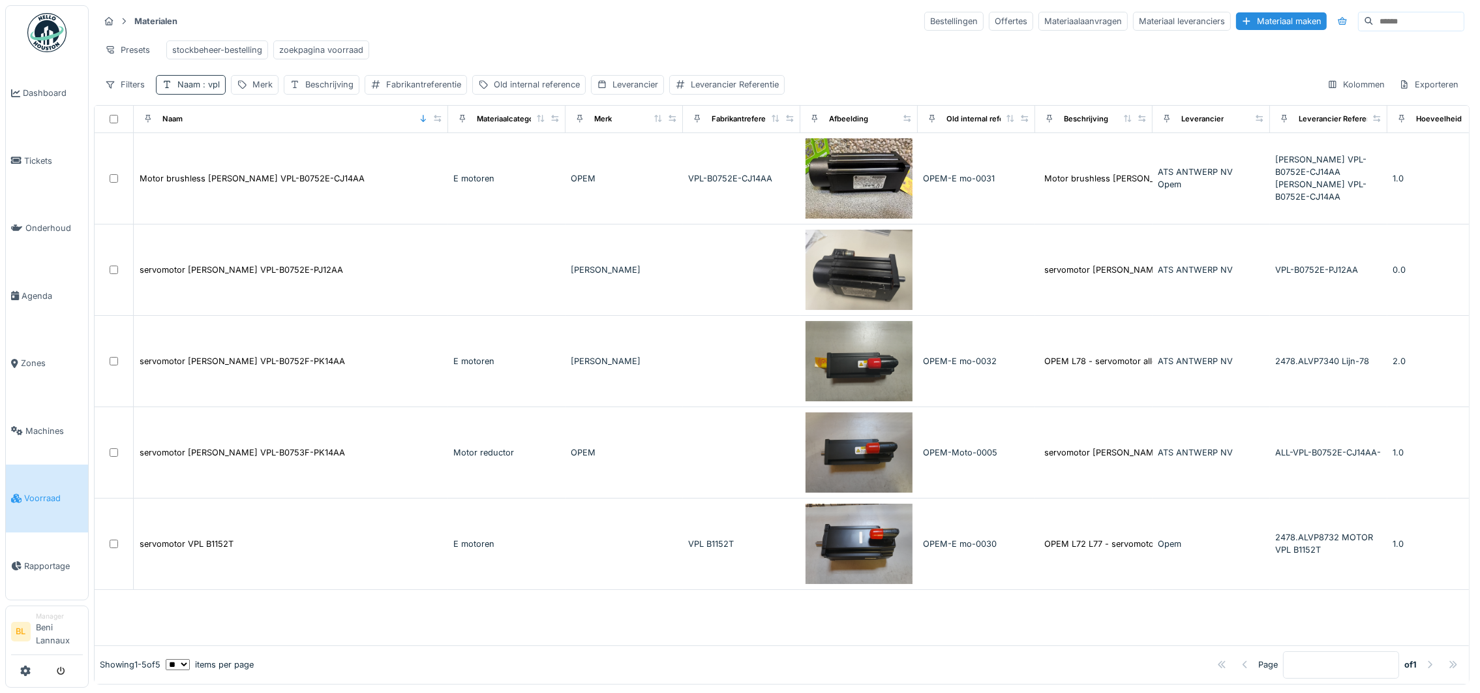
click at [213, 80] on div "Naam : vpl" at bounding box center [191, 84] width 70 height 19
click at [226, 161] on input "***" at bounding box center [228, 162] width 132 height 27
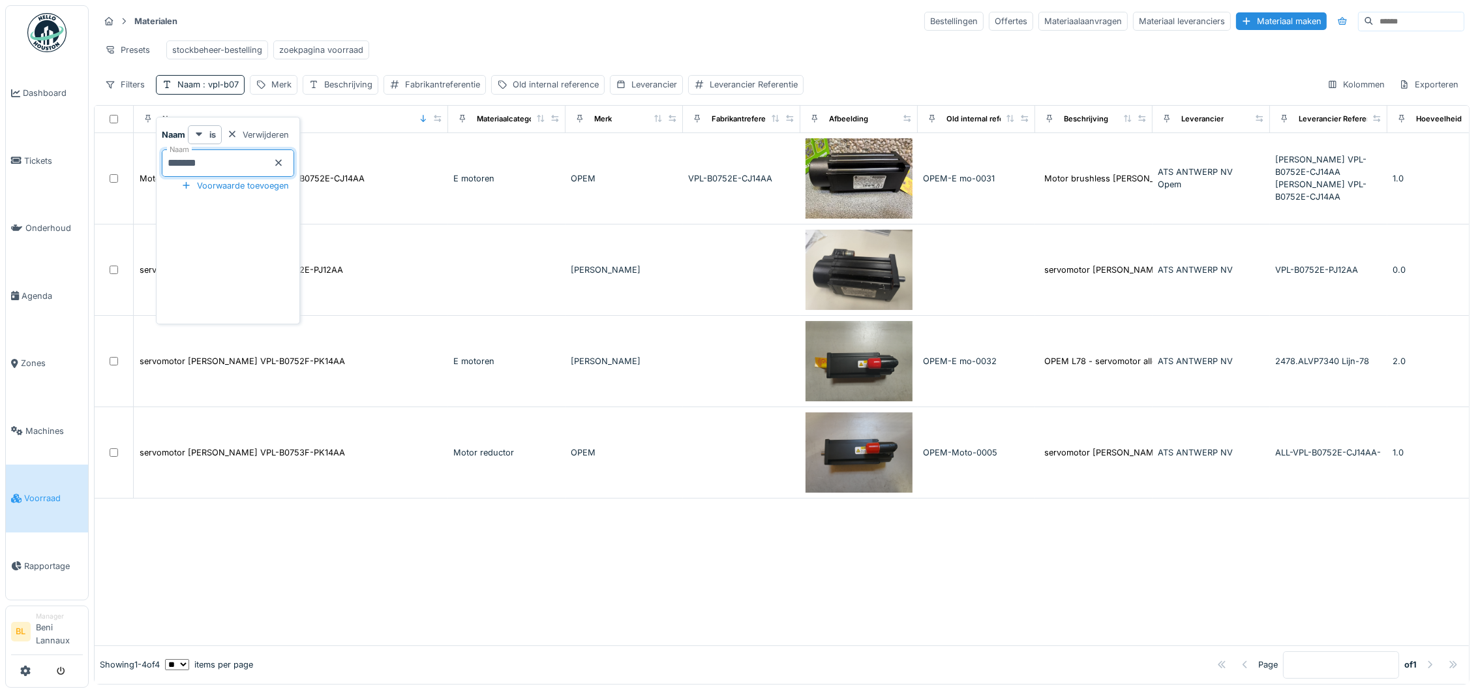
type input "********"
click at [483, 646] on div "Showing 1 - 4 of 4 ** ** ** *** *** *** items per page Page * of 1" at bounding box center [782, 665] width 1375 height 38
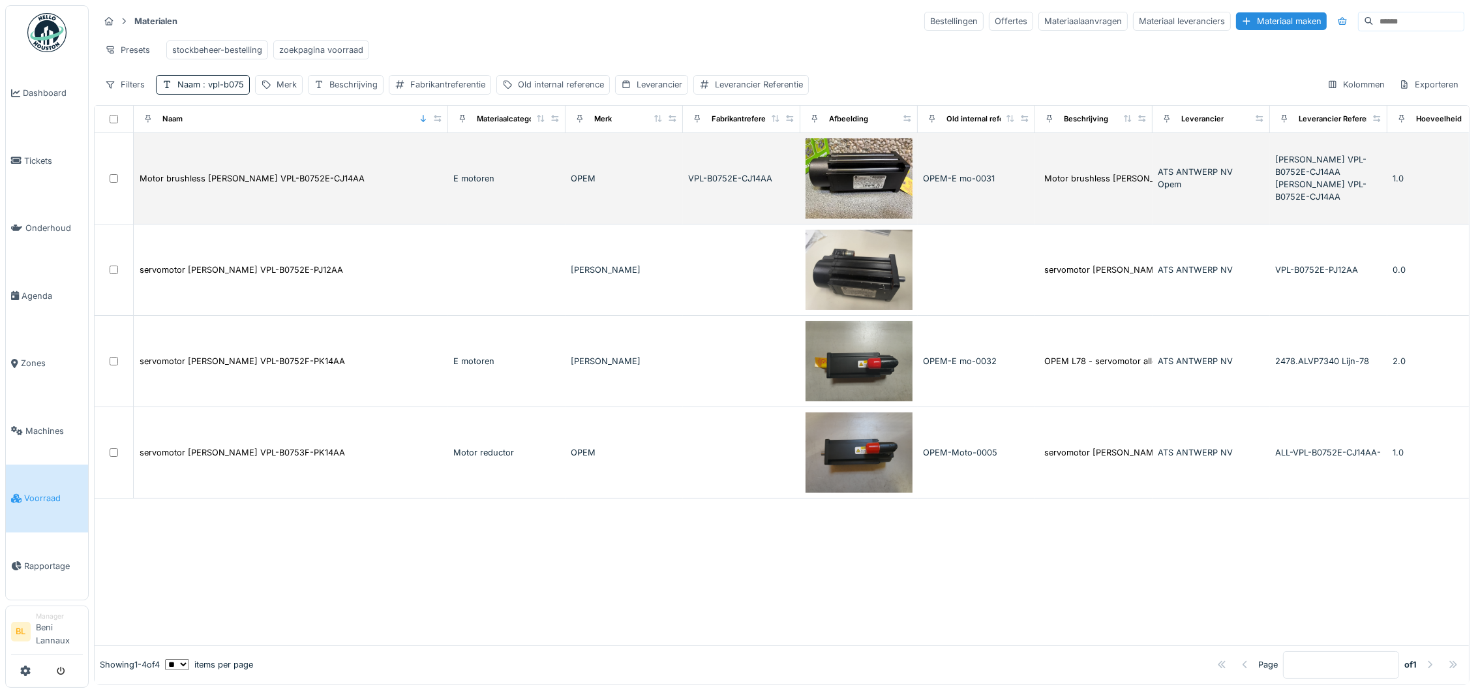
scroll to position [0, 0]
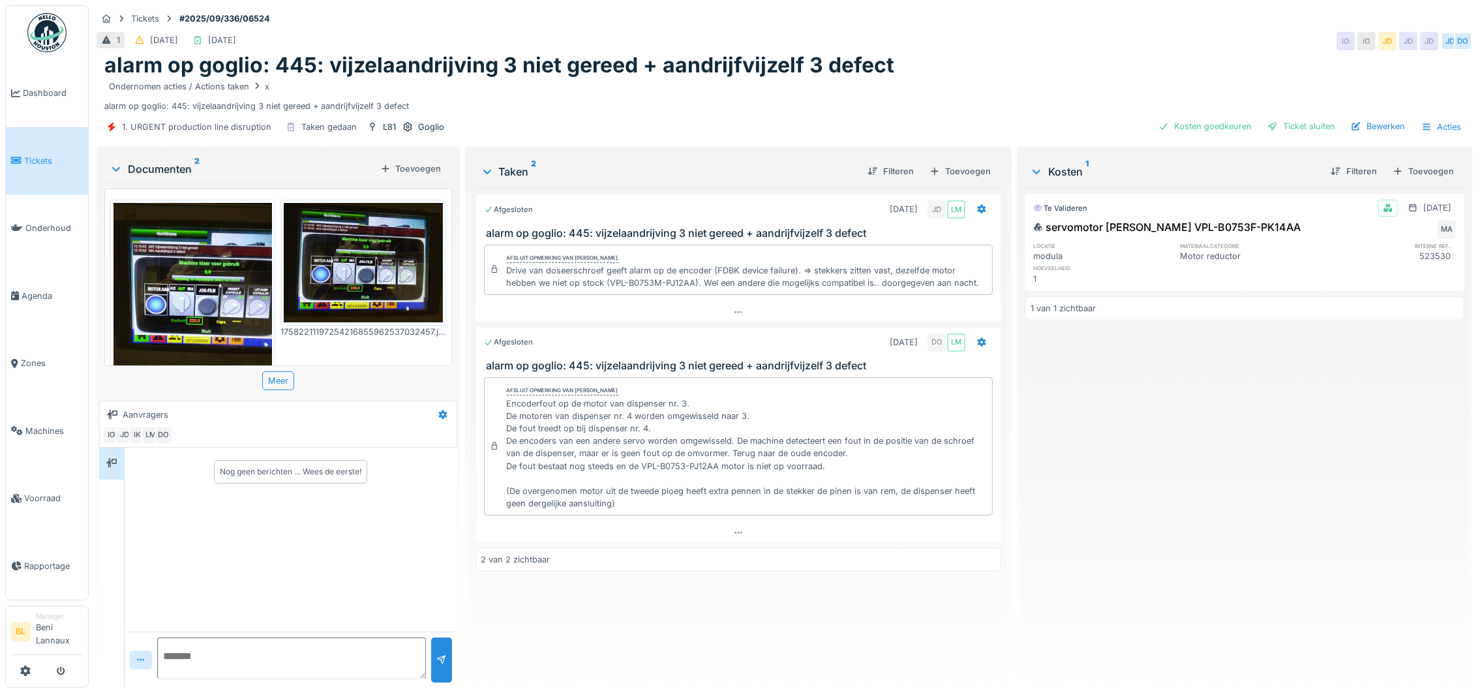
click at [1200, 500] on div "Te valideren 18-9-2025 servomotor Allen Bradley VPL-B0753F-PK14AA MA locatie ma…" at bounding box center [1245, 432] width 440 height 489
click at [833, 661] on div "Afgesloten 18-9-2025 JD LM alarm op goglio: 445: vijzelaandrijving 3 niet geree…" at bounding box center [739, 432] width 526 height 489
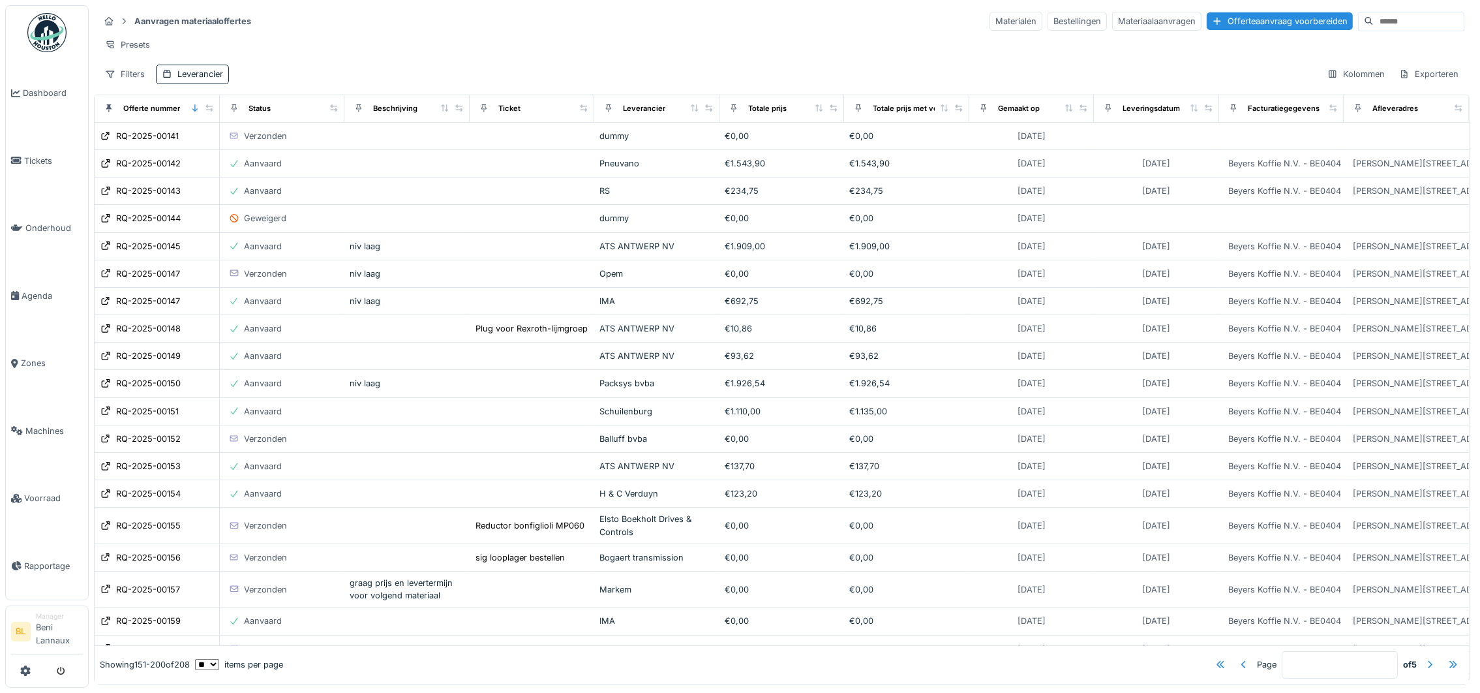
scroll to position [293, 0]
